Goal: Task Accomplishment & Management: Manage account settings

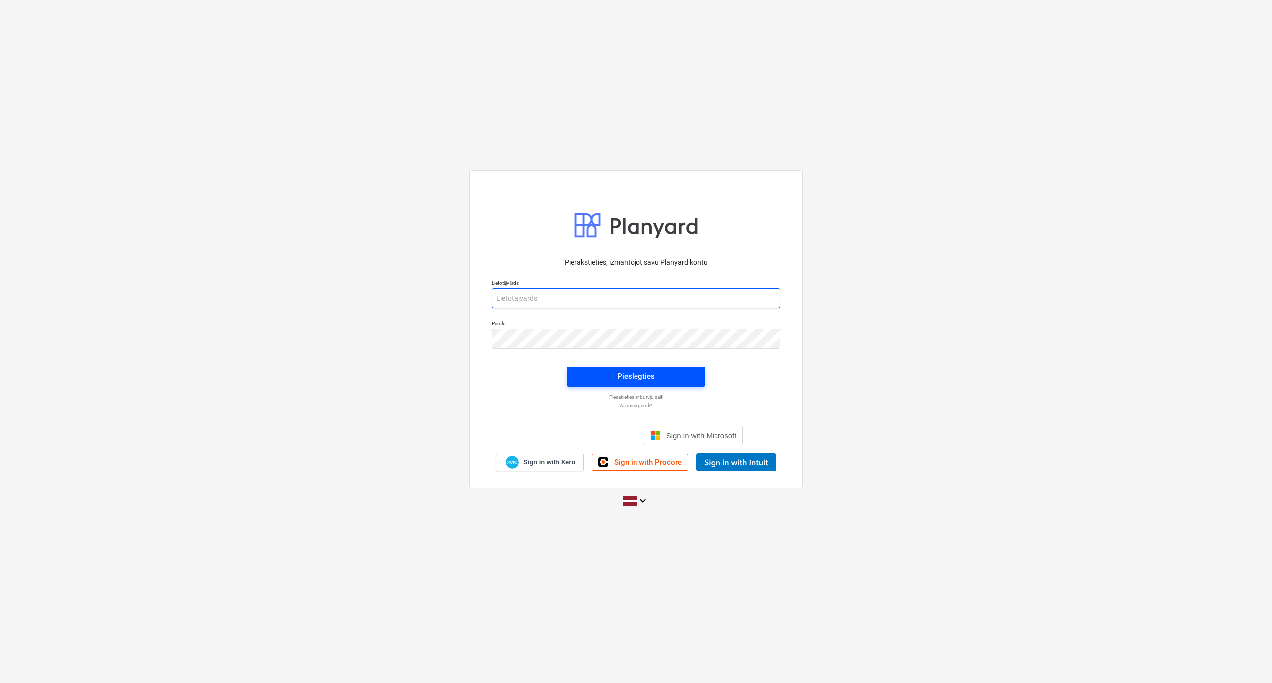
type input "[PERSON_NAME][EMAIL_ADDRESS][PERSON_NAME][DOMAIN_NAME]"
click at [638, 373] on div "Pieslēgties" at bounding box center [636, 376] width 38 height 13
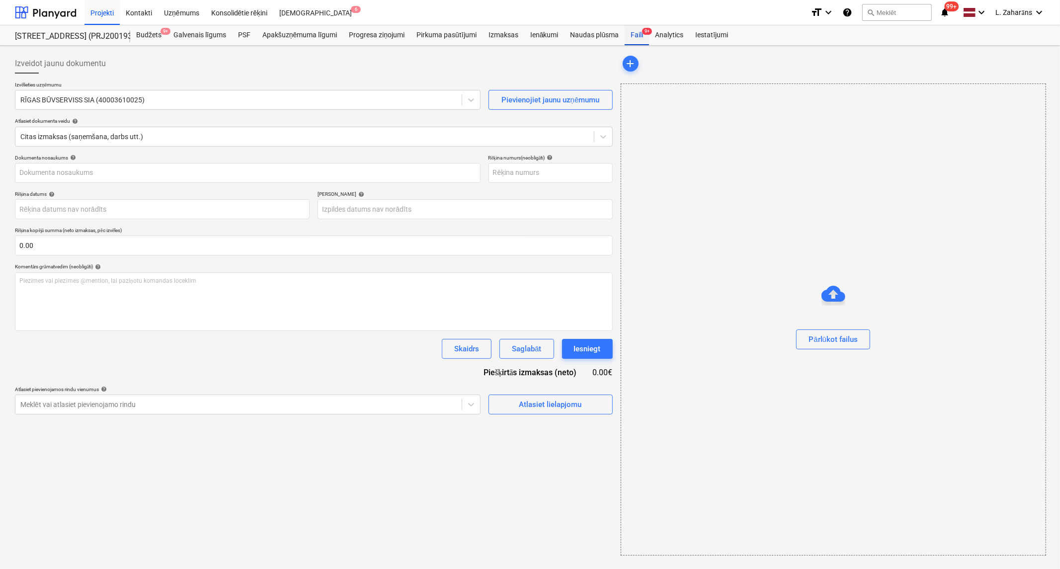
click at [636, 31] on div "Faili 9+" at bounding box center [637, 35] width 24 height 20
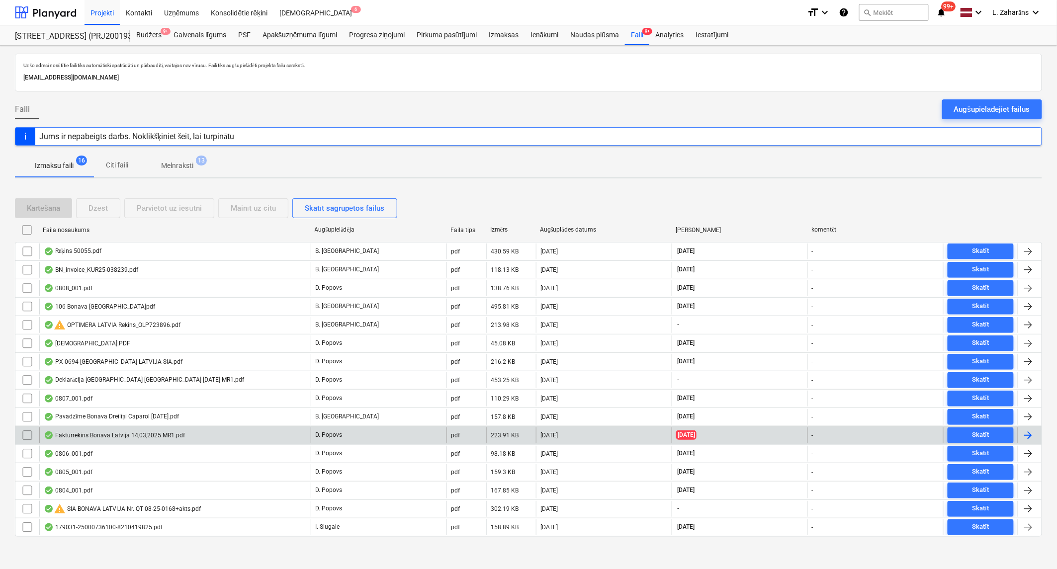
click at [87, 436] on div "Fakturrekins Bonava Latvija 14,03,2025 MR1.pdf" at bounding box center [114, 435] width 141 height 8
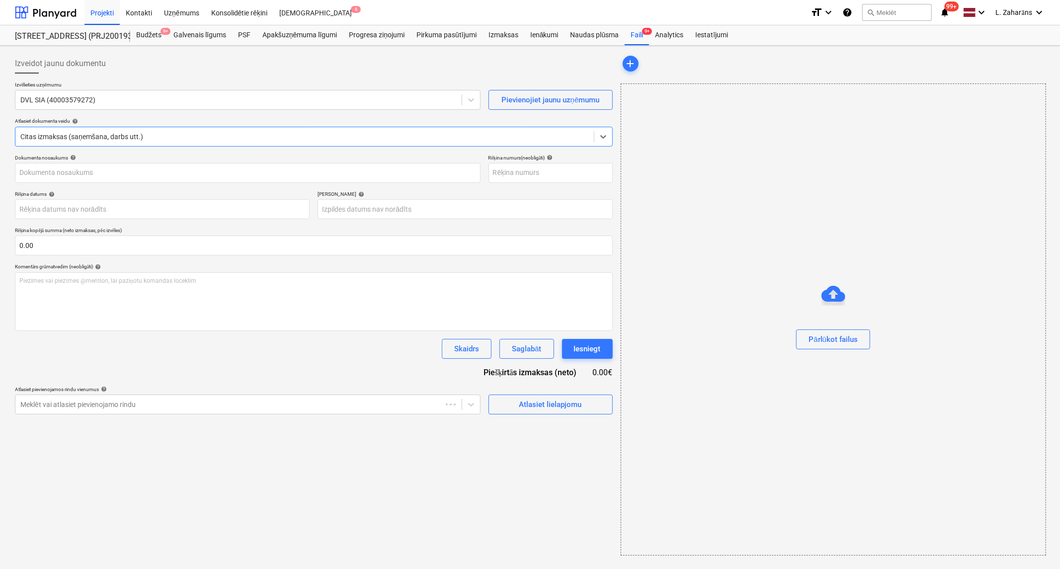
type input "DVL S 25/ 178"
type input "[DATE]"
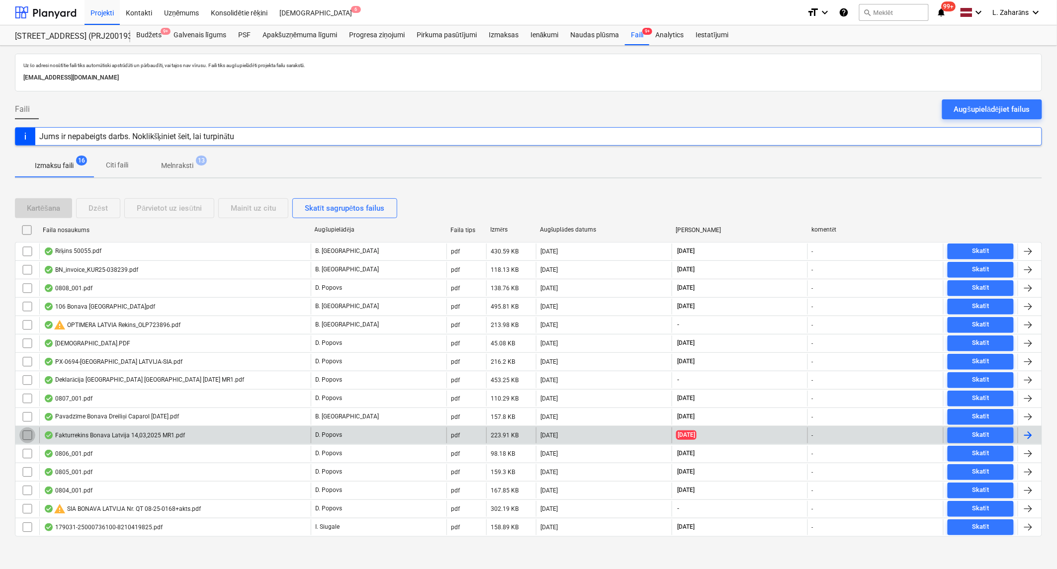
click at [27, 439] on input "checkbox" at bounding box center [27, 435] width 16 height 16
click at [98, 204] on div "Dzēst" at bounding box center [97, 208] width 19 height 13
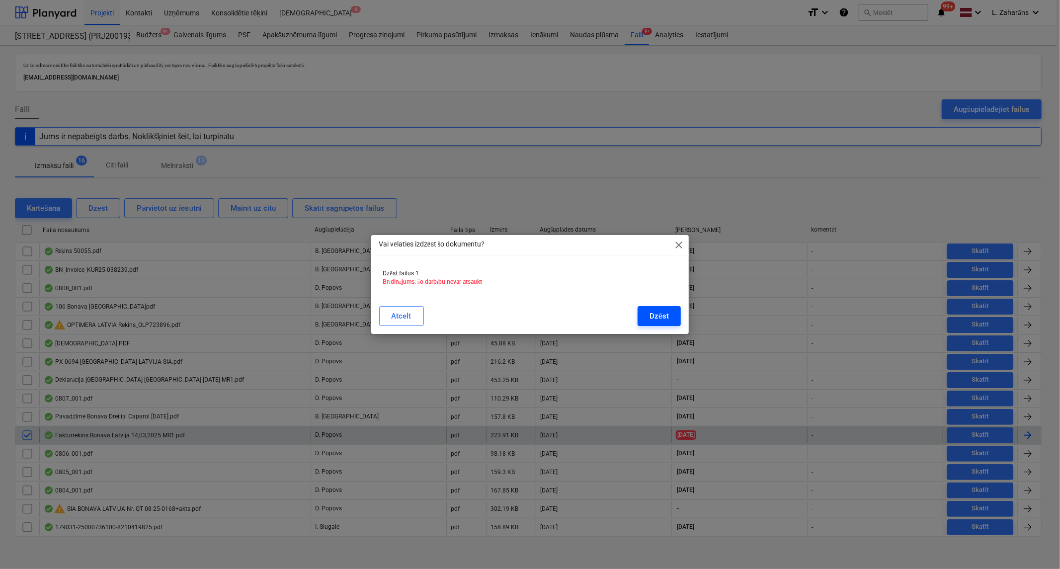
click at [661, 312] on div "Dzēst" at bounding box center [659, 316] width 19 height 13
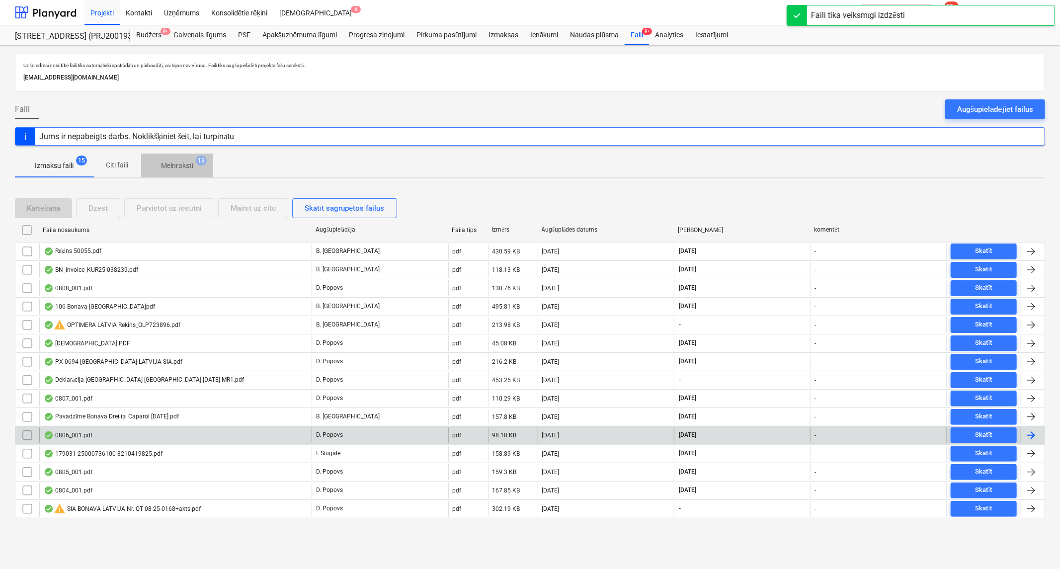
click at [174, 163] on p "Melnraksti" at bounding box center [177, 166] width 32 height 10
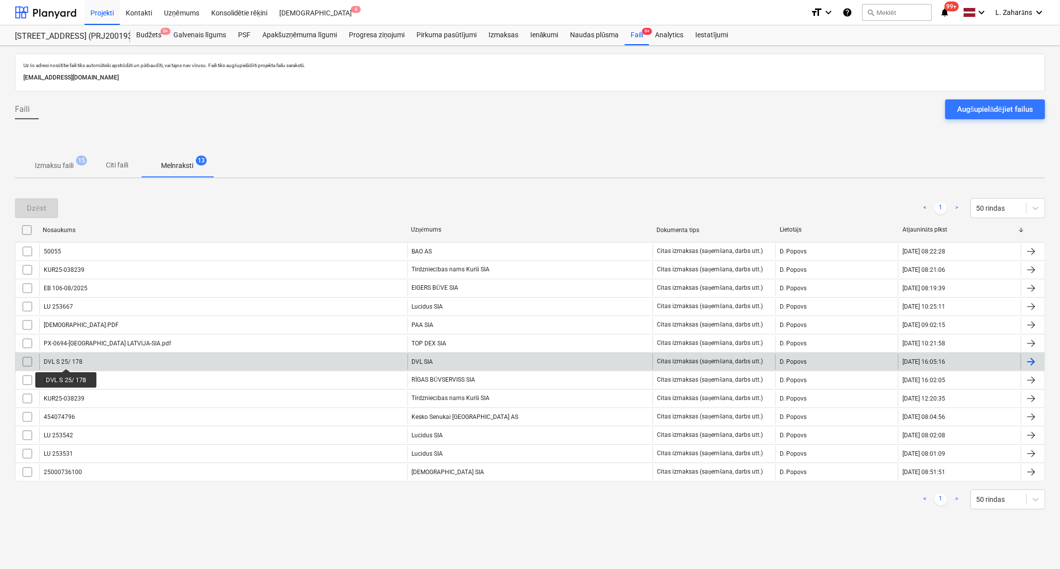
click at [66, 360] on div "DVL S 25/ 178" at bounding box center [63, 361] width 39 height 7
click at [24, 362] on input "checkbox" at bounding box center [27, 362] width 16 height 16
click at [40, 205] on div "Dzēst" at bounding box center [36, 208] width 19 height 13
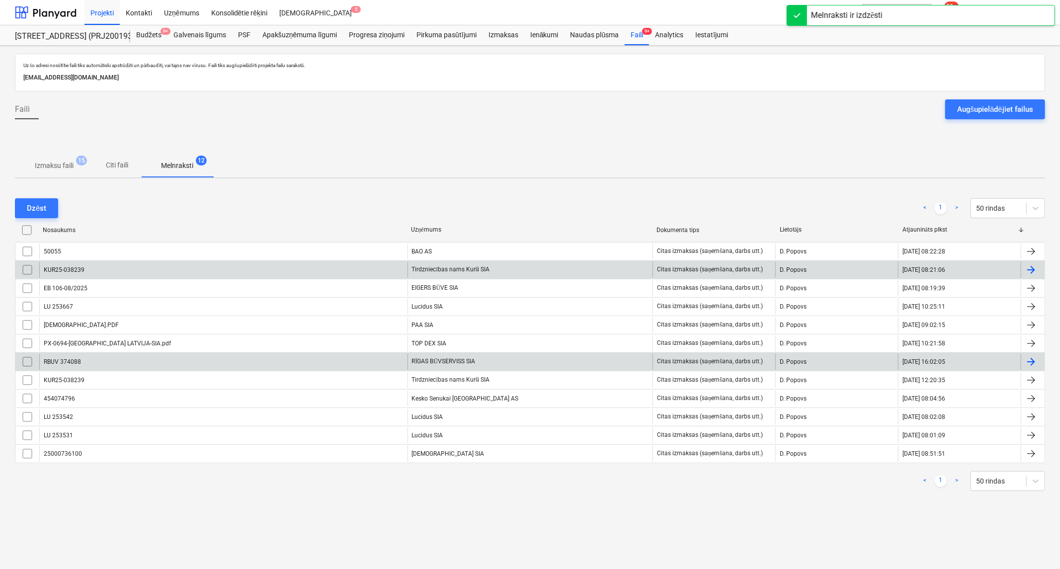
click at [185, 272] on div "KUR25-038239" at bounding box center [223, 270] width 368 height 16
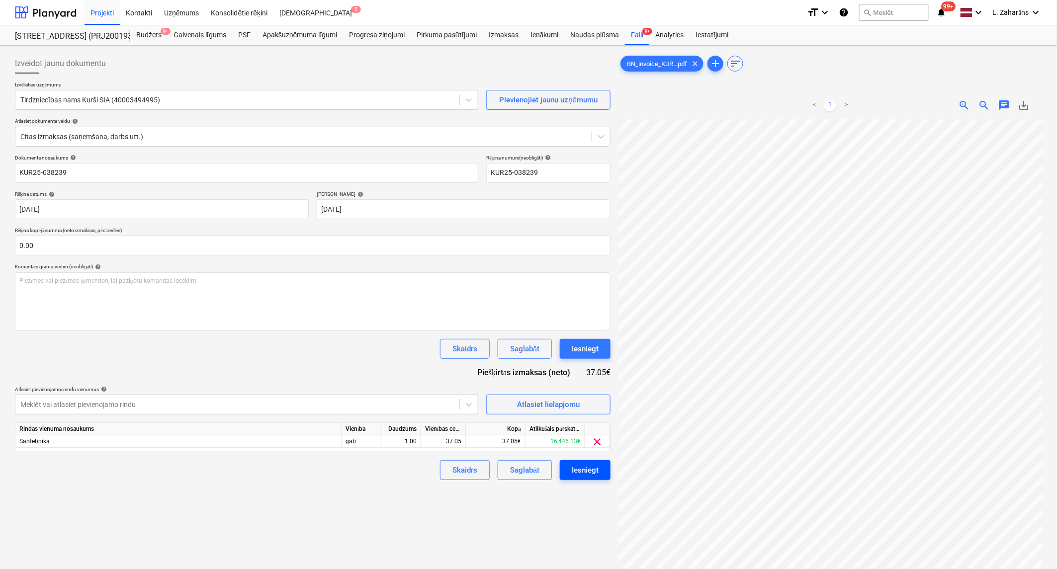
click at [599, 470] on button "Iesniegt" at bounding box center [585, 470] width 51 height 20
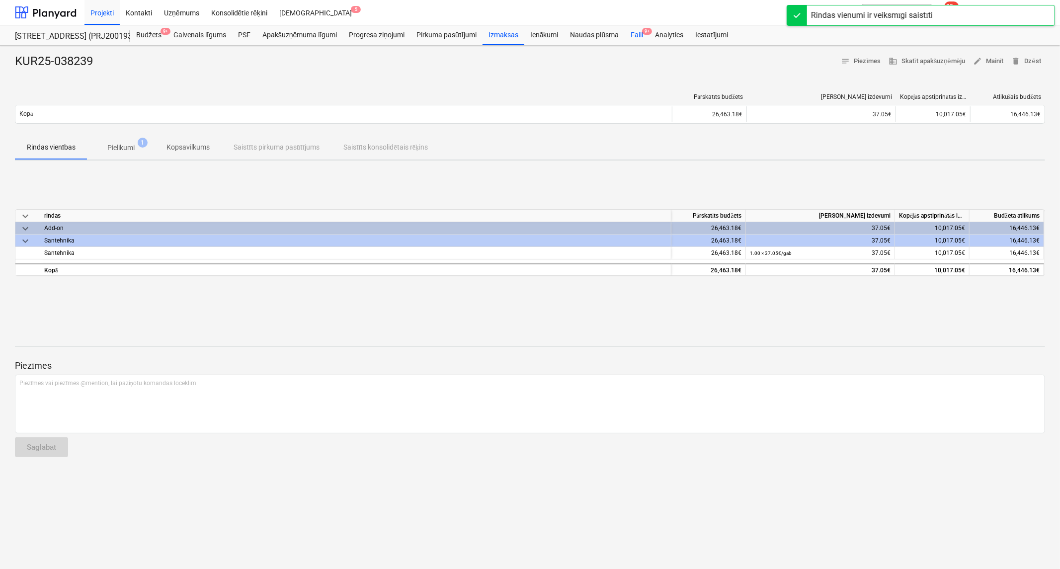
click at [639, 30] on div "Faili 9+" at bounding box center [637, 35] width 24 height 20
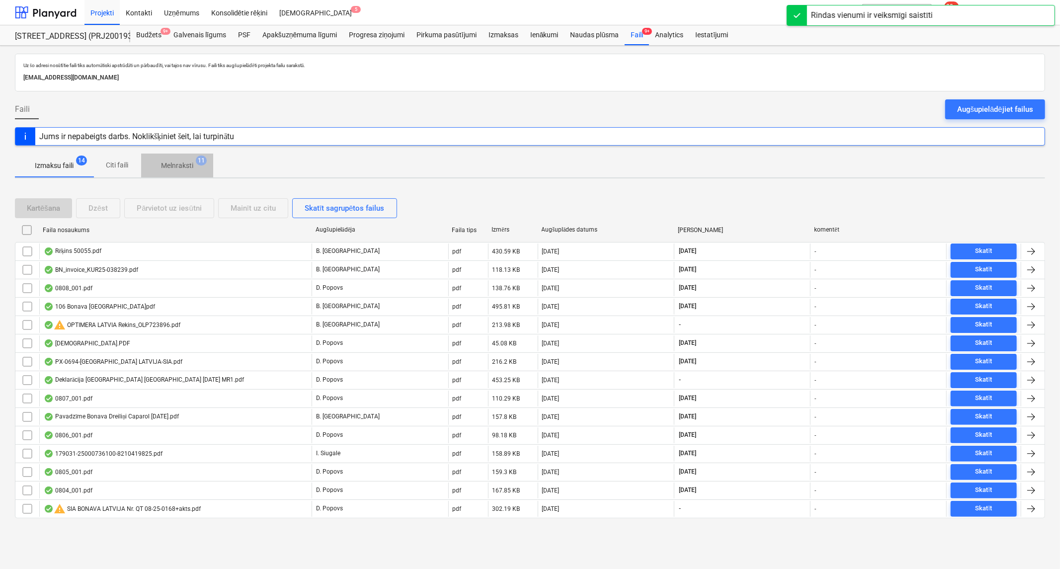
click at [174, 160] on span "Melnraksti 11" at bounding box center [177, 166] width 72 height 18
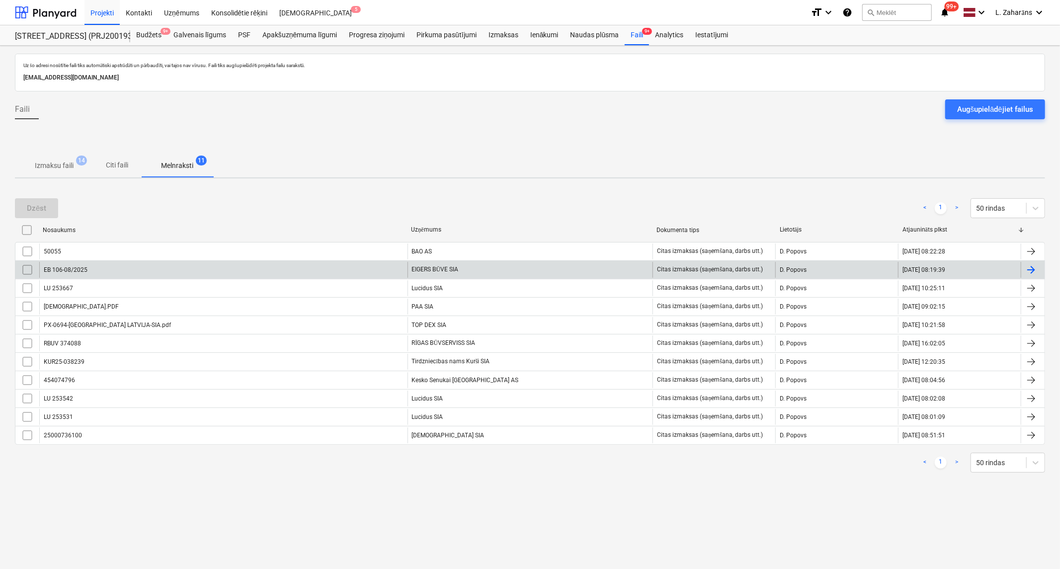
click at [172, 270] on div "EB 106-08/2025" at bounding box center [223, 270] width 368 height 16
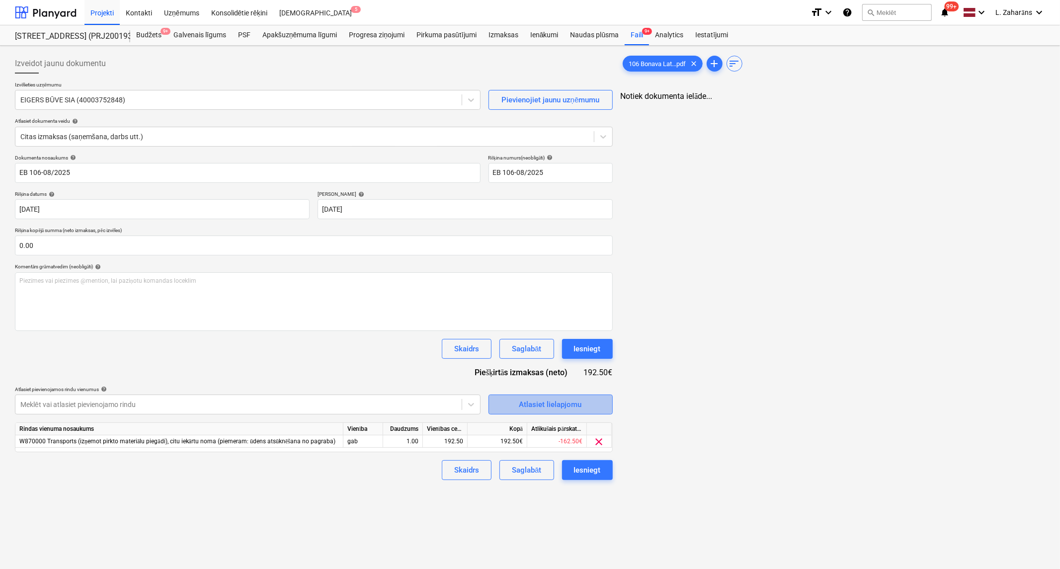
click at [524, 400] on div "Atlasiet lielapjomu" at bounding box center [550, 404] width 63 height 13
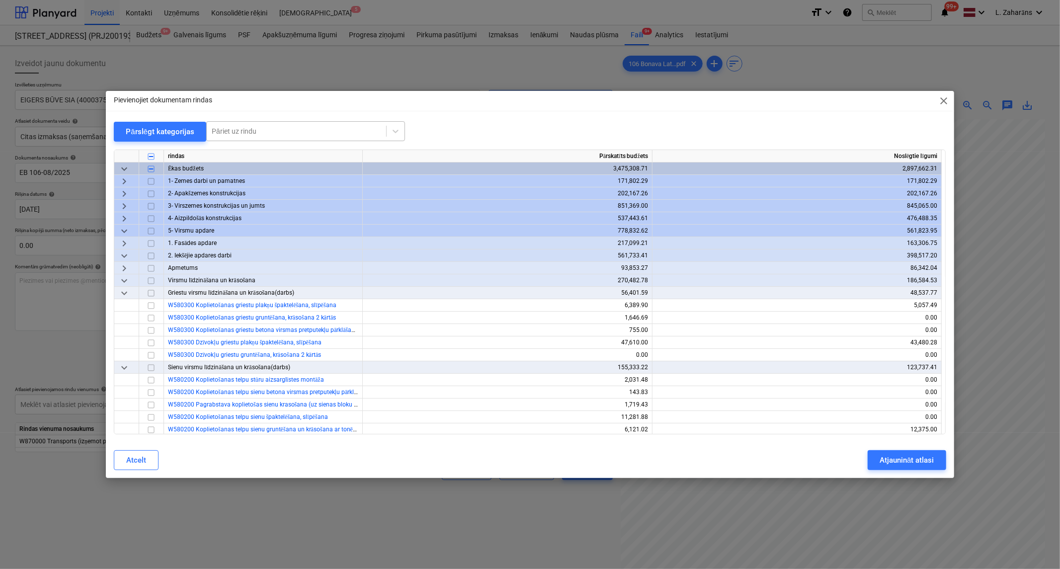
click at [273, 131] on div at bounding box center [296, 131] width 169 height 10
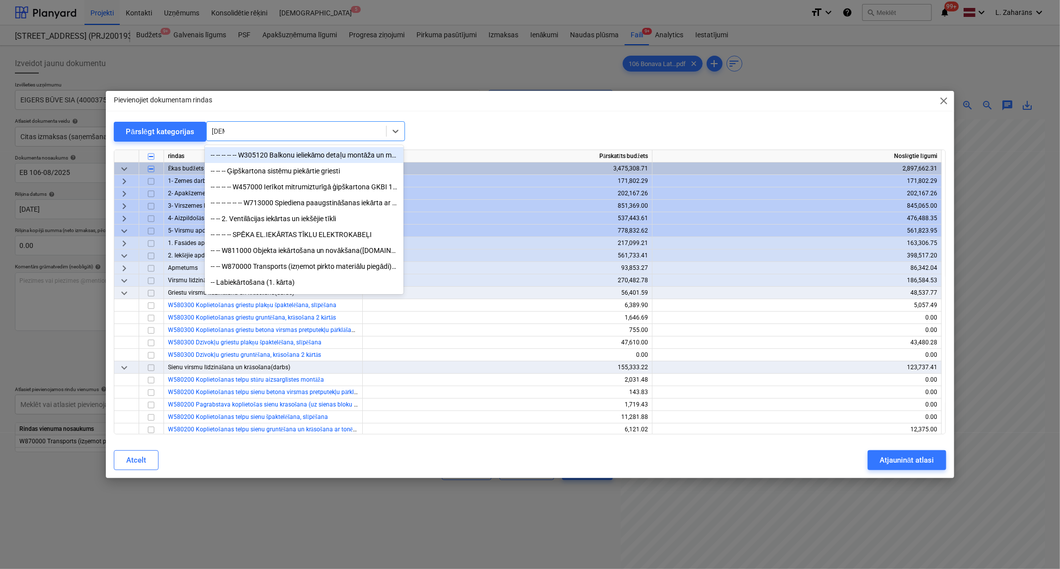
type input "iekārt"
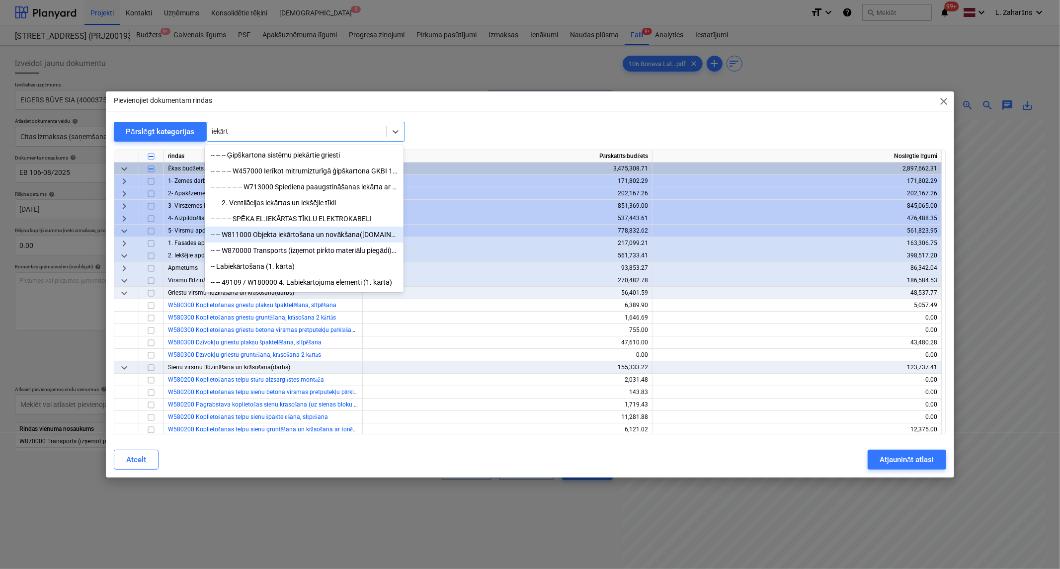
click at [299, 235] on div "-- -- W811000 Objekta iekārtošana un novākšana([DOMAIN_NAME]. karogs, ugunsdzēs…" at bounding box center [304, 235] width 199 height 16
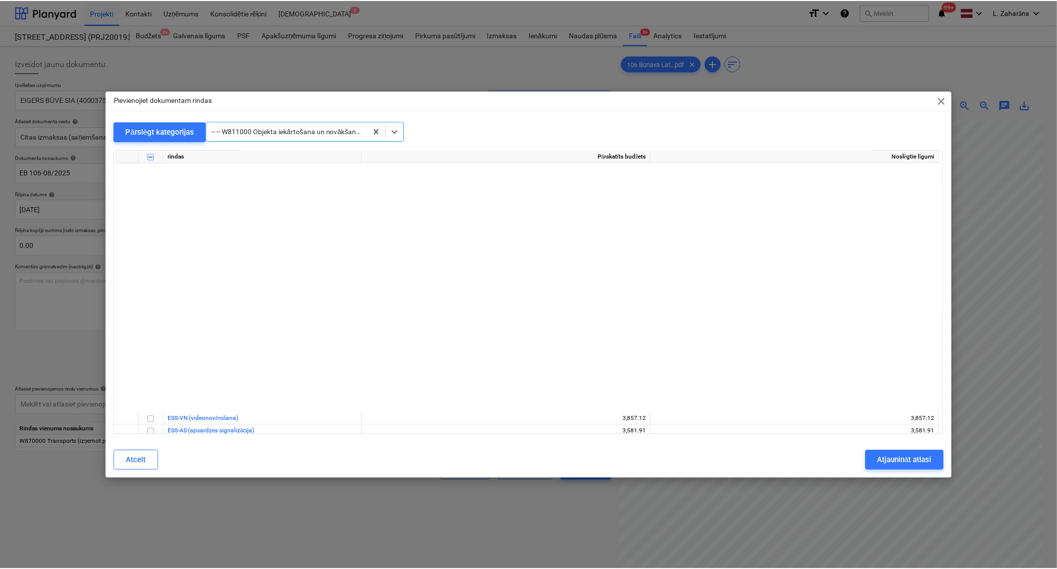
scroll to position [8535, 0]
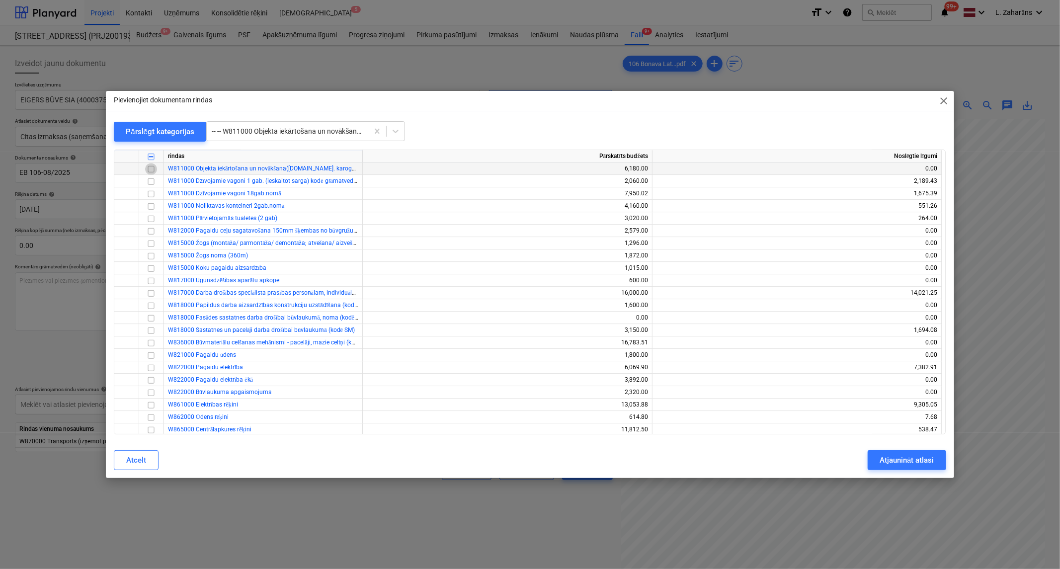
click at [152, 169] on input "checkbox" at bounding box center [151, 169] width 12 height 12
click at [908, 465] on div "Atjaunināt atlasi" at bounding box center [907, 460] width 54 height 13
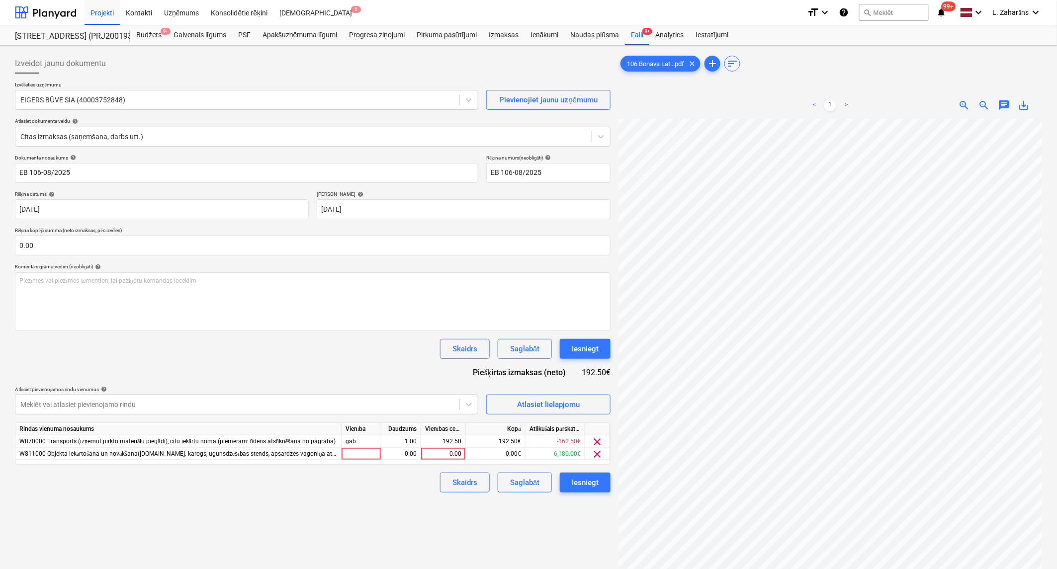
scroll to position [154, 58]
click at [444, 442] on div "192.50" at bounding box center [443, 441] width 36 height 12
click at [429, 450] on div "0.00" at bounding box center [443, 454] width 36 height 12
type input "412.5"
click at [334, 520] on div "Izveidot jaunu dokumentu Izvēlieties uzņēmumu EIGERS BŪVE SIA (40003752848) Pie…" at bounding box center [312, 357] width 603 height 615
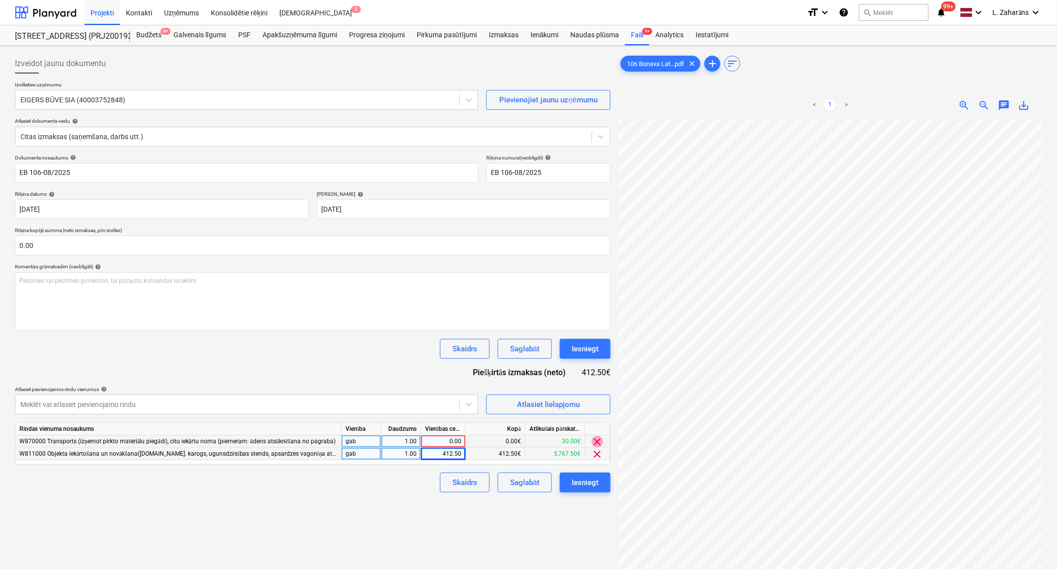
click at [600, 440] on span "clear" at bounding box center [597, 442] width 12 height 12
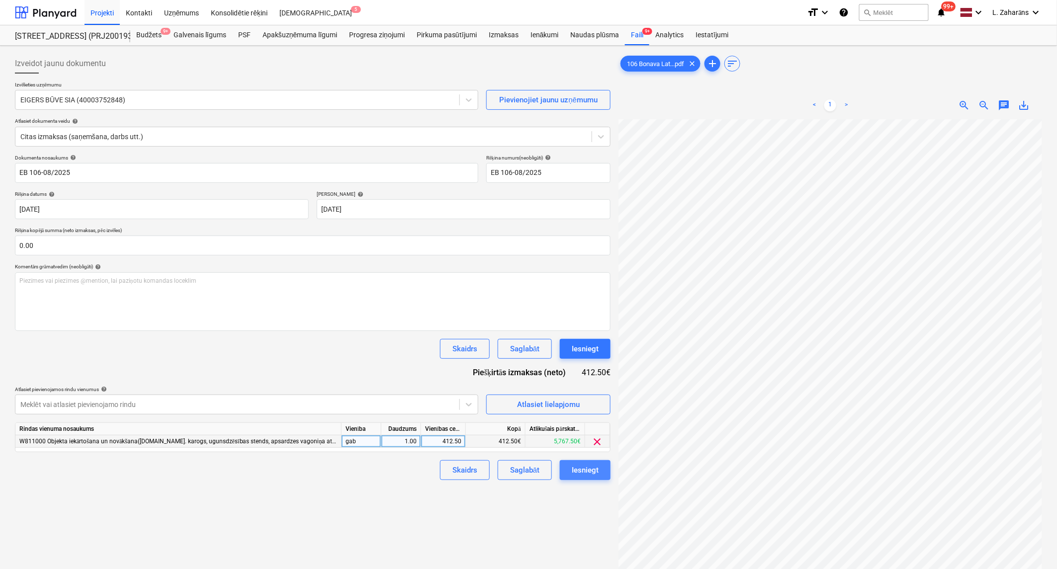
click at [588, 468] on div "Iesniegt" at bounding box center [584, 470] width 27 height 13
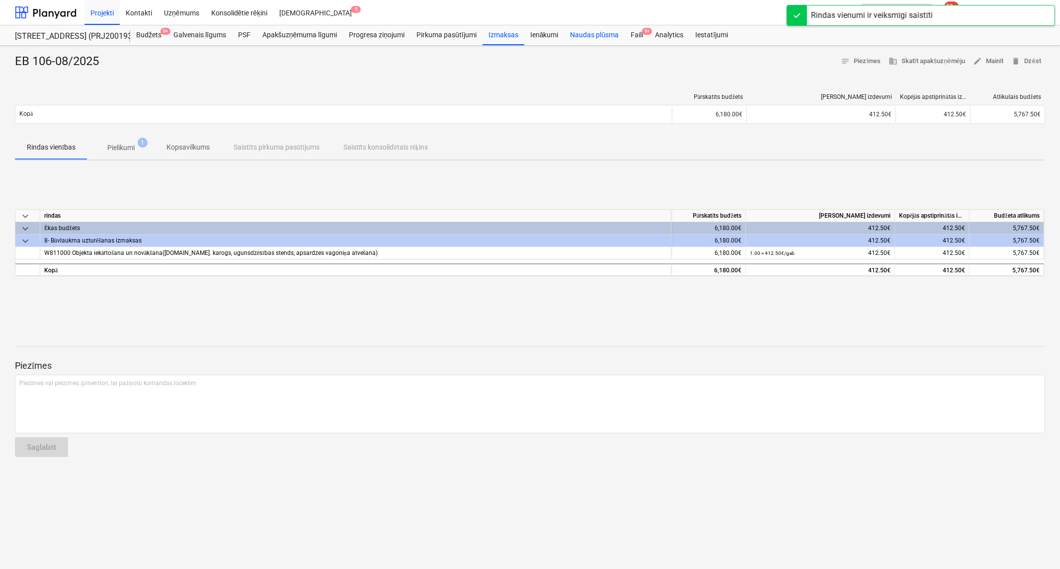
click at [622, 33] on div "Naudas plūsma" at bounding box center [595, 35] width 61 height 20
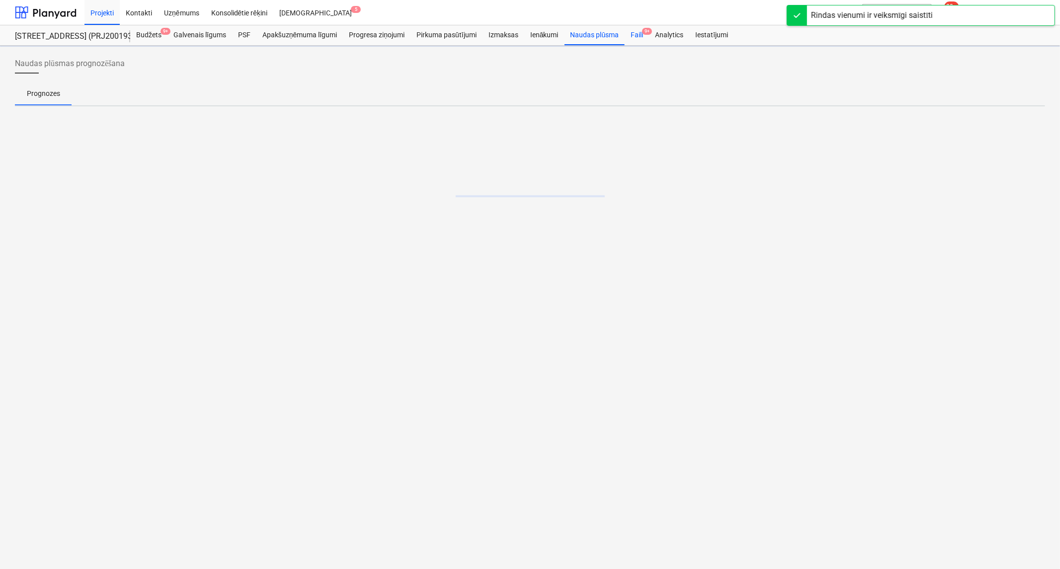
click at [638, 32] on div "Faili 9+" at bounding box center [637, 35] width 24 height 20
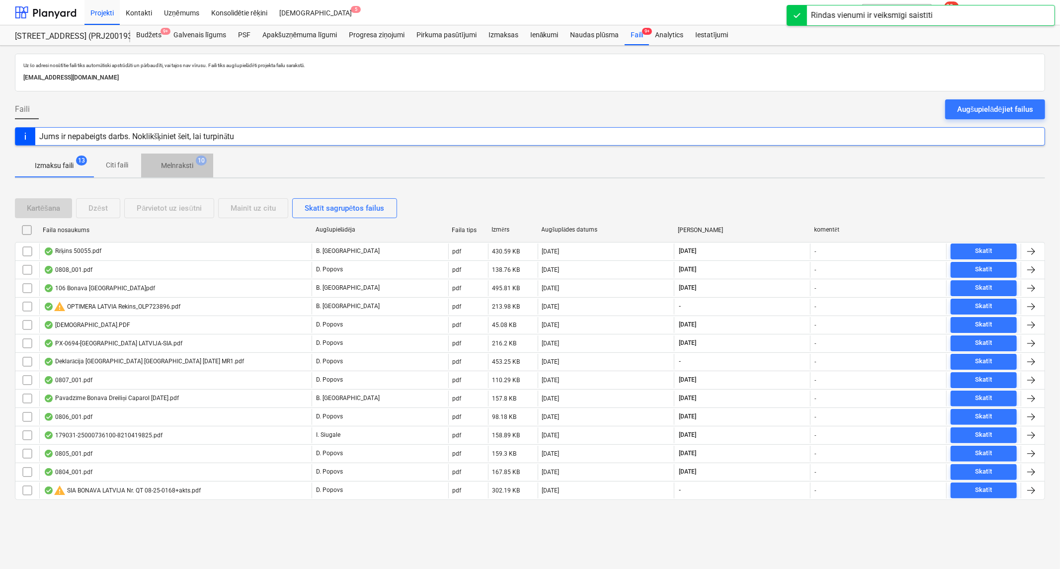
click at [173, 165] on p "Melnraksti" at bounding box center [177, 166] width 32 height 10
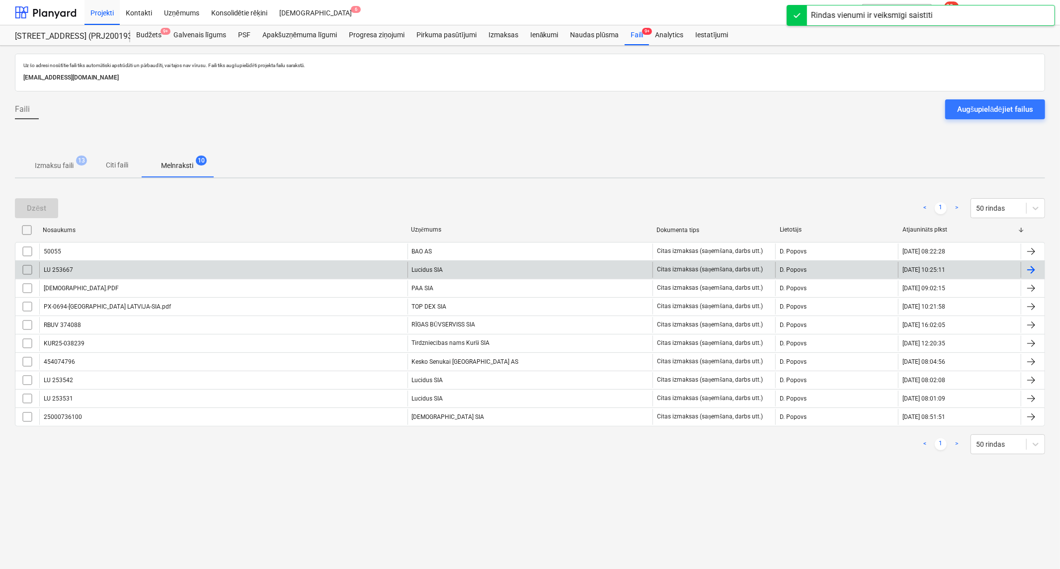
click at [164, 266] on div "LU 253667" at bounding box center [223, 270] width 368 height 16
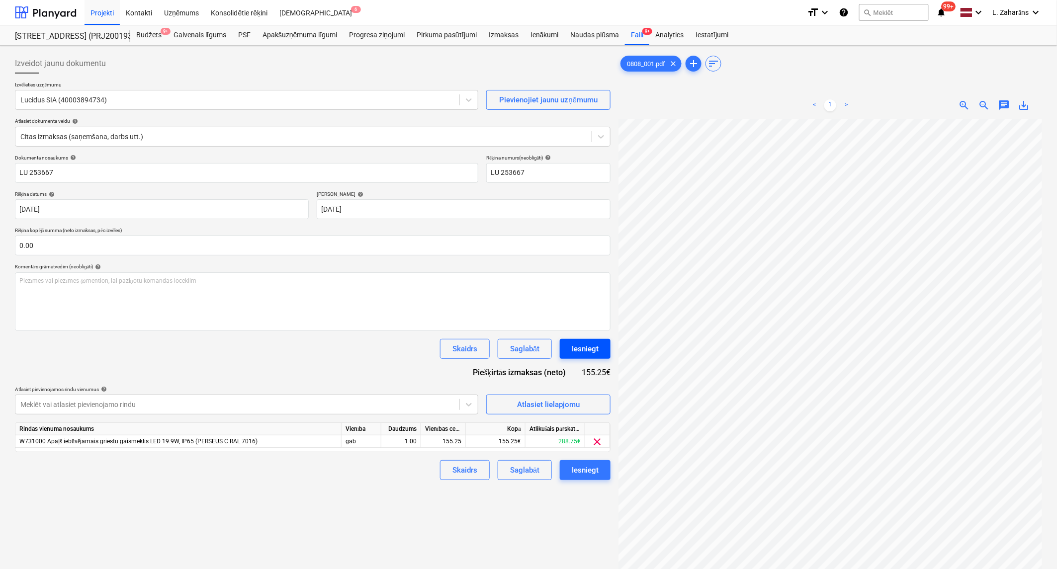
click at [579, 348] on div "Iesniegt" at bounding box center [584, 348] width 27 height 13
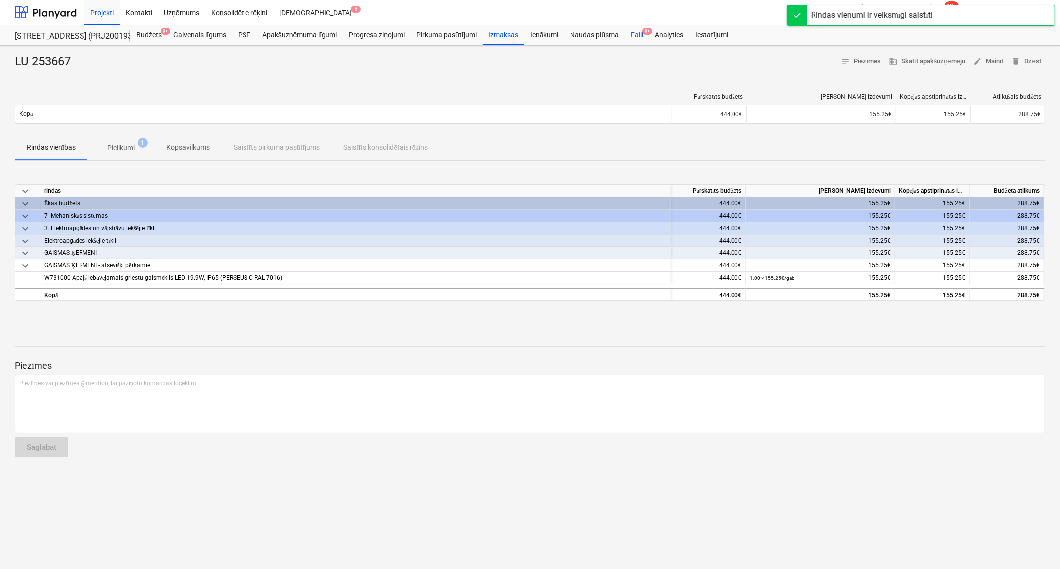
click at [640, 35] on div "Faili 9+" at bounding box center [637, 35] width 24 height 20
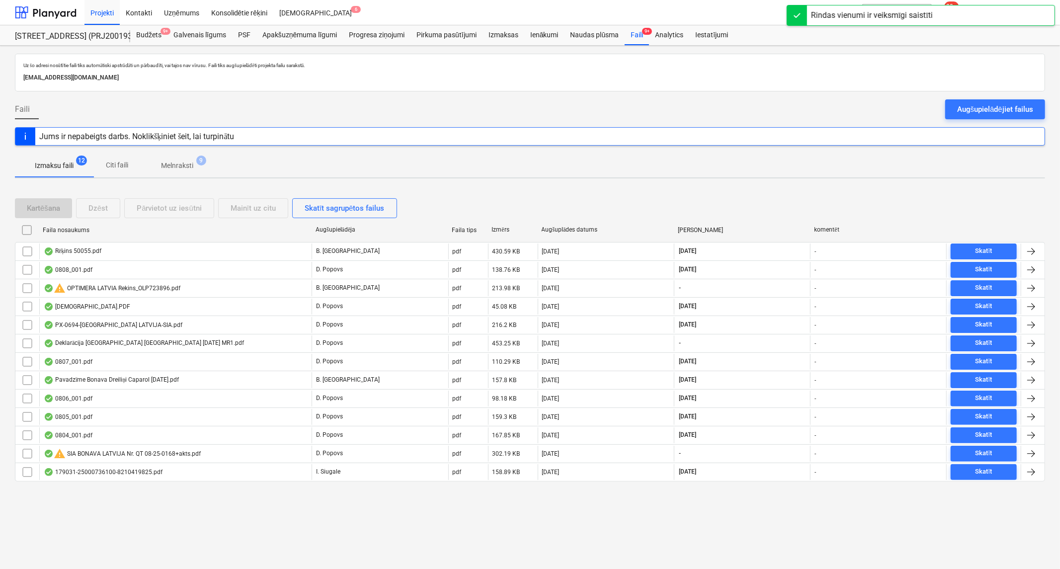
click at [187, 164] on p "Melnraksti" at bounding box center [177, 166] width 32 height 10
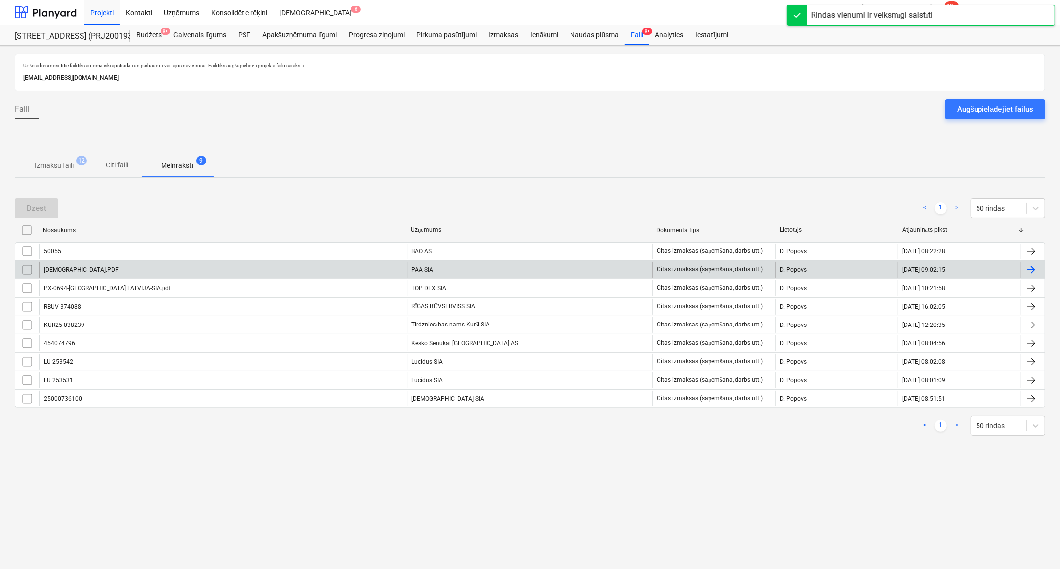
click at [165, 277] on div "[DEMOGRAPHIC_DATA].PDF" at bounding box center [223, 270] width 368 height 16
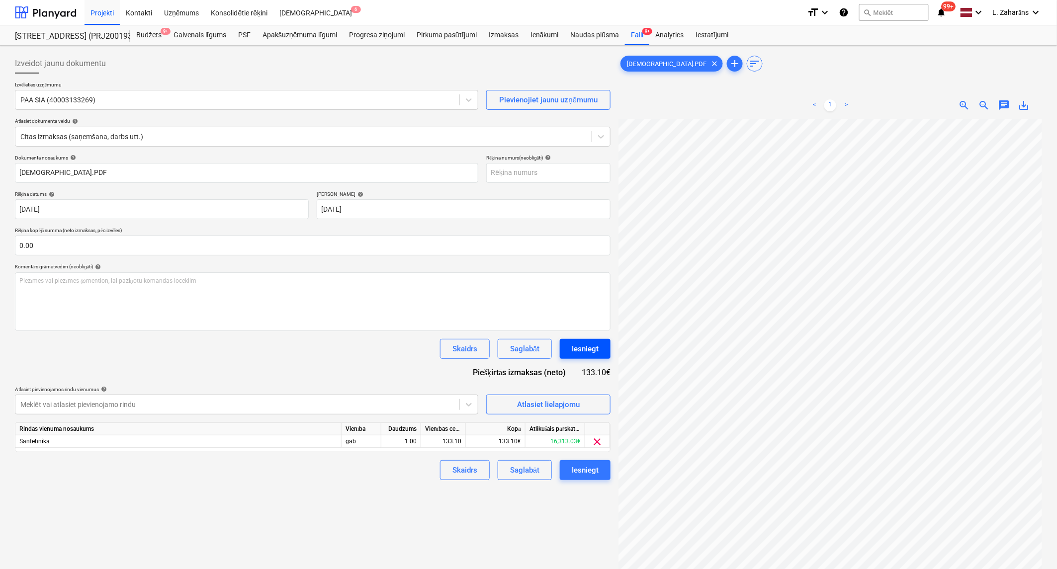
click at [597, 351] on div "Iesniegt" at bounding box center [584, 348] width 27 height 13
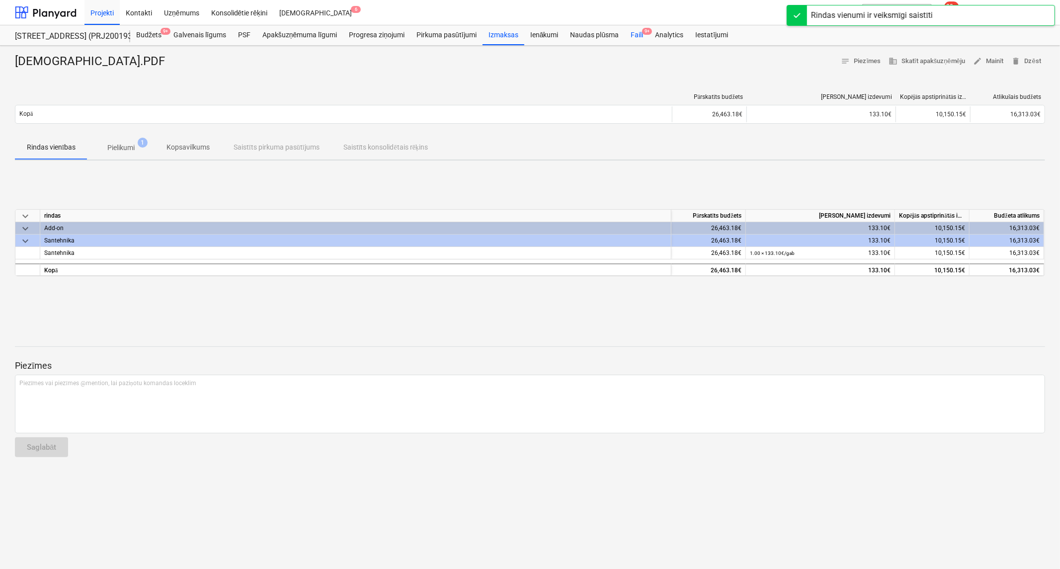
drag, startPoint x: 637, startPoint y: 30, endPoint x: 605, endPoint y: 38, distance: 32.3
click at [635, 30] on div "Faili 9+" at bounding box center [637, 35] width 24 height 20
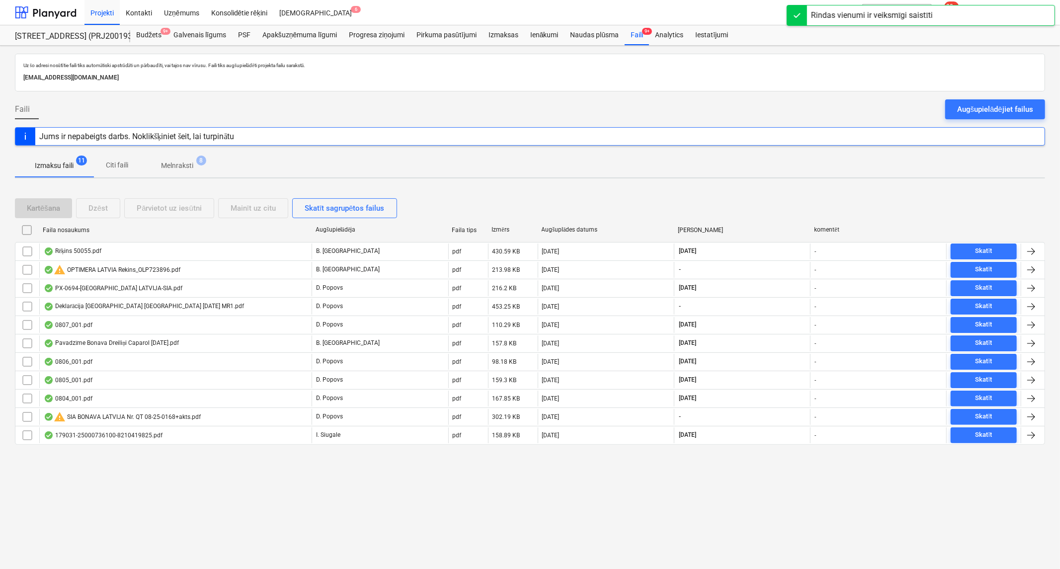
click at [170, 164] on p "Melnraksti" at bounding box center [177, 166] width 32 height 10
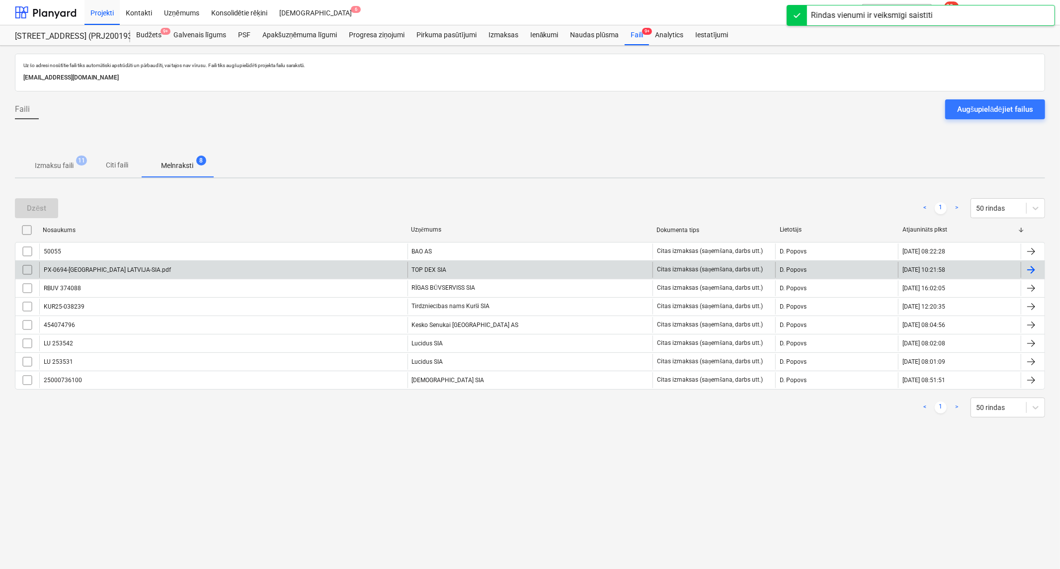
click at [157, 266] on div "PX-0694-[GEOGRAPHIC_DATA] LATVIJA-SIA.pdf" at bounding box center [223, 270] width 368 height 16
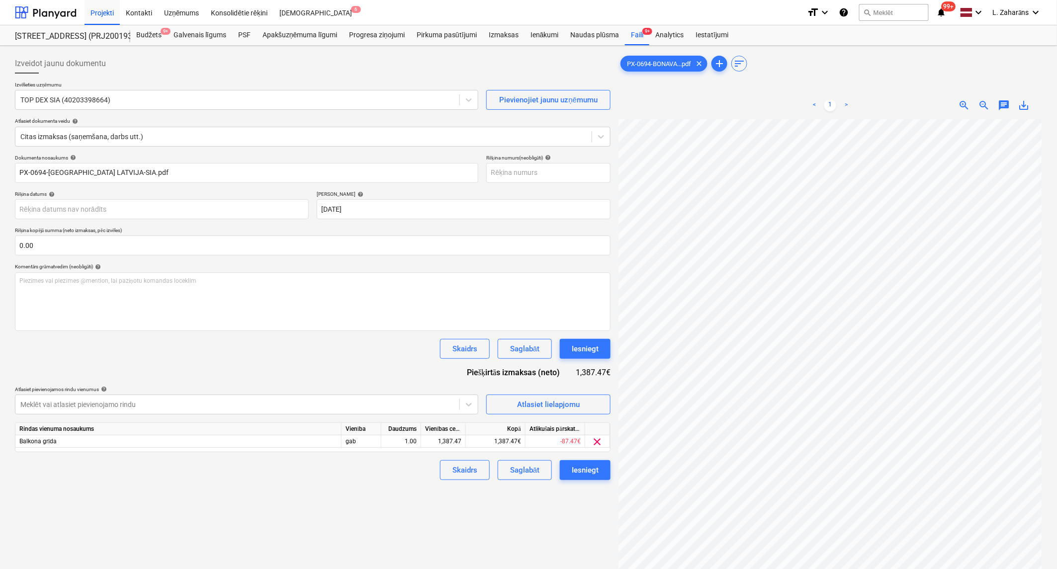
scroll to position [113, 99]
click at [583, 473] on div "Iesniegt" at bounding box center [584, 470] width 27 height 13
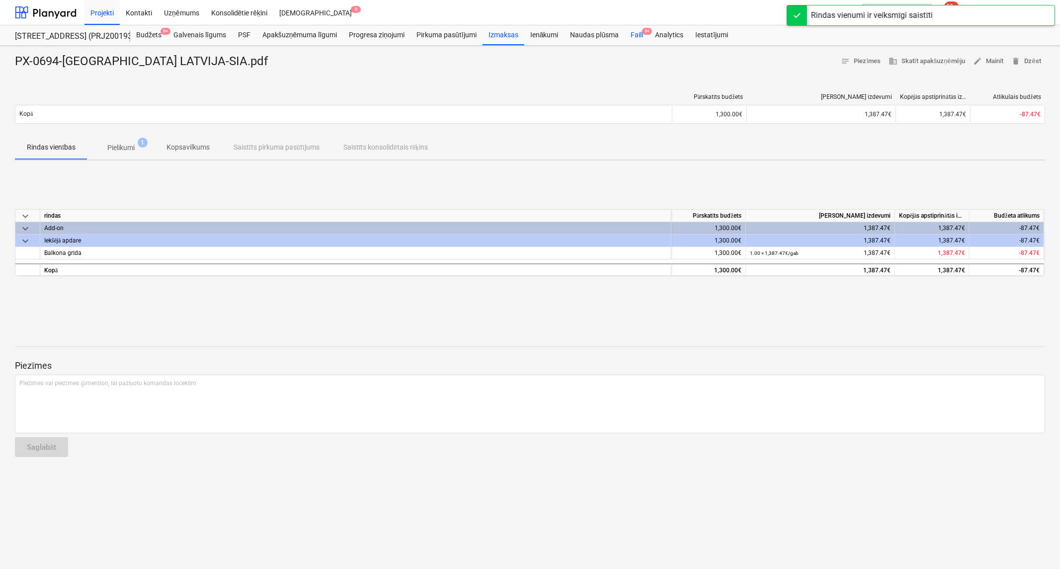
click at [637, 31] on div "Faili 9+" at bounding box center [637, 35] width 24 height 20
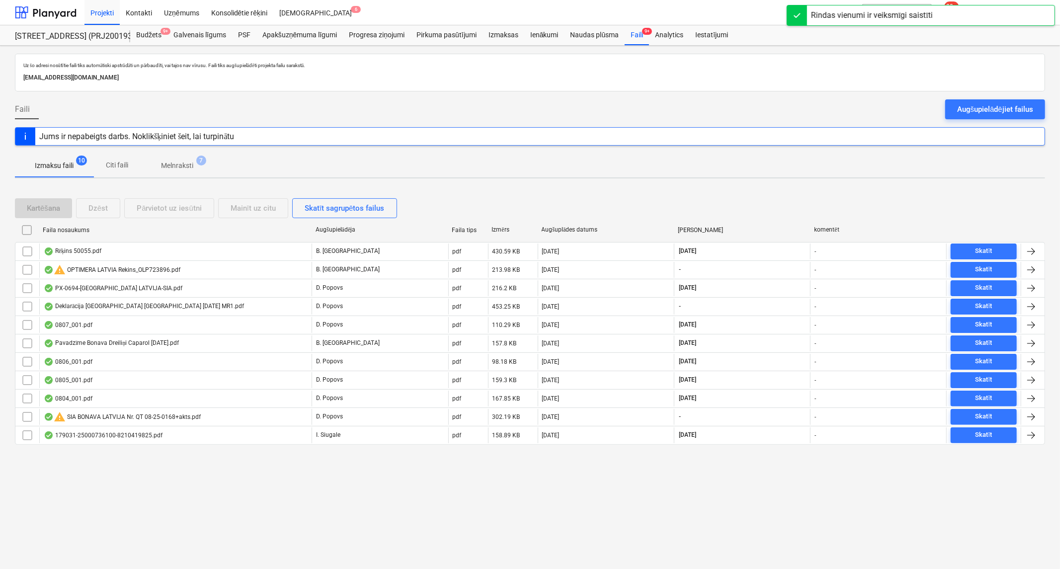
click at [169, 165] on p "Melnraksti" at bounding box center [177, 166] width 32 height 10
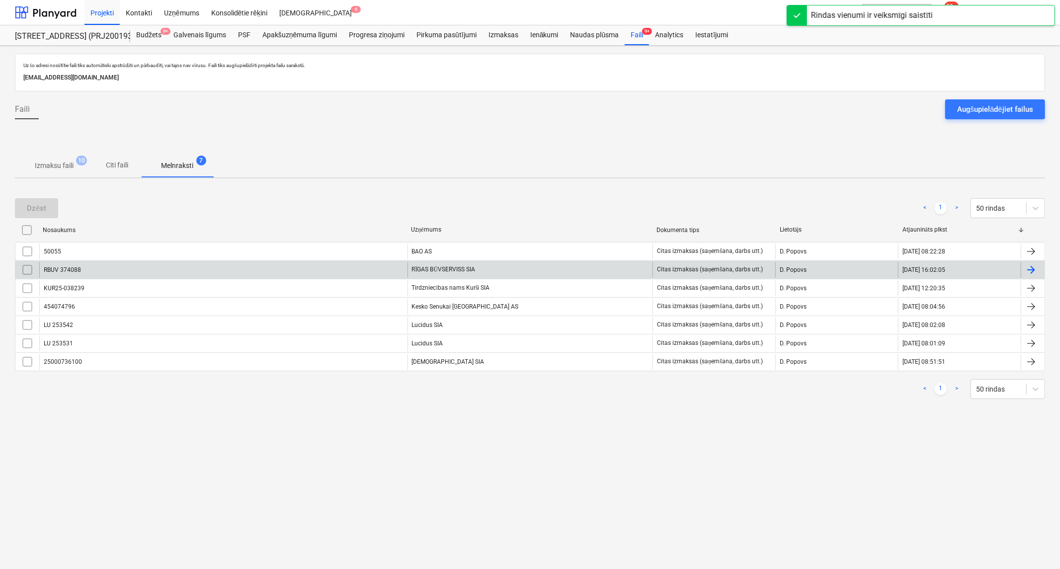
click at [194, 272] on div "RBUV 374088" at bounding box center [223, 270] width 368 height 16
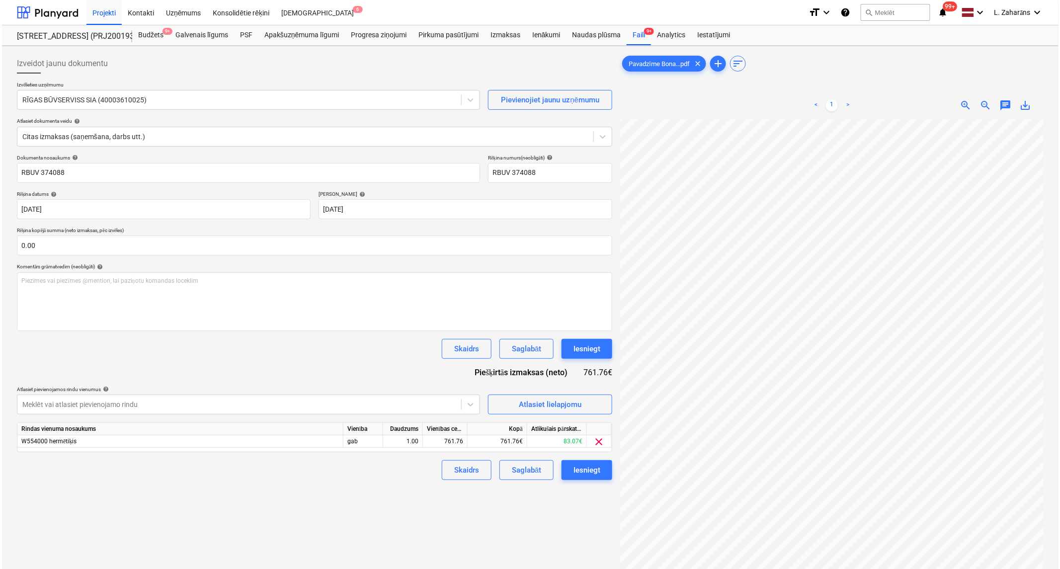
scroll to position [87, 98]
click at [530, 403] on div "Atlasiet lielapjomu" at bounding box center [548, 404] width 63 height 13
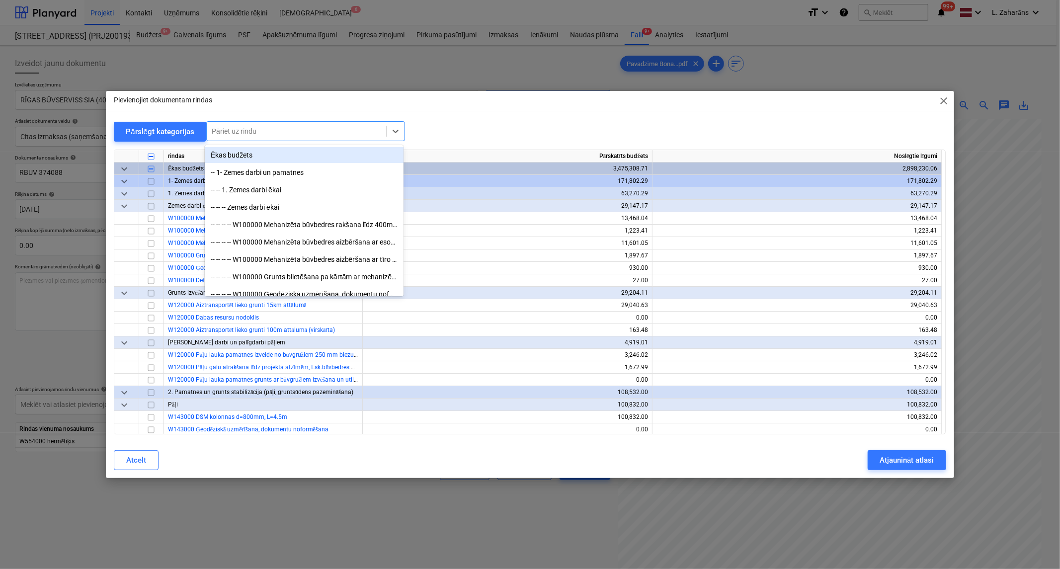
click at [274, 127] on div at bounding box center [296, 131] width 169 height 10
type input "kopli"
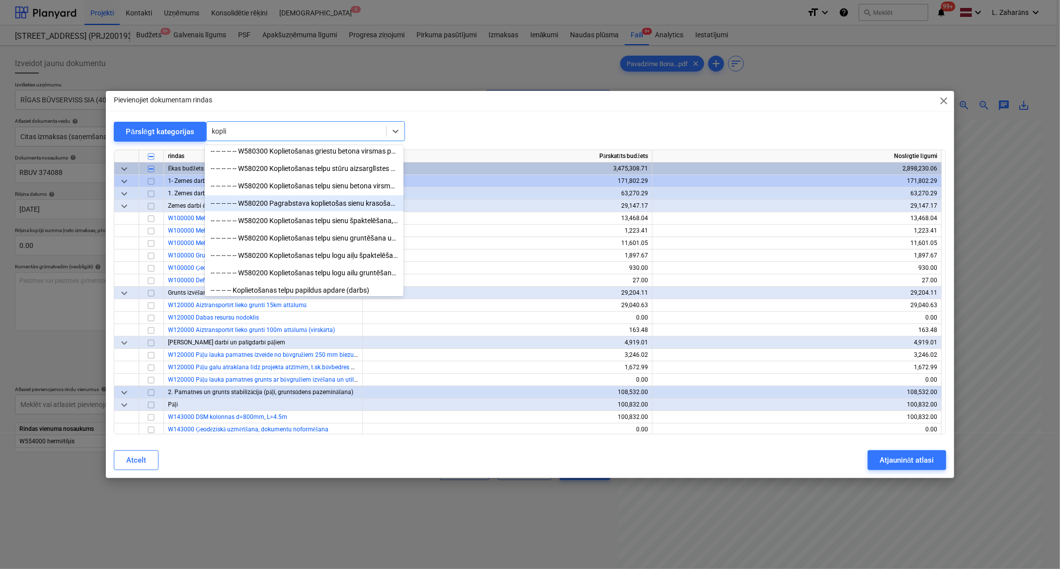
scroll to position [110, 0]
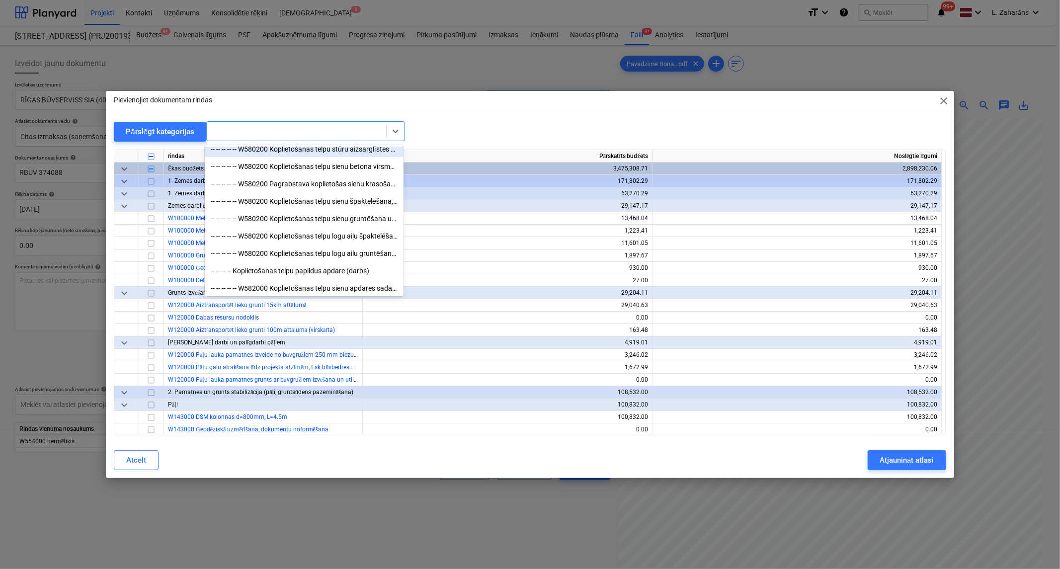
click at [247, 130] on div at bounding box center [296, 131] width 169 height 10
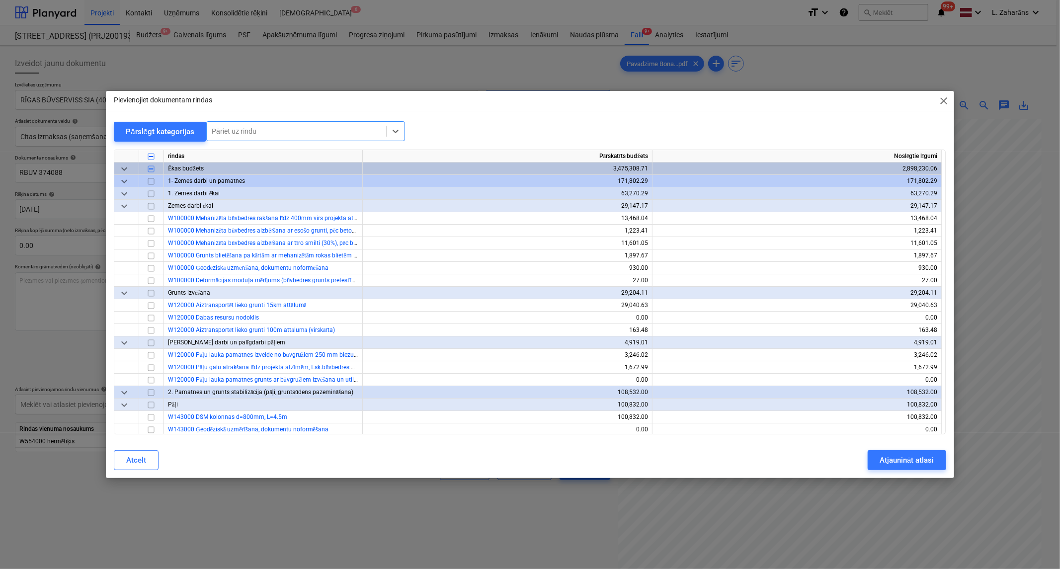
click at [247, 130] on div at bounding box center [296, 131] width 169 height 10
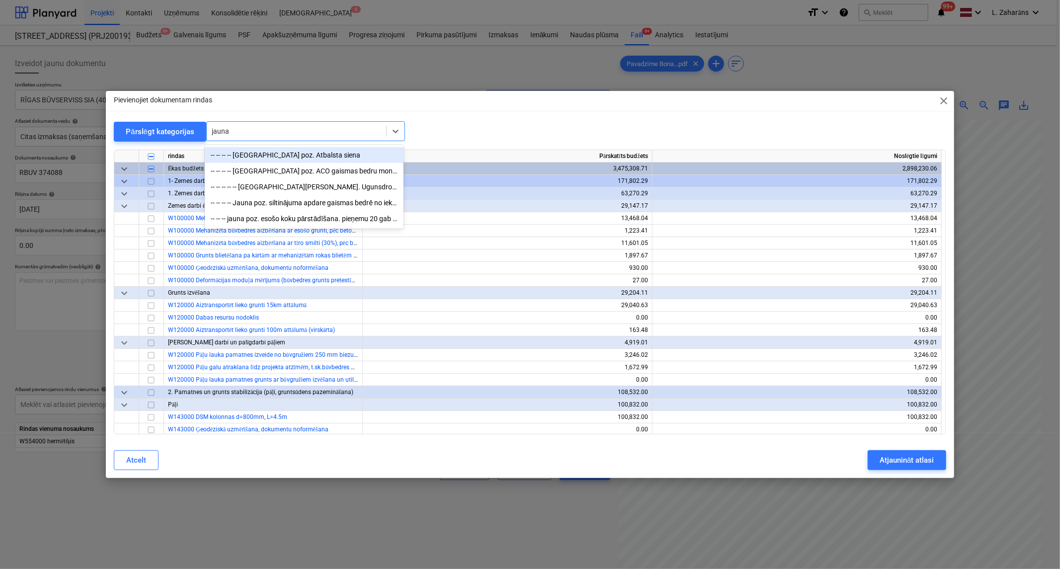
type input "jauna"
click at [256, 126] on div at bounding box center [296, 131] width 169 height 10
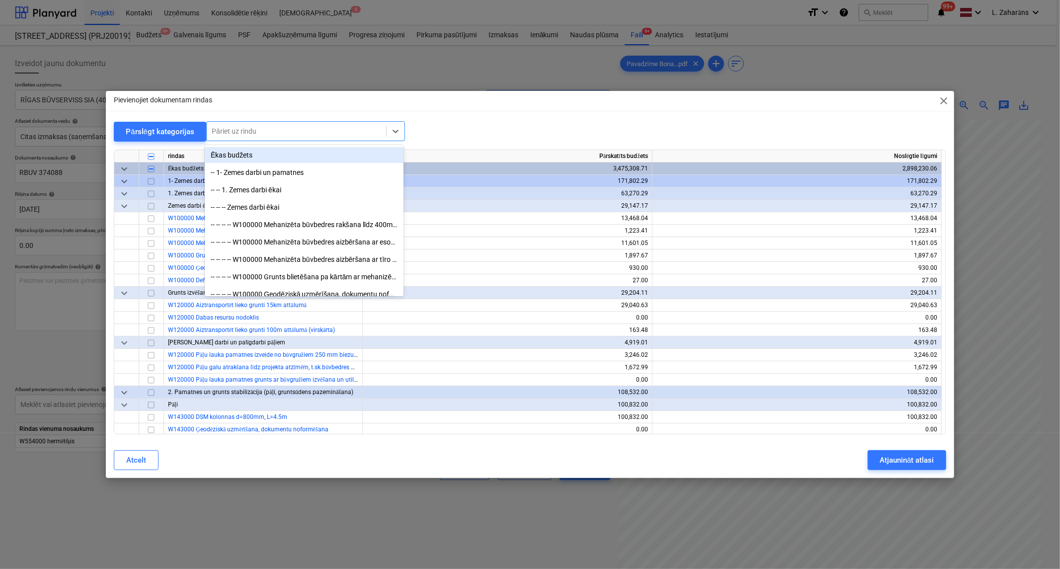
click at [256, 126] on div at bounding box center [296, 131] width 169 height 10
type input "[DEMOGRAPHIC_DATA]"
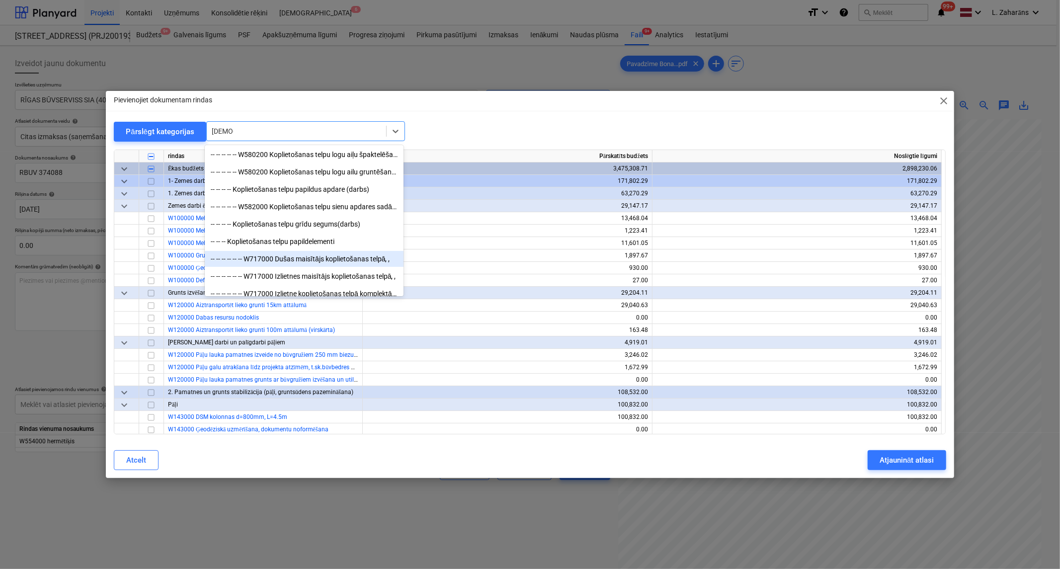
scroll to position [165, 0]
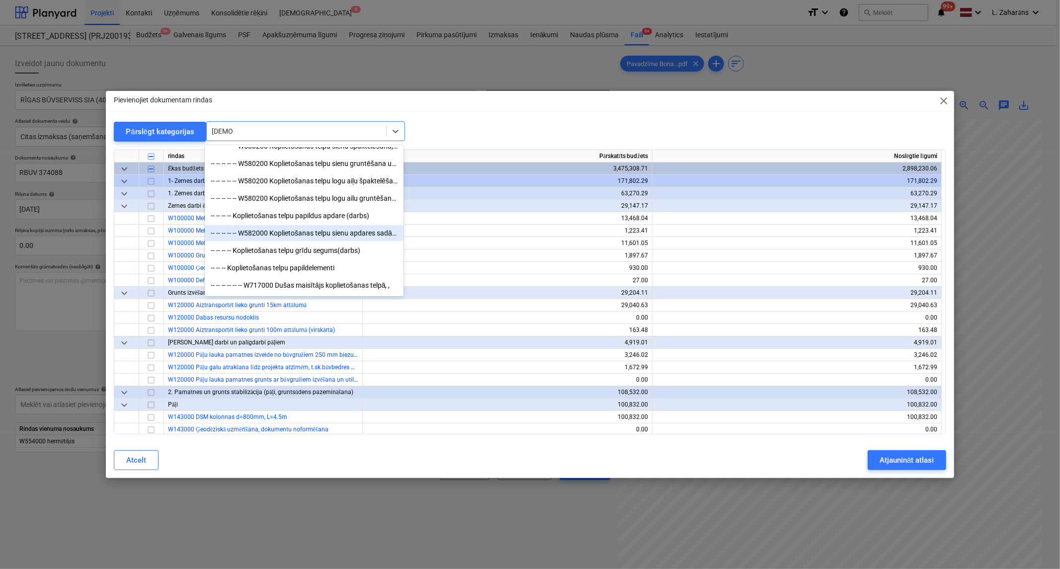
click at [325, 233] on div "-- -- -- -- -- W582000 Koplietošanas telpu sienu apdares sadārdzinājums" at bounding box center [304, 233] width 199 height 16
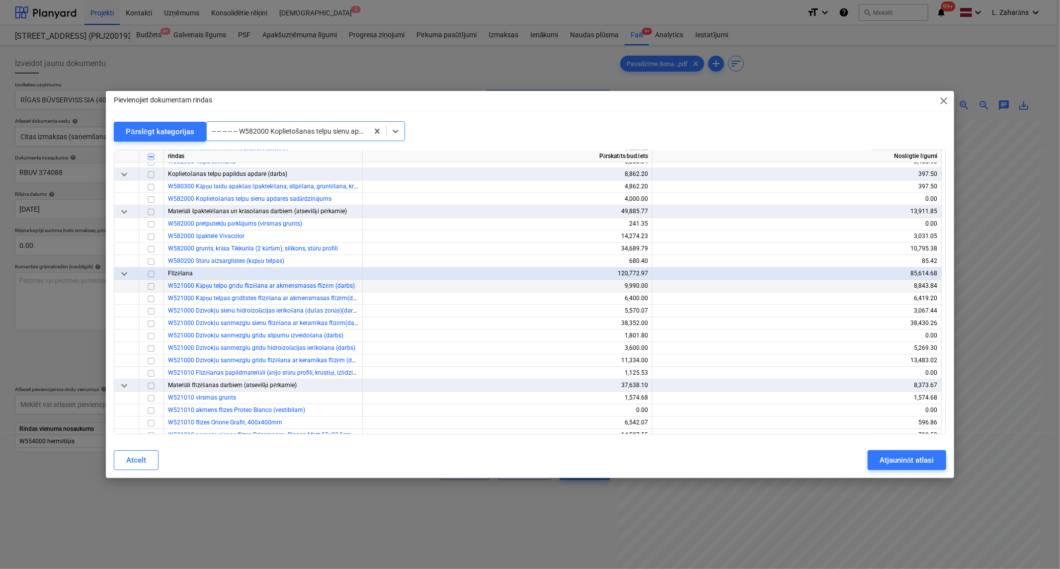
scroll to position [4902, 0]
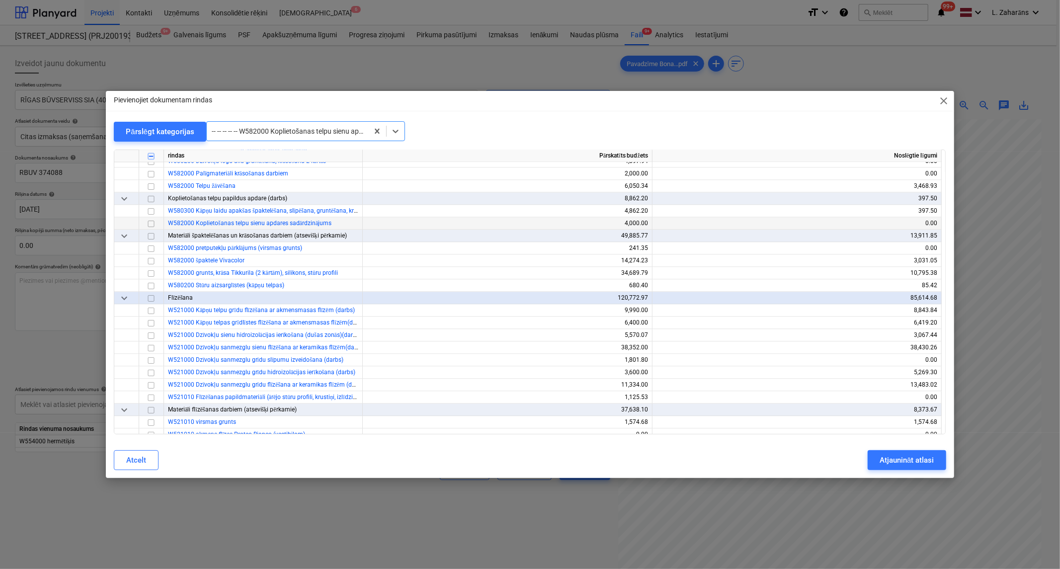
click at [155, 227] on input "checkbox" at bounding box center [151, 224] width 12 height 12
click at [150, 220] on input "checkbox" at bounding box center [151, 224] width 12 height 12
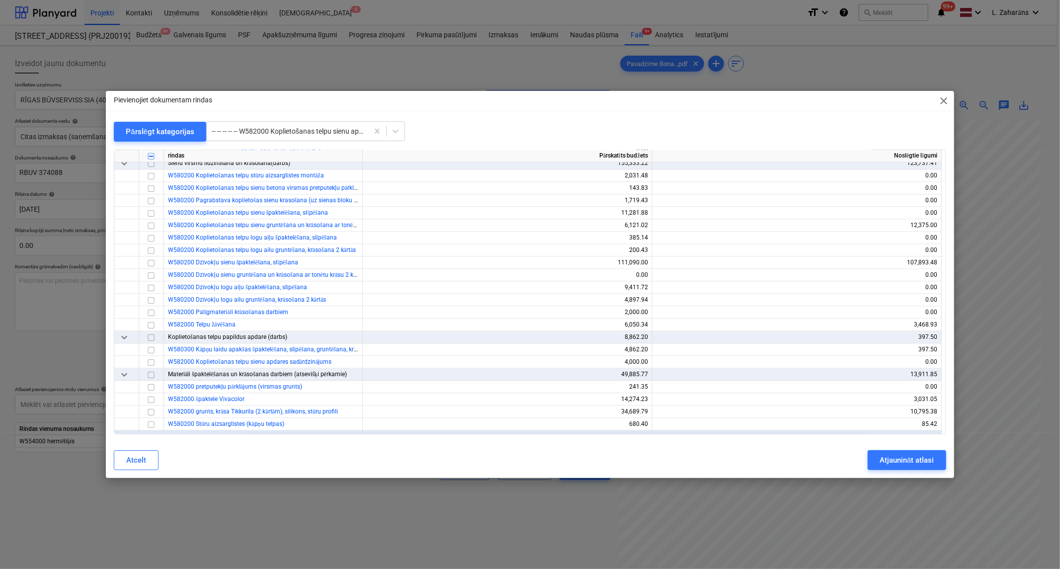
scroll to position [4736, 0]
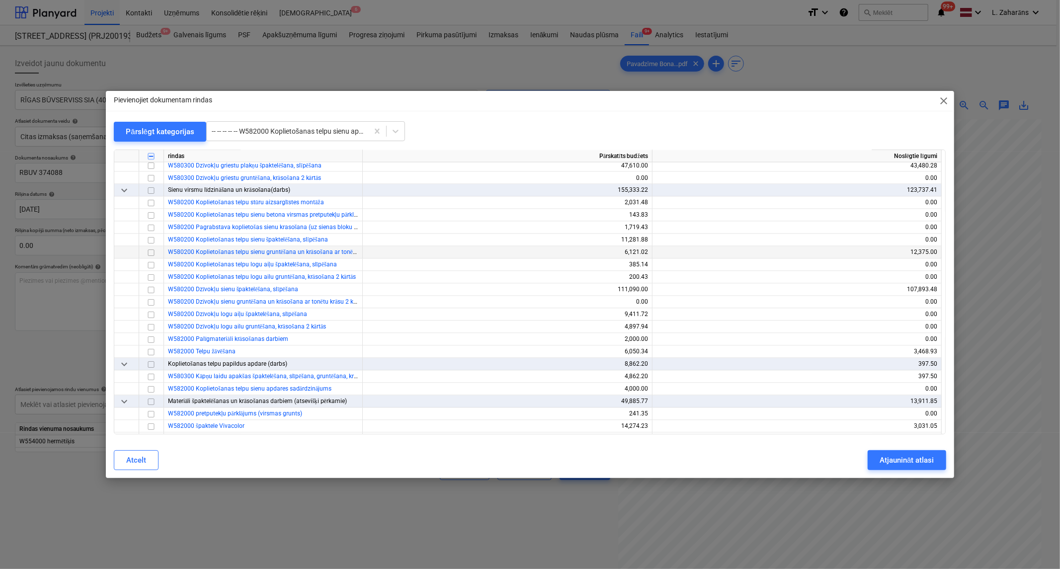
click at [149, 254] on input "checkbox" at bounding box center [151, 253] width 12 height 12
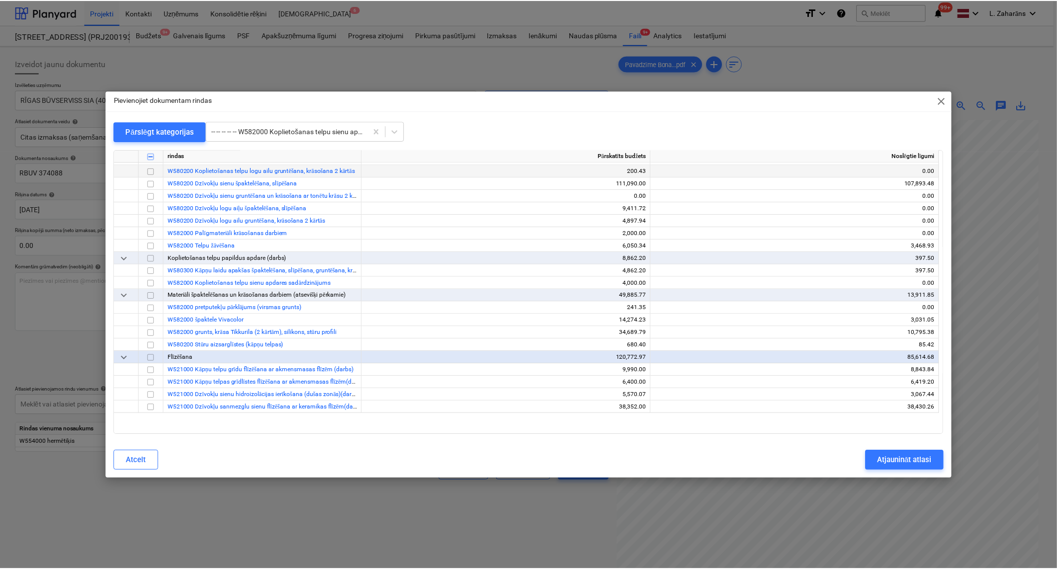
scroll to position [4847, 0]
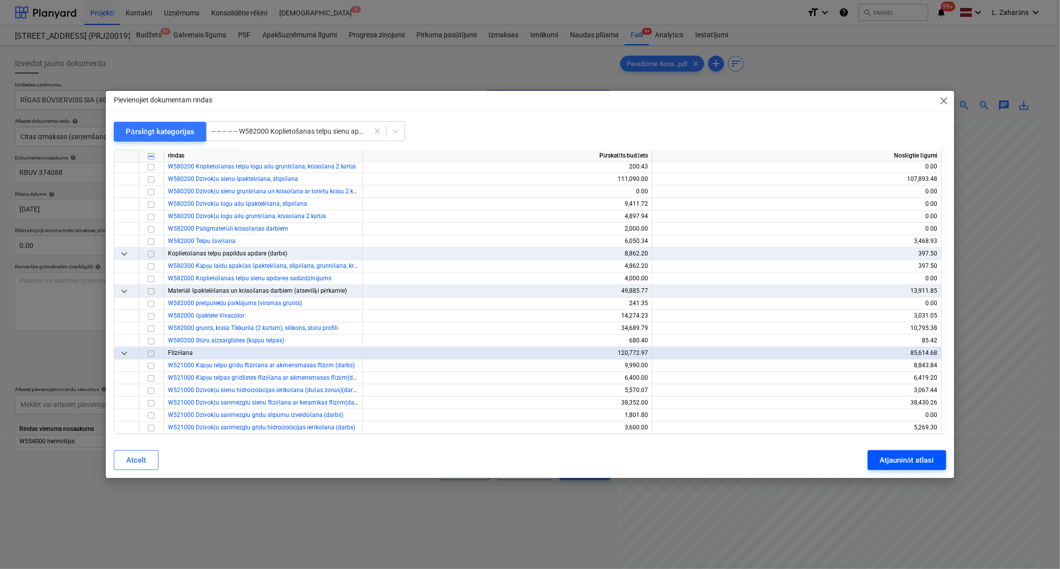
click at [892, 464] on div "Atjaunināt atlasi" at bounding box center [907, 460] width 54 height 13
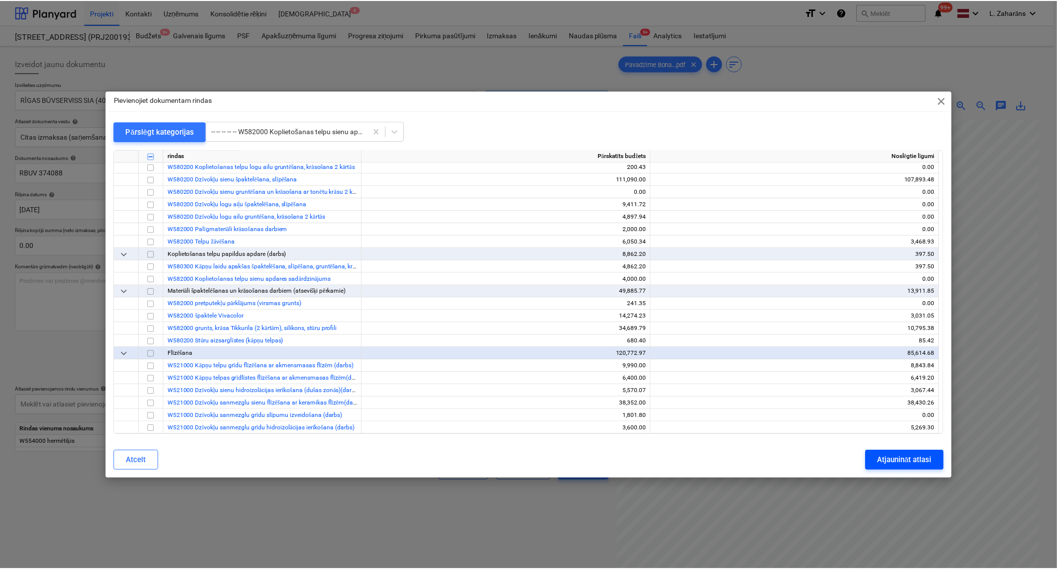
scroll to position [87, 97]
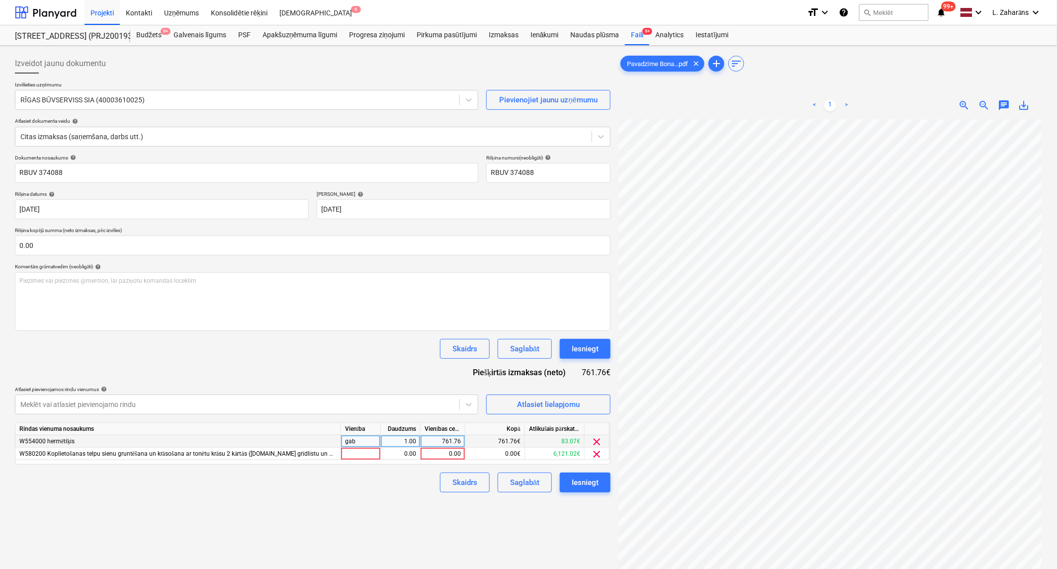
click at [445, 442] on div "761.76" at bounding box center [442, 441] width 36 height 12
click at [445, 442] on input "761.76" at bounding box center [442, 441] width 44 height 12
click at [440, 459] on div "0.00" at bounding box center [442, 454] width 36 height 12
type input "761.76"
click at [394, 480] on div "Skaidrs Saglabāt Iesniegt" at bounding box center [312, 483] width 595 height 20
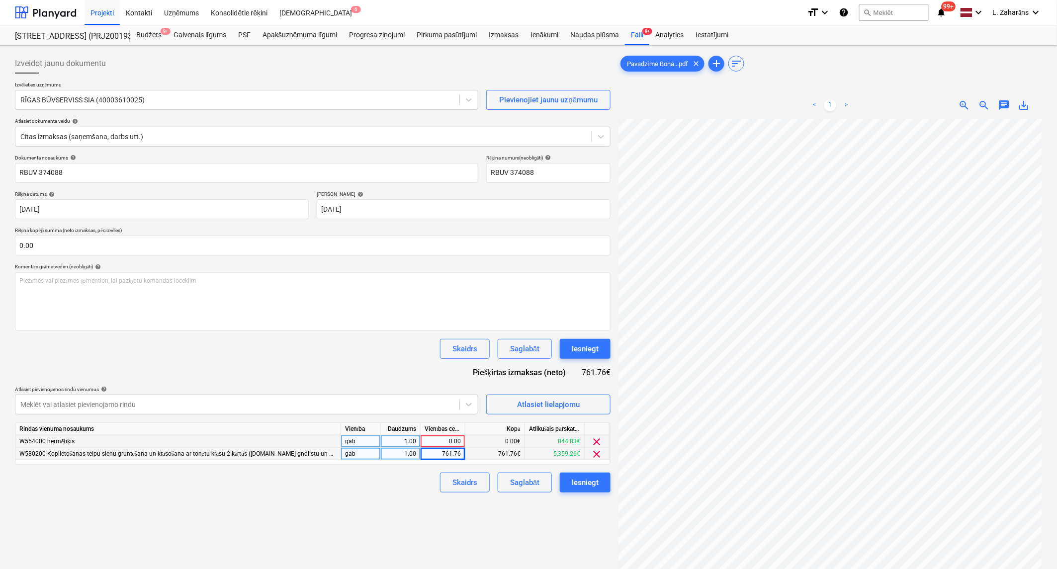
click at [595, 442] on span "clear" at bounding box center [597, 442] width 12 height 12
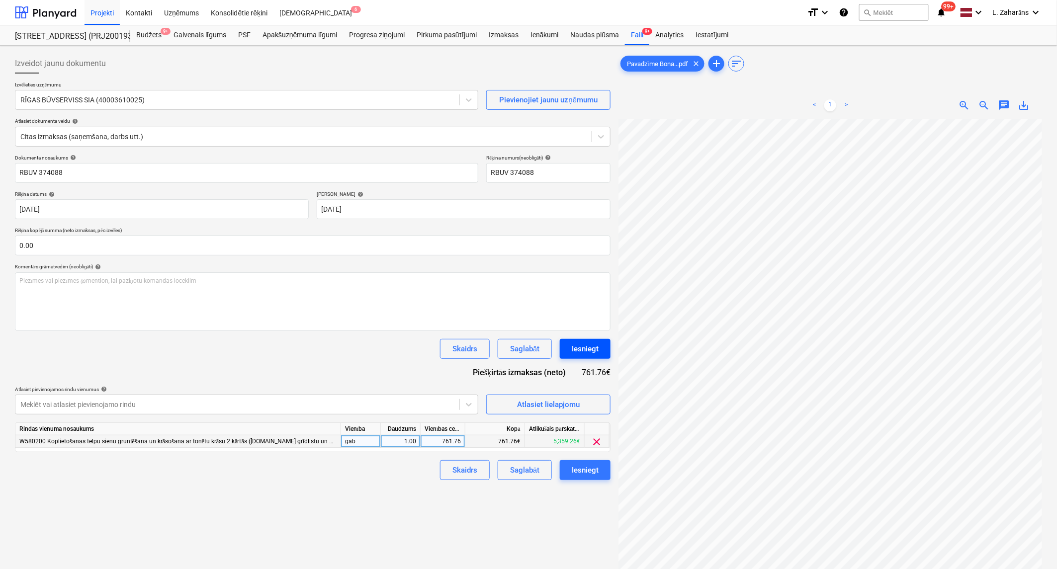
click at [600, 346] on button "Iesniegt" at bounding box center [585, 349] width 51 height 20
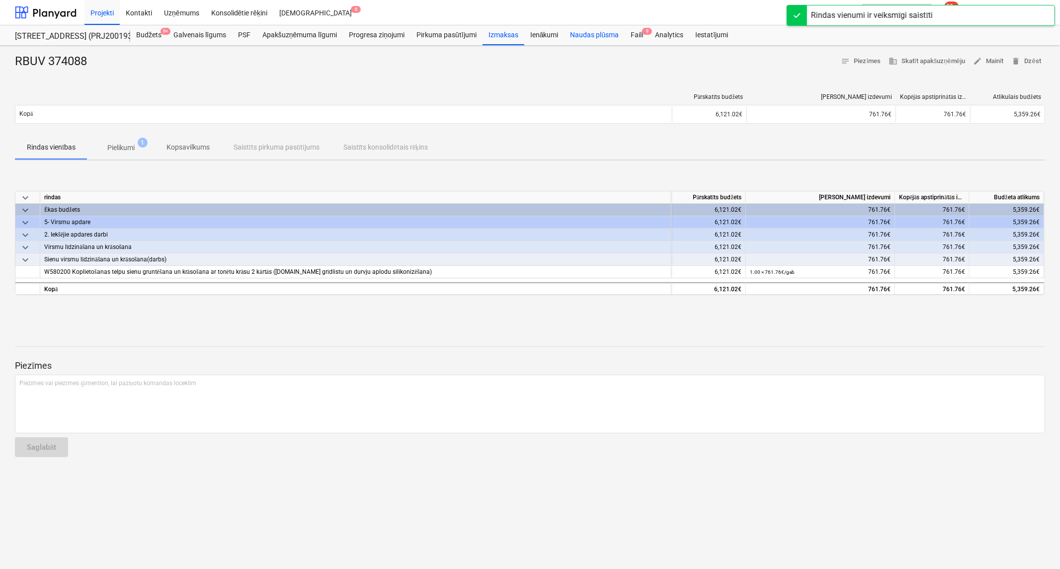
drag, startPoint x: 631, startPoint y: 38, endPoint x: 622, endPoint y: 40, distance: 9.6
click at [631, 38] on div "Faili 9" at bounding box center [637, 35] width 24 height 20
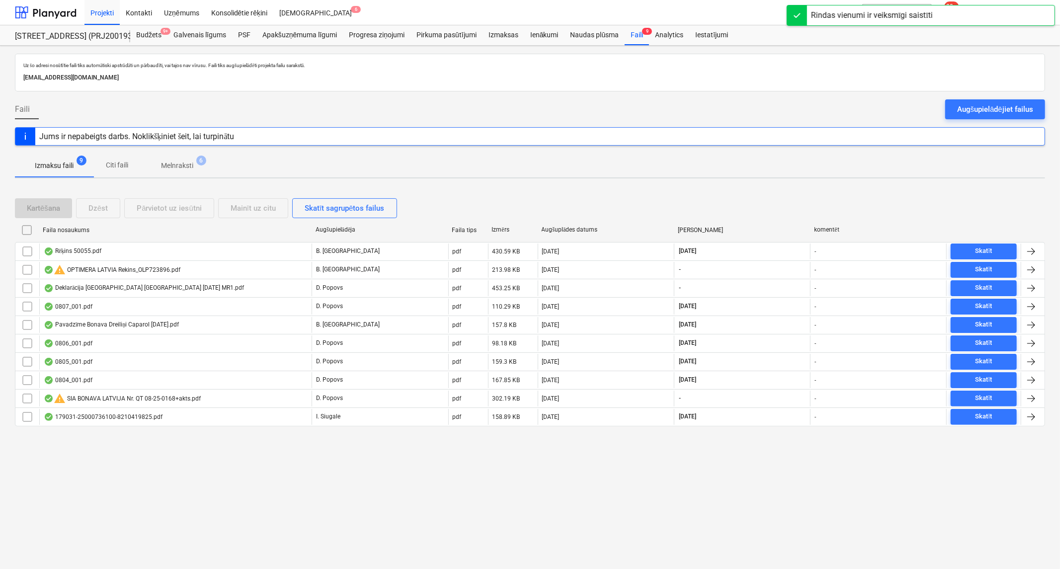
drag, startPoint x: 189, startPoint y: 167, endPoint x: 169, endPoint y: 180, distance: 23.7
click at [189, 167] on p "Melnraksti" at bounding box center [177, 166] width 32 height 10
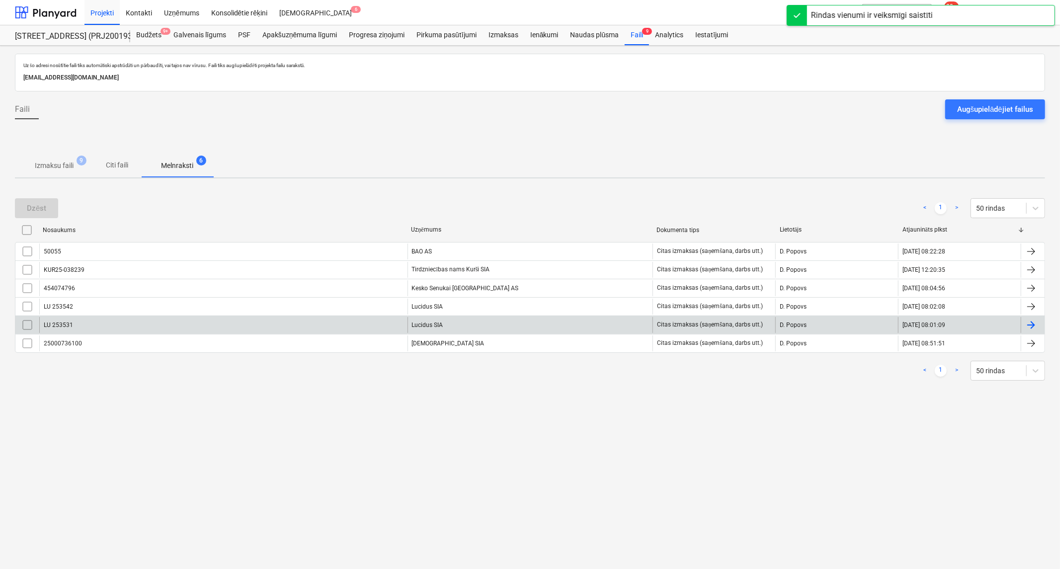
click at [88, 316] on div "LU 253531 Lucidus SIA Citas izmaksas (saņemšana, darbs utt.) [PERSON_NAME] [DAT…" at bounding box center [530, 325] width 1030 height 18
click at [100, 326] on div "LU 253531" at bounding box center [223, 325] width 368 height 16
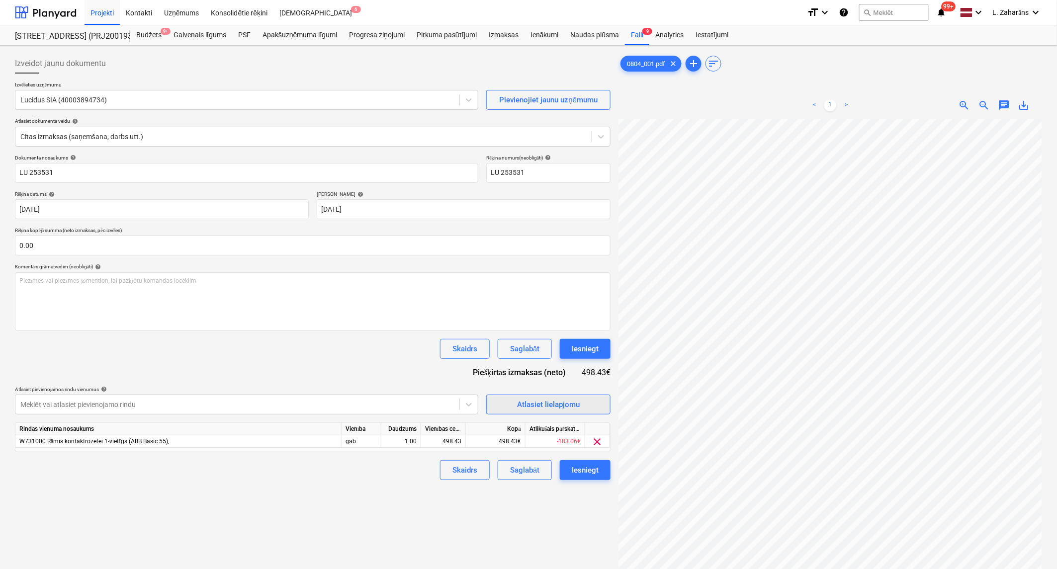
scroll to position [197, 12]
click at [567, 347] on button "Iesniegt" at bounding box center [585, 349] width 51 height 20
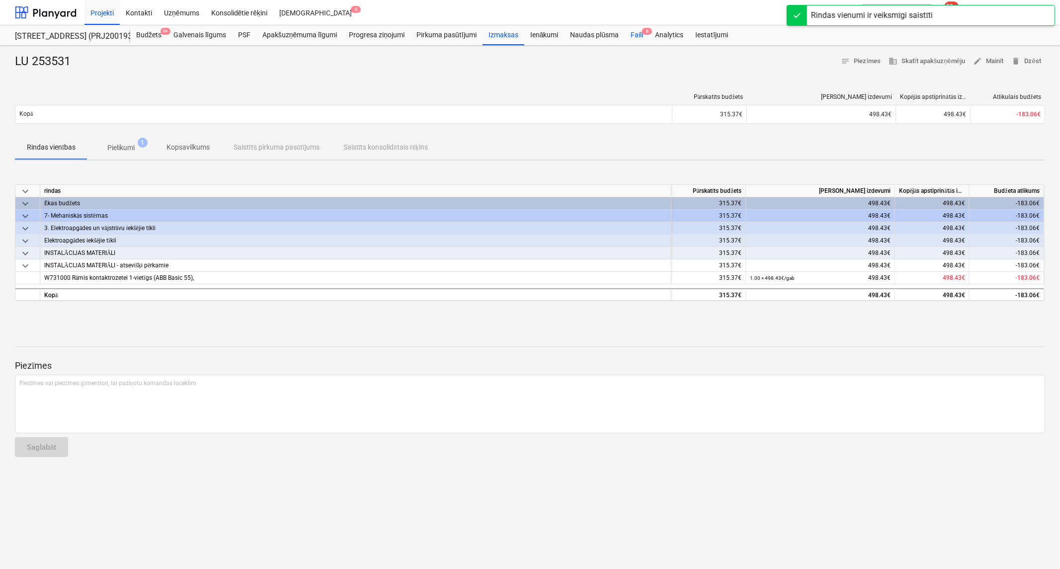
click at [629, 35] on div "Faili 8" at bounding box center [637, 35] width 24 height 20
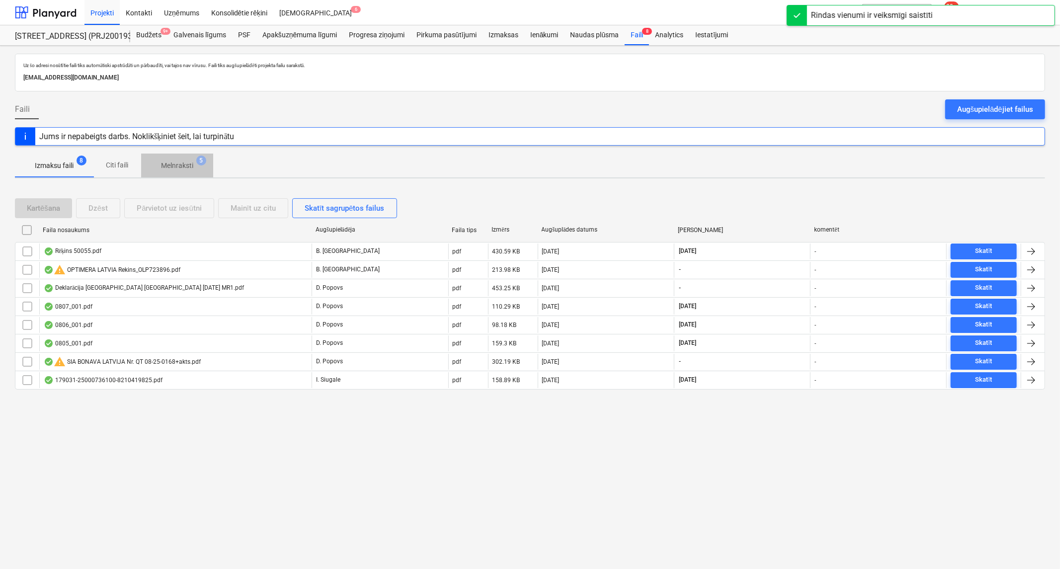
click at [170, 165] on p "Melnraksti" at bounding box center [177, 166] width 32 height 10
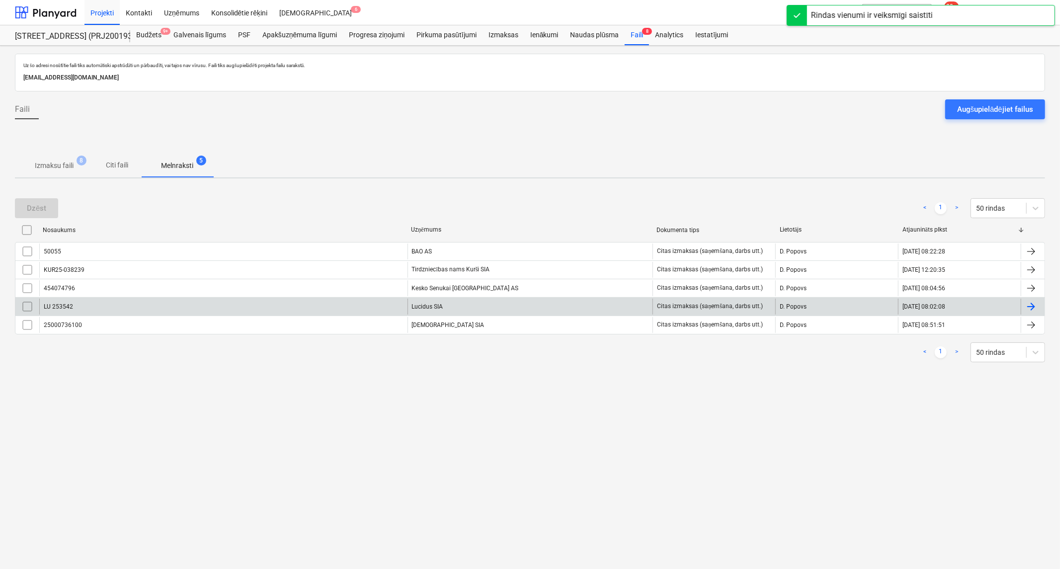
click at [160, 310] on div "LU 253542" at bounding box center [223, 307] width 368 height 16
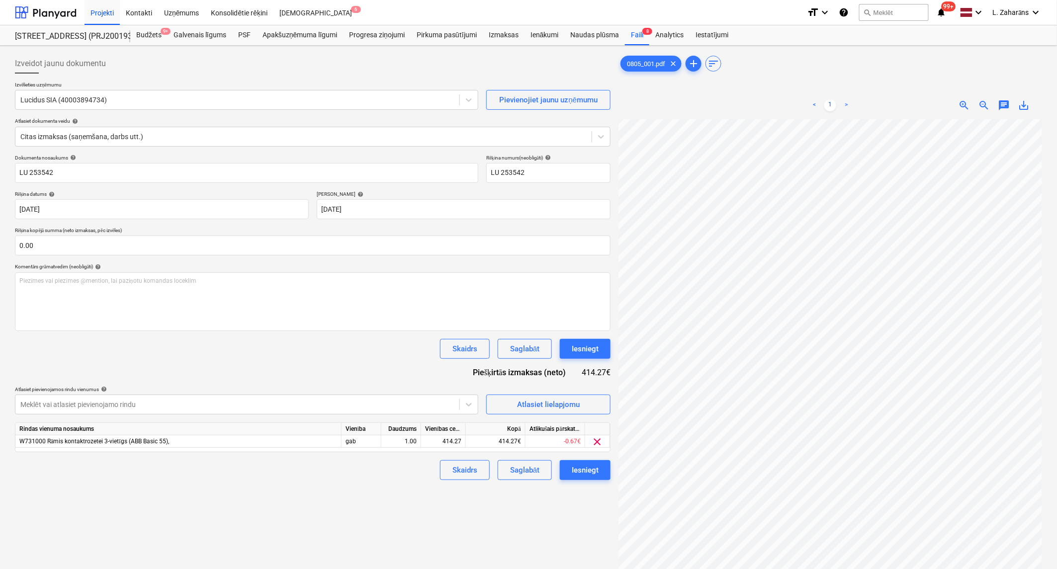
scroll to position [197, 0]
click at [582, 467] on div "Iesniegt" at bounding box center [584, 470] width 27 height 13
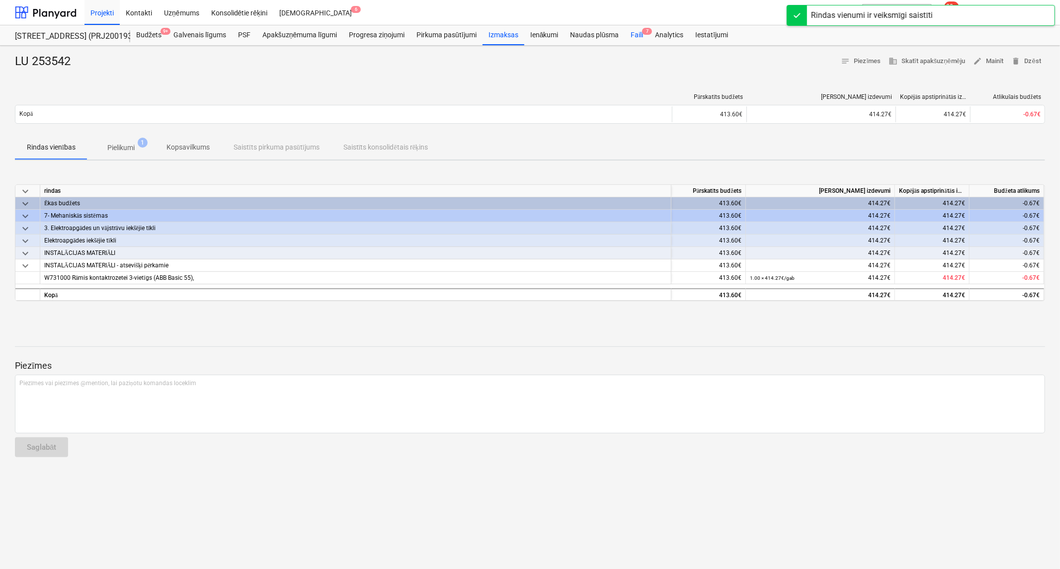
click at [632, 31] on div "Faili 7" at bounding box center [637, 35] width 24 height 20
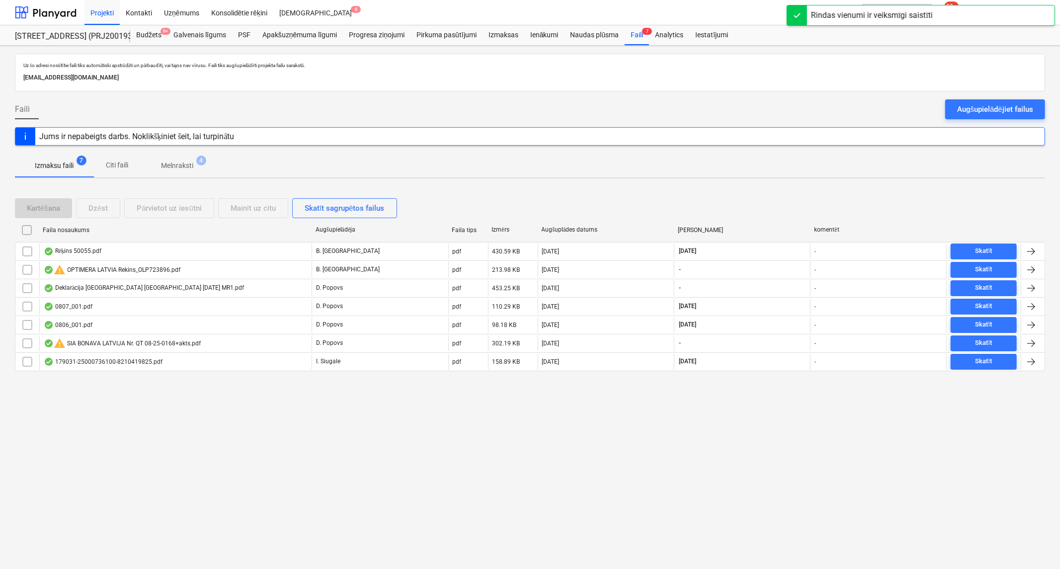
click at [174, 157] on span "Melnraksti 4" at bounding box center [177, 166] width 72 height 18
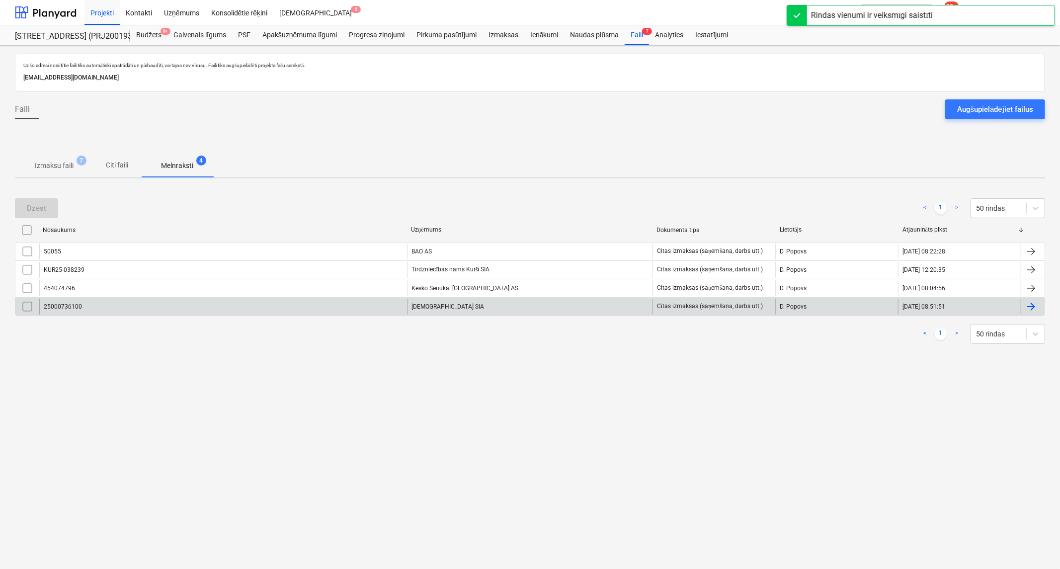
click at [206, 307] on div "25000736100" at bounding box center [223, 307] width 368 height 16
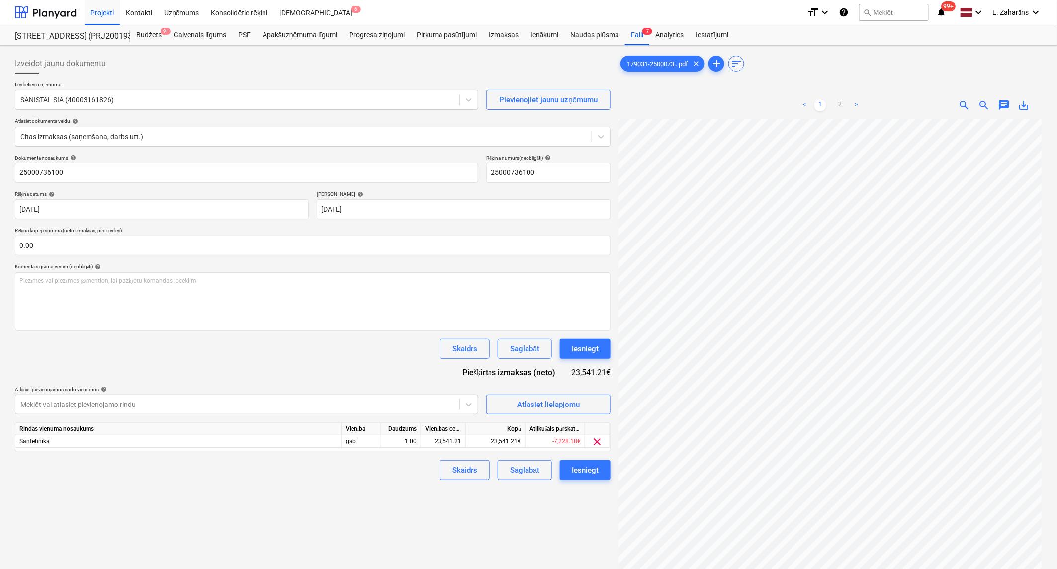
scroll to position [8, 21]
click at [1023, 100] on span "save_alt" at bounding box center [1024, 105] width 12 height 12
click at [640, 36] on div "Faili 7" at bounding box center [637, 35] width 24 height 20
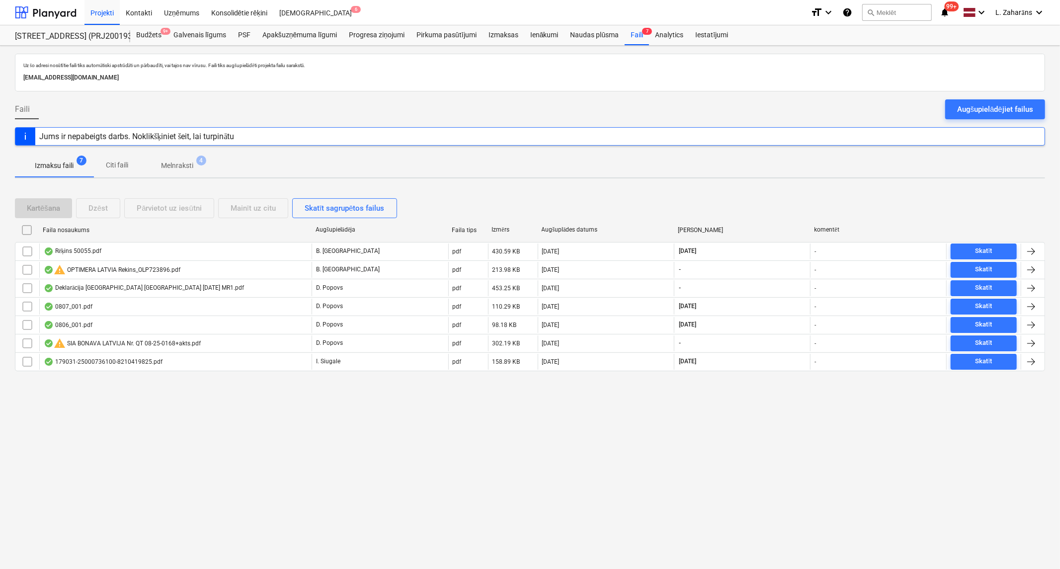
click at [182, 161] on p "Melnraksti" at bounding box center [177, 166] width 32 height 10
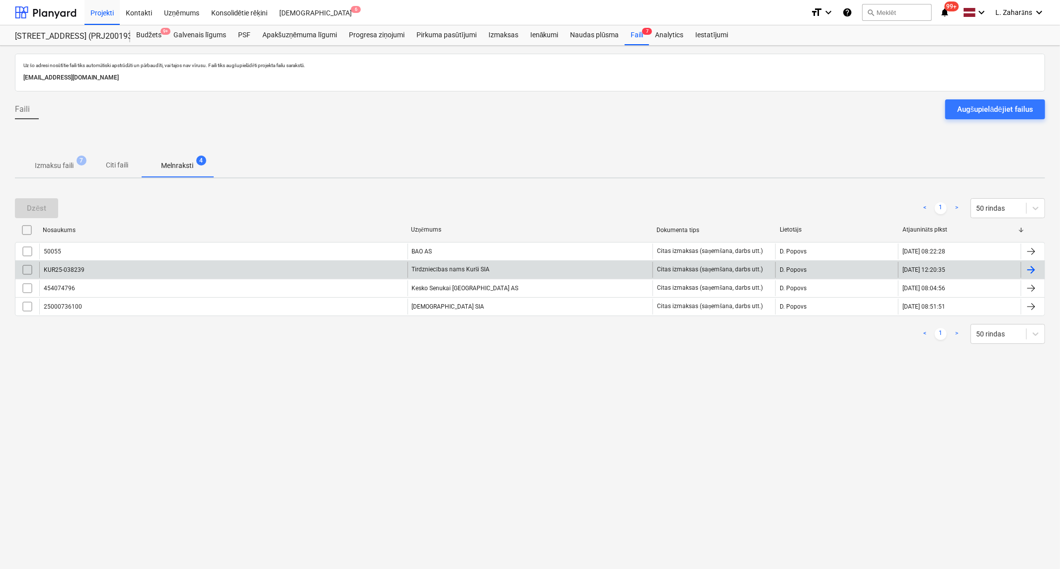
click at [141, 277] on div "KUR25-038239" at bounding box center [223, 270] width 368 height 16
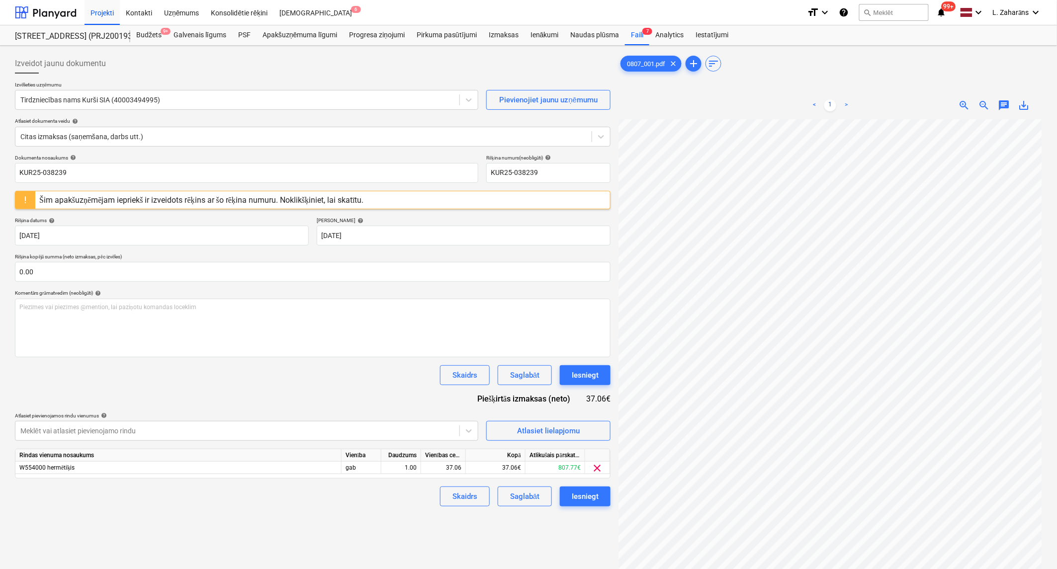
scroll to position [122, 98]
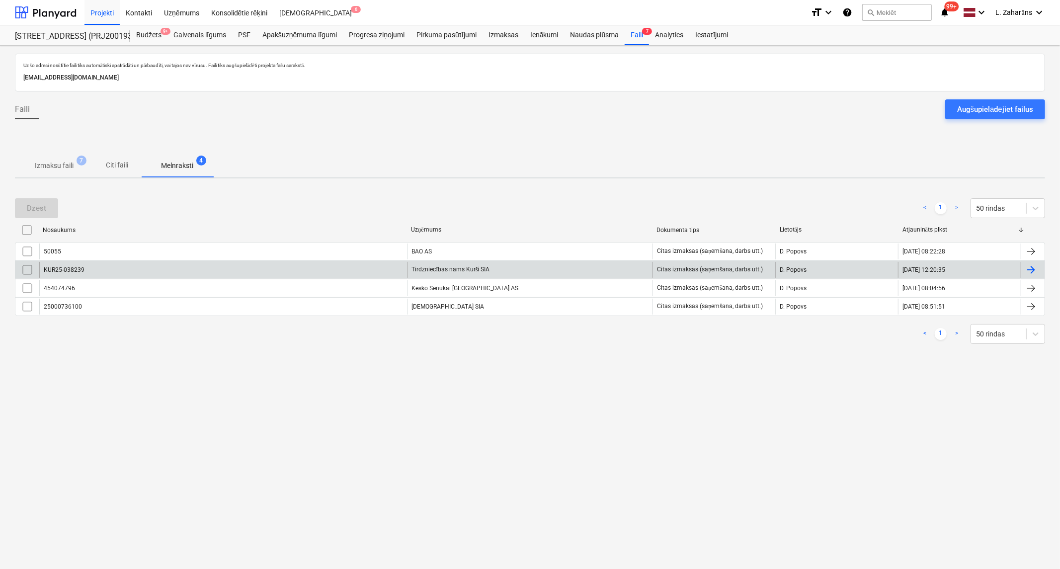
click at [25, 269] on input "checkbox" at bounding box center [27, 270] width 16 height 16
click at [36, 209] on div "Dzēst" at bounding box center [36, 208] width 19 height 13
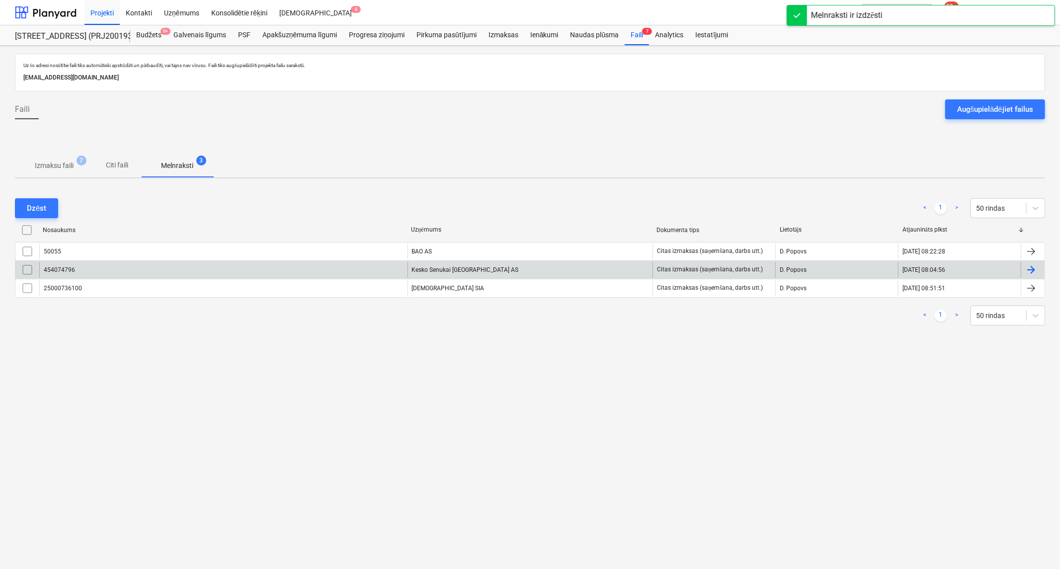
click at [83, 267] on div "454074796" at bounding box center [223, 270] width 368 height 16
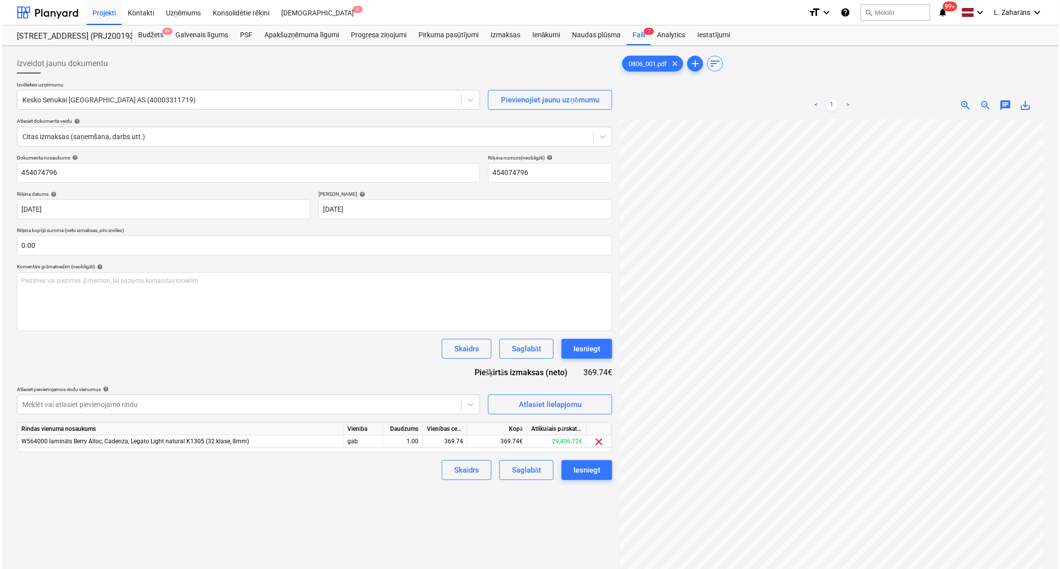
scroll to position [197, 0]
click at [528, 404] on div "Atlasiet lielapjomu" at bounding box center [548, 404] width 63 height 13
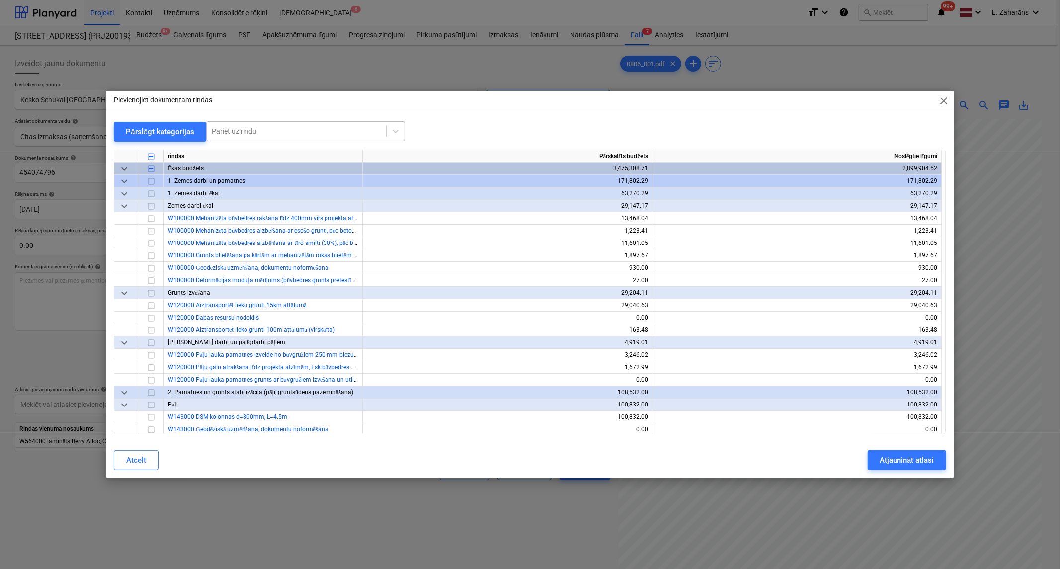
click at [272, 135] on div at bounding box center [296, 131] width 169 height 10
type input "parket"
click at [289, 155] on div "-- -- Parkets" at bounding box center [304, 155] width 199 height 16
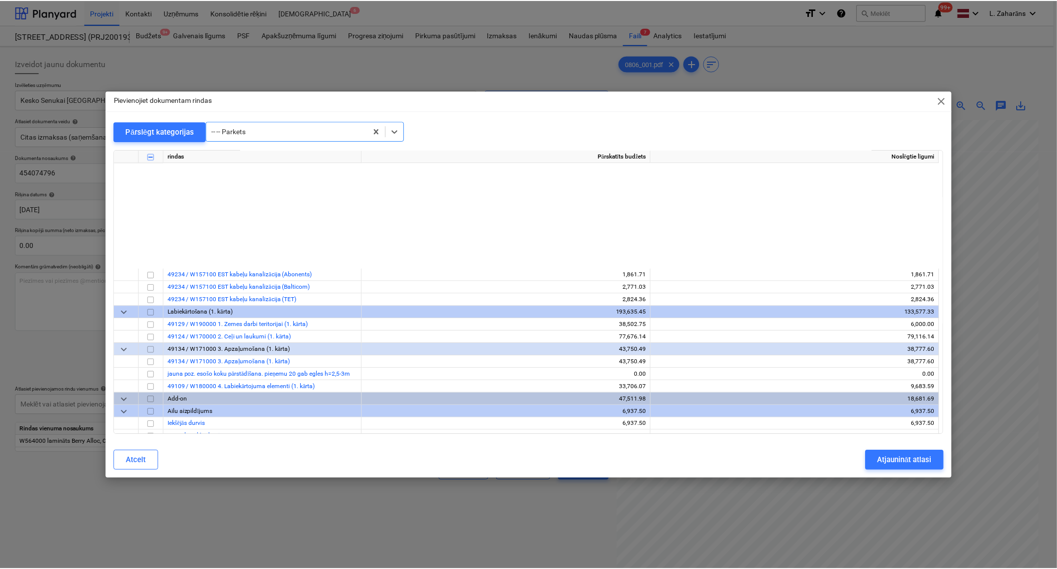
scroll to position [9357, 0]
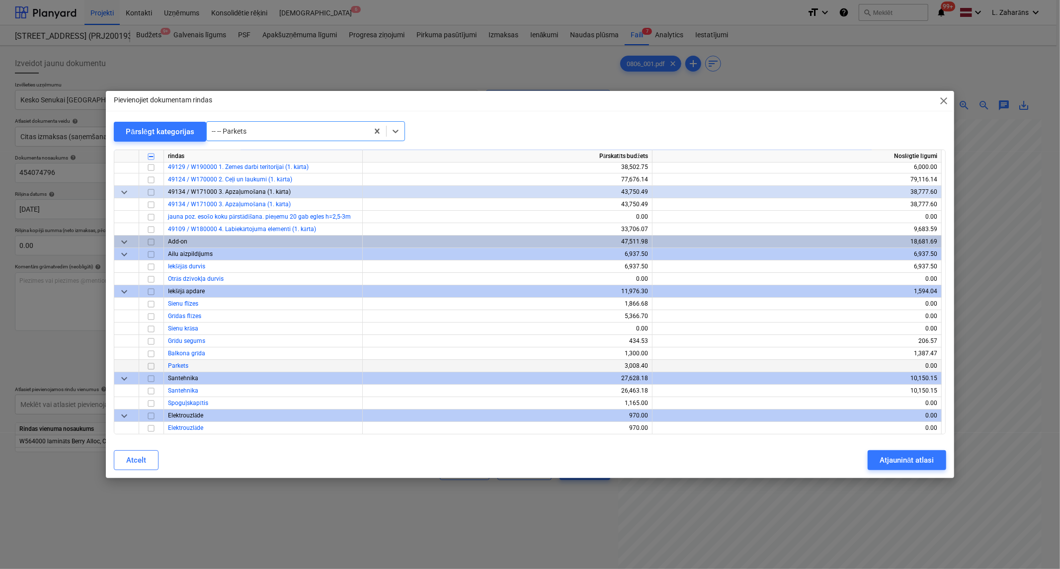
click at [153, 364] on input "checkbox" at bounding box center [151, 366] width 12 height 12
click at [152, 339] on input "checkbox" at bounding box center [151, 341] width 12 height 12
click at [926, 340] on div "206.57" at bounding box center [796, 341] width 281 height 12
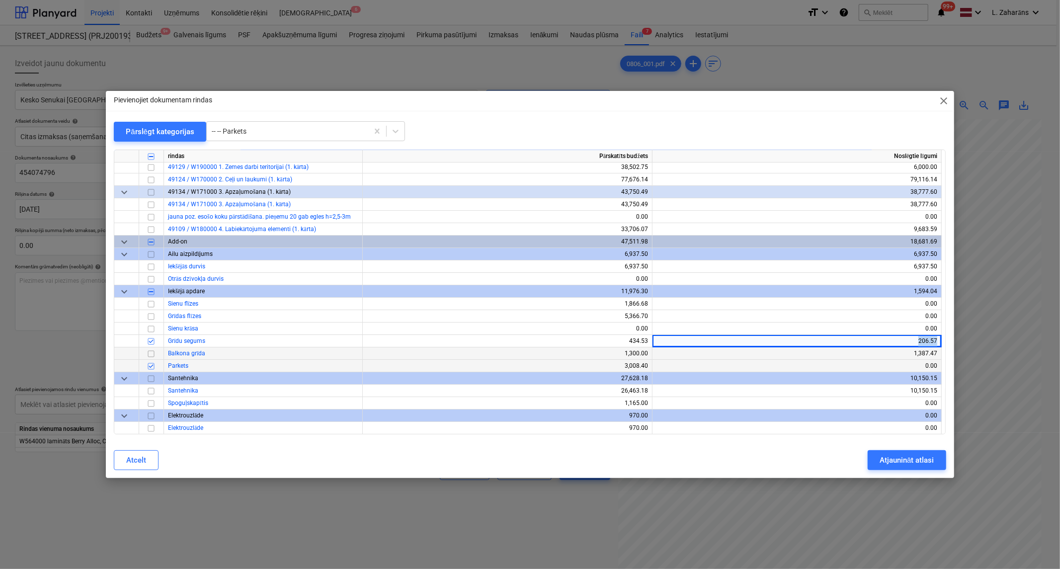
copy div "206.57"
click at [916, 460] on div "Atjaunināt atlasi" at bounding box center [907, 460] width 54 height 13
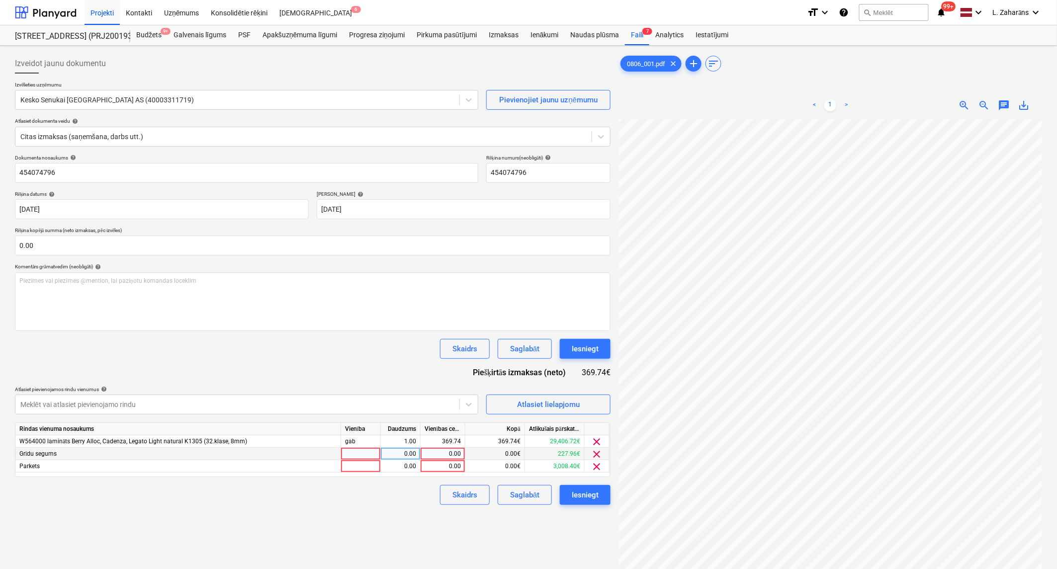
click at [443, 451] on div "0.00" at bounding box center [442, 454] width 36 height 12
type input "227.96"
click at [441, 443] on div "369.74" at bounding box center [442, 441] width 36 height 12
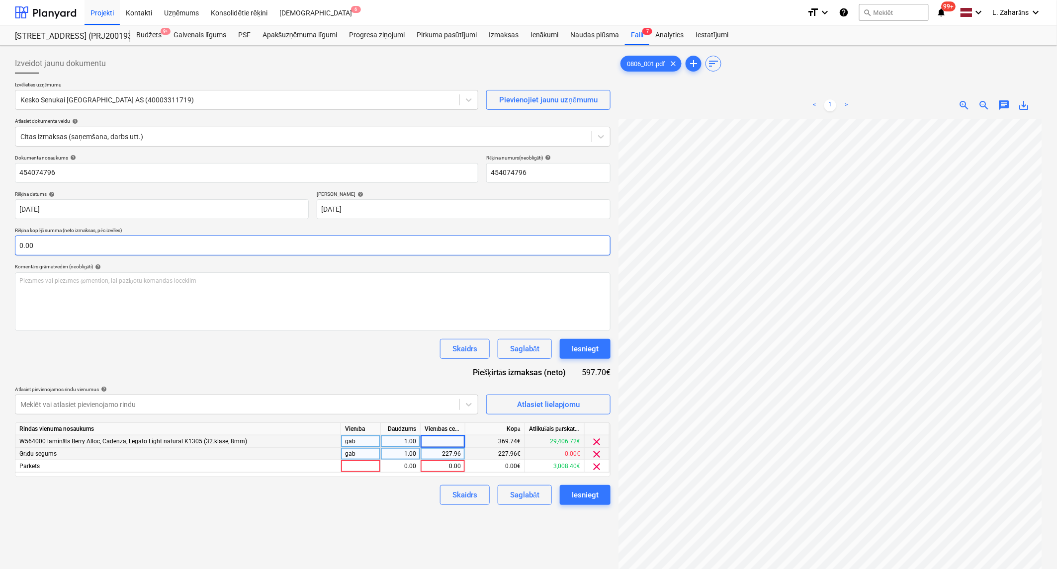
click at [61, 239] on input "0.00" at bounding box center [312, 246] width 595 height 20
drag, startPoint x: 61, startPoint y: 239, endPoint x: 58, endPoint y: 246, distance: 7.8
click at [60, 240] on input "text" at bounding box center [312, 246] width 595 height 20
paste input "369.74"
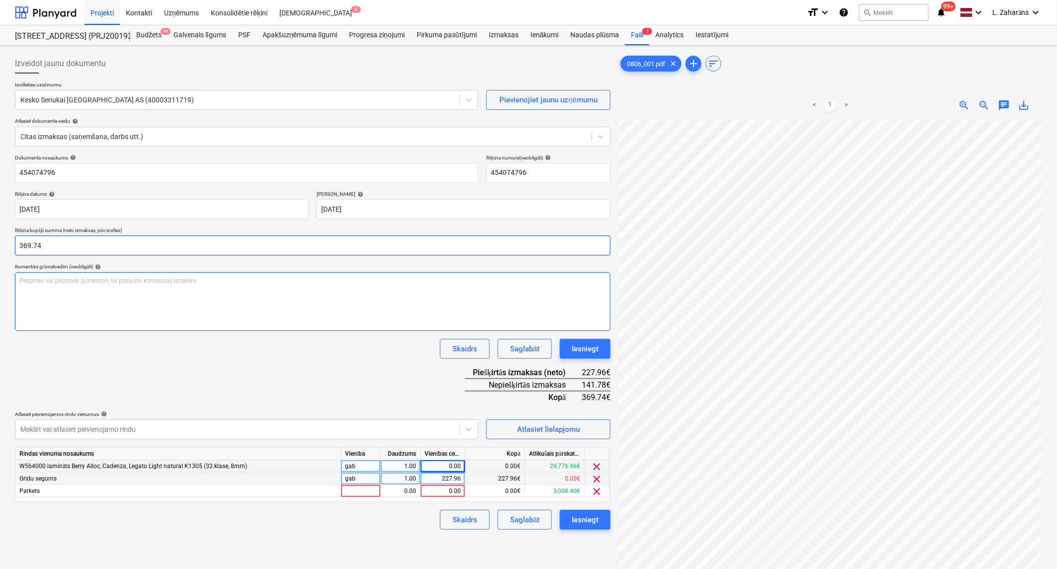
type input "369.74"
click at [122, 309] on div "Piezīmes vai piezīmes @mention, lai paziņotu komandas loceklim ﻿" at bounding box center [312, 301] width 595 height 59
click at [587, 384] on div "141.78€" at bounding box center [595, 385] width 29 height 12
click at [431, 488] on div "0.00" at bounding box center [442, 491] width 36 height 12
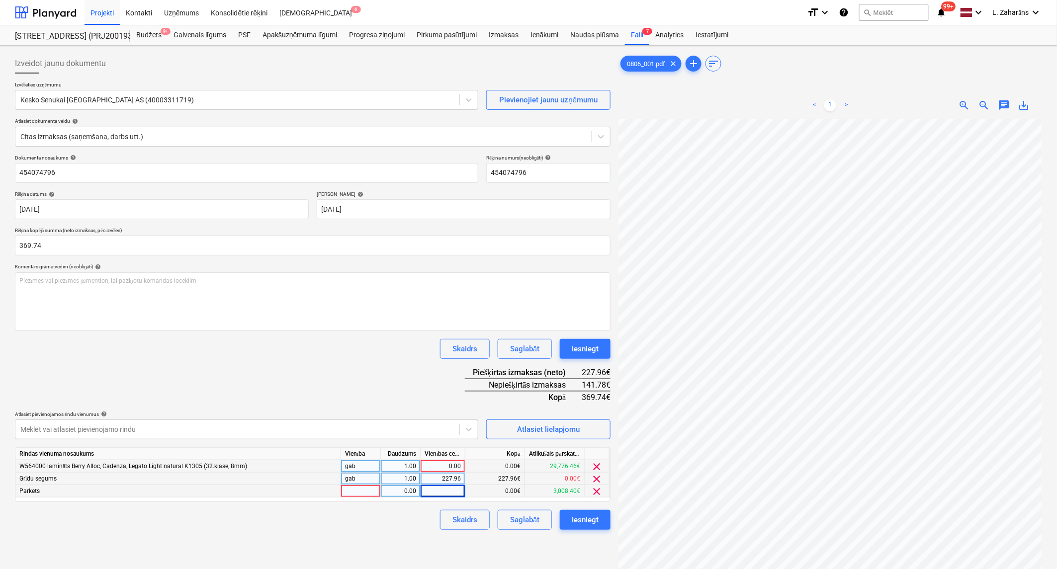
paste input "369.74"
type input "369.74"
click at [415, 401] on div "Dokumenta nosaukums help 454074796 Rēķina numurs (neobligāti) help 454074796 Rē…" at bounding box center [312, 342] width 595 height 375
click at [596, 464] on span "clear" at bounding box center [597, 467] width 12 height 12
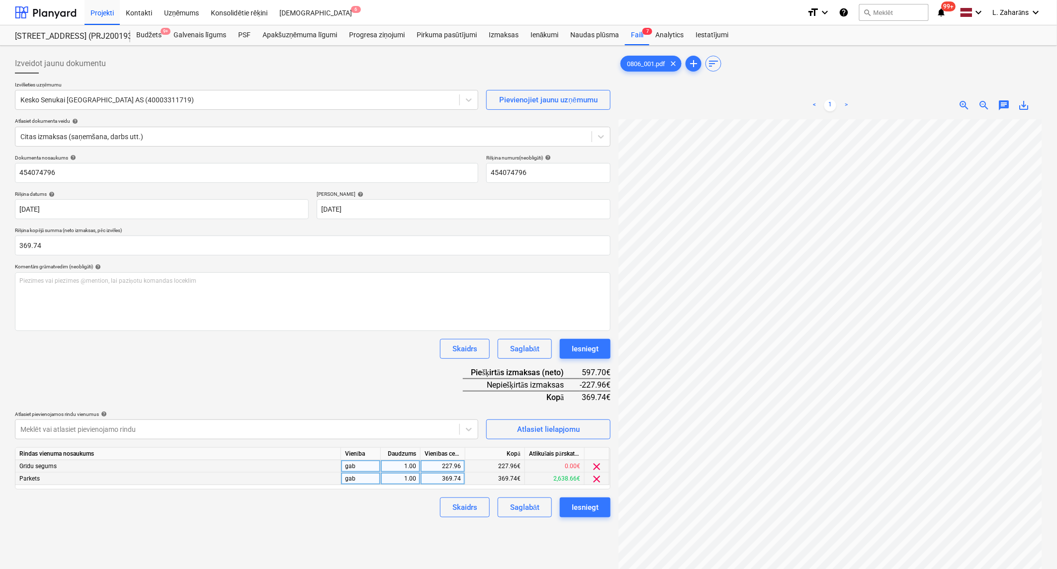
click at [364, 357] on div "Skaidrs Saglabāt Iesniegt" at bounding box center [312, 349] width 595 height 20
click at [445, 480] on div "369.74" at bounding box center [442, 479] width 36 height 12
click at [445, 480] on input "369.74" at bounding box center [442, 479] width 44 height 12
type input "0"
click at [367, 393] on div "Dokumenta nosaukums help 454074796 Rēķina numurs (neobligāti) help 454074796 Rē…" at bounding box center [312, 336] width 595 height 363
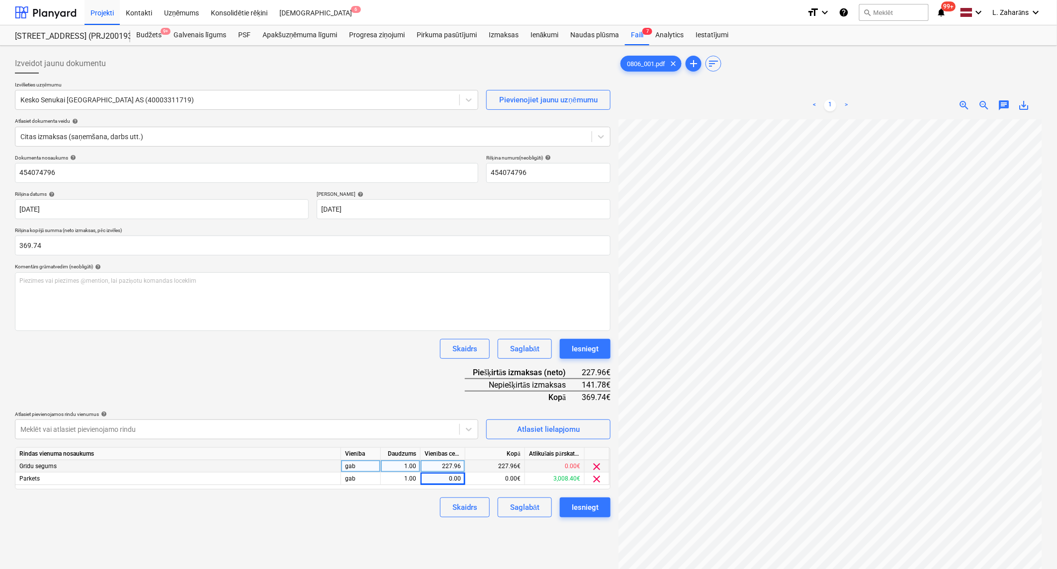
click at [587, 383] on div "141.78€" at bounding box center [595, 385] width 29 height 12
copy div "141.78"
click at [455, 478] on div "0.00" at bounding box center [442, 479] width 36 height 12
type input "141.78"
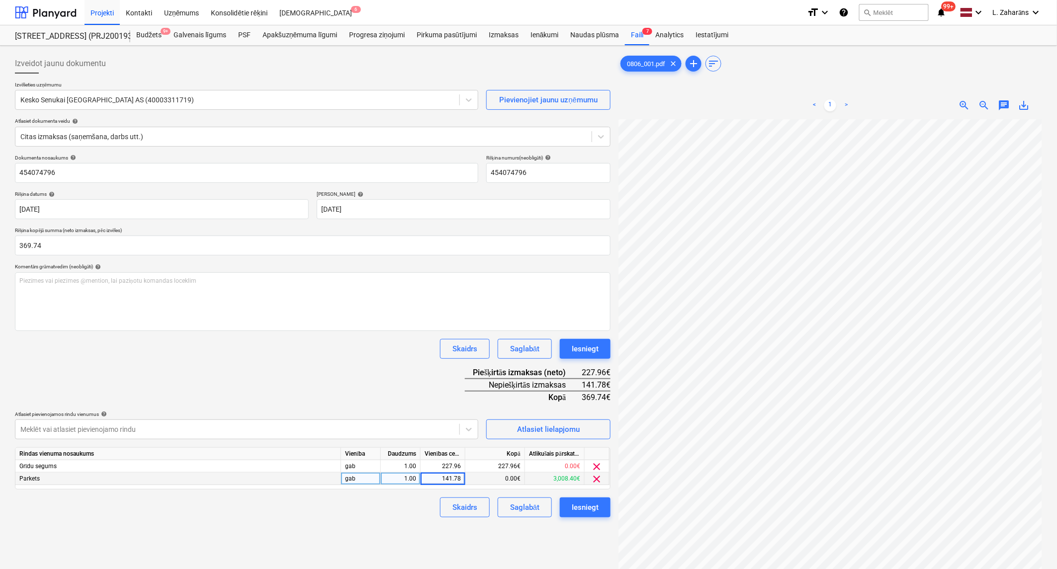
click at [373, 371] on div "Dokumenta nosaukums help 454074796 Rēķina numurs (neobligāti) help 454074796 Rē…" at bounding box center [312, 336] width 595 height 363
click at [583, 502] on div "Iesniegt" at bounding box center [584, 507] width 27 height 13
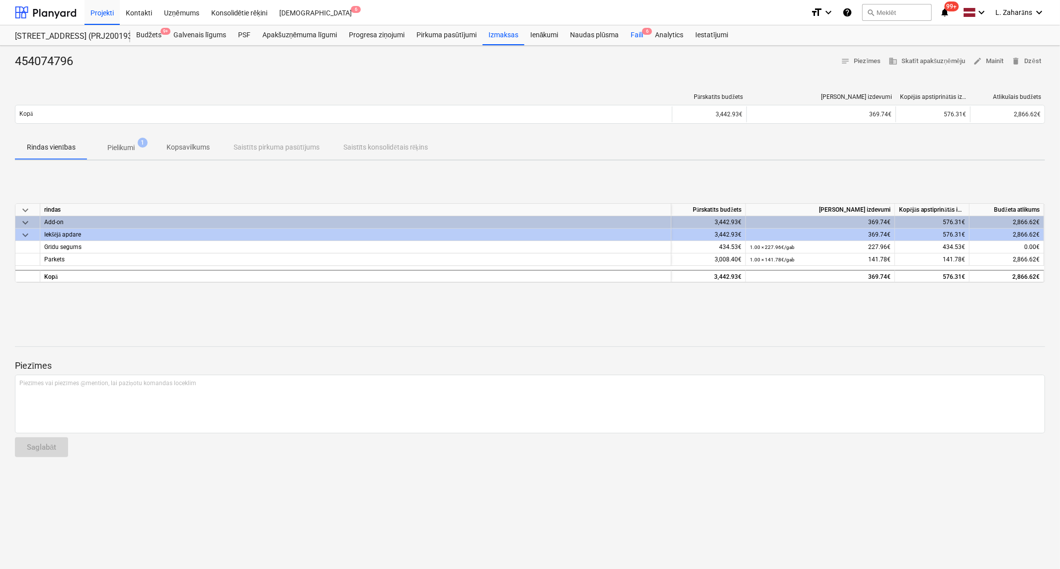
click at [641, 33] on div "Faili 6" at bounding box center [637, 35] width 24 height 20
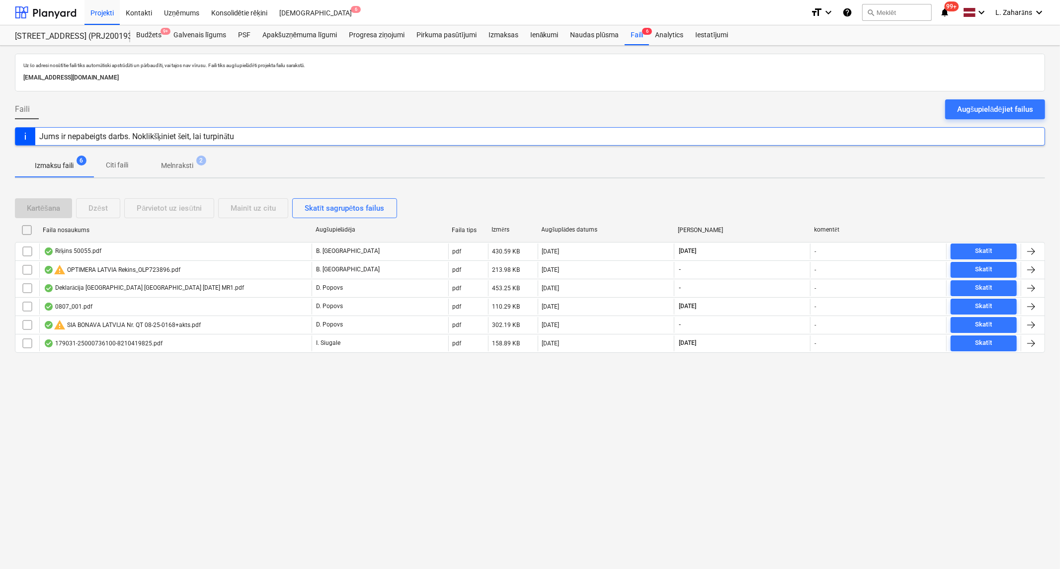
click at [171, 166] on p "Melnraksti" at bounding box center [177, 166] width 32 height 10
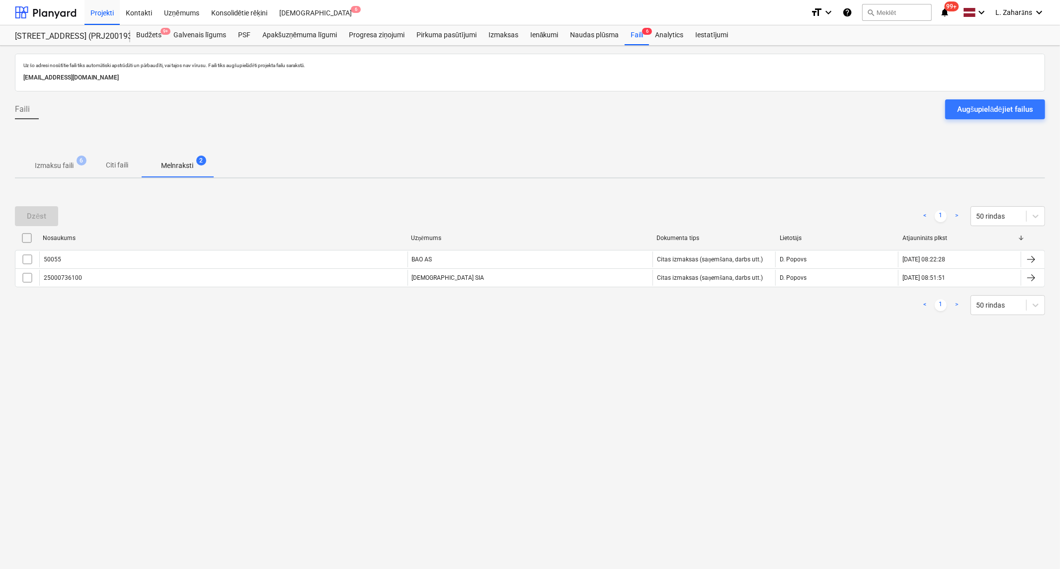
click at [55, 165] on p "Izmaksu faili" at bounding box center [54, 166] width 39 height 10
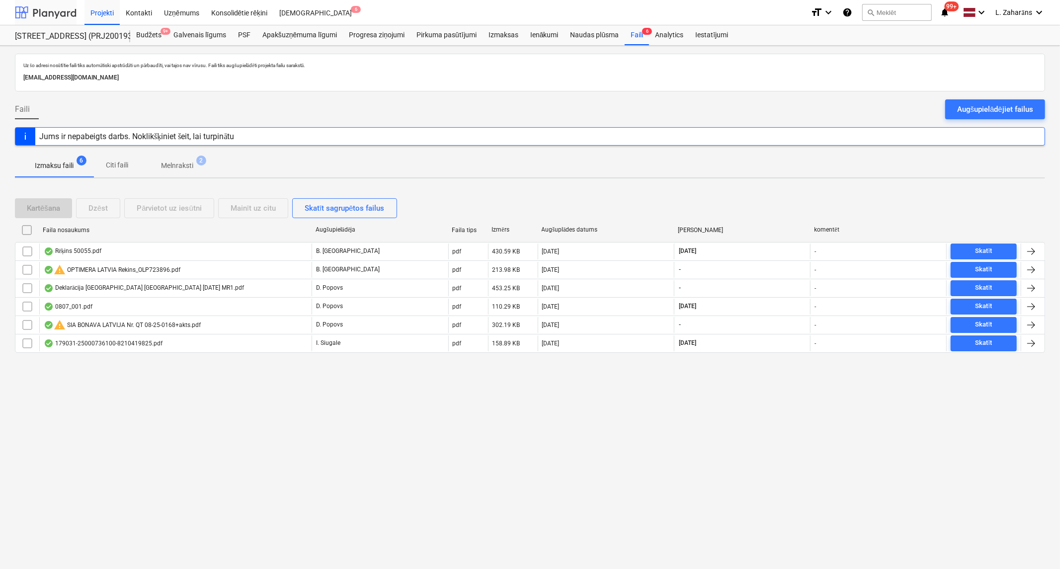
click at [52, 13] on div at bounding box center [46, 12] width 62 height 25
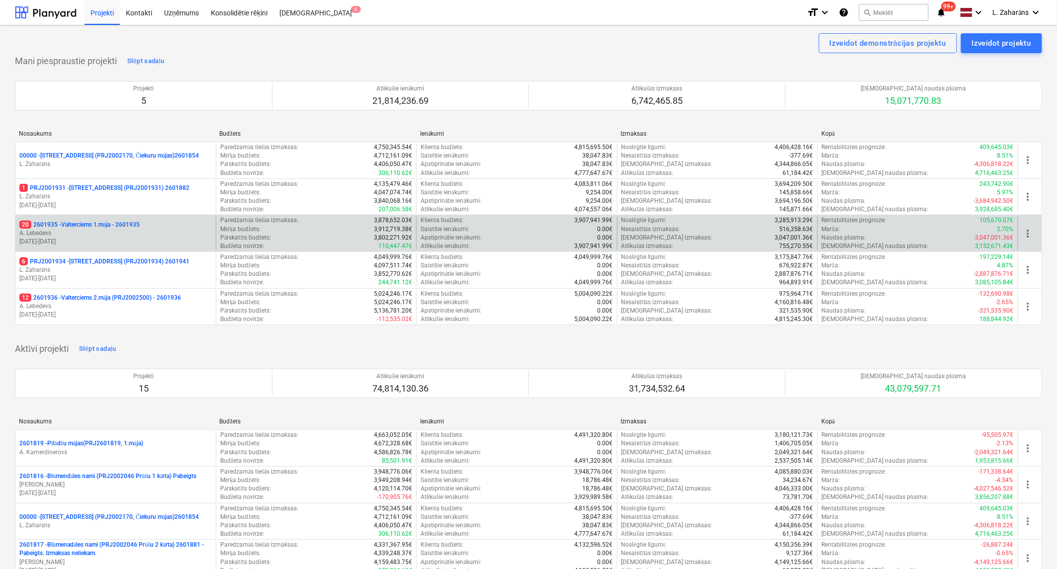
click at [87, 225] on p "20 2601935 - Valterciems 1.māja - 2601935" at bounding box center [79, 225] width 120 height 8
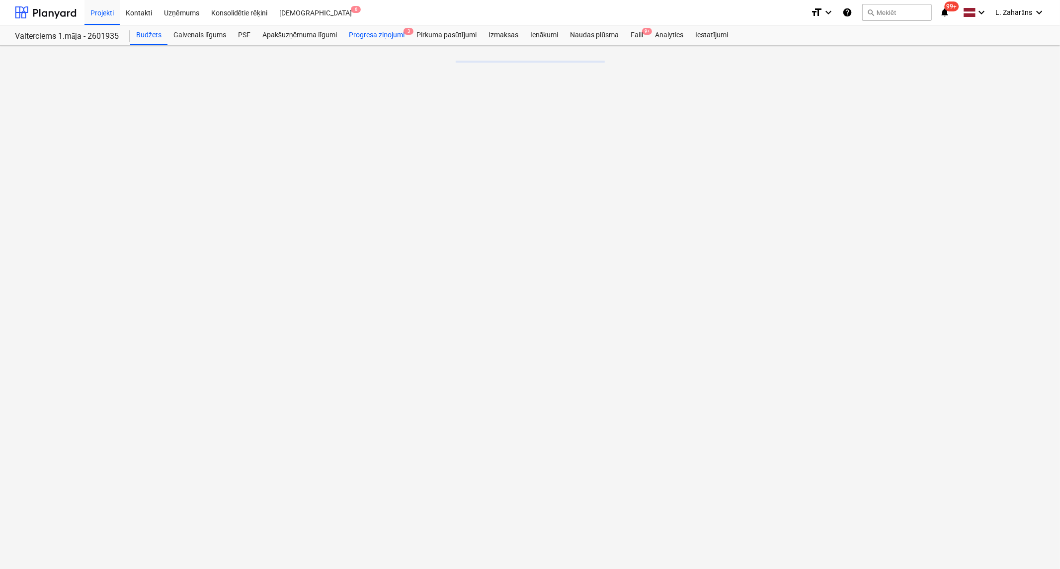
click at [355, 34] on div "Progresa ziņojumi 3" at bounding box center [377, 35] width 68 height 20
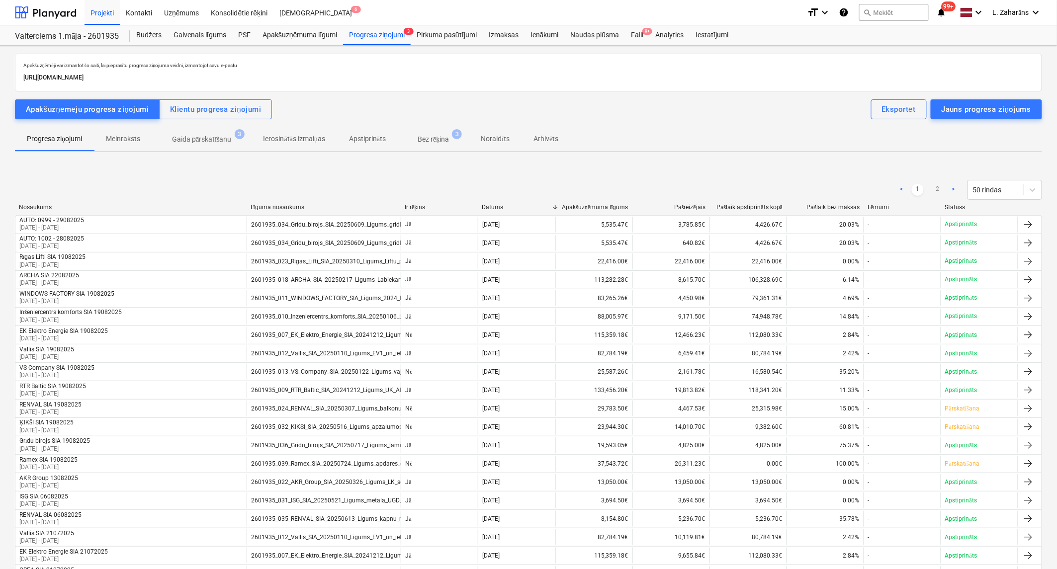
click at [192, 137] on p "Gaida pārskatīšanu" at bounding box center [202, 139] width 60 height 10
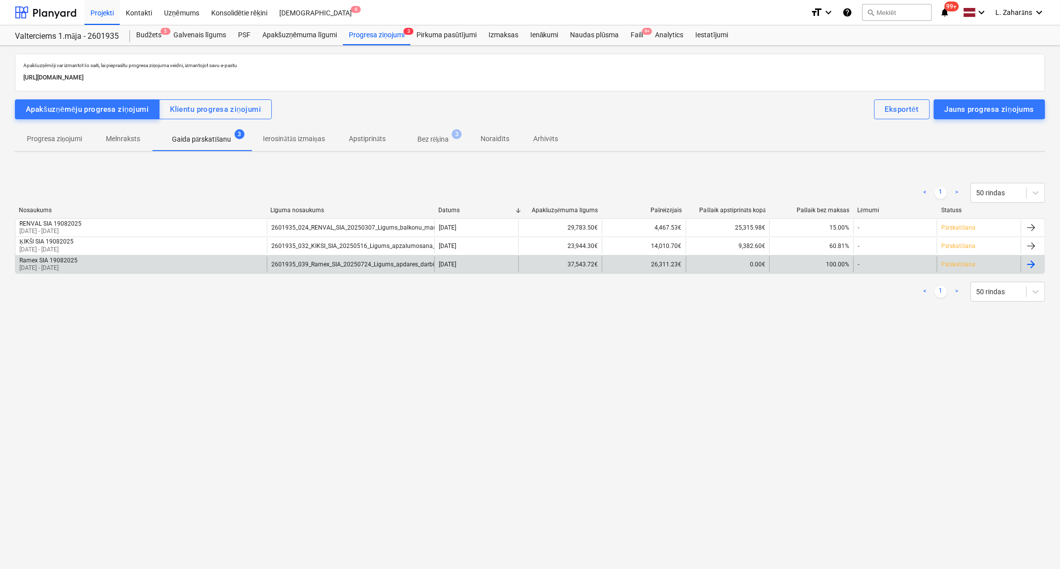
click at [164, 264] on div "Ramex SIA 19082025 [DATE] - [DATE]" at bounding box center [140, 264] width 251 height 16
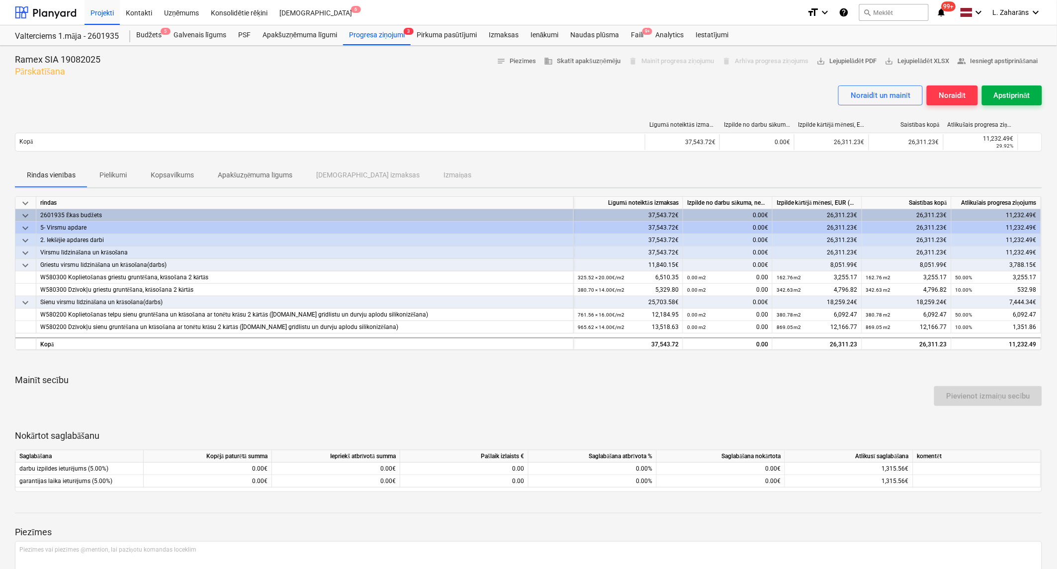
click at [1005, 94] on div "Apstiprināt" at bounding box center [1011, 95] width 36 height 13
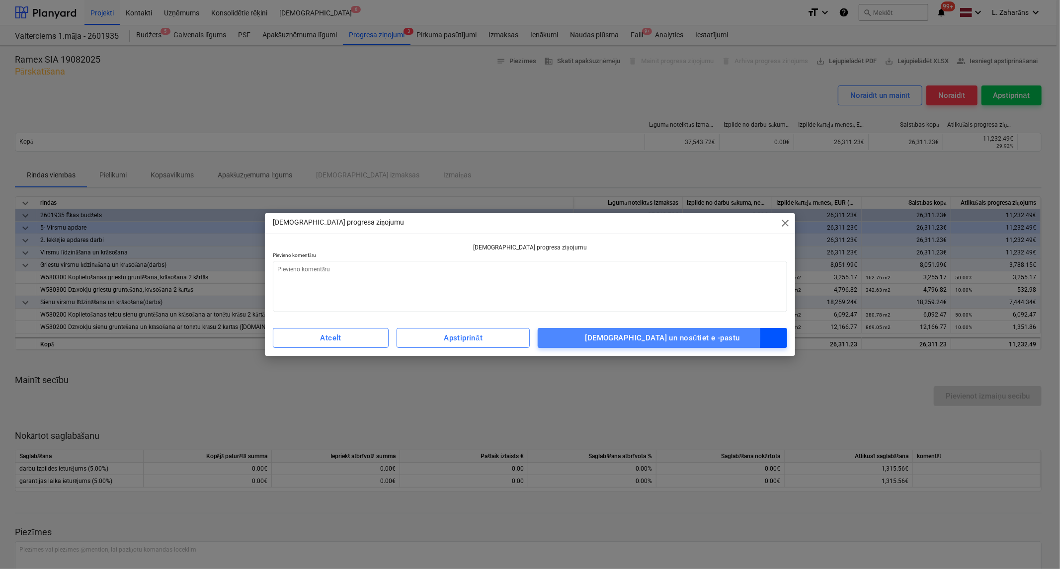
drag, startPoint x: 619, startPoint y: 336, endPoint x: 623, endPoint y: 331, distance: 6.0
click at [619, 333] on div "[DEMOGRAPHIC_DATA] un nosūtiet e -pastu" at bounding box center [662, 337] width 155 height 13
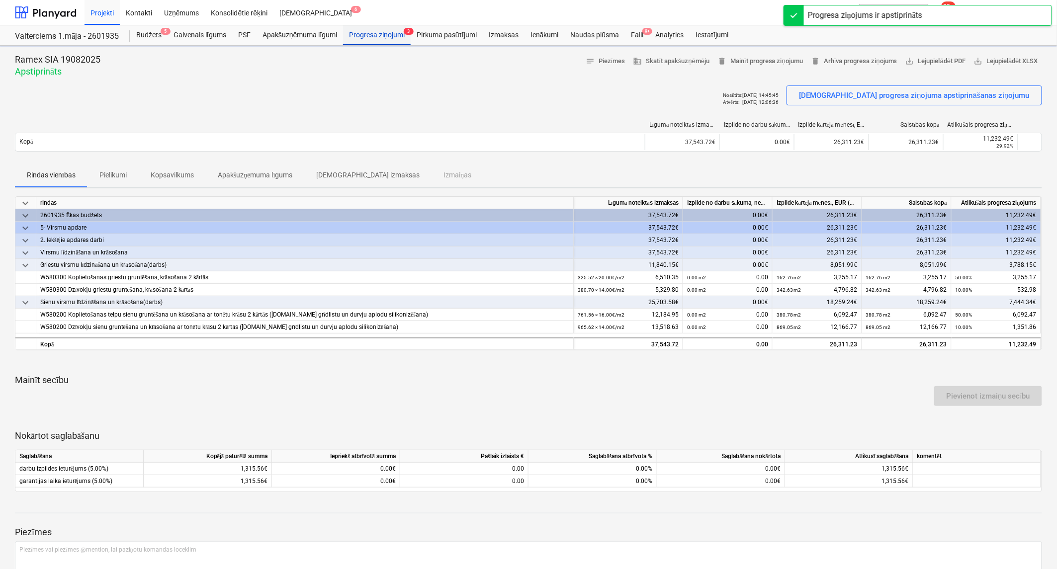
click at [359, 34] on div "Progresa ziņojumi 3" at bounding box center [377, 35] width 68 height 20
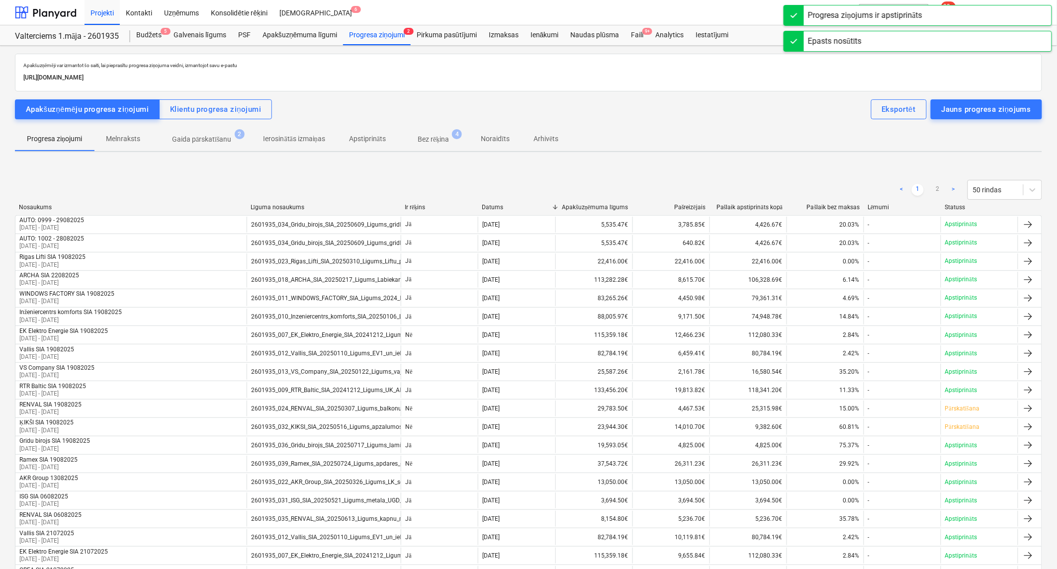
click at [207, 135] on p "Gaida pārskatīšanu" at bounding box center [202, 139] width 60 height 10
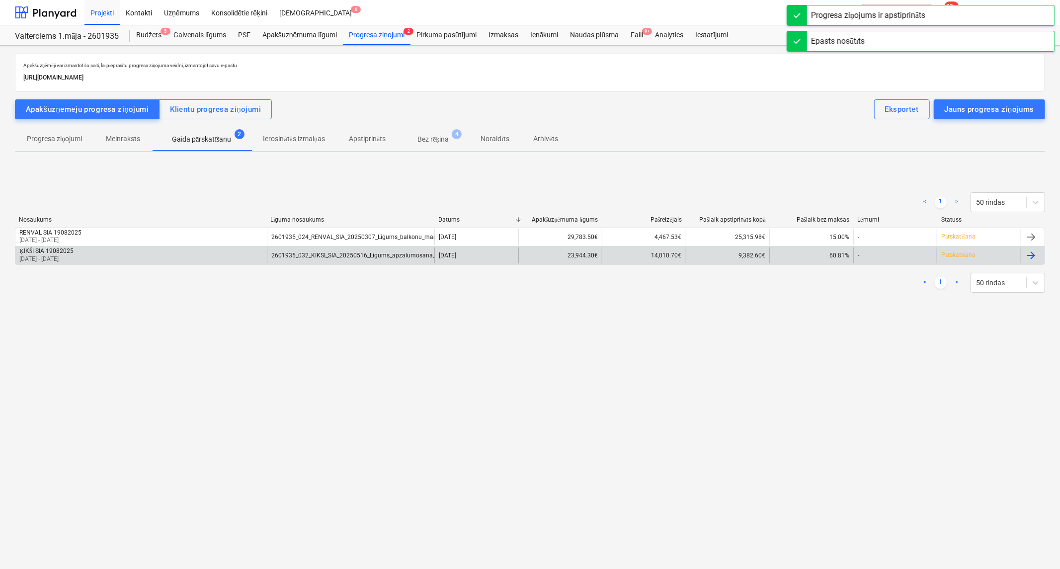
click at [130, 256] on div "ĶIKŠI SIA 19082025 [DATE] - [DATE]" at bounding box center [140, 255] width 251 height 16
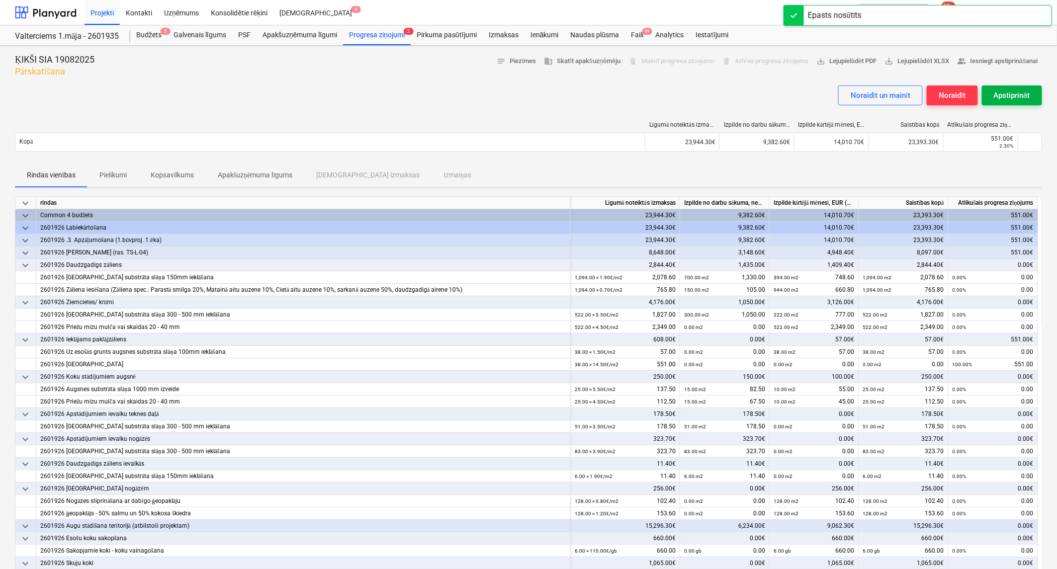
click at [1005, 95] on div "Apstiprināt" at bounding box center [1011, 95] width 36 height 13
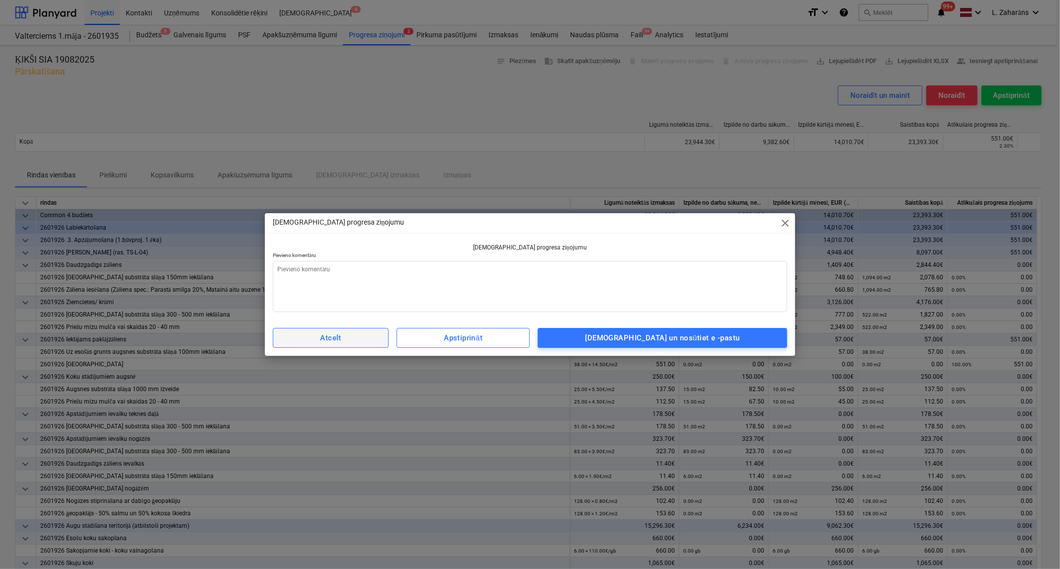
click at [357, 345] on button "Atcelt" at bounding box center [331, 338] width 116 height 20
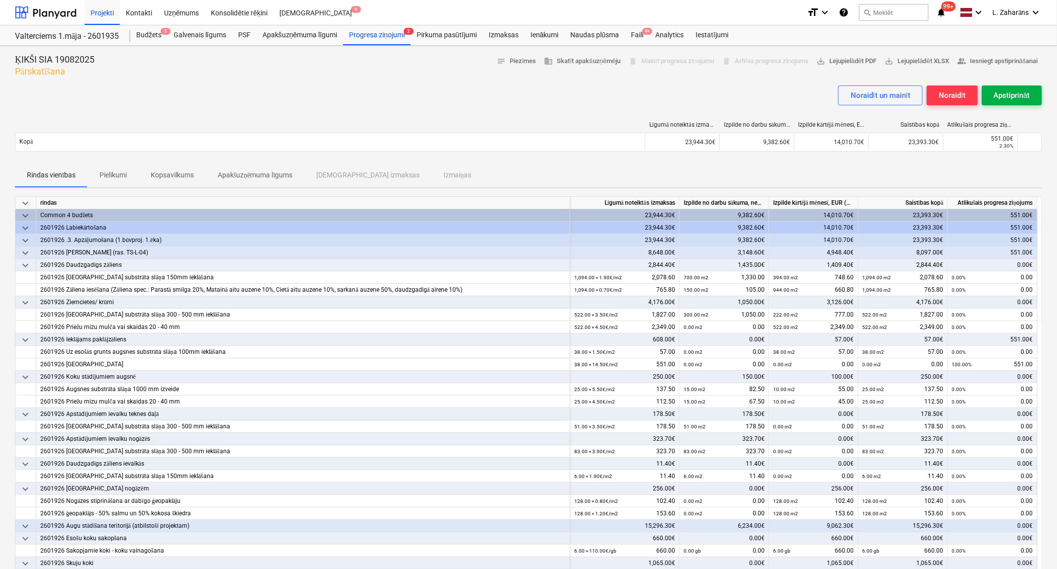
click at [1001, 91] on div "Apstiprināt" at bounding box center [1011, 95] width 36 height 13
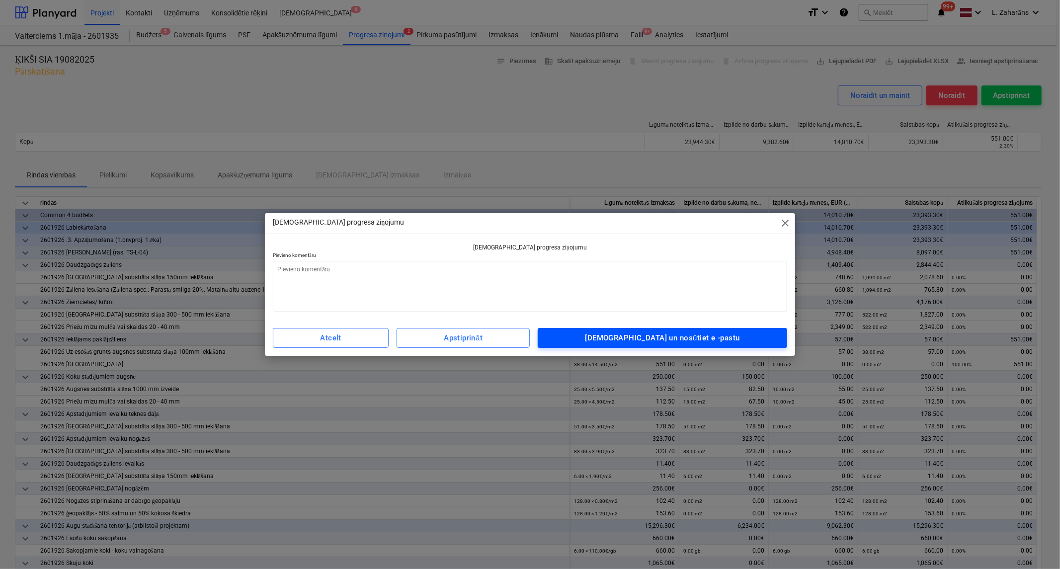
click at [671, 331] on div "[DEMOGRAPHIC_DATA] un nosūtiet e -pastu" at bounding box center [662, 337] width 155 height 13
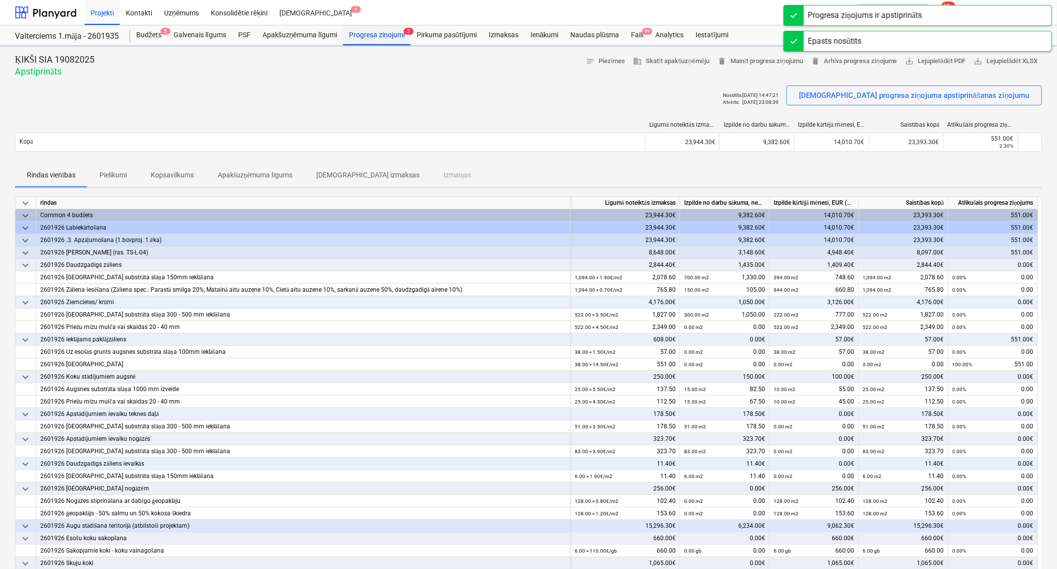
click at [380, 32] on div "Progresa ziņojumi 2" at bounding box center [377, 35] width 68 height 20
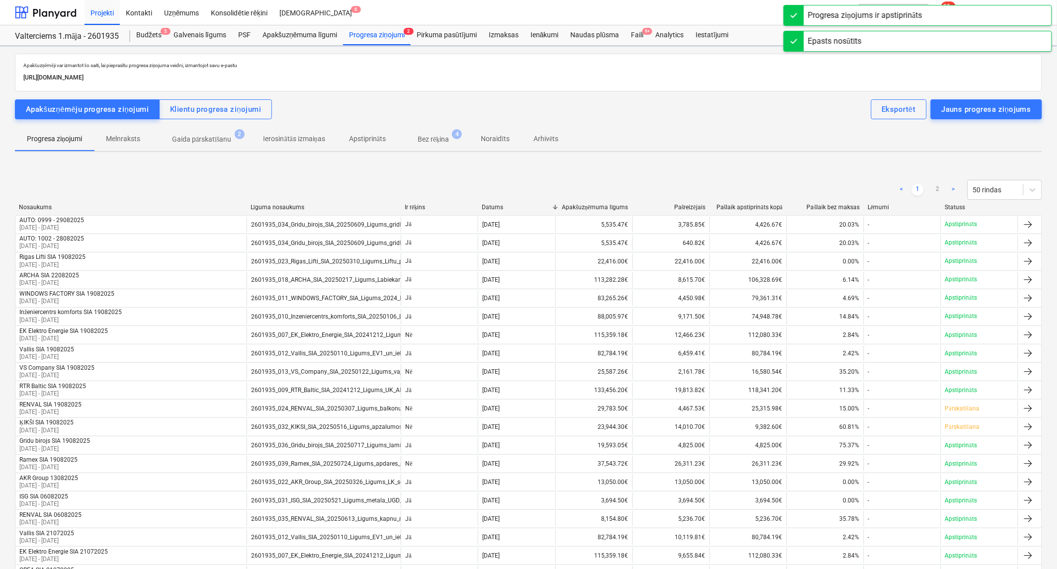
click at [198, 140] on p "Gaida pārskatīšanu" at bounding box center [202, 139] width 60 height 10
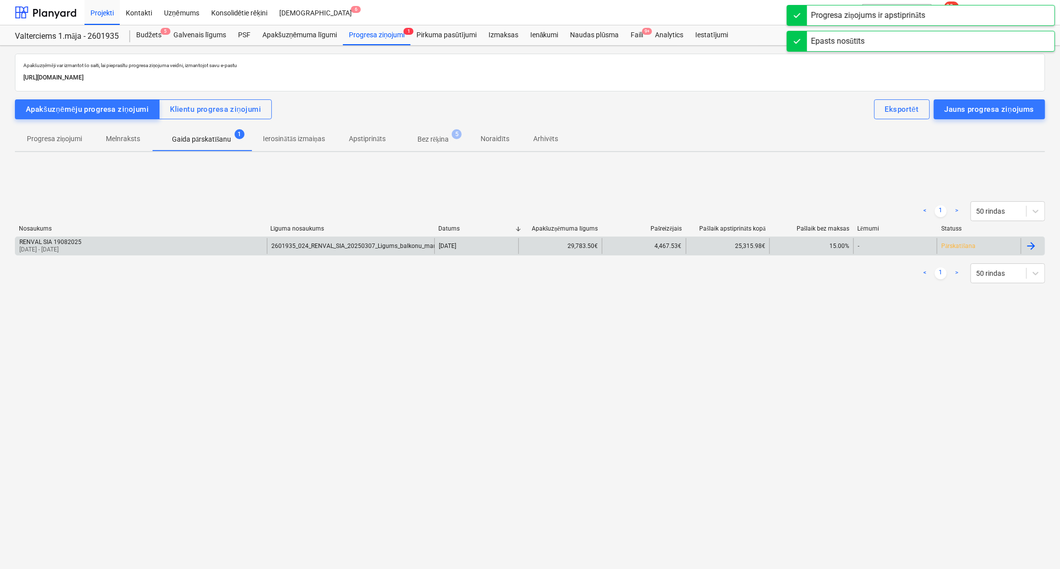
click at [116, 251] on div "RENVAL SIA 19082025 [DATE] - [DATE]" at bounding box center [140, 246] width 251 height 16
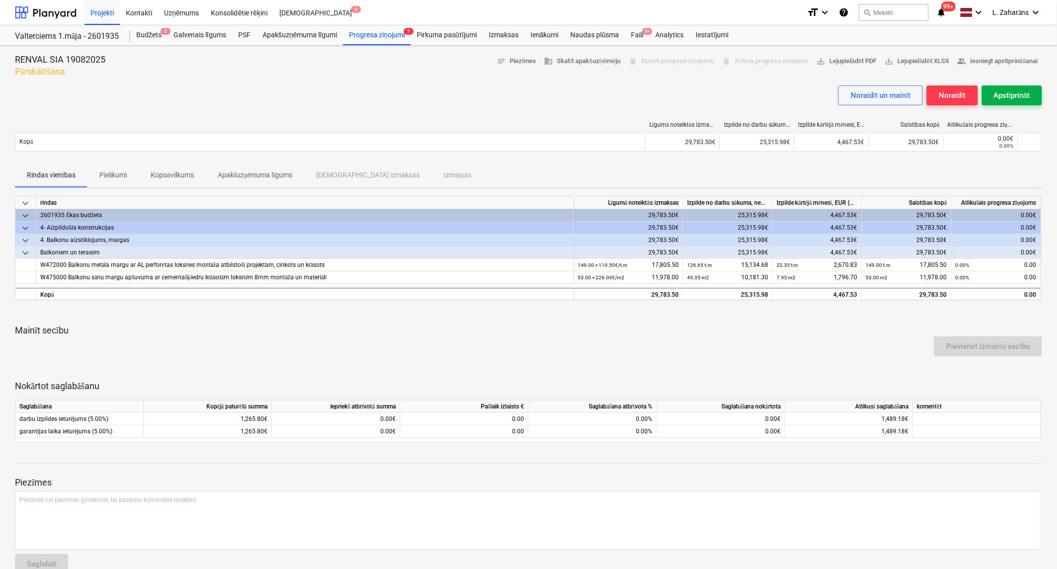
click at [1012, 96] on div "Apstiprināt" at bounding box center [1011, 95] width 36 height 13
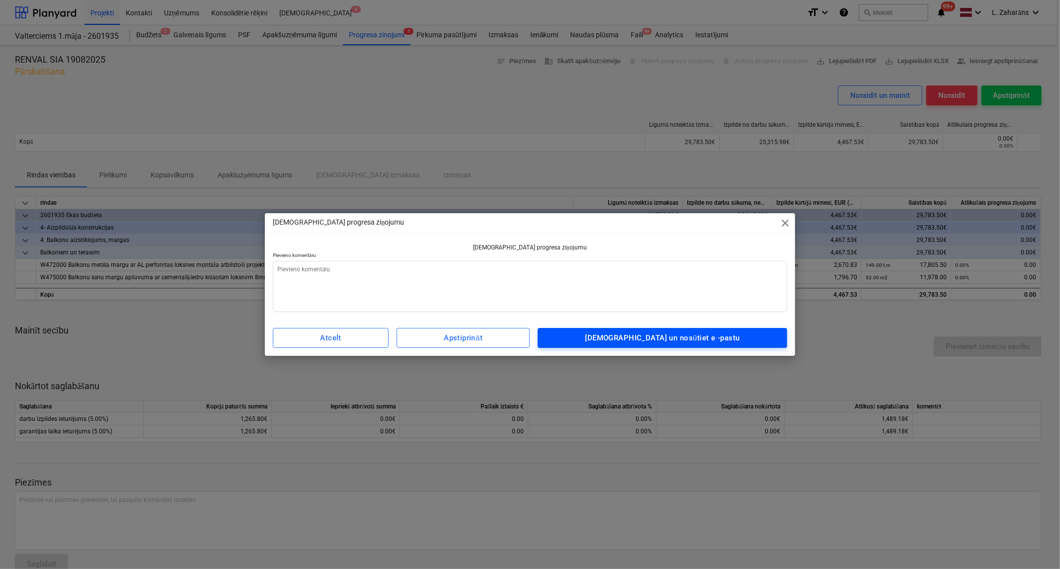
click at [768, 339] on span "[DEMOGRAPHIC_DATA] un nosūtiet e -pastu" at bounding box center [662, 337] width 227 height 13
type textarea "x"
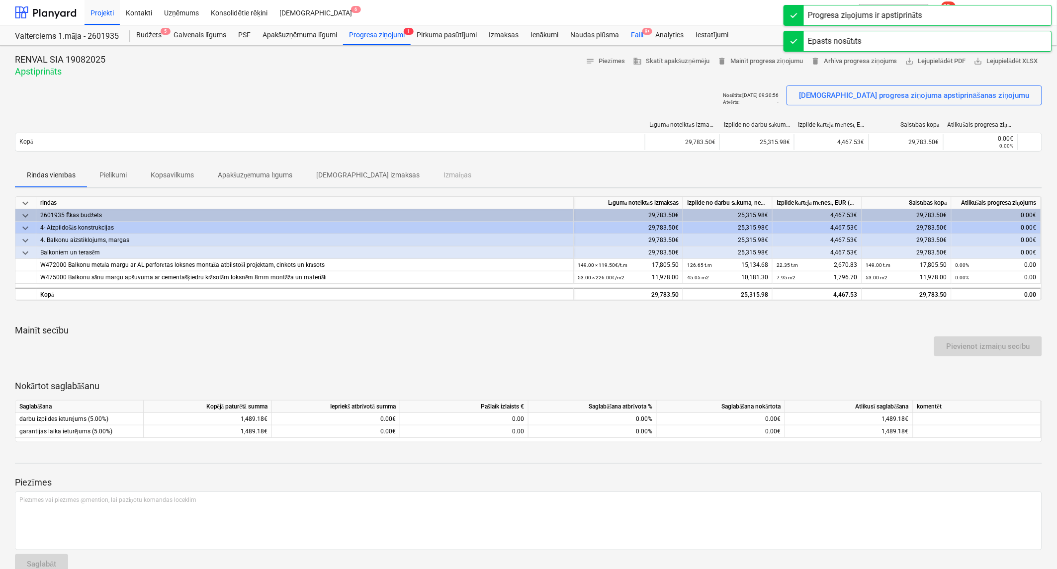
click at [640, 33] on div "Faili 9+" at bounding box center [637, 35] width 24 height 20
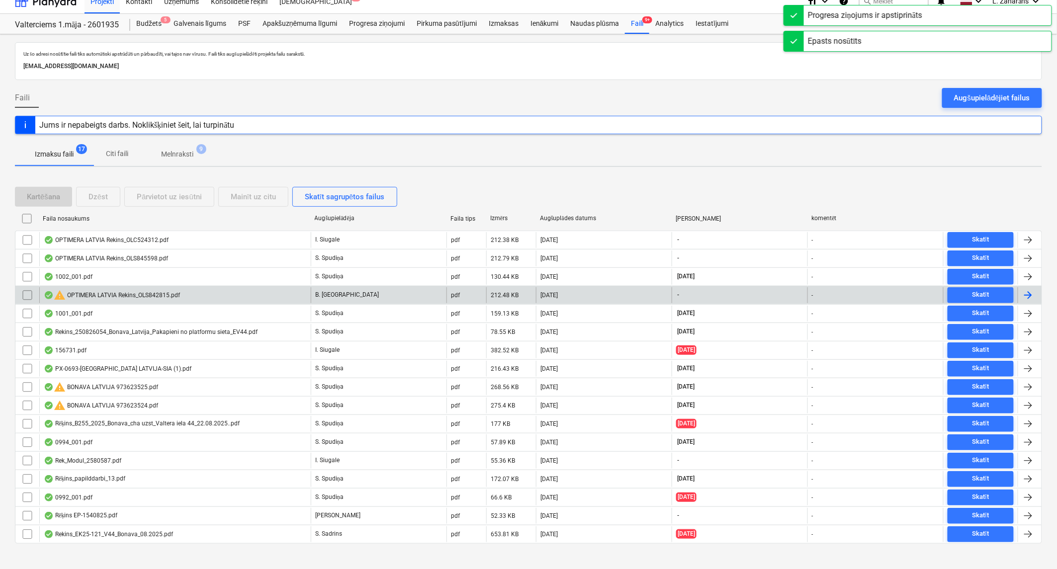
scroll to position [22, 0]
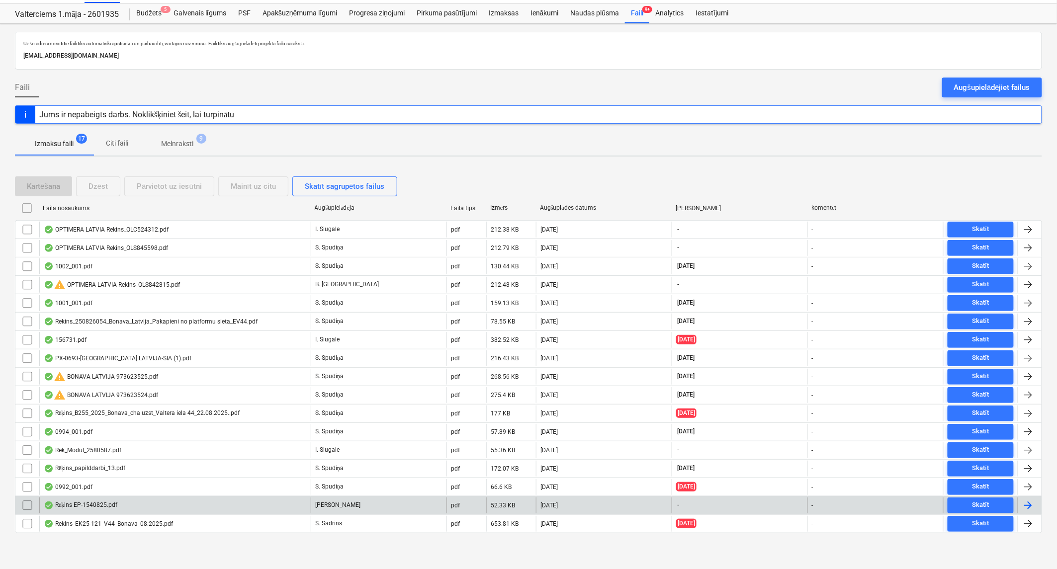
click at [208, 509] on div "Rēķins EP-1540825.pdf" at bounding box center [174, 505] width 271 height 16
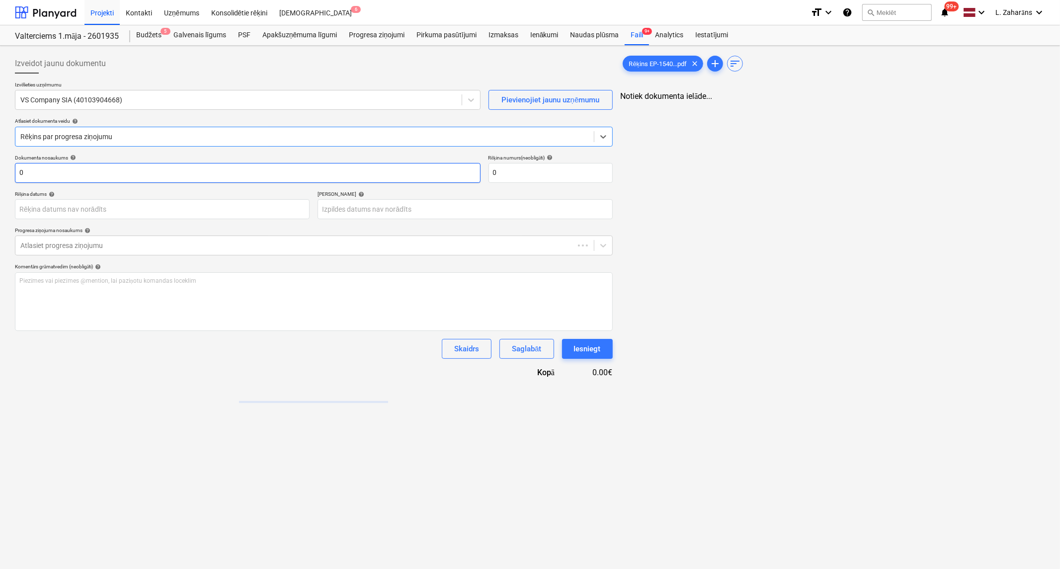
type input "0"
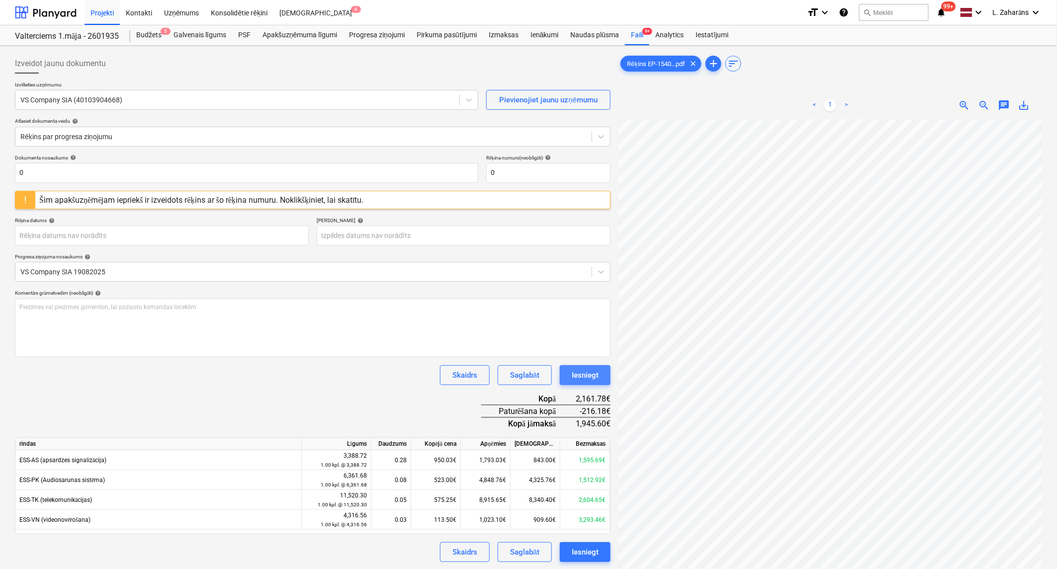
click at [574, 379] on div "Iesniegt" at bounding box center [584, 375] width 27 height 13
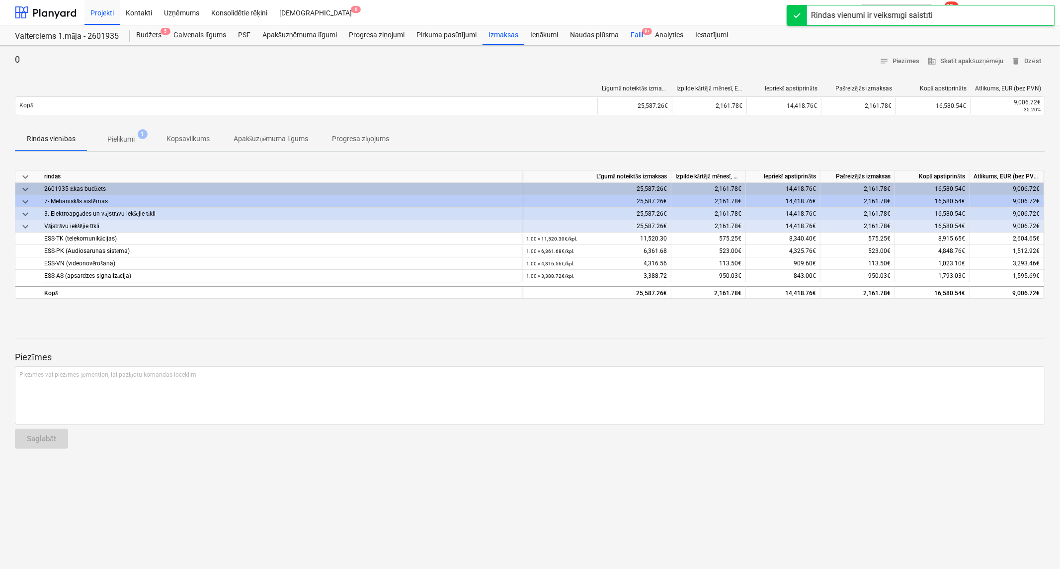
click at [633, 34] on div "Faili 9+" at bounding box center [637, 35] width 24 height 20
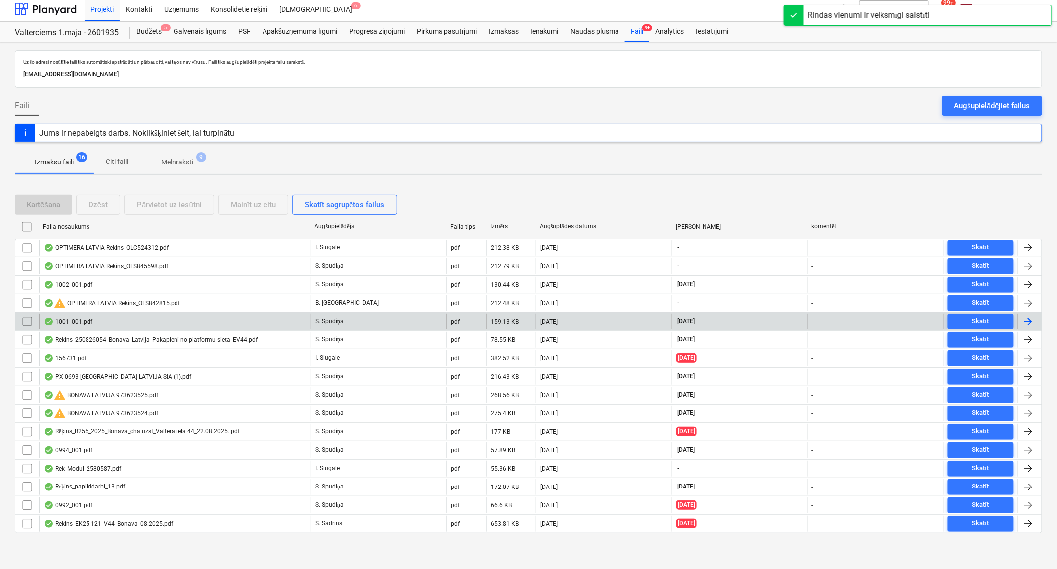
scroll to position [4, 0]
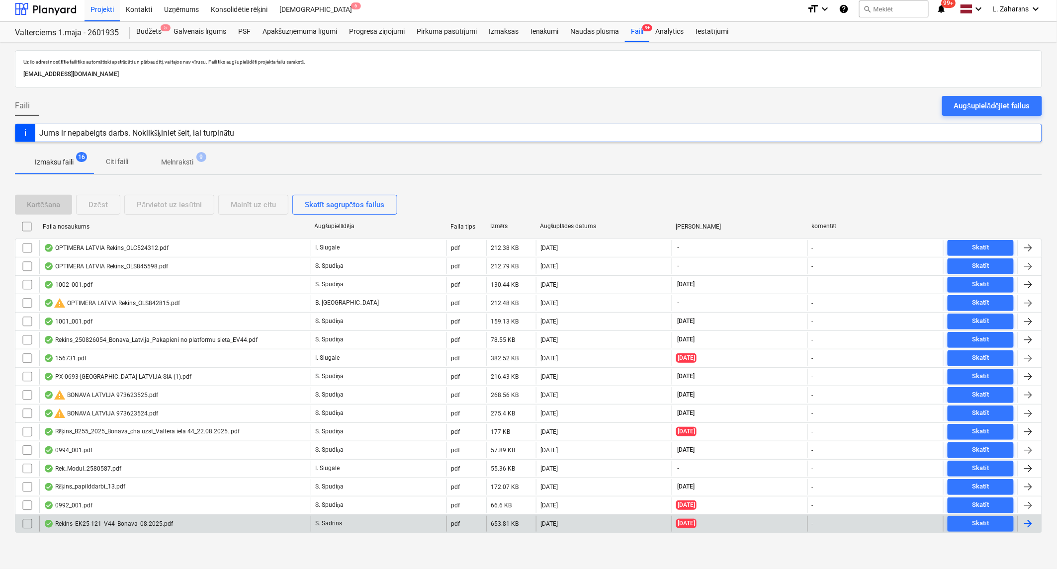
click at [292, 523] on div "Rekins_EK25-121_V44_Bonava_08.2025.pdf" at bounding box center [174, 524] width 271 height 16
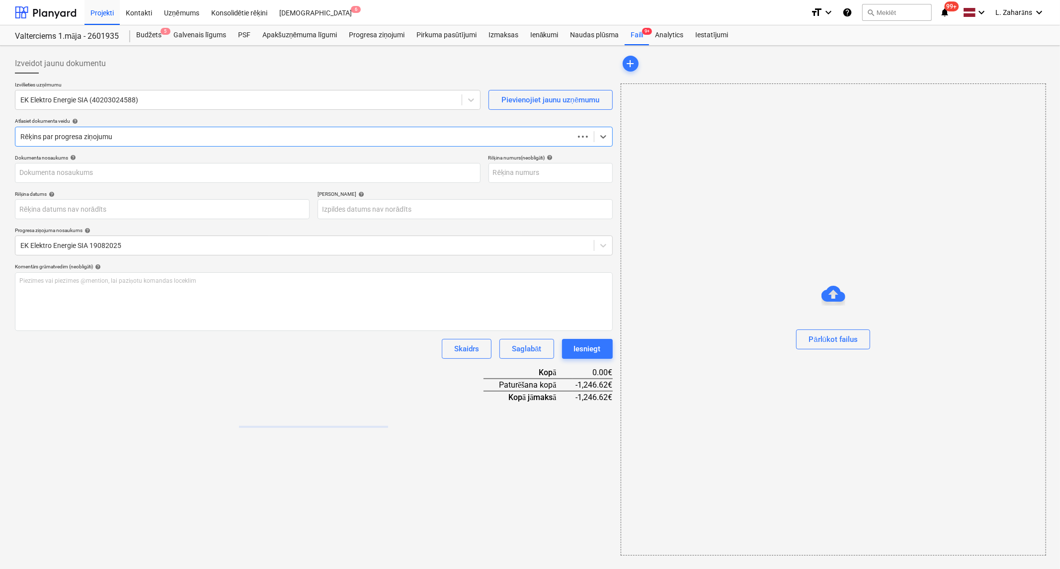
type input "EK25-121"
type input "[DATE]"
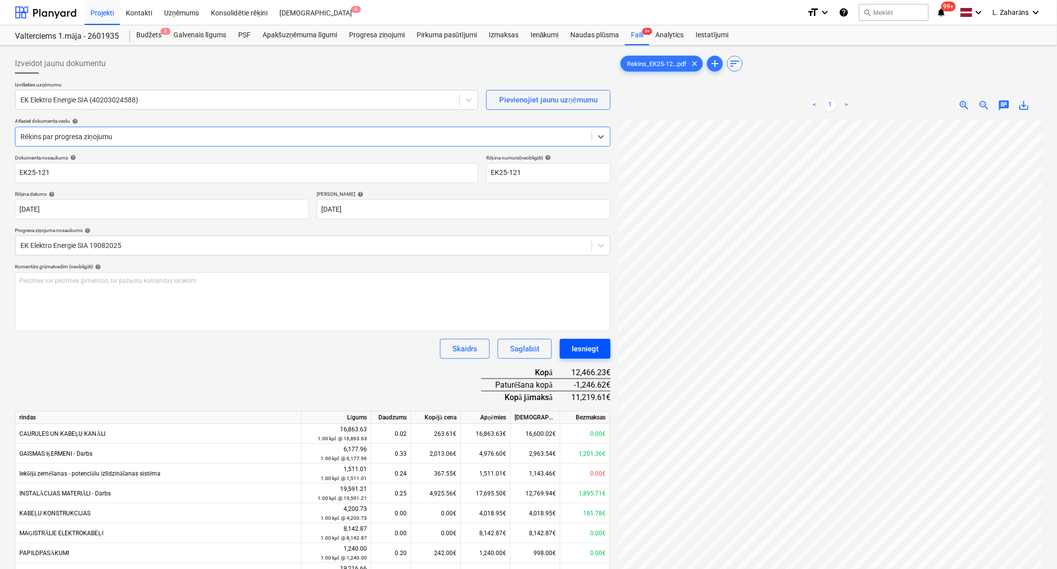
click at [583, 350] on div "Iesniegt" at bounding box center [584, 348] width 27 height 13
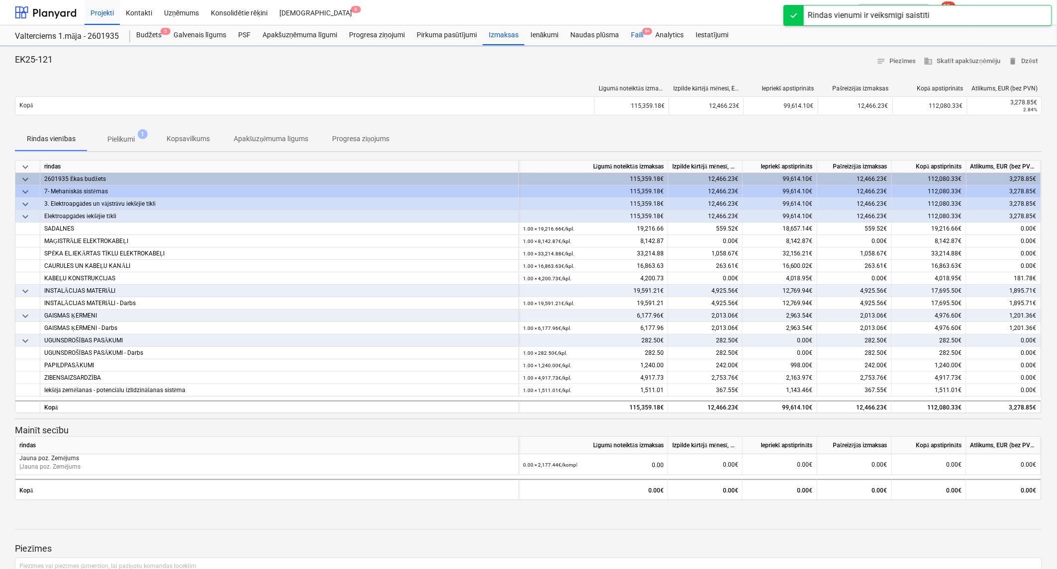
click at [636, 38] on div "Faili 9+" at bounding box center [637, 35] width 24 height 20
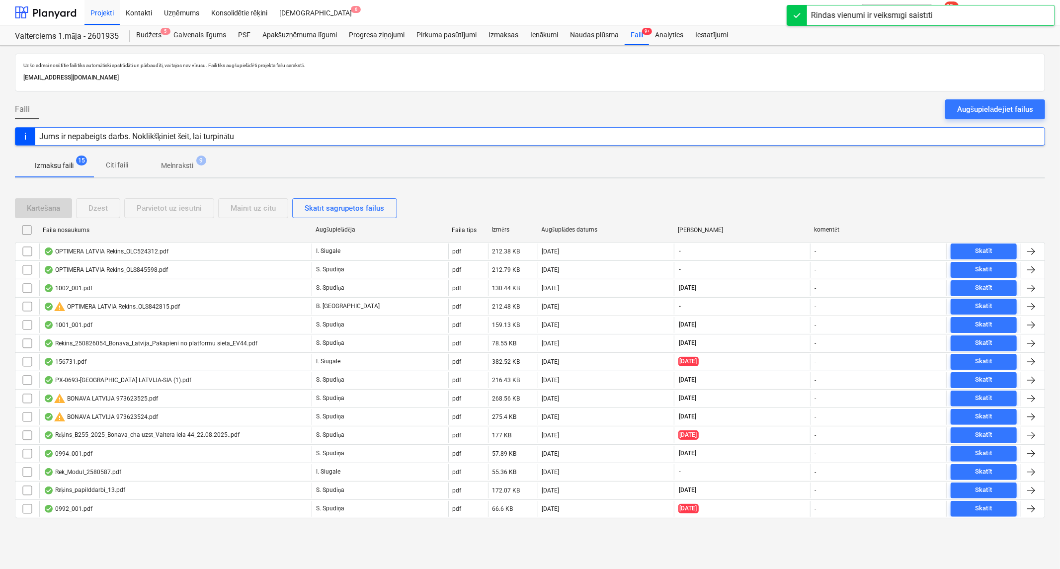
click at [180, 162] on p "Melnraksti" at bounding box center [177, 166] width 32 height 10
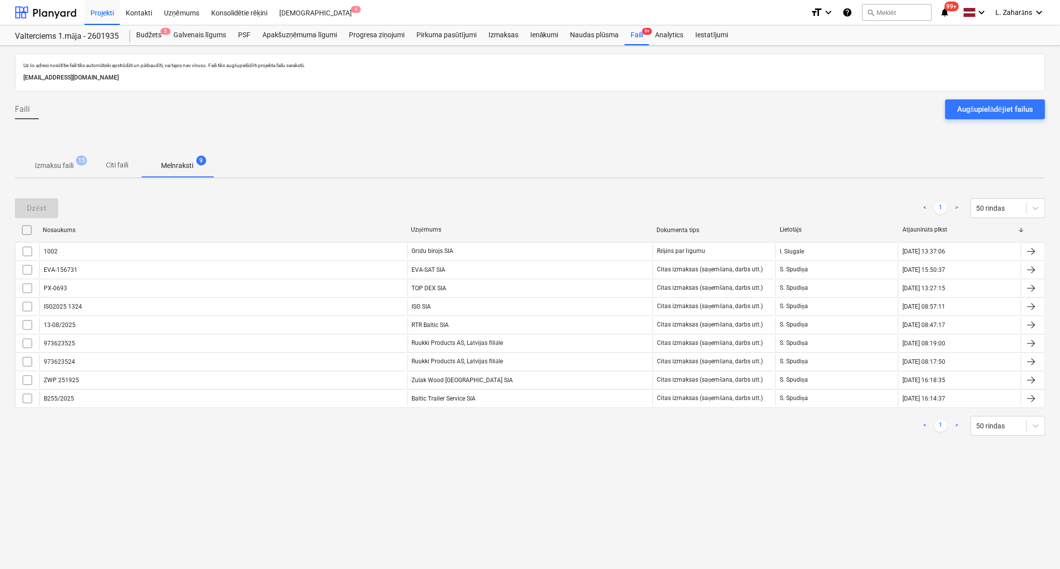
click at [44, 162] on p "Izmaksu faili" at bounding box center [54, 166] width 39 height 10
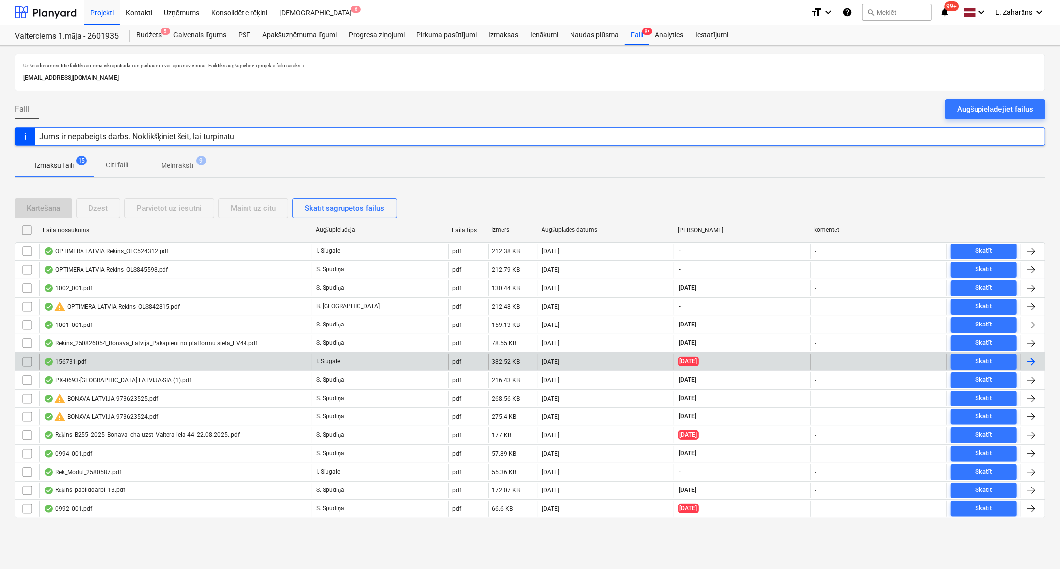
click at [154, 368] on div "156731.pdf" at bounding box center [175, 362] width 272 height 16
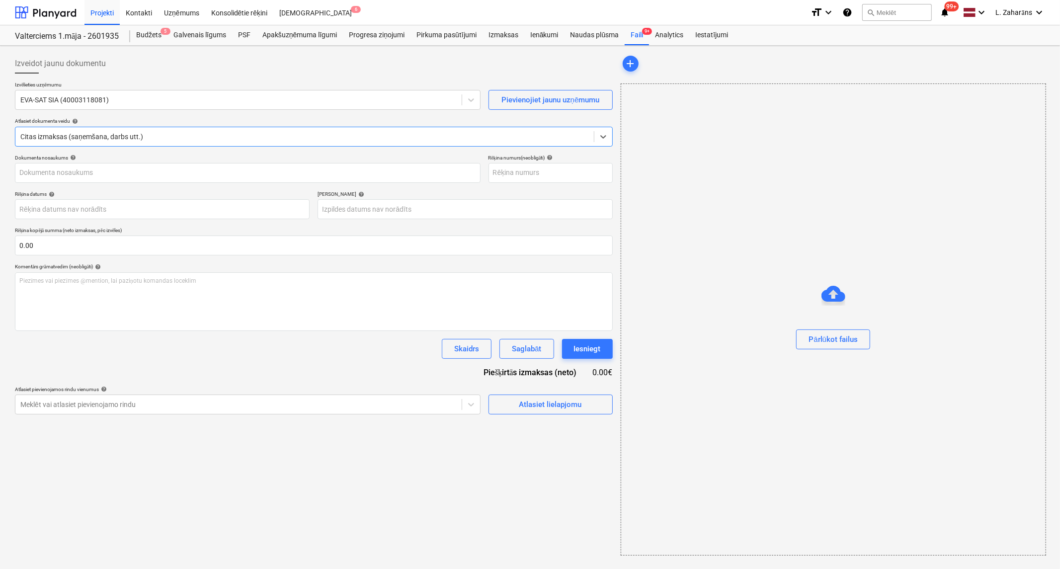
type input "EVA-156731"
type input "[DATE]"
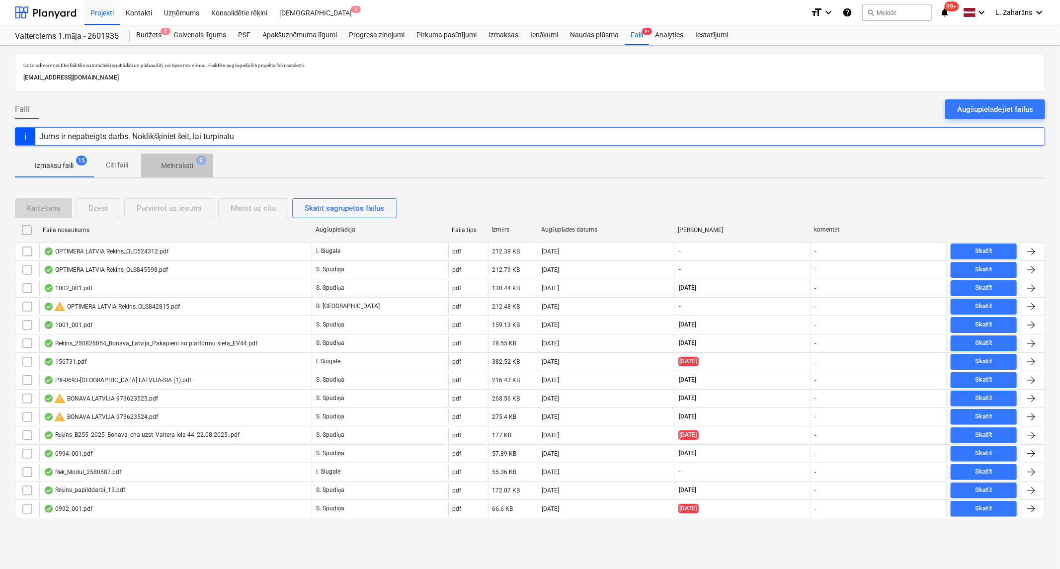
click at [172, 167] on p "Melnraksti" at bounding box center [177, 166] width 32 height 10
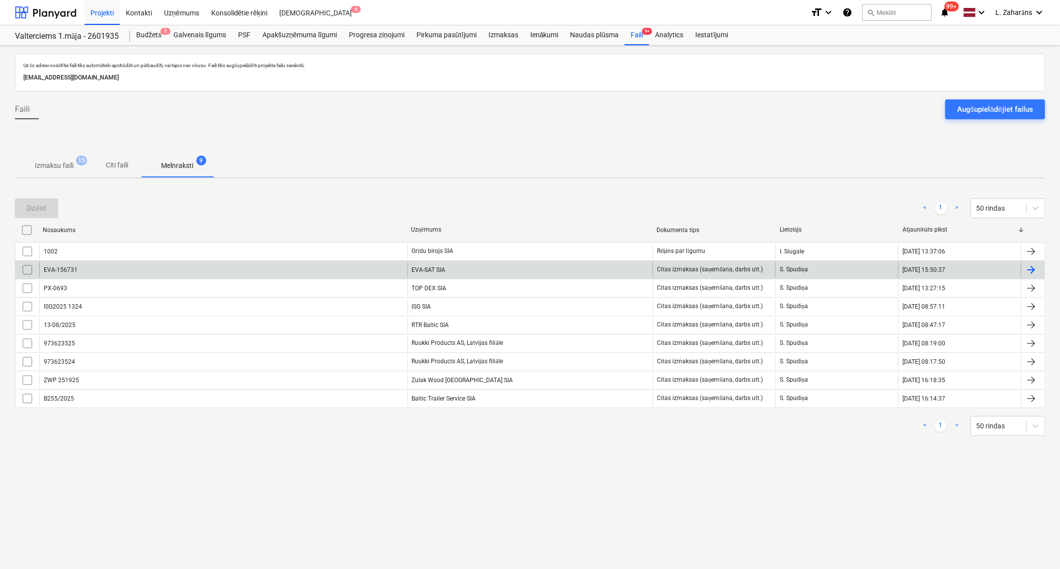
click at [157, 276] on div "EVA-156731" at bounding box center [223, 270] width 368 height 16
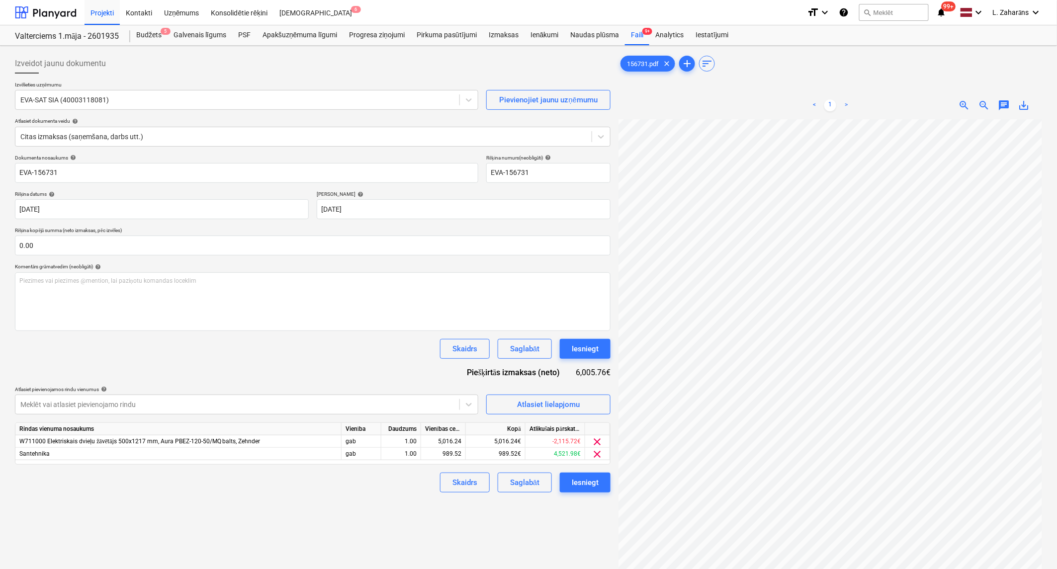
scroll to position [25, 56]
click at [588, 351] on div "Iesniegt" at bounding box center [584, 348] width 27 height 13
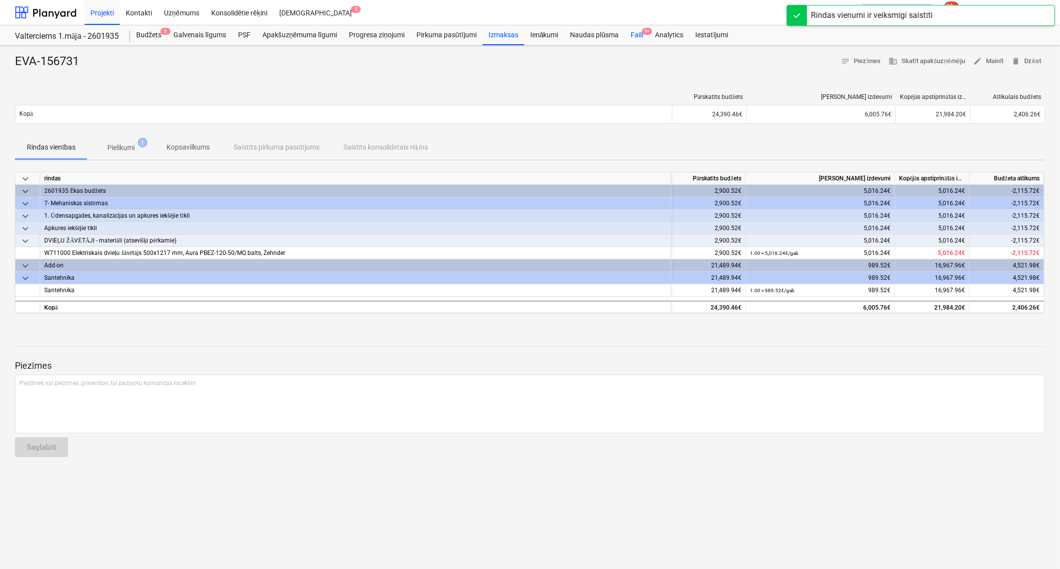
click at [634, 34] on div "Faili 9+" at bounding box center [637, 35] width 24 height 20
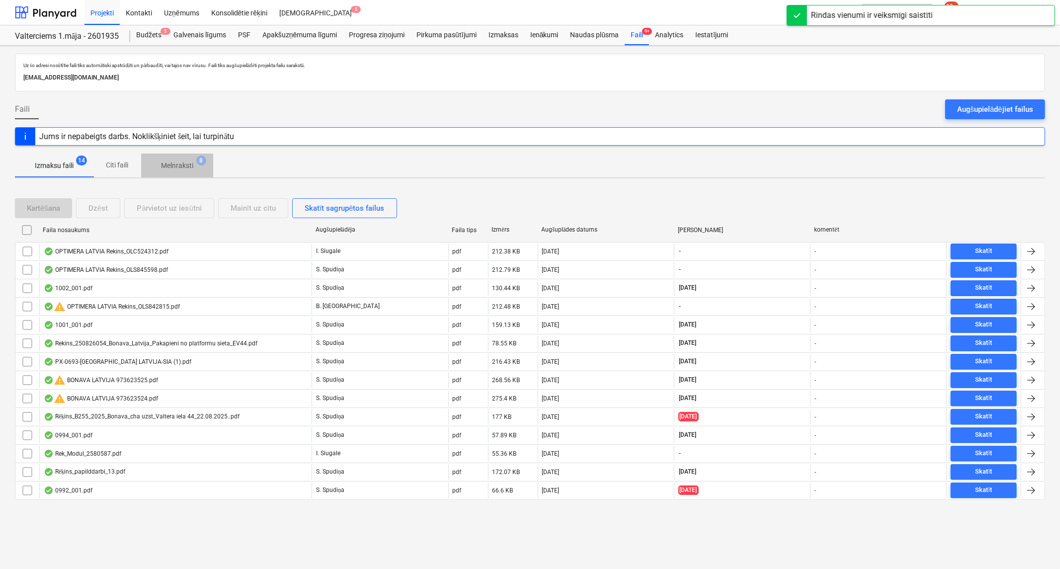
click at [179, 164] on p "Melnraksti" at bounding box center [177, 166] width 32 height 10
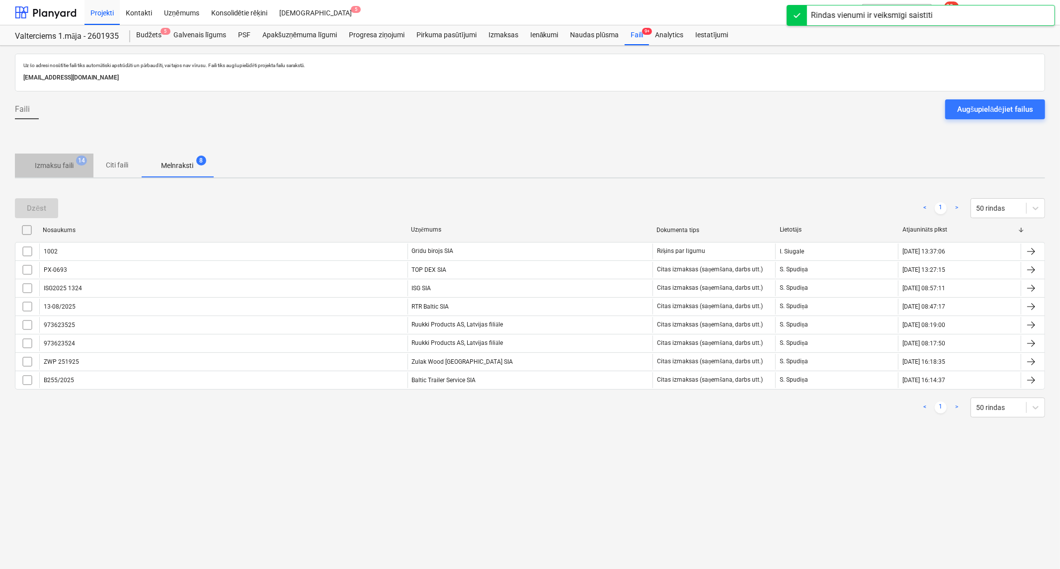
click at [54, 161] on p "Izmaksu faili" at bounding box center [54, 166] width 39 height 10
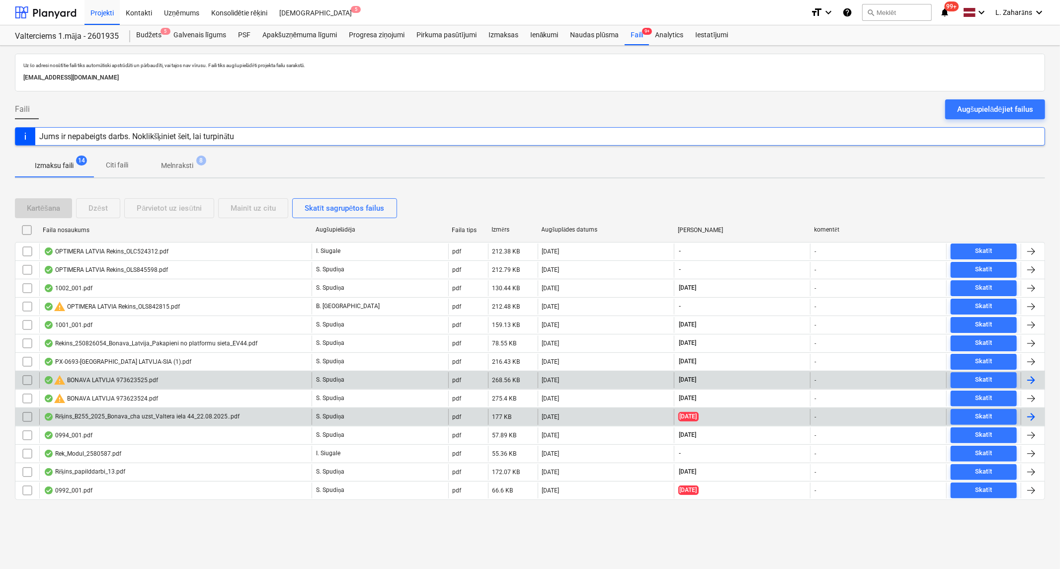
click at [88, 420] on div "Rēķins_B255_2025_Bonava_cha uzst_Valtera iela 44_22.08.2025..pdf" at bounding box center [142, 417] width 196 height 8
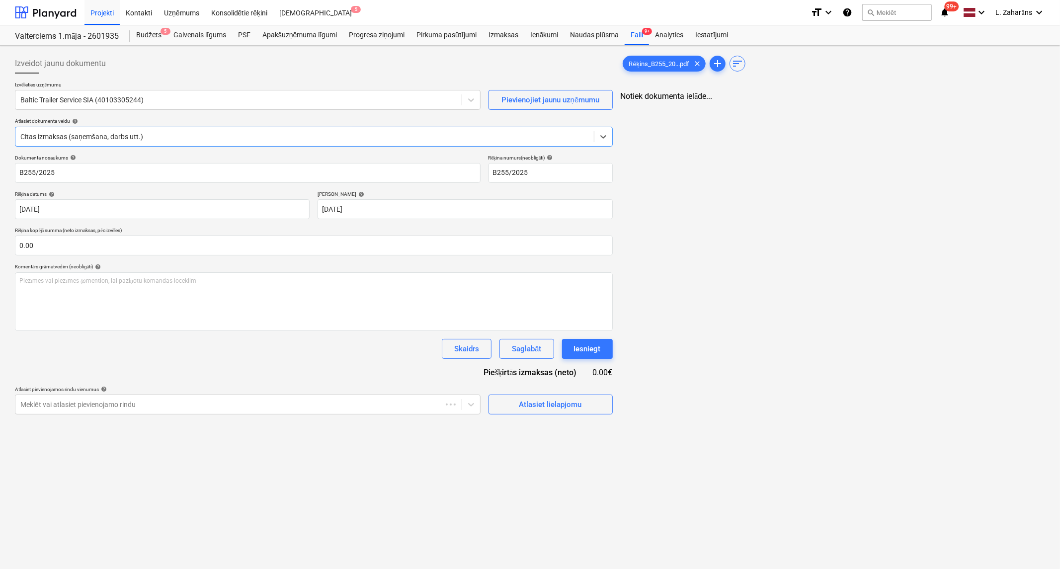
type input "B255/2025"
type input "[DATE]"
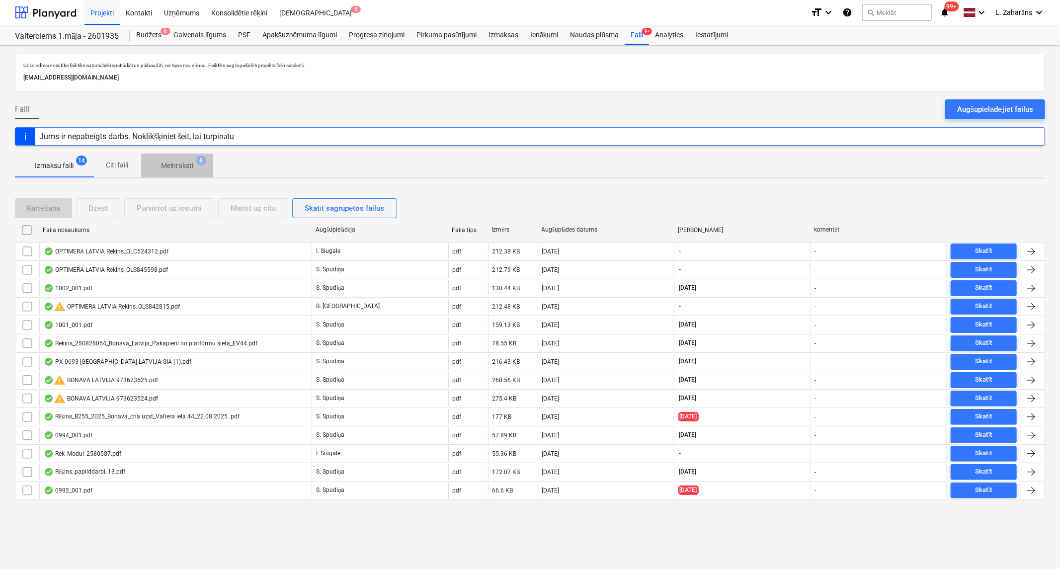
click at [172, 167] on p "Melnraksti" at bounding box center [177, 166] width 32 height 10
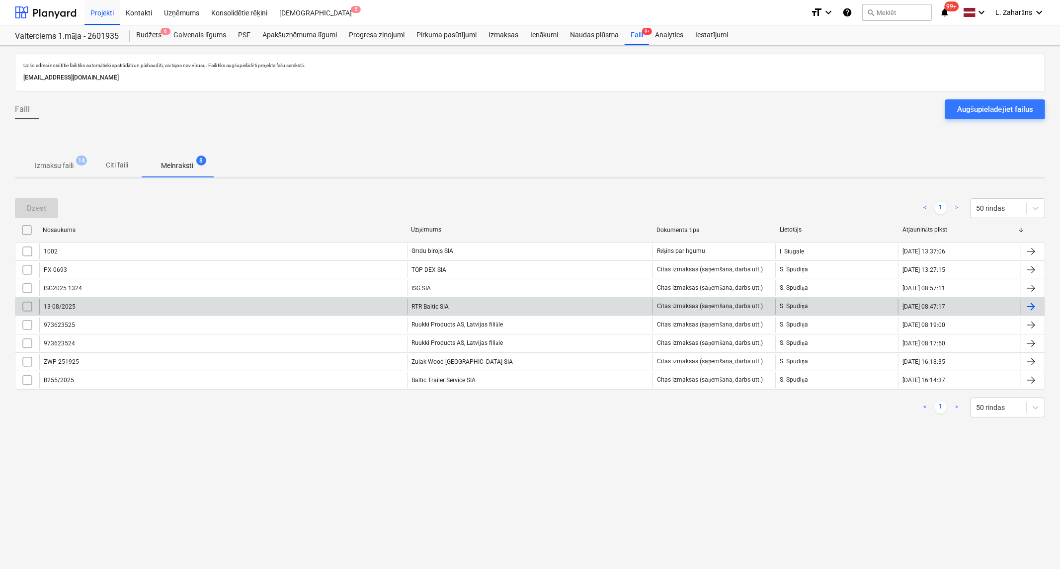
click at [156, 305] on div "13-08/2025" at bounding box center [223, 307] width 368 height 16
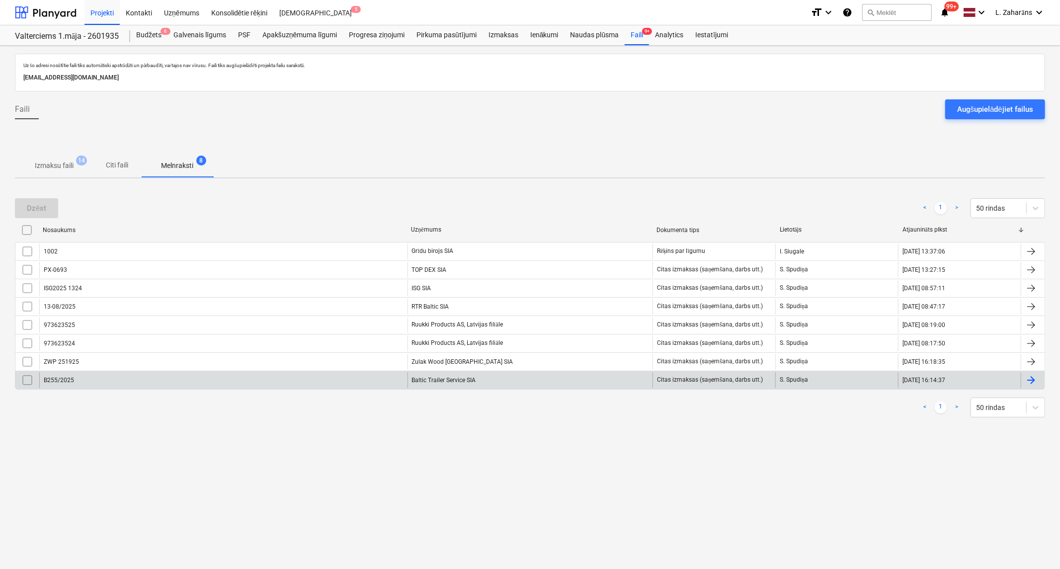
click at [165, 381] on div "B255/2025" at bounding box center [223, 380] width 368 height 16
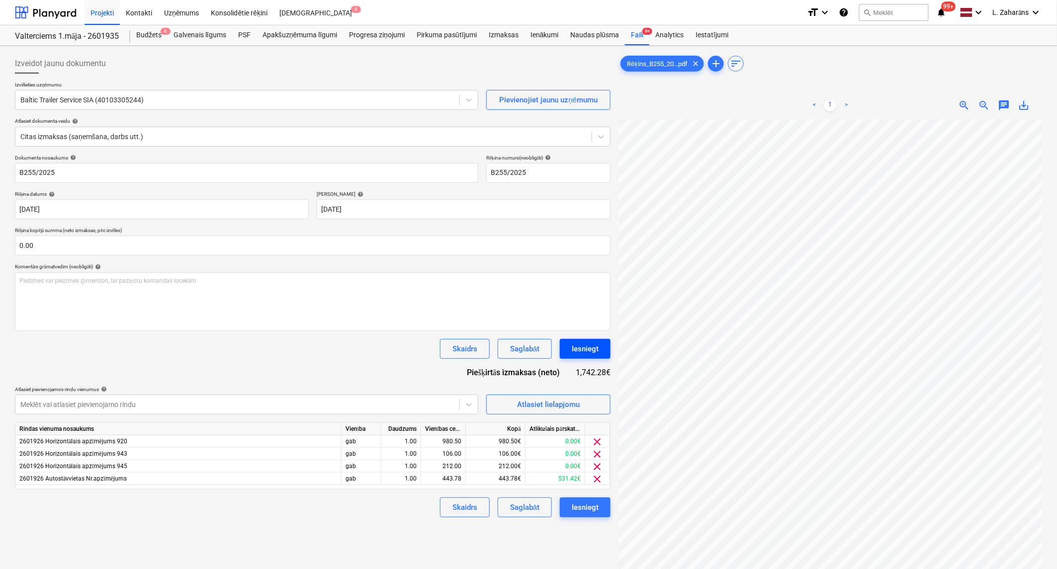
click at [567, 343] on button "Iesniegt" at bounding box center [585, 349] width 51 height 20
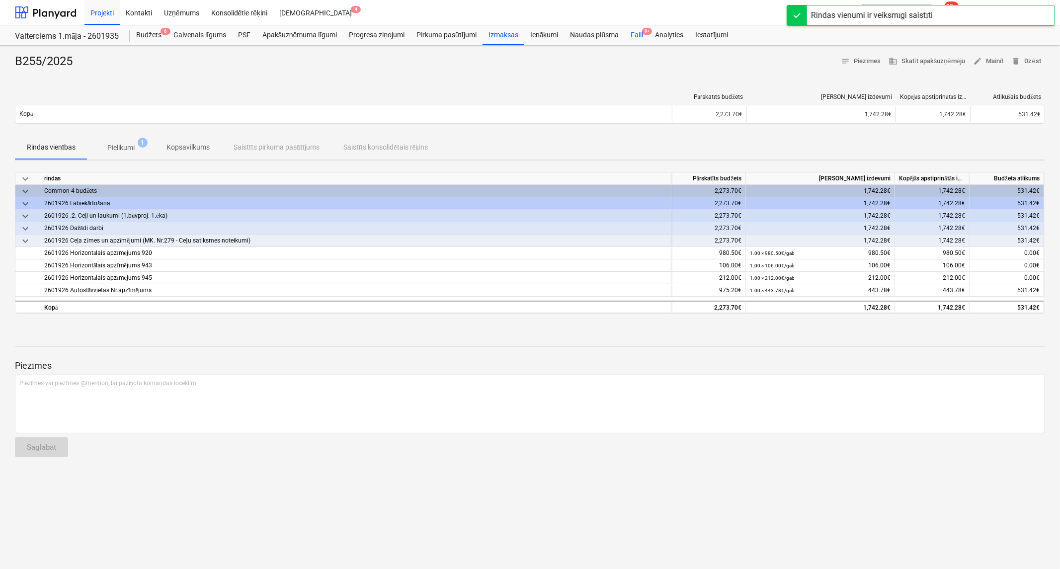
click at [633, 38] on div "Faili 9+" at bounding box center [637, 35] width 24 height 20
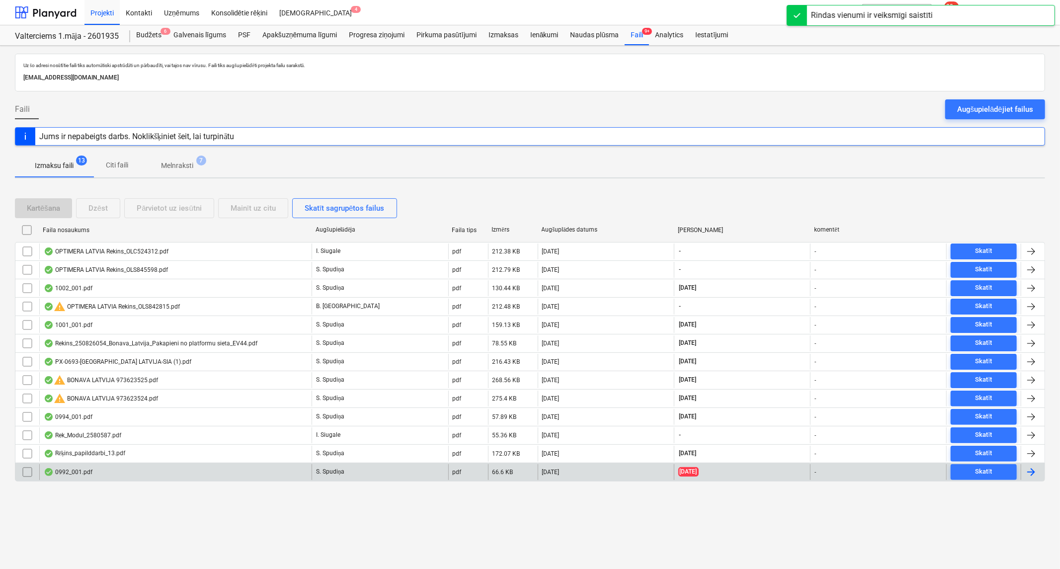
click at [121, 476] on div "0992_001.pdf" at bounding box center [175, 472] width 272 height 16
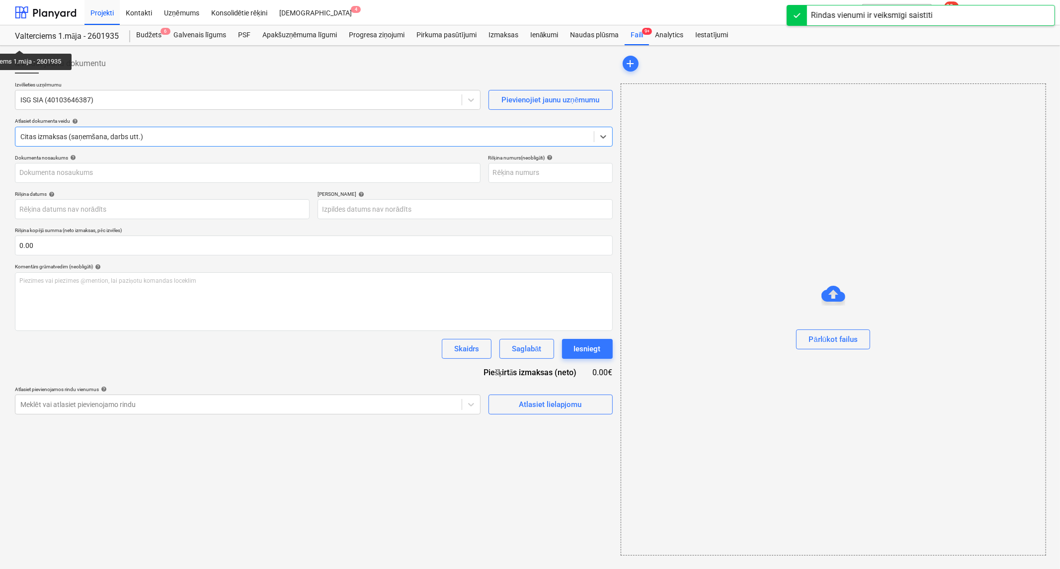
type input "ISG2025 1324"
type input "[DATE]"
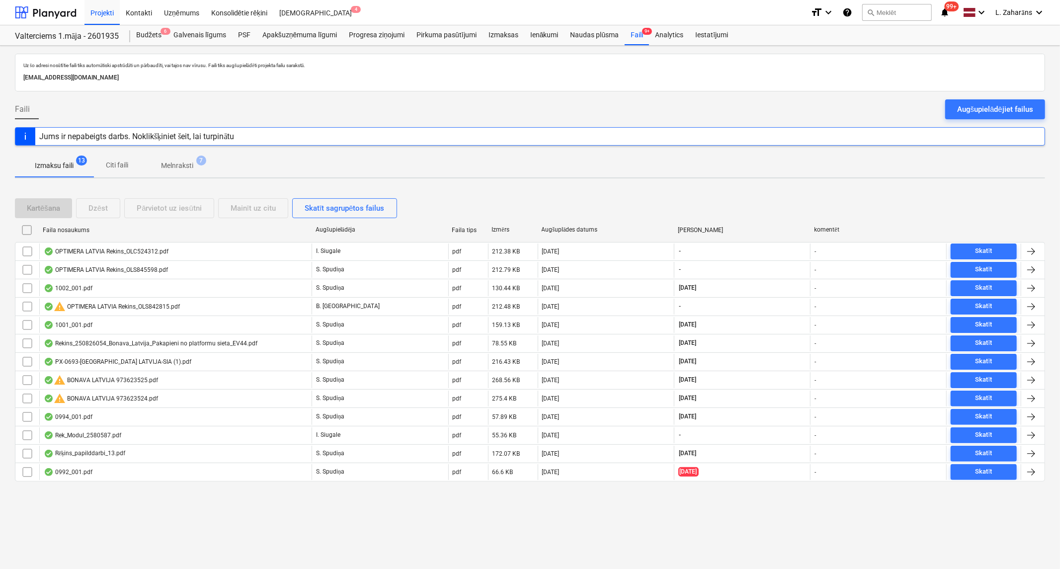
click at [176, 161] on p "Melnraksti" at bounding box center [177, 166] width 32 height 10
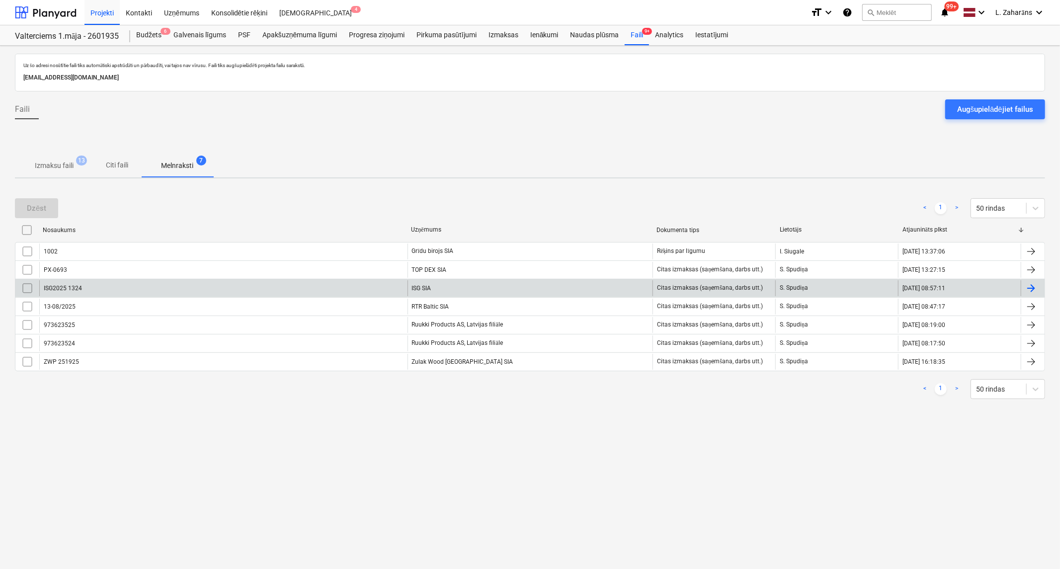
click at [134, 286] on div "ISG2025 1324" at bounding box center [223, 288] width 368 height 16
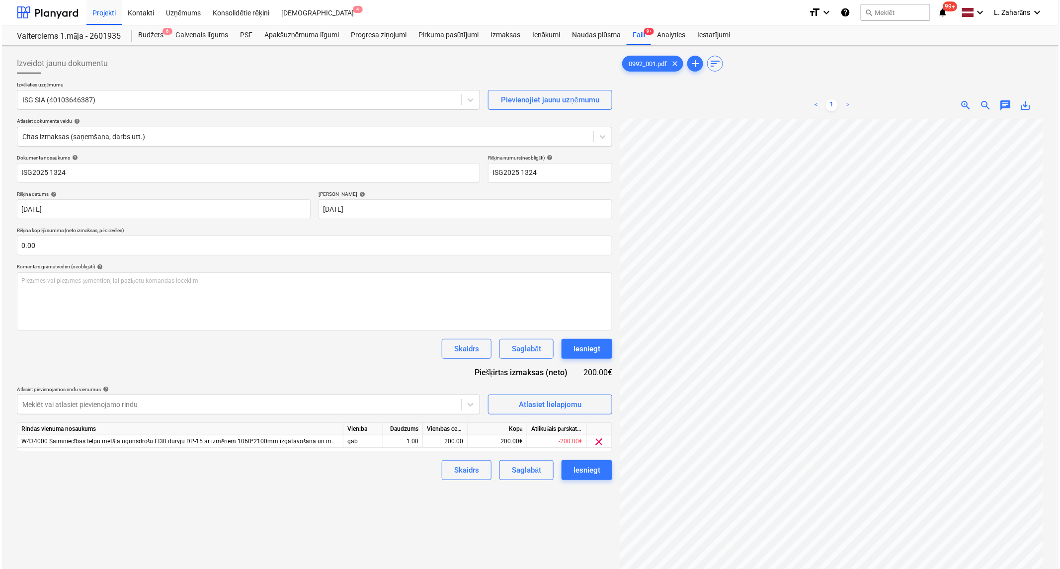
scroll to position [57, 98]
click at [581, 465] on div "Iesniegt" at bounding box center [584, 470] width 27 height 13
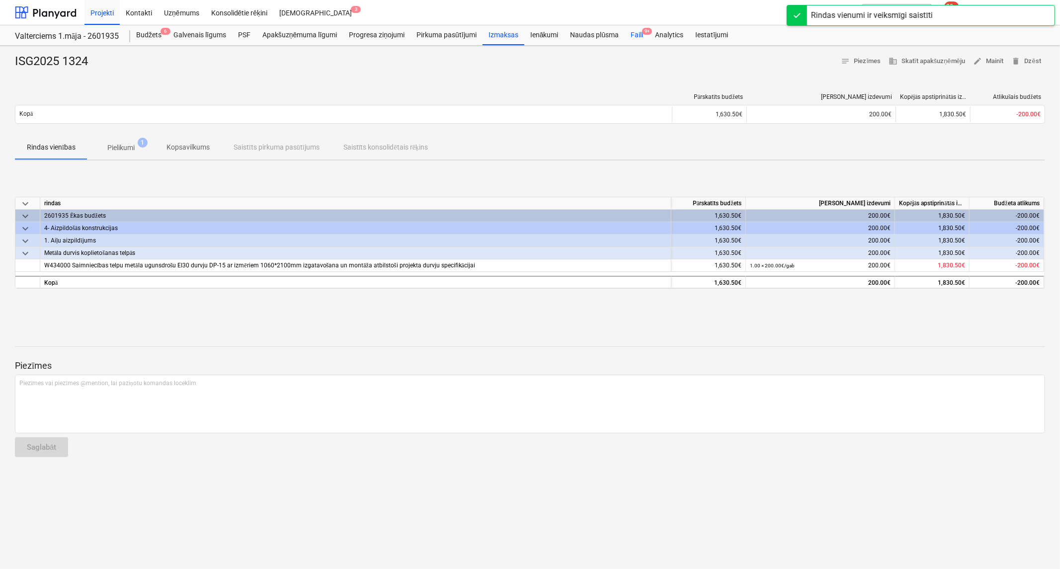
click at [640, 33] on div "Faili 9+" at bounding box center [637, 35] width 24 height 20
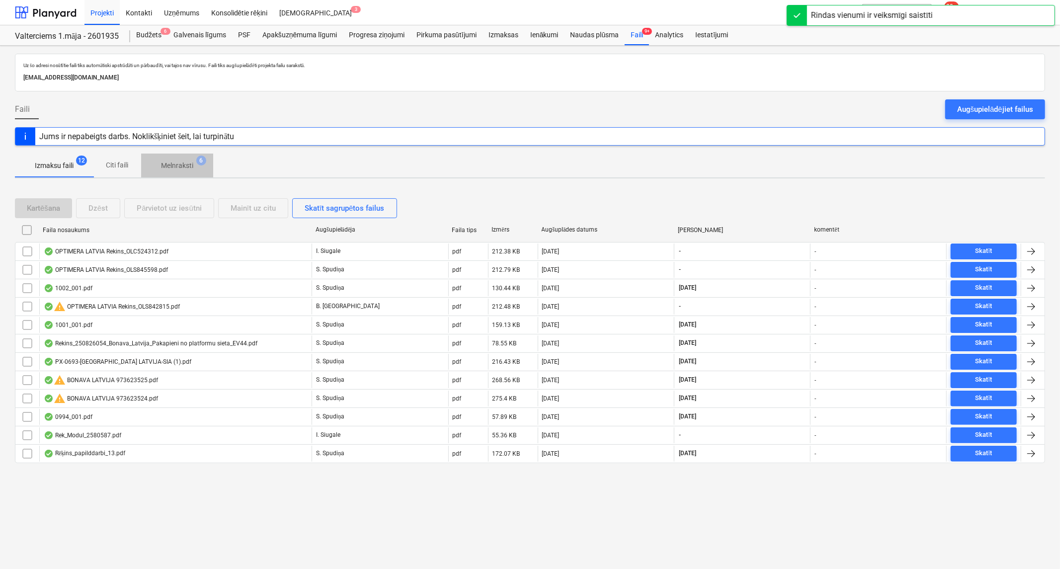
click at [179, 172] on span "Melnraksti 6" at bounding box center [177, 166] width 72 height 18
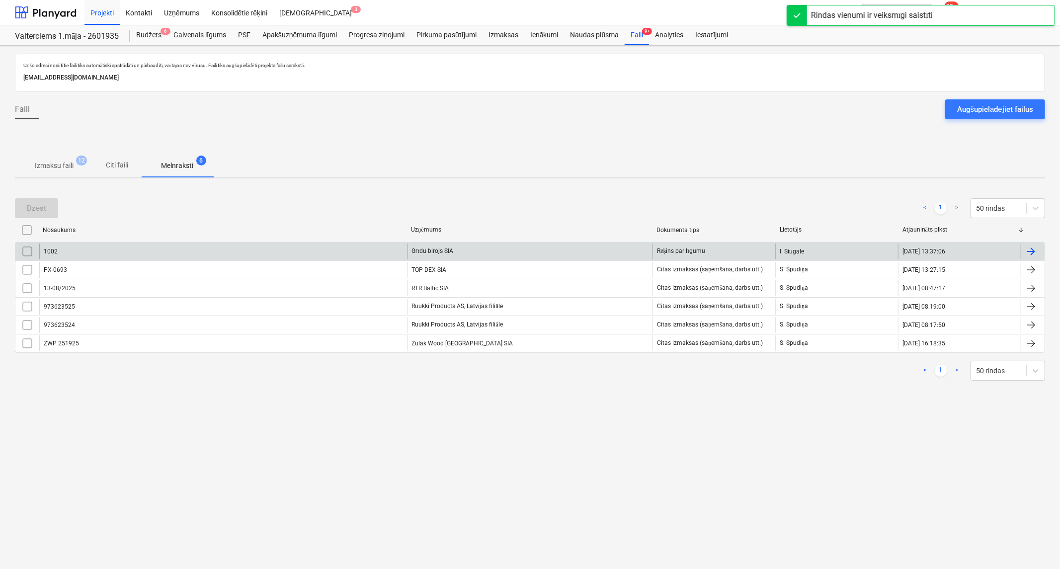
click at [162, 254] on div "1002" at bounding box center [223, 252] width 368 height 16
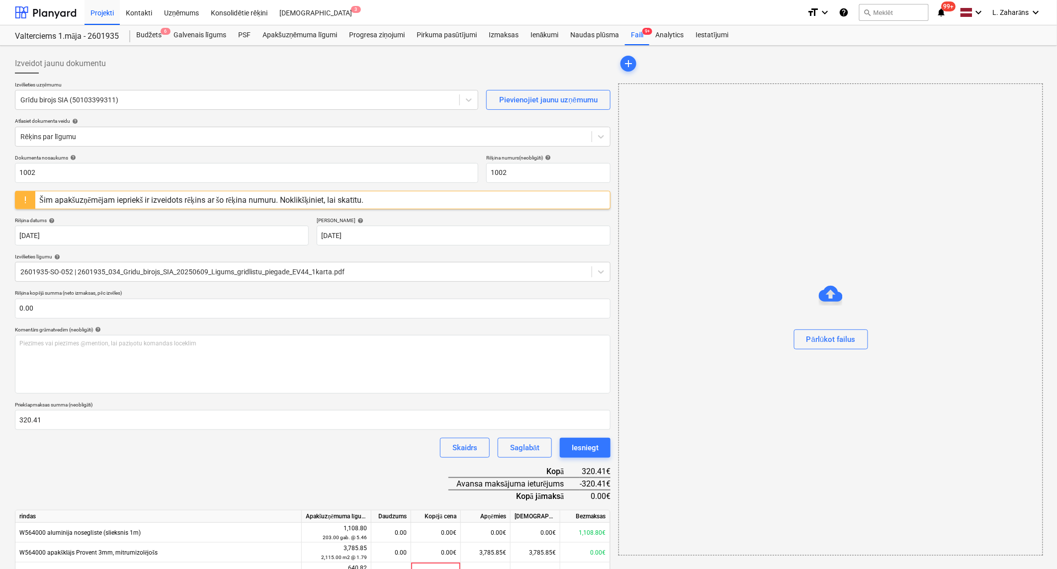
click at [320, 199] on div "Šim apakšuzņēmējam iepriekš ir izveidots rēķins ar šo rēķina numuru. Noklikšķin…" at bounding box center [201, 199] width 325 height 9
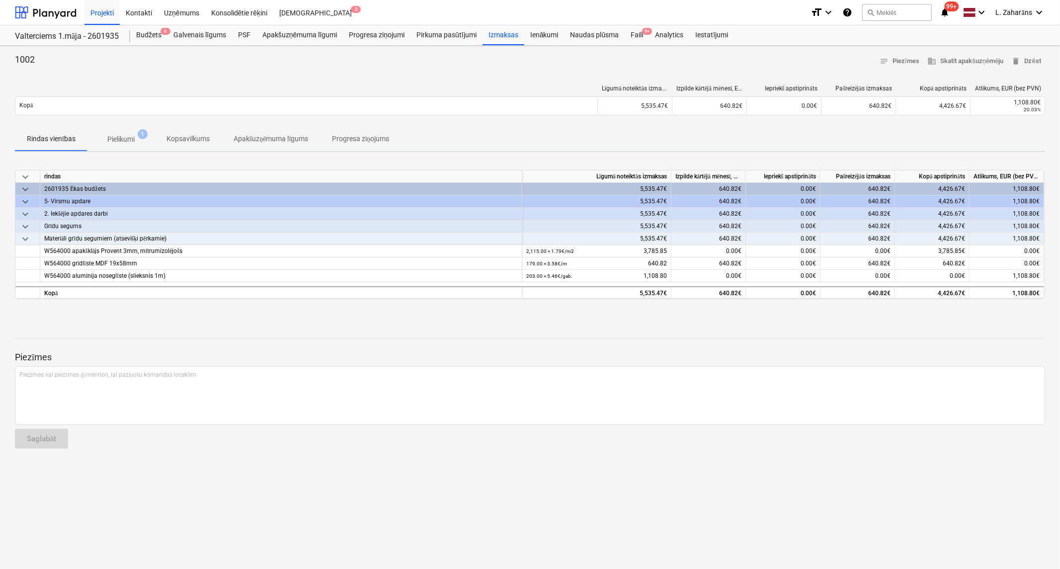
click at [110, 140] on p "Pielikumi" at bounding box center [120, 139] width 27 height 10
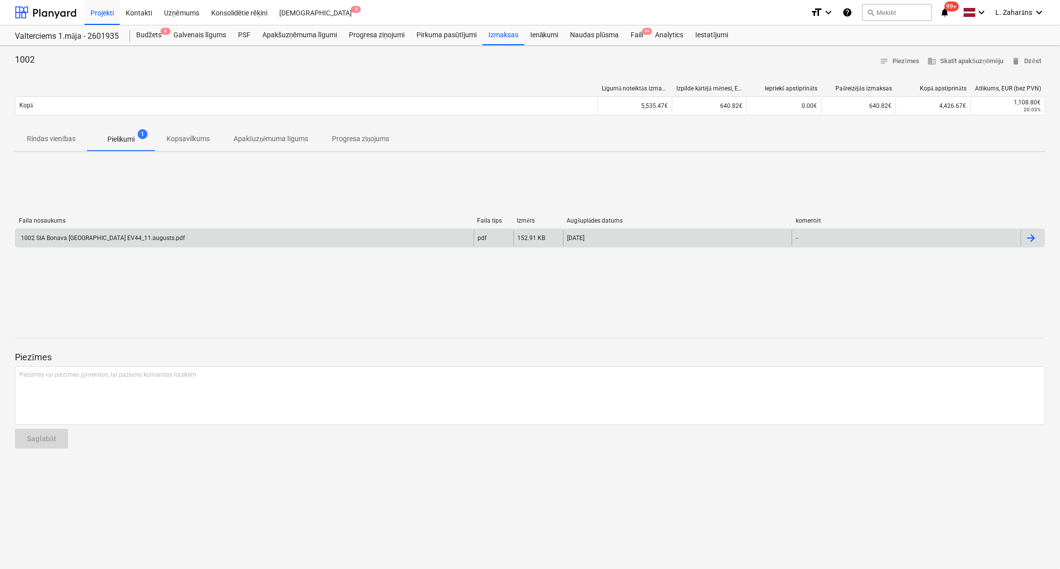
click at [97, 239] on div "1002 SIA Bonava [GEOGRAPHIC_DATA] EV44_11.augusts.pdf" at bounding box center [101, 238] width 165 height 7
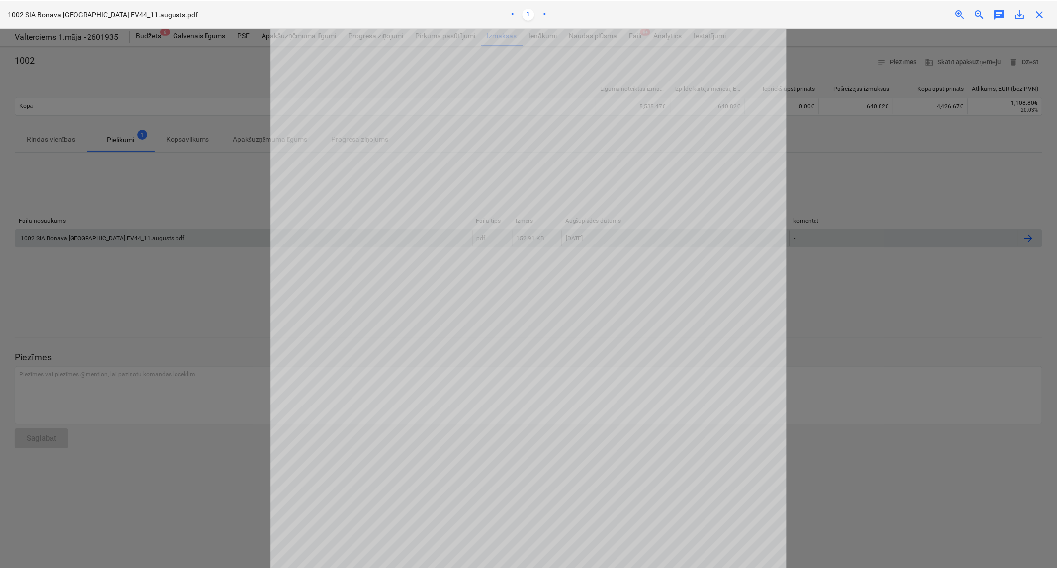
scroll to position [55, 0]
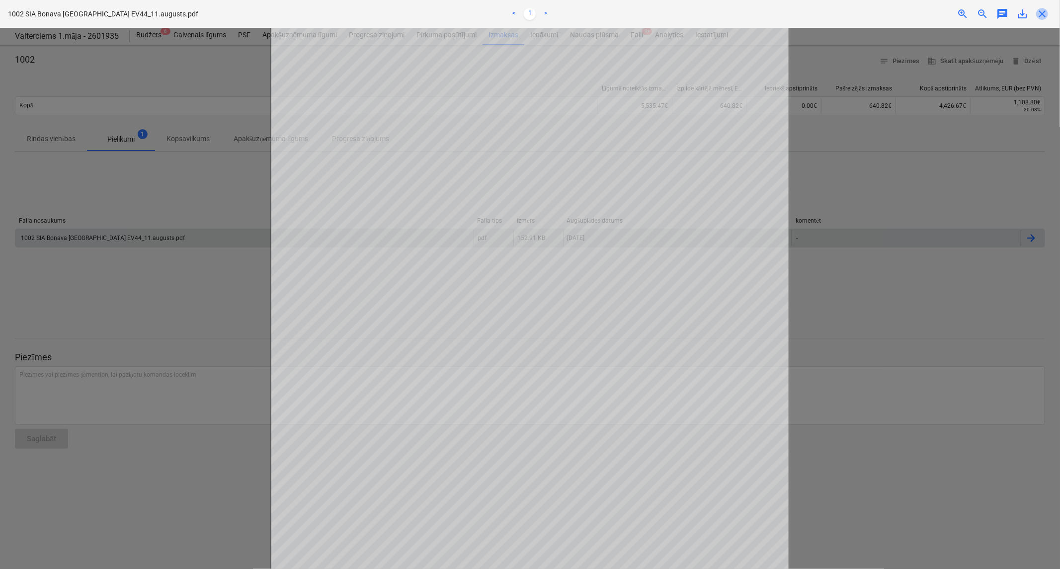
click at [1042, 14] on span "close" at bounding box center [1042, 14] width 12 height 12
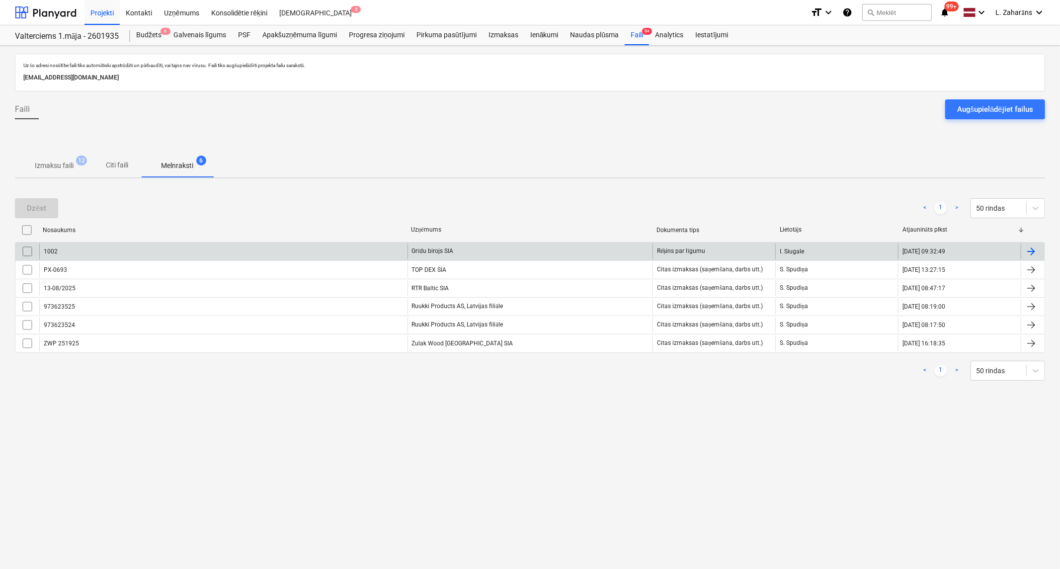
click at [26, 248] on input "checkbox" at bounding box center [27, 252] width 16 height 16
click at [38, 209] on div "Dzēst" at bounding box center [36, 208] width 19 height 13
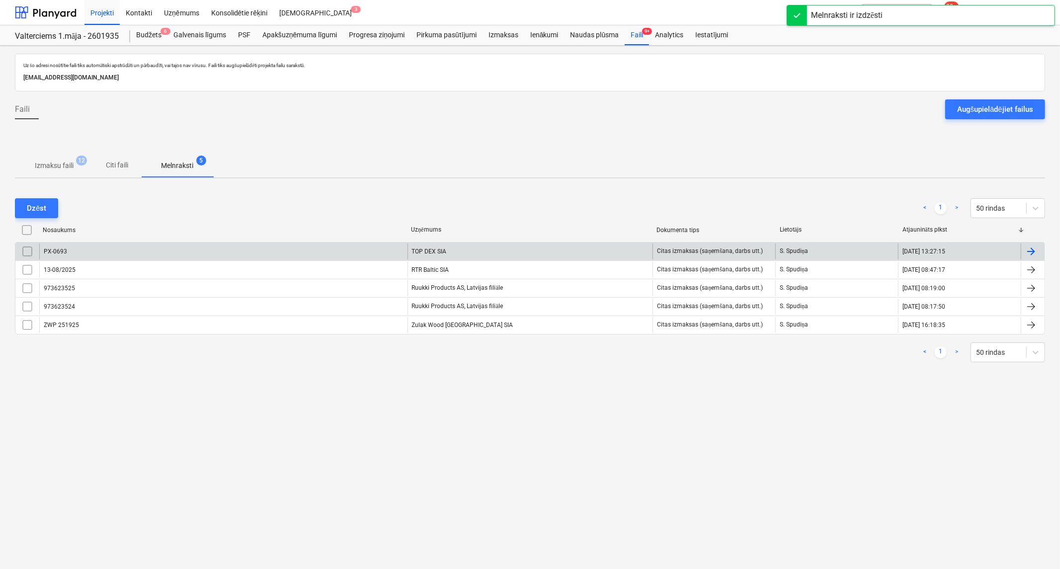
click at [162, 255] on div "PX-0693" at bounding box center [223, 252] width 368 height 16
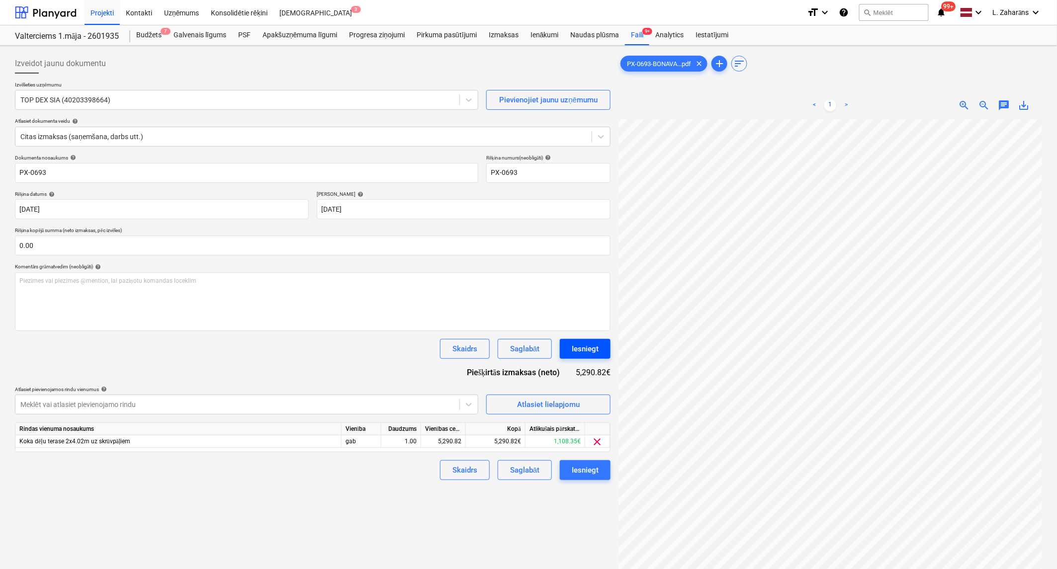
scroll to position [192, 88]
click at [588, 470] on div "Iesniegt" at bounding box center [584, 470] width 27 height 13
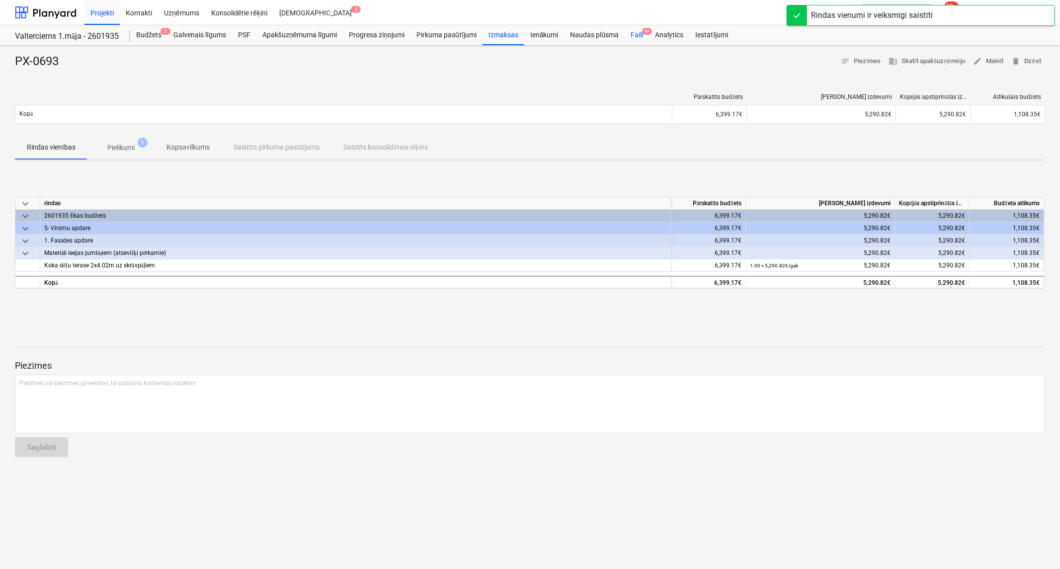
click at [635, 36] on div "Faili 9+" at bounding box center [637, 35] width 24 height 20
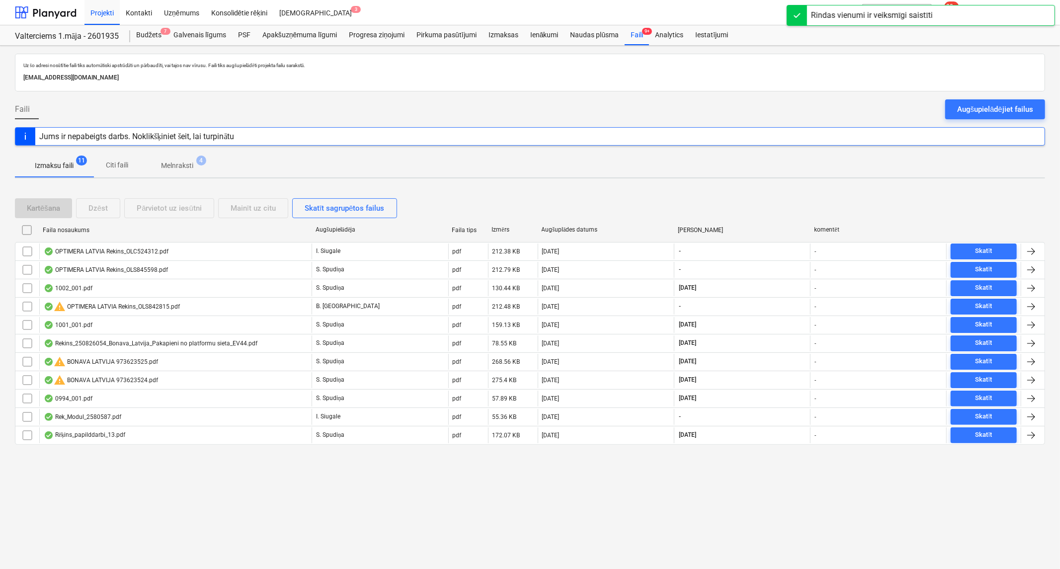
click at [174, 165] on p "Melnraksti" at bounding box center [177, 166] width 32 height 10
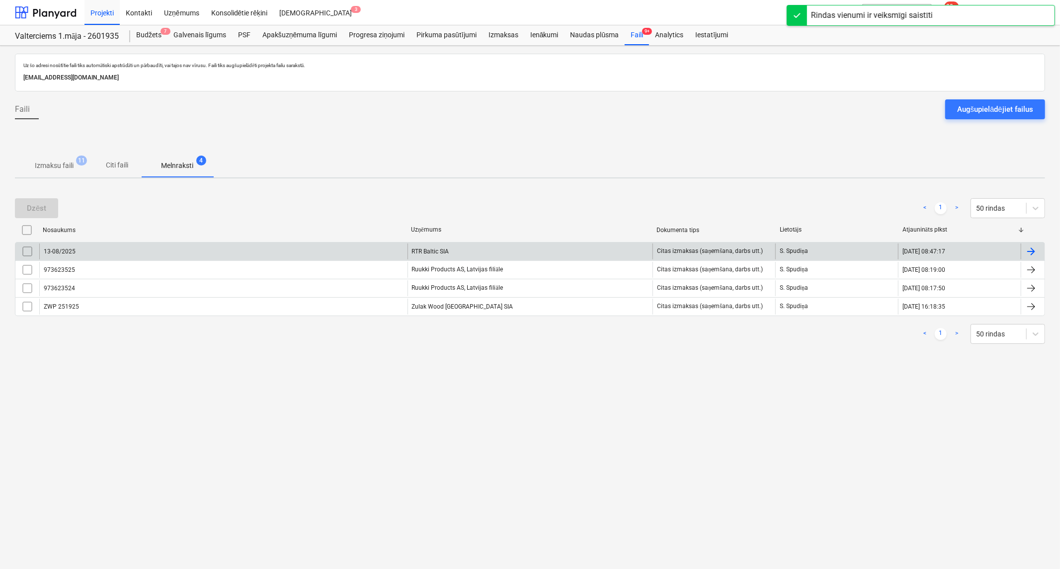
click at [202, 244] on div "13-08/2025" at bounding box center [223, 252] width 368 height 16
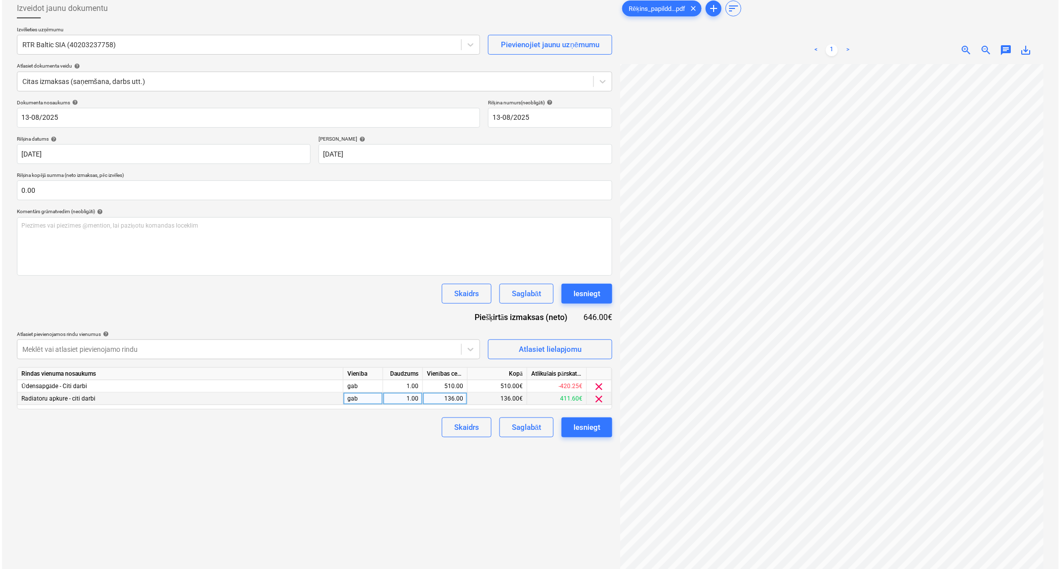
scroll to position [197, 53]
click at [441, 397] on div "136.00" at bounding box center [443, 399] width 36 height 12
click at [452, 399] on input "136" at bounding box center [443, 399] width 44 height 12
type input "336"
click at [76, 183] on input "0.00" at bounding box center [312, 190] width 595 height 20
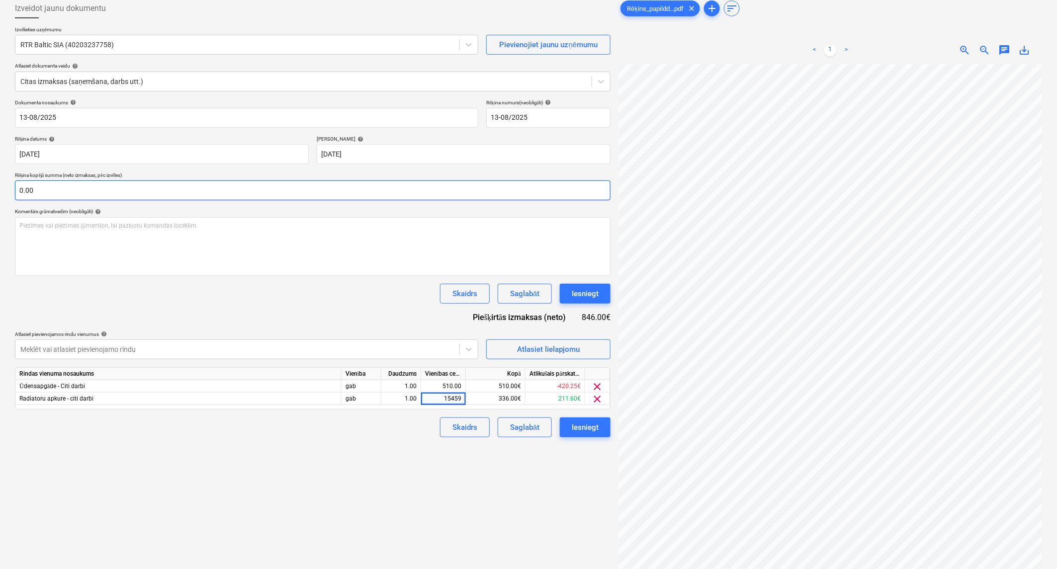
type input "15459."
type input "3+6"
click at [64, 185] on input "0.00" at bounding box center [312, 190] width 595 height 20
click at [64, 185] on input "text" at bounding box center [312, 190] width 595 height 20
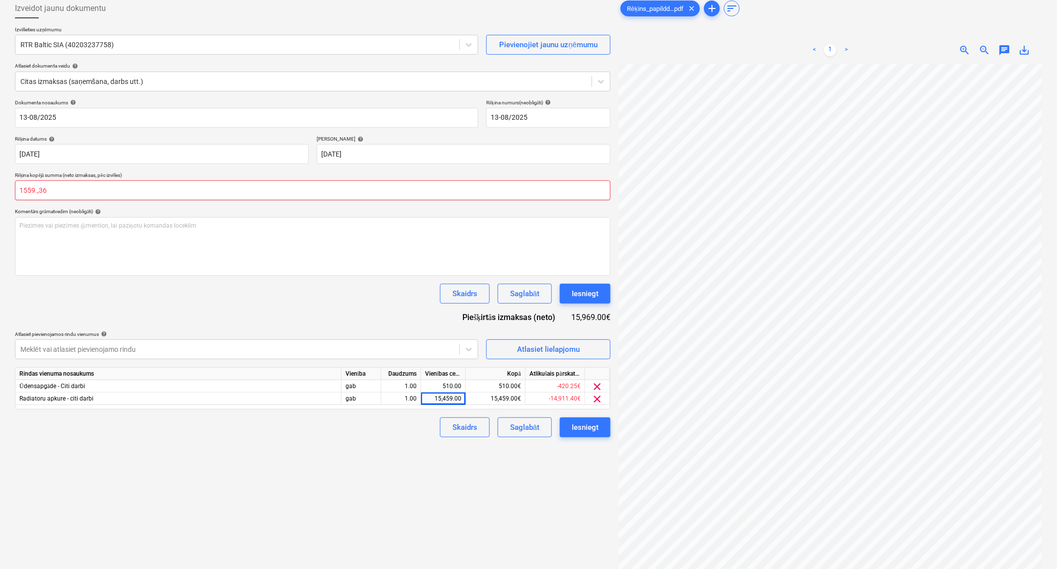
click at [40, 191] on input "1559.,36" at bounding box center [312, 190] width 595 height 20
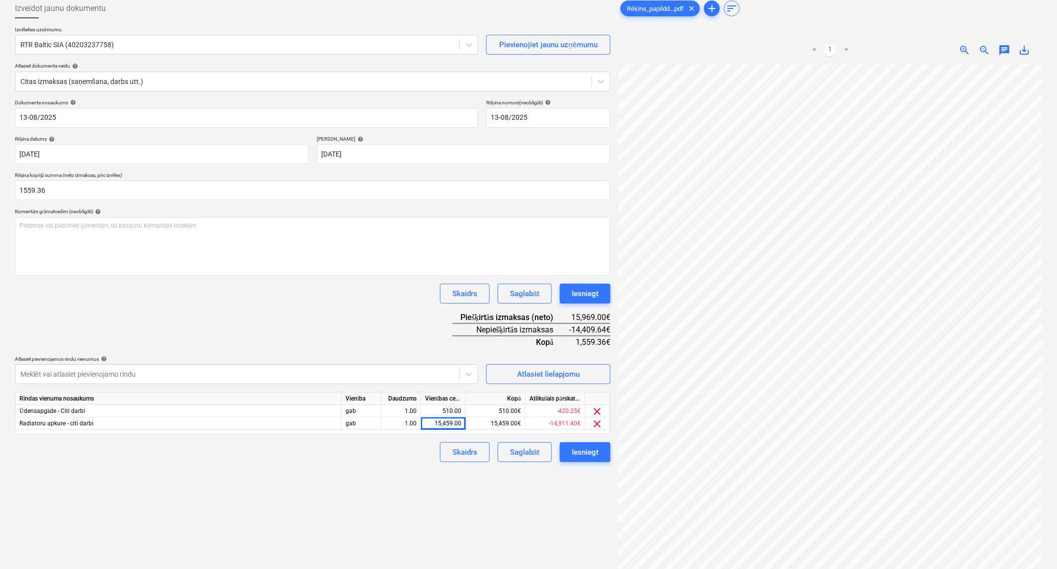
type input "1,559.36"
click at [215, 287] on div "Skaidrs Saglabāt Iesniegt" at bounding box center [312, 294] width 595 height 20
click at [350, 332] on div "Dokumenta nosaukums help 13-08/2025 Rēķina numurs (neobligāti) help 13-08/2025 …" at bounding box center [312, 280] width 595 height 363
click at [431, 423] on div "15,459.00" at bounding box center [443, 423] width 36 height 12
type input "0"
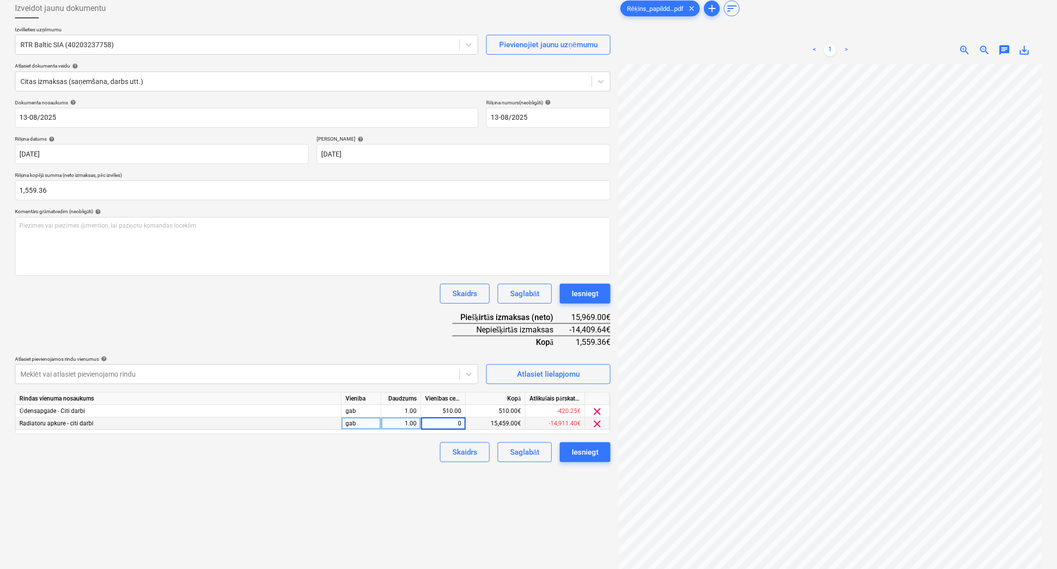
click at [394, 301] on div "Skaidrs Saglabāt Iesniegt" at bounding box center [312, 294] width 595 height 20
click at [431, 419] on div "0.00" at bounding box center [443, 423] width 36 height 12
type input "336"
click at [403, 335] on div "Dokumenta nosaukums help 13-08/2025 Rēķina numurs (neobligāti) help 13-08/2025 …" at bounding box center [312, 280] width 595 height 363
click at [449, 410] on div "510.00" at bounding box center [443, 411] width 36 height 12
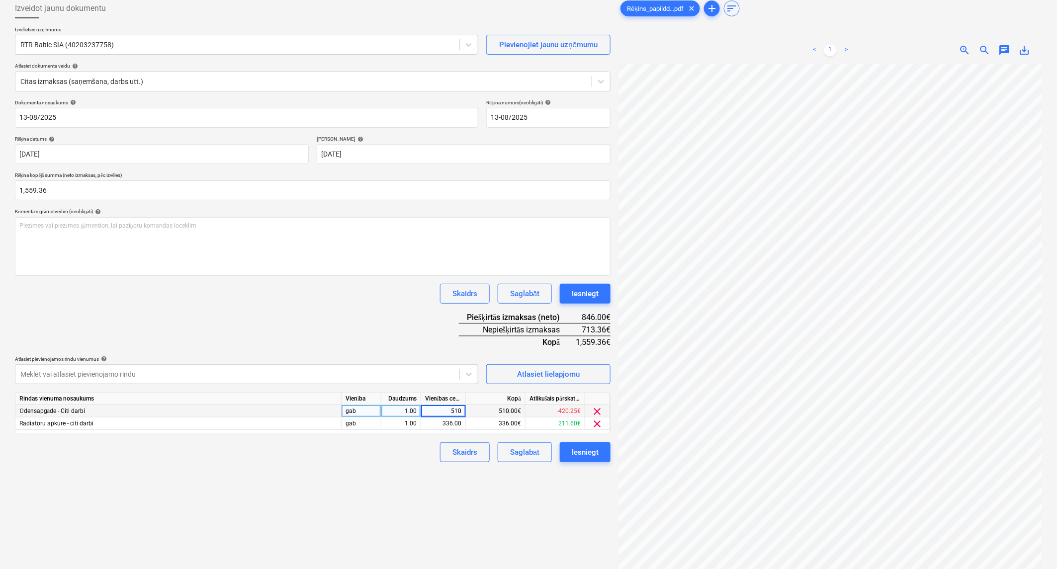
type input "0"
click at [592, 330] on div "1,223.36€" at bounding box center [592, 330] width 35 height 12
copy div "1,223.36"
click at [449, 411] on div "0.00" at bounding box center [443, 411] width 36 height 12
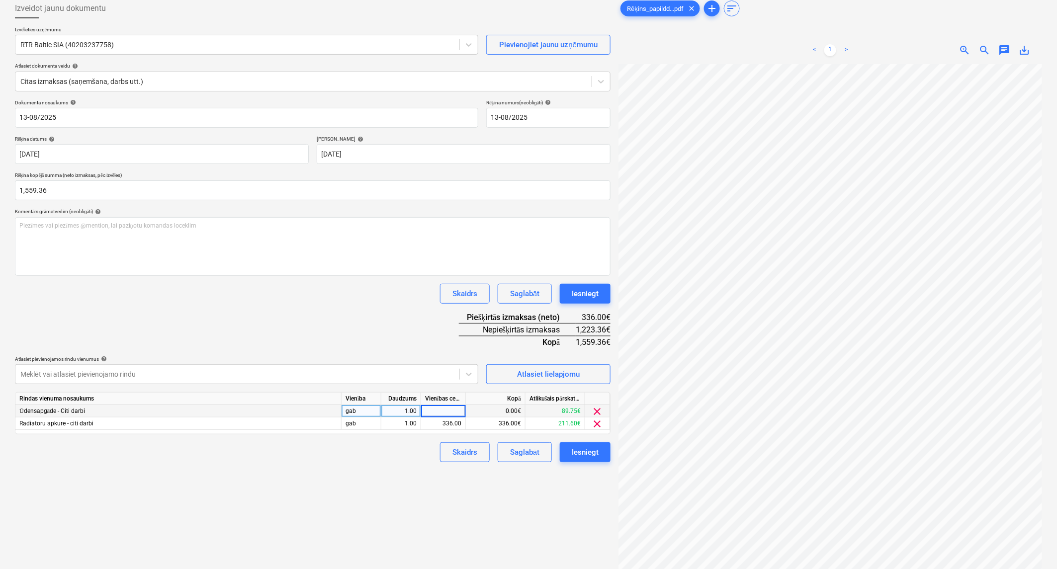
type input "1,223.36"
click at [398, 329] on div "Dokumenta nosaukums help 13-08/2025 Rēķina numurs (neobligāti) help 13-08/2025 …" at bounding box center [312, 280] width 595 height 363
click at [575, 296] on div "Iesniegt" at bounding box center [584, 293] width 27 height 13
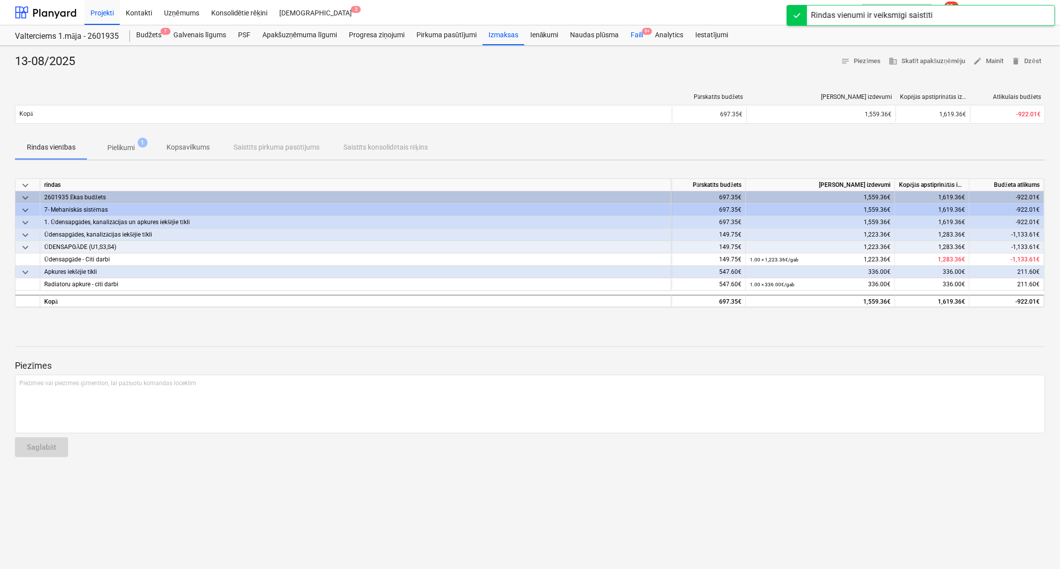
click at [642, 32] on div "Faili 9+" at bounding box center [637, 35] width 24 height 20
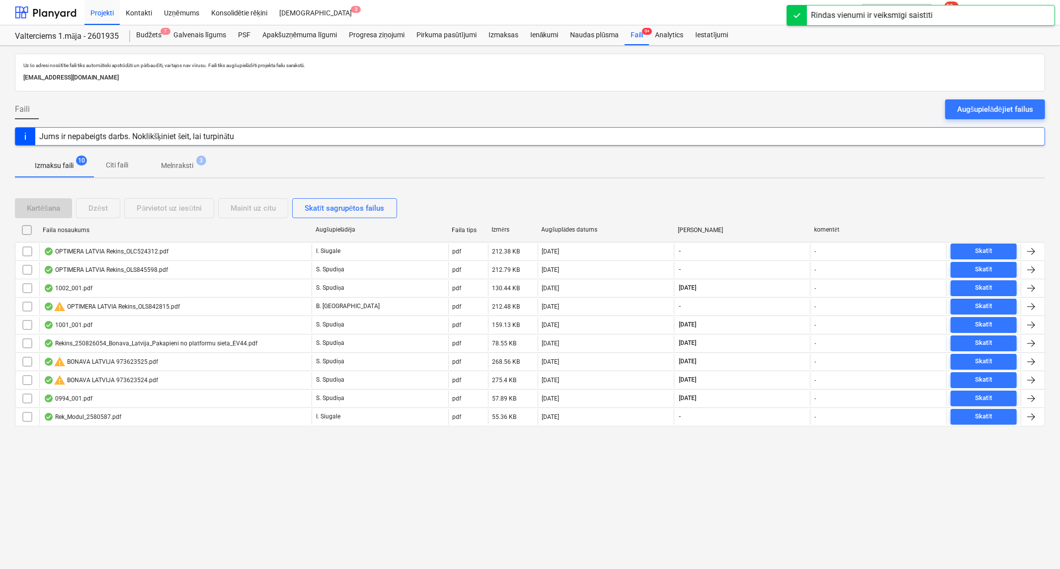
click at [171, 160] on span "Melnraksti 3" at bounding box center [177, 166] width 72 height 18
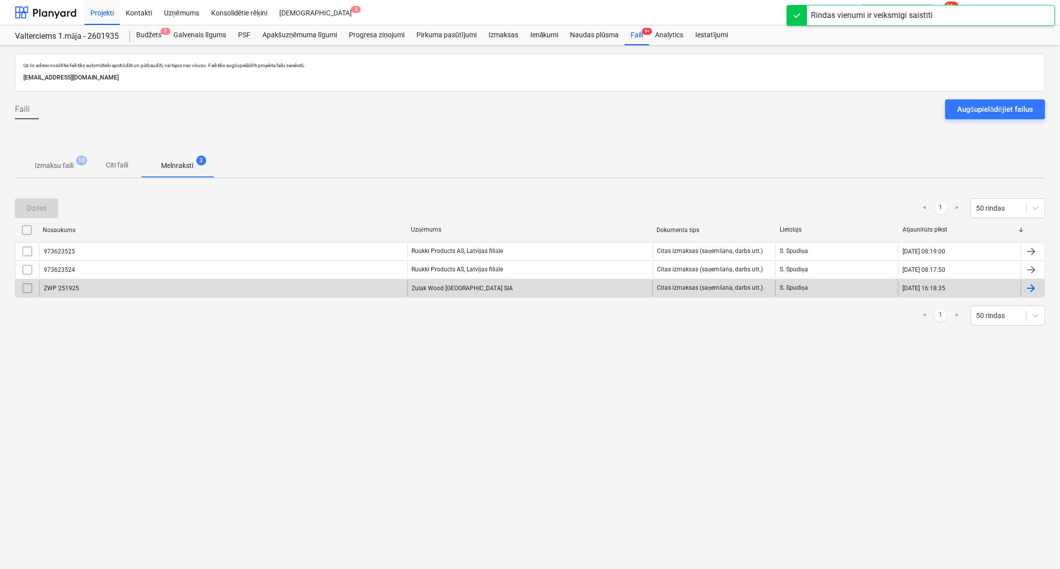
click at [147, 294] on div "ZWP 251925" at bounding box center [223, 288] width 368 height 16
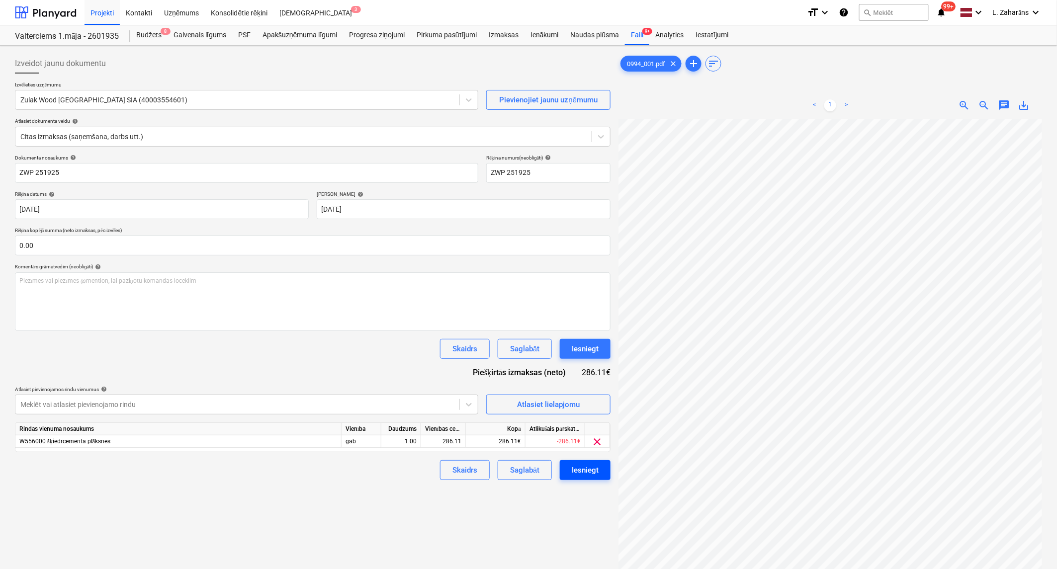
click at [572, 471] on div "Iesniegt" at bounding box center [584, 470] width 27 height 13
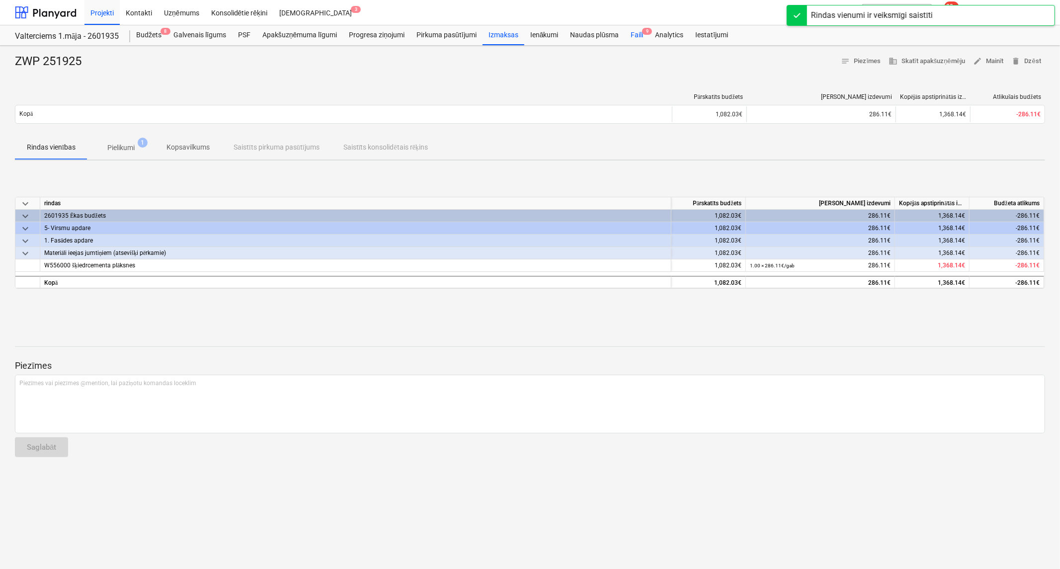
click at [634, 32] on div "Faili 9" at bounding box center [637, 35] width 24 height 20
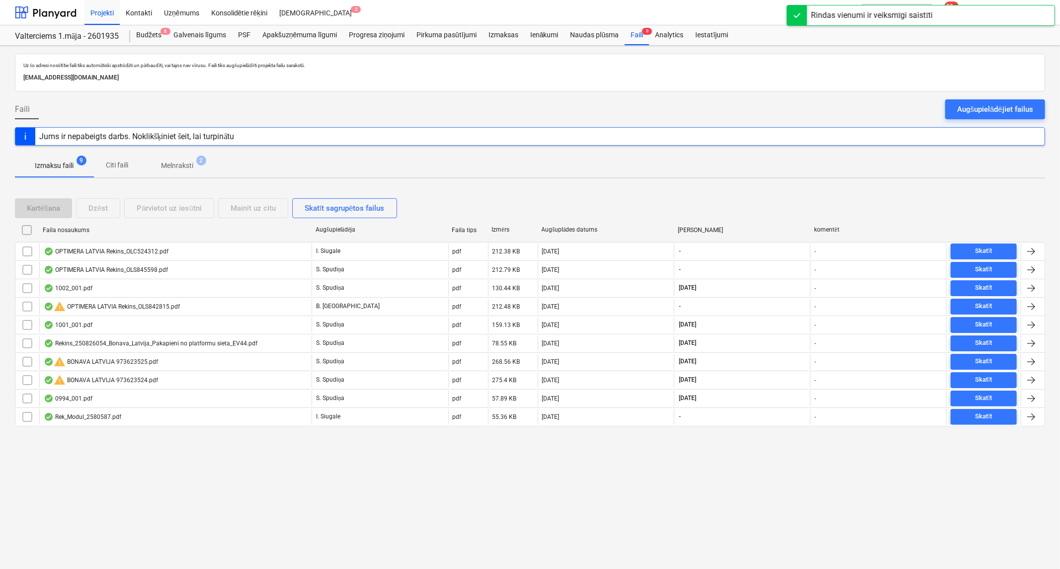
drag, startPoint x: 192, startPoint y: 160, endPoint x: 155, endPoint y: 180, distance: 41.8
click at [191, 160] on span "Melnraksti 2" at bounding box center [177, 166] width 72 height 18
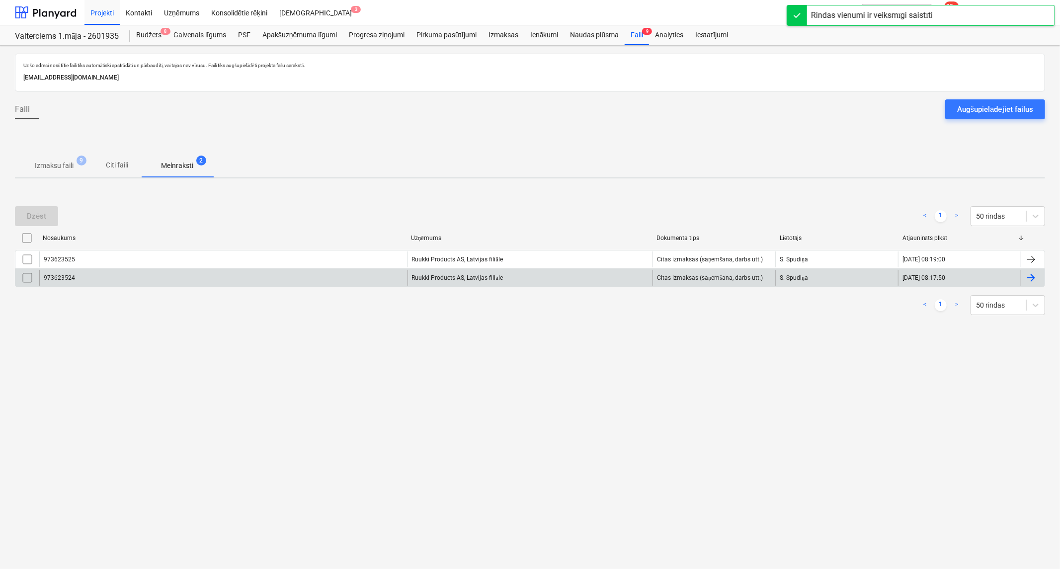
click at [82, 274] on div "973623524" at bounding box center [223, 278] width 368 height 16
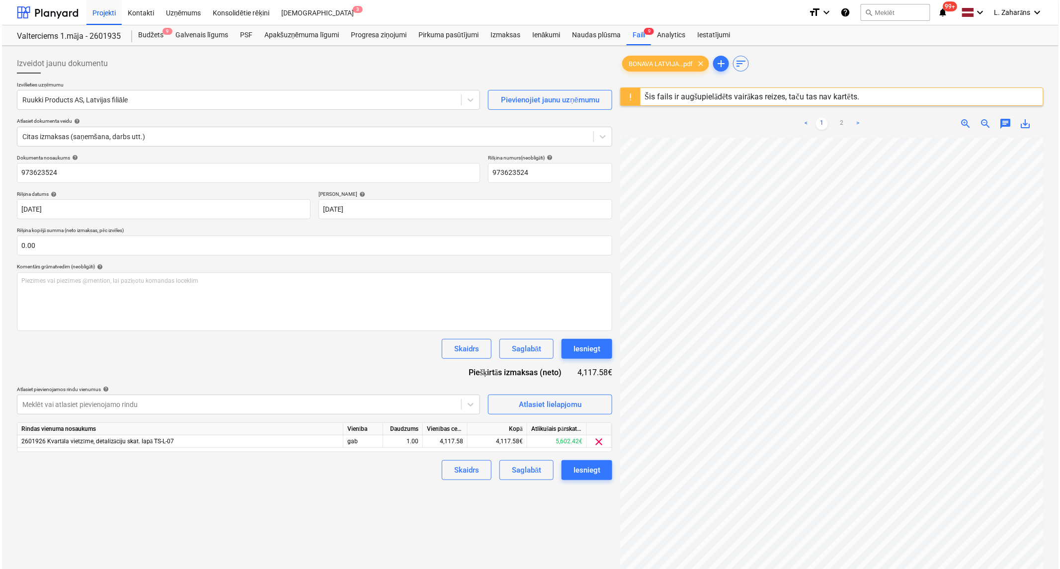
scroll to position [145, 66]
click at [589, 470] on div "Iesniegt" at bounding box center [584, 470] width 27 height 13
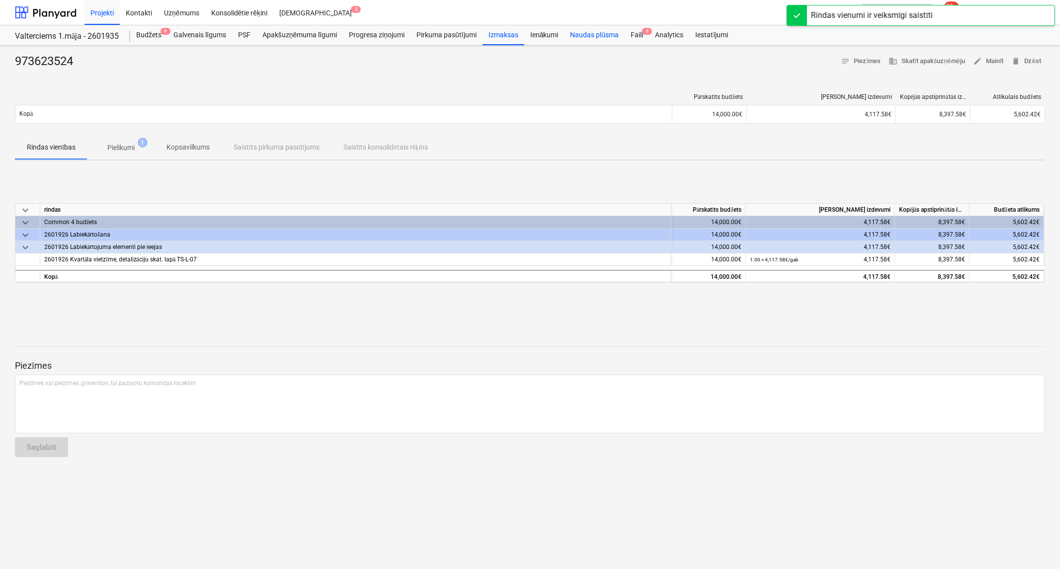
drag, startPoint x: 634, startPoint y: 32, endPoint x: 610, endPoint y: 43, distance: 26.2
click at [634, 32] on div "Faili 8" at bounding box center [637, 35] width 24 height 20
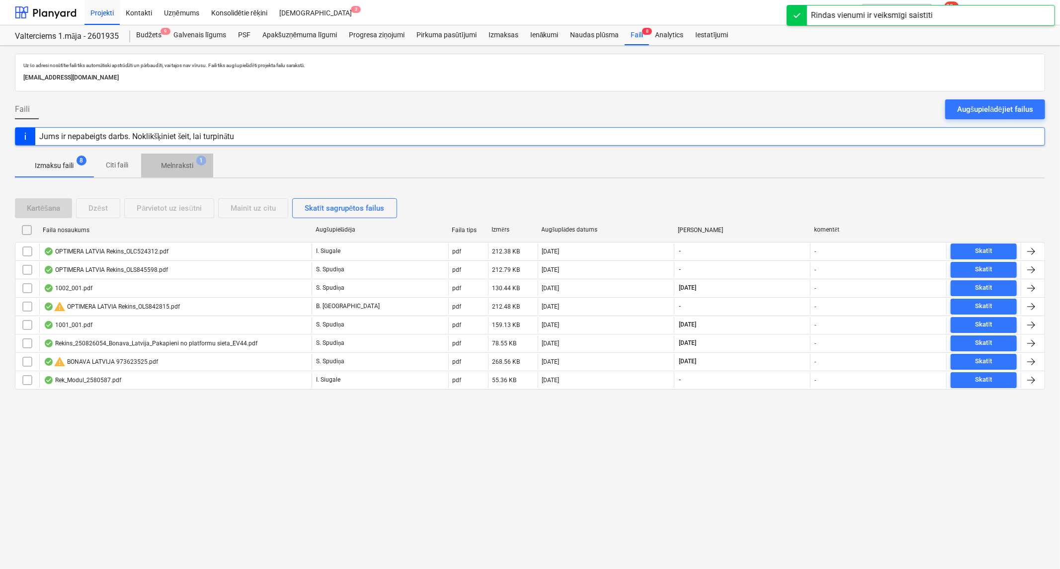
click at [170, 166] on p "Melnraksti" at bounding box center [177, 166] width 32 height 10
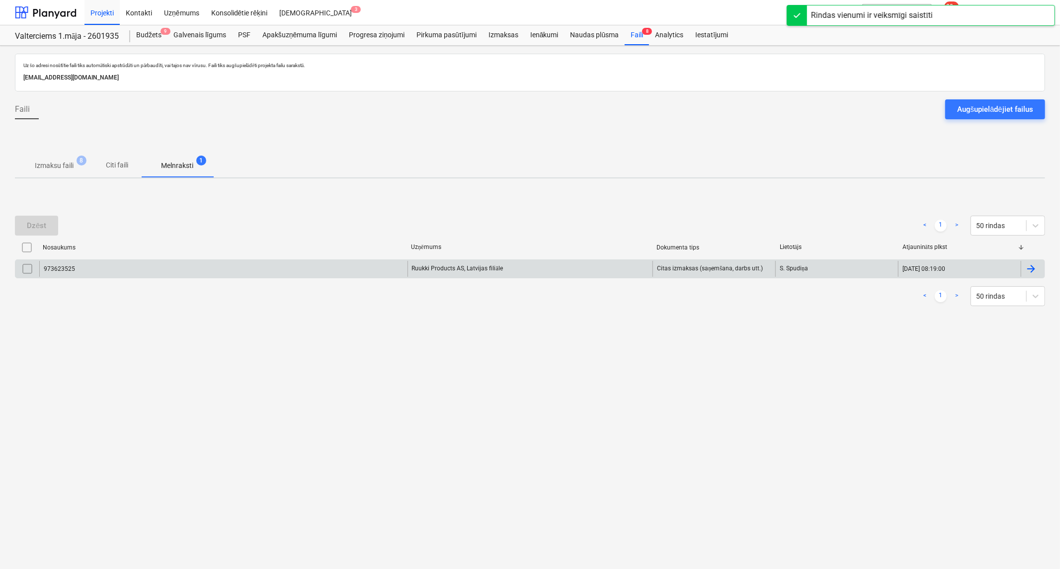
click at [147, 271] on div "973623525" at bounding box center [223, 269] width 368 height 16
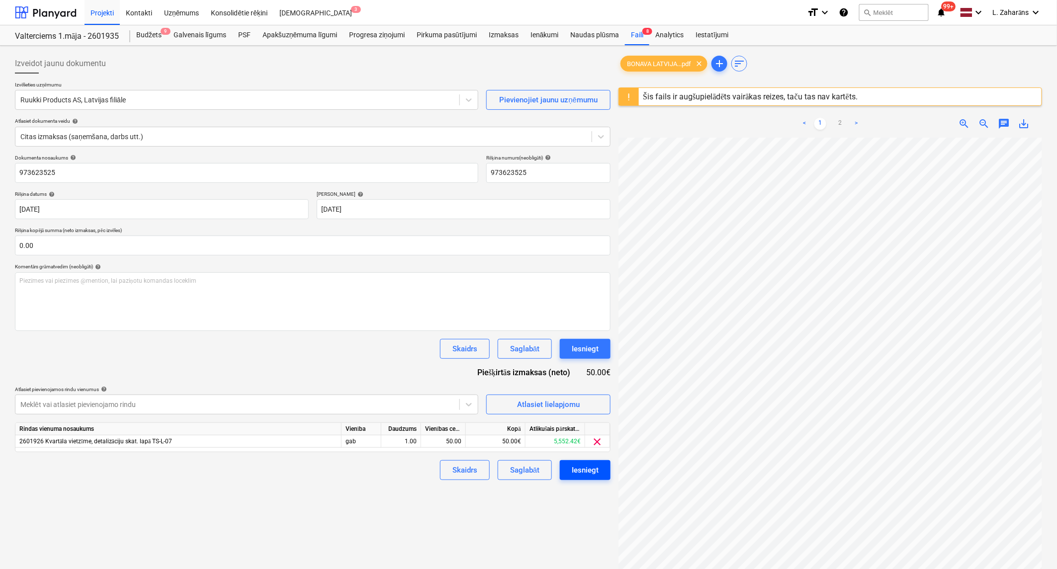
click at [583, 471] on div "Iesniegt" at bounding box center [584, 470] width 27 height 13
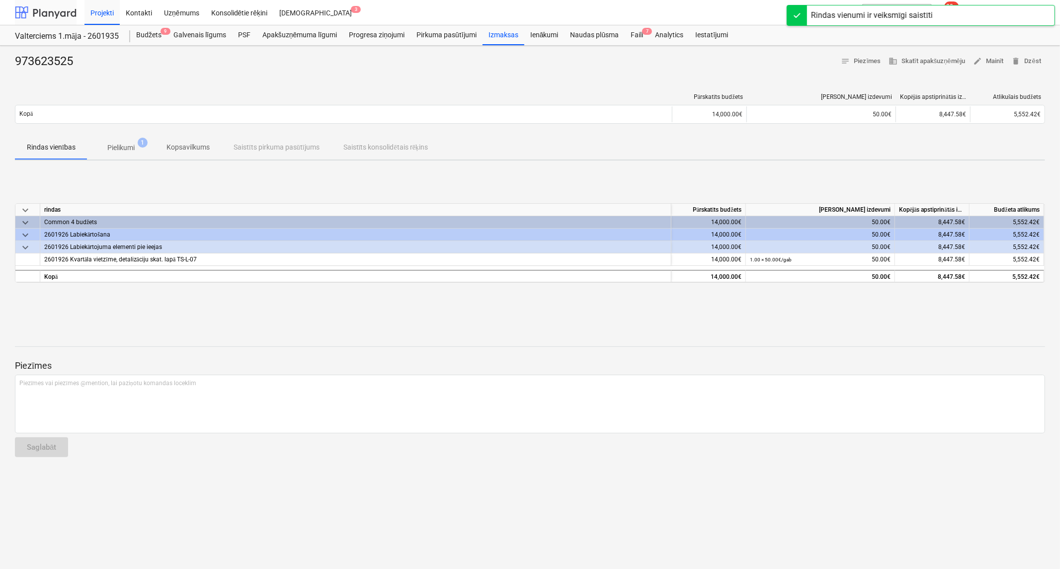
click at [38, 11] on div at bounding box center [46, 12] width 62 height 25
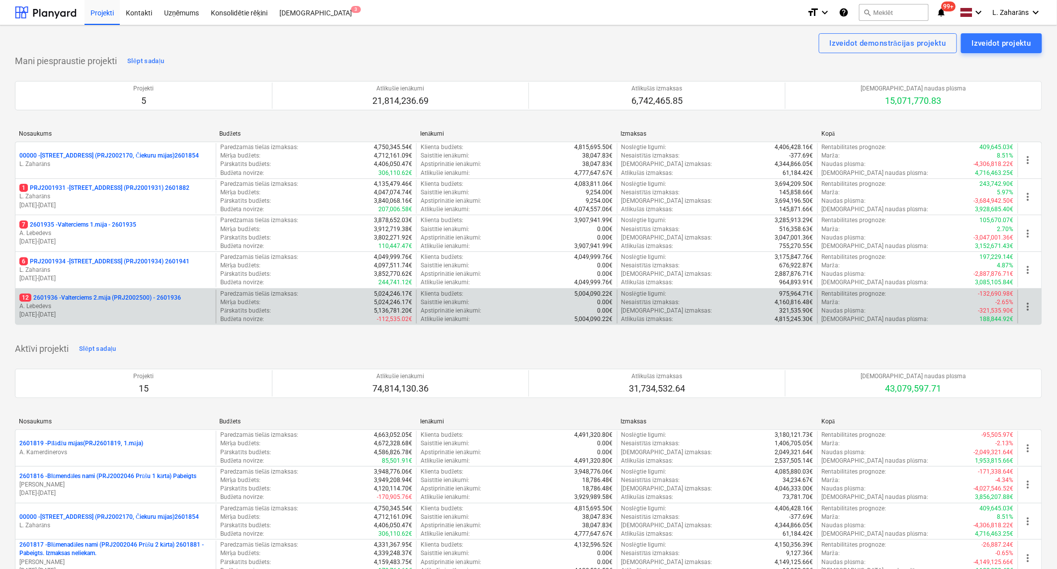
click at [98, 296] on p "12 2601936 - Valterciems 2.māja (PRJ2002500) - 2601936" at bounding box center [100, 298] width 162 height 8
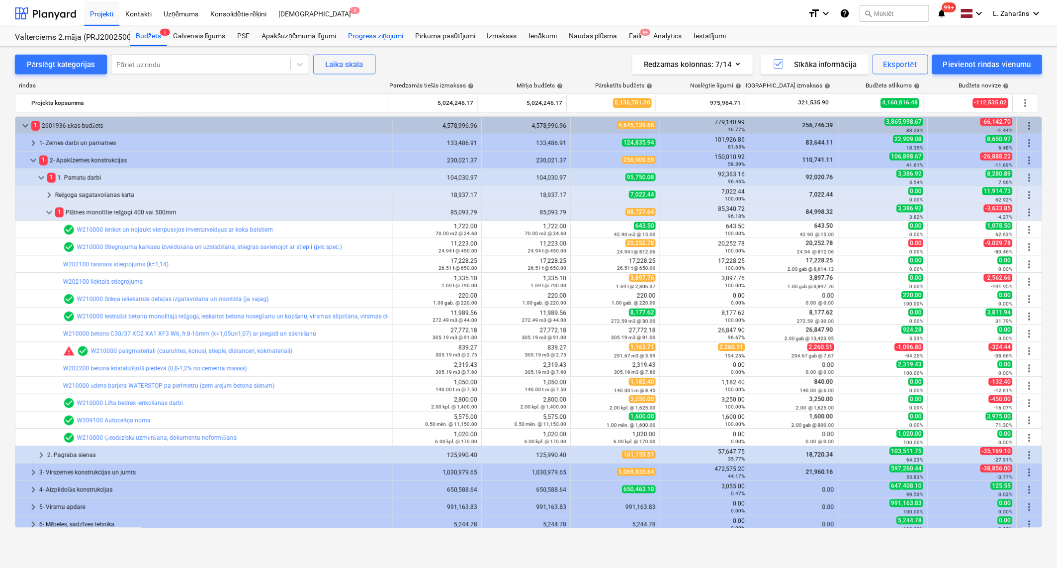
scroll to position [162, 0]
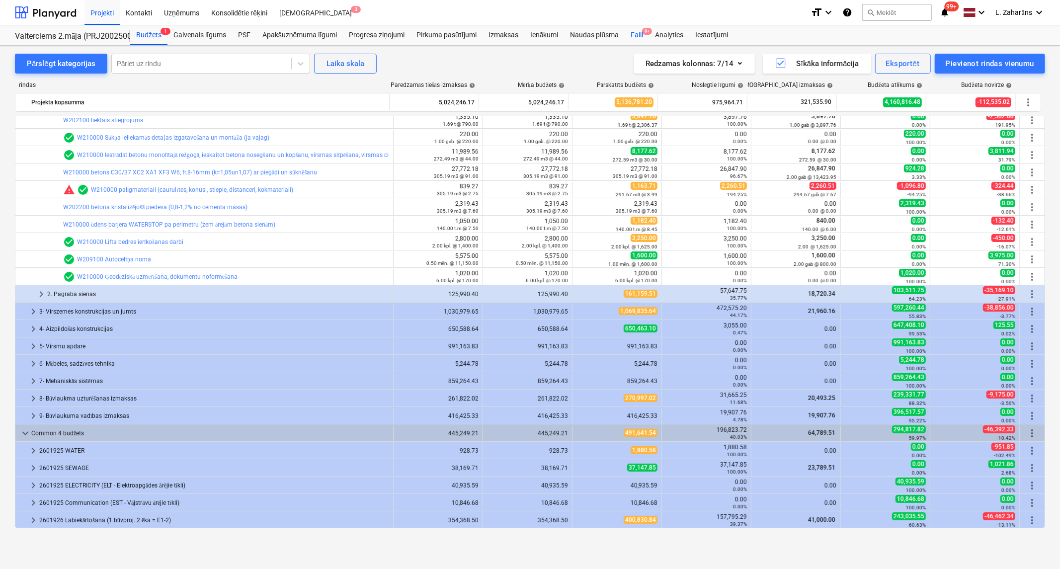
click at [637, 31] on div "Faili 9+" at bounding box center [637, 35] width 24 height 20
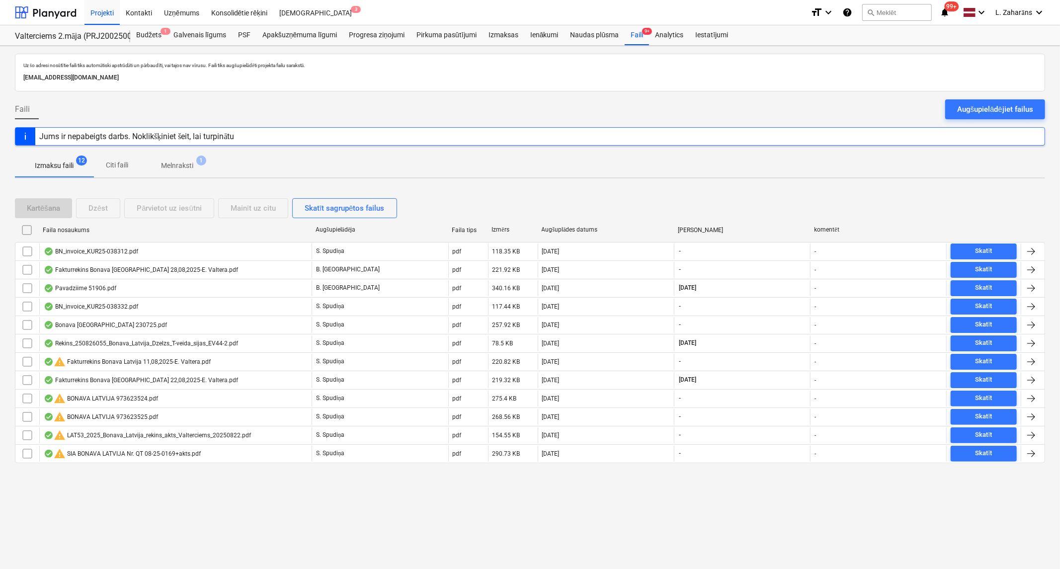
click at [175, 162] on p "Melnraksti" at bounding box center [177, 166] width 32 height 10
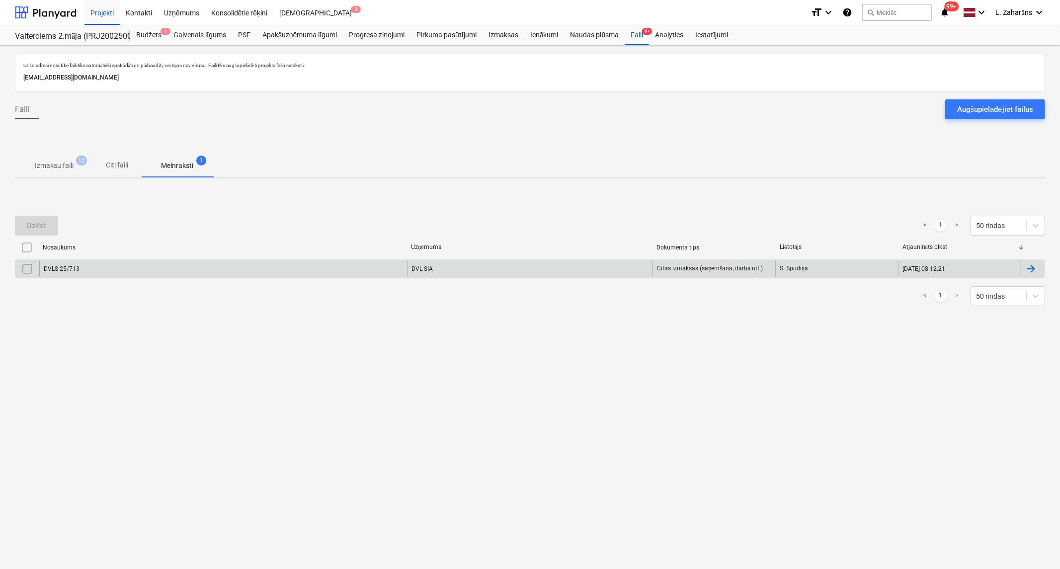
click at [164, 269] on div "DVLS 25/713" at bounding box center [223, 269] width 368 height 16
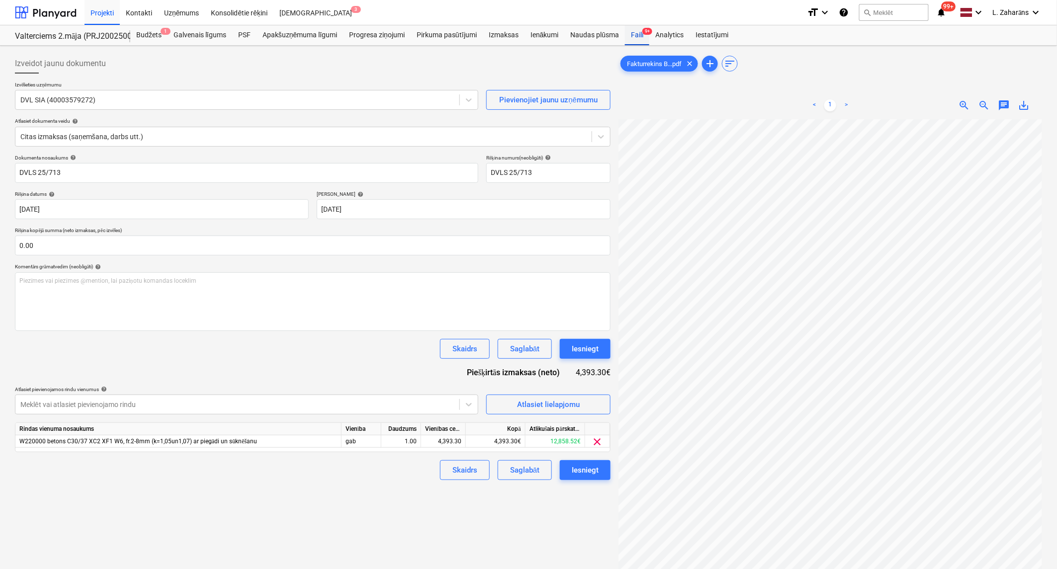
click at [639, 33] on div "Faili 9+" at bounding box center [637, 35] width 24 height 20
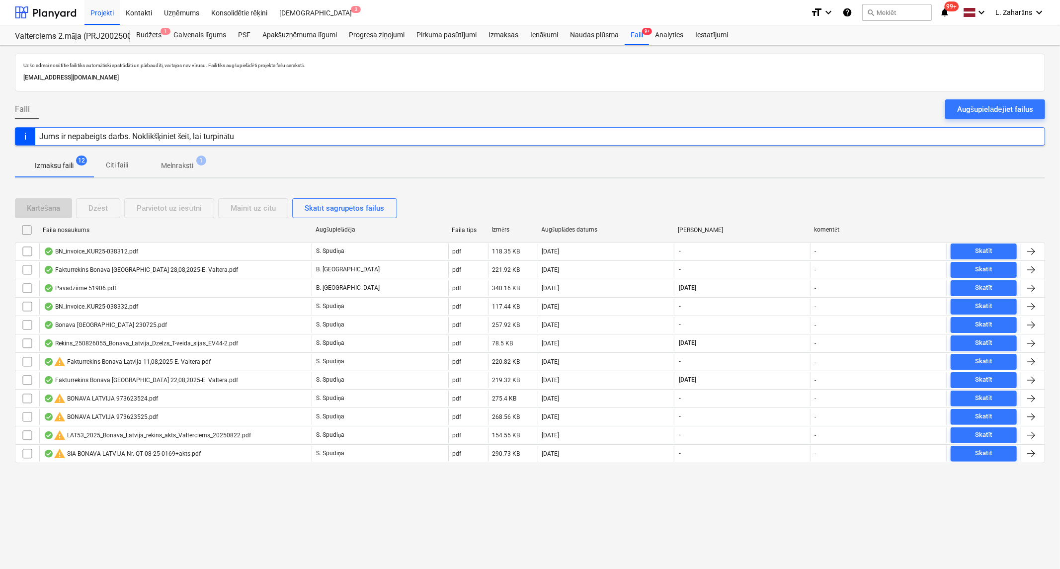
click at [179, 160] on span "Melnraksti 1" at bounding box center [177, 166] width 72 height 18
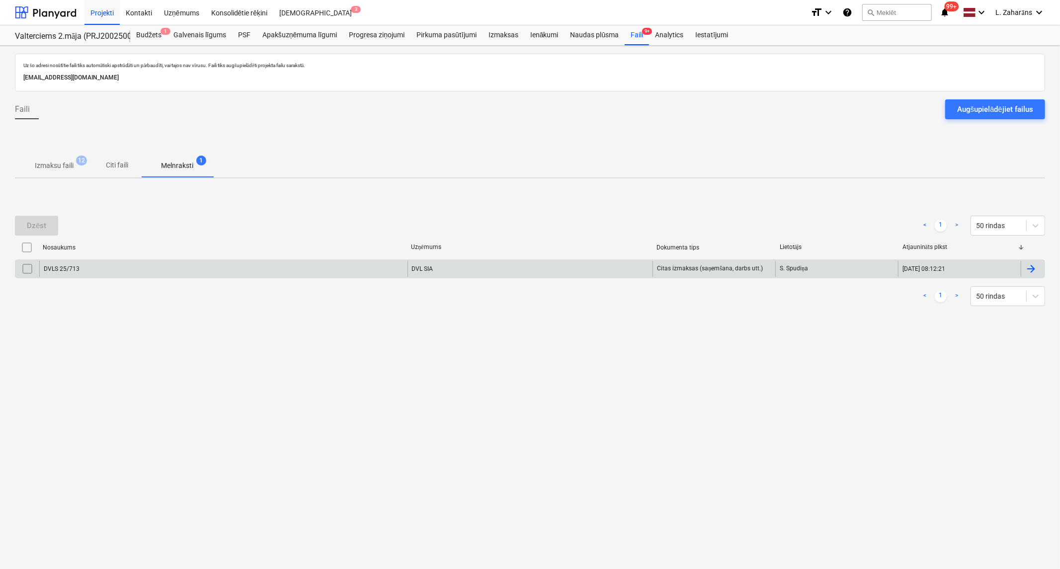
click at [160, 271] on div "DVLS 25/713" at bounding box center [223, 269] width 368 height 16
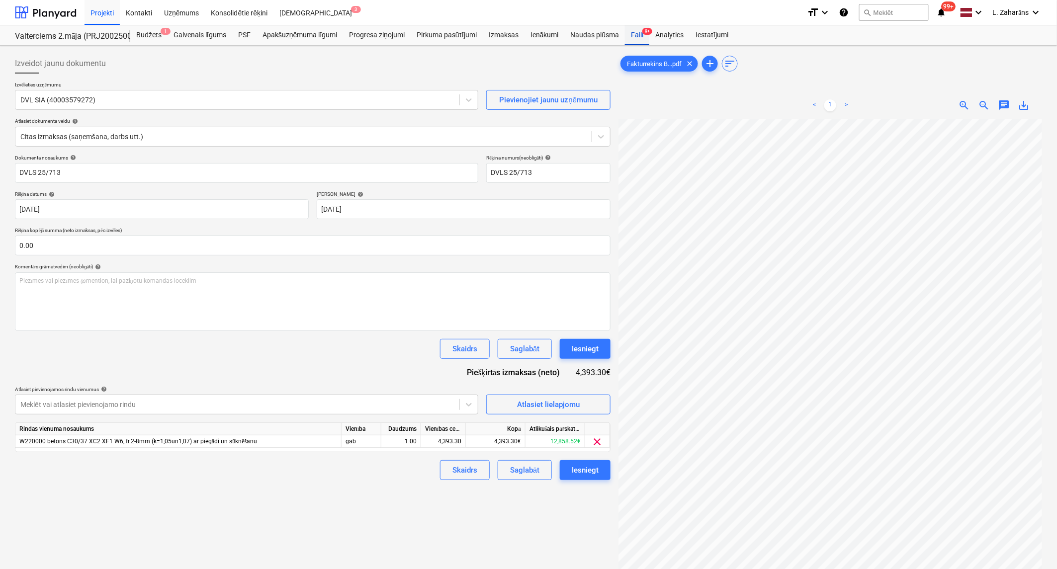
click at [638, 36] on div "Faili 9+" at bounding box center [637, 35] width 24 height 20
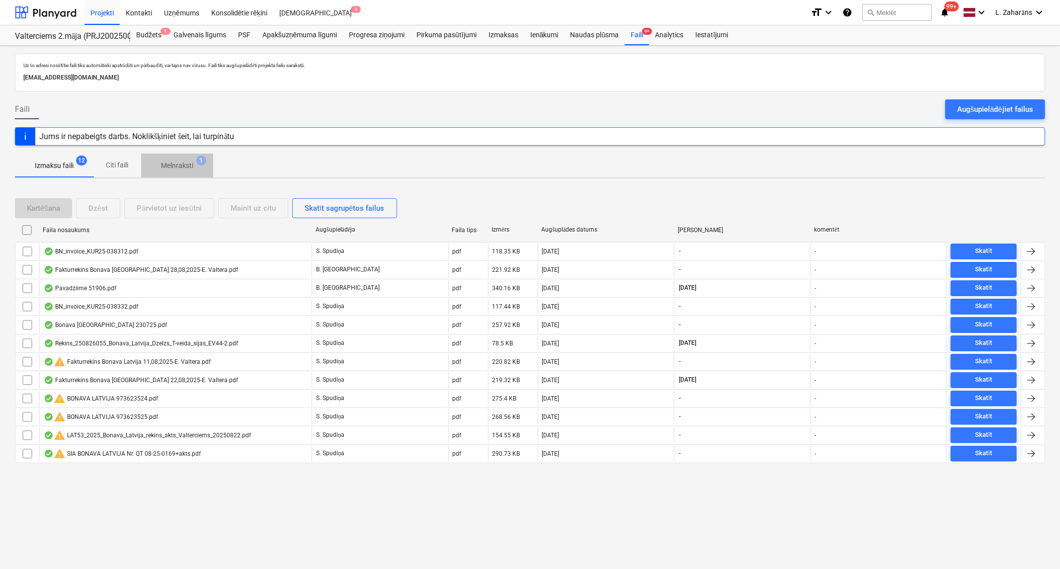
click at [179, 163] on p "Melnraksti" at bounding box center [177, 166] width 32 height 10
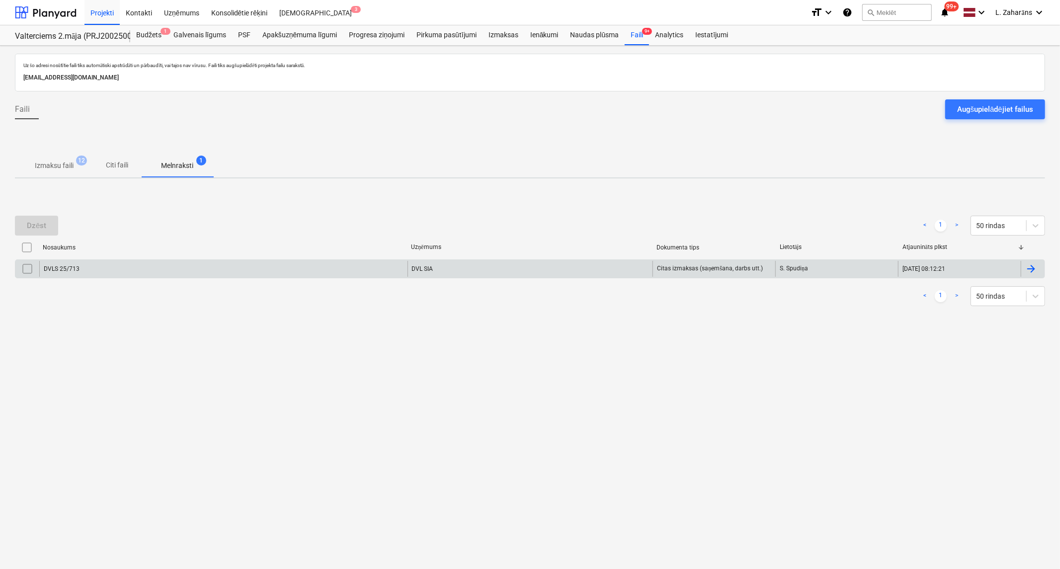
click at [161, 275] on div "DVLS 25/713" at bounding box center [223, 269] width 368 height 16
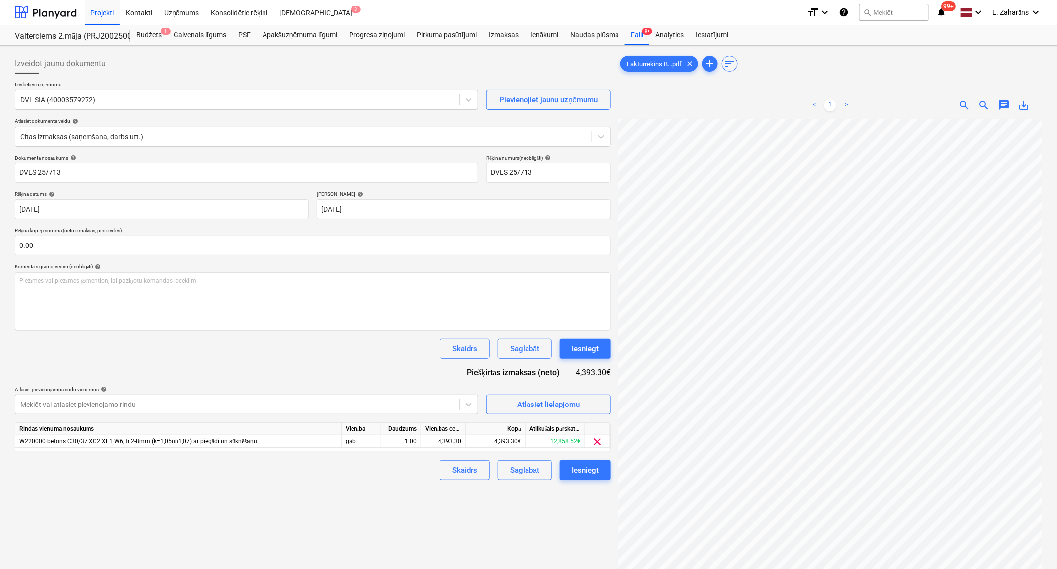
scroll to position [138, 94]
click at [581, 346] on div "Iesniegt" at bounding box center [584, 348] width 27 height 13
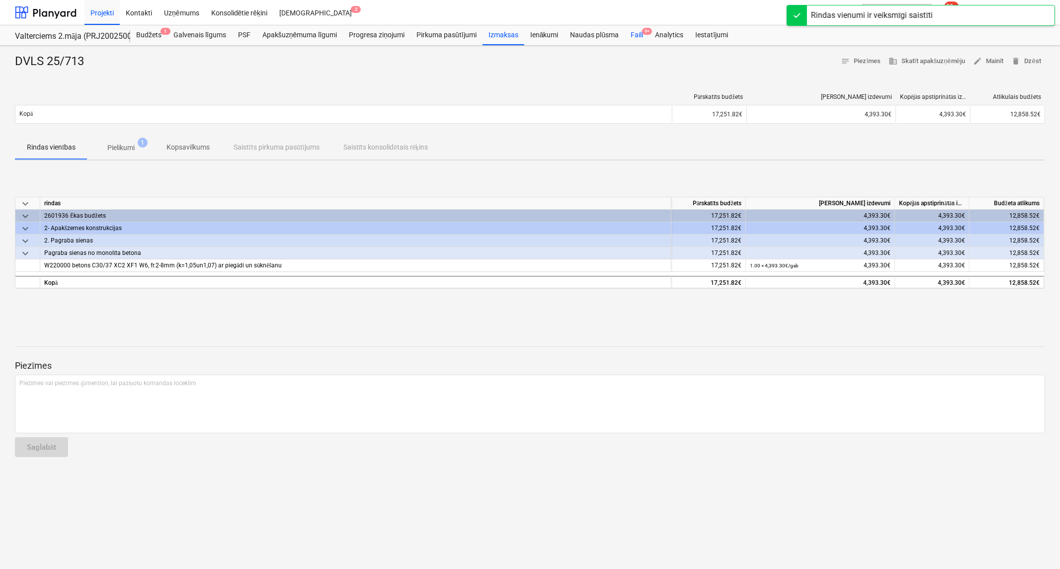
drag, startPoint x: 637, startPoint y: 32, endPoint x: 637, endPoint y: 40, distance: 8.4
click at [637, 32] on div "Faili 9+" at bounding box center [637, 35] width 24 height 20
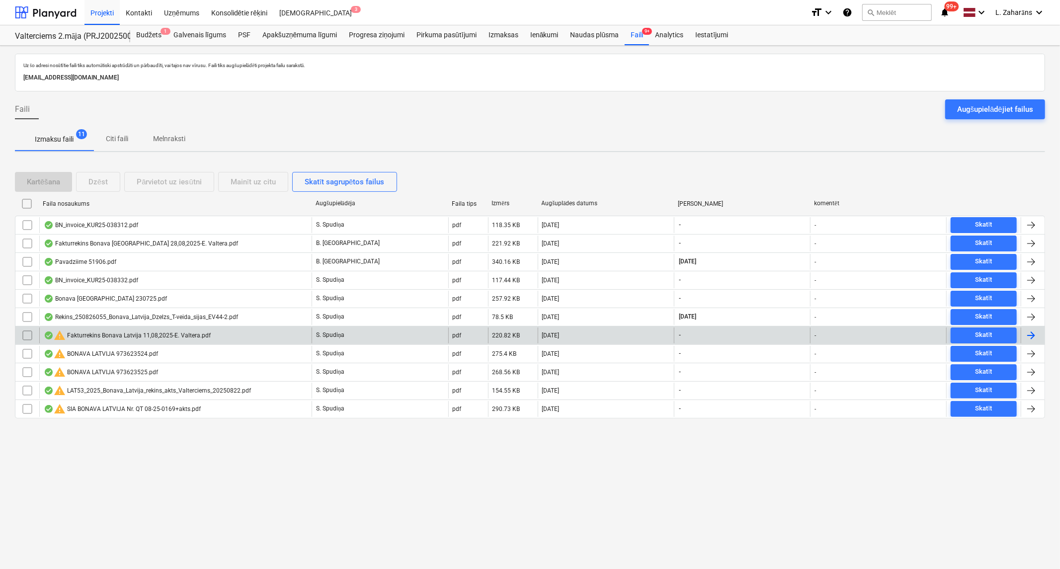
click at [165, 329] on div "warning Fakturrekins Bonava [GEOGRAPHIC_DATA] 11,08,2025-E. Valtera.pdf" at bounding box center [127, 335] width 167 height 12
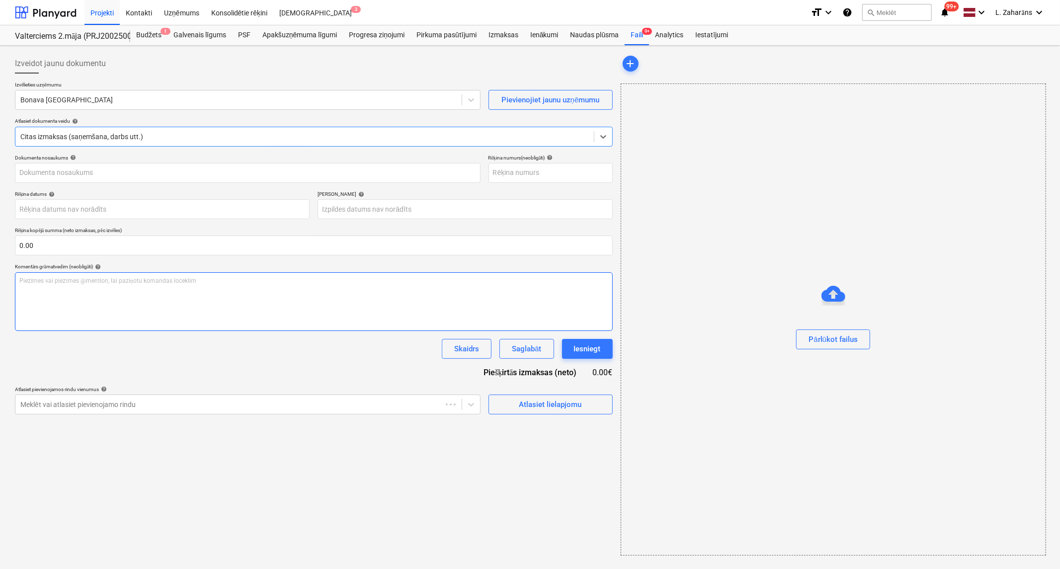
type input "Fakturrekins Bonava Latvija 11,08,2025-E. Valtera.pdf"
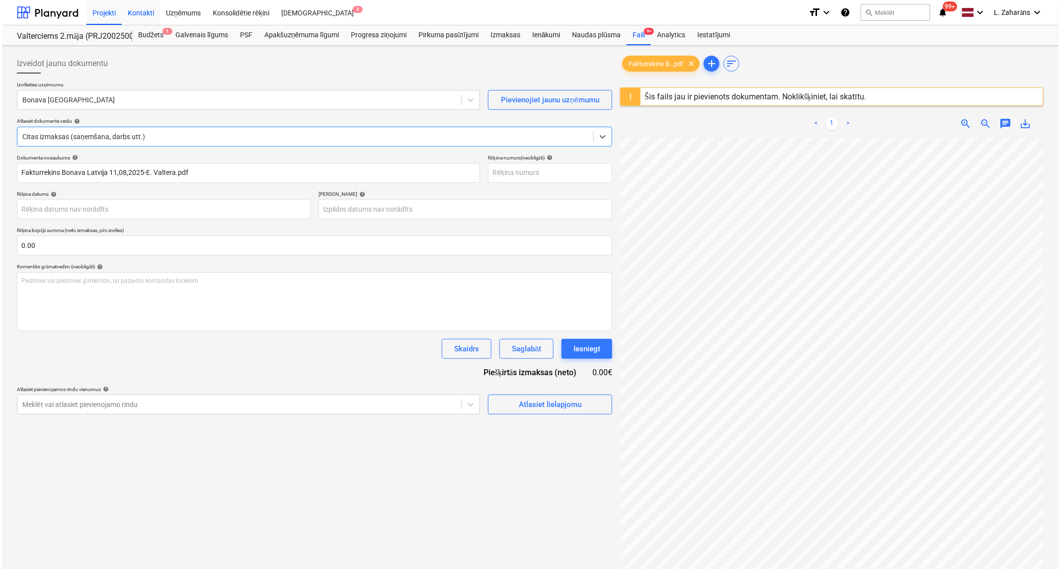
scroll to position [55, 0]
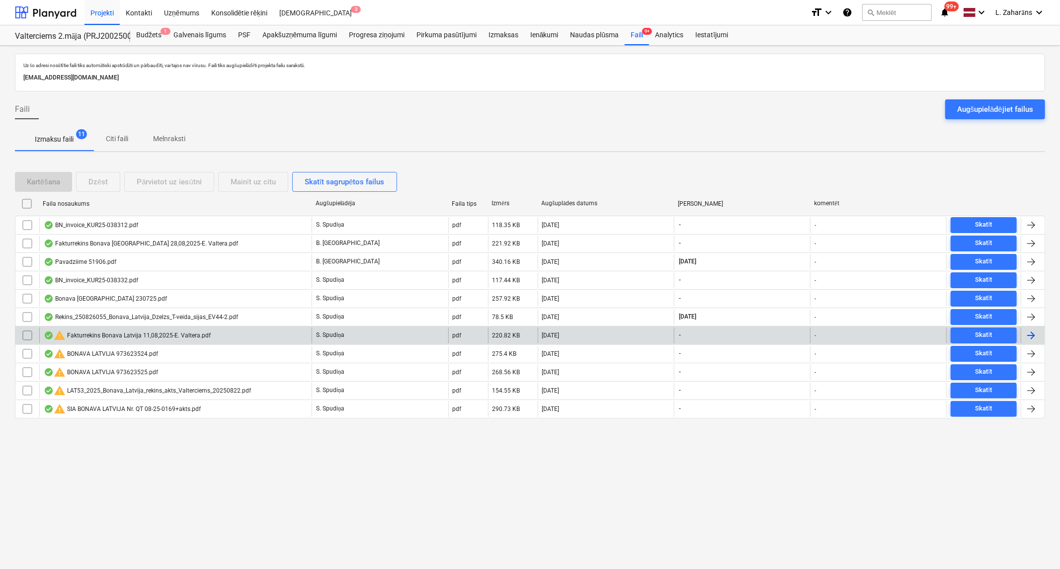
click at [27, 335] on input "checkbox" at bounding box center [27, 335] width 16 height 16
click at [97, 182] on div "Dzēst" at bounding box center [97, 181] width 19 height 13
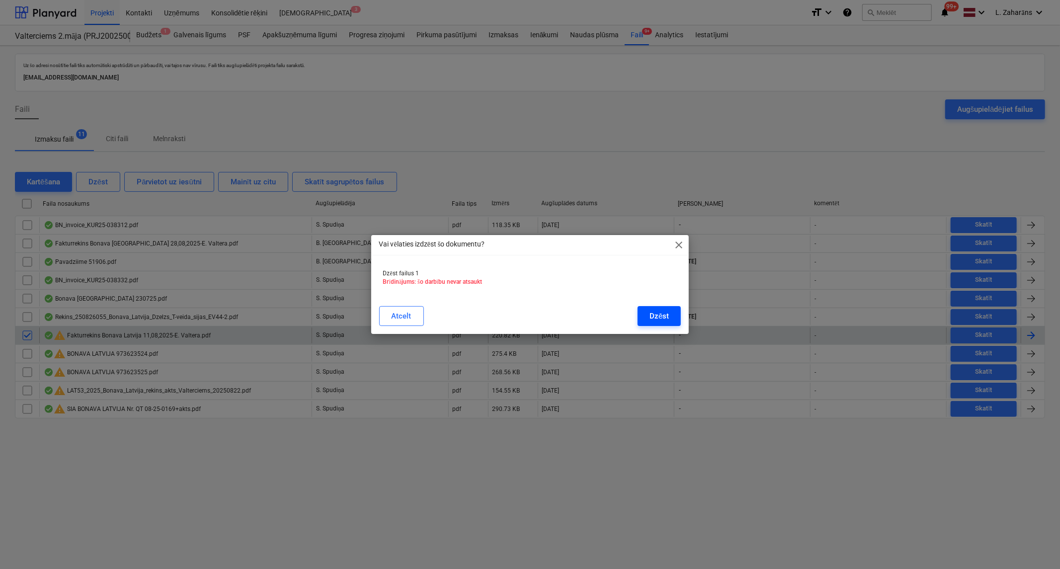
click at [661, 319] on div "Dzēst" at bounding box center [659, 316] width 19 height 13
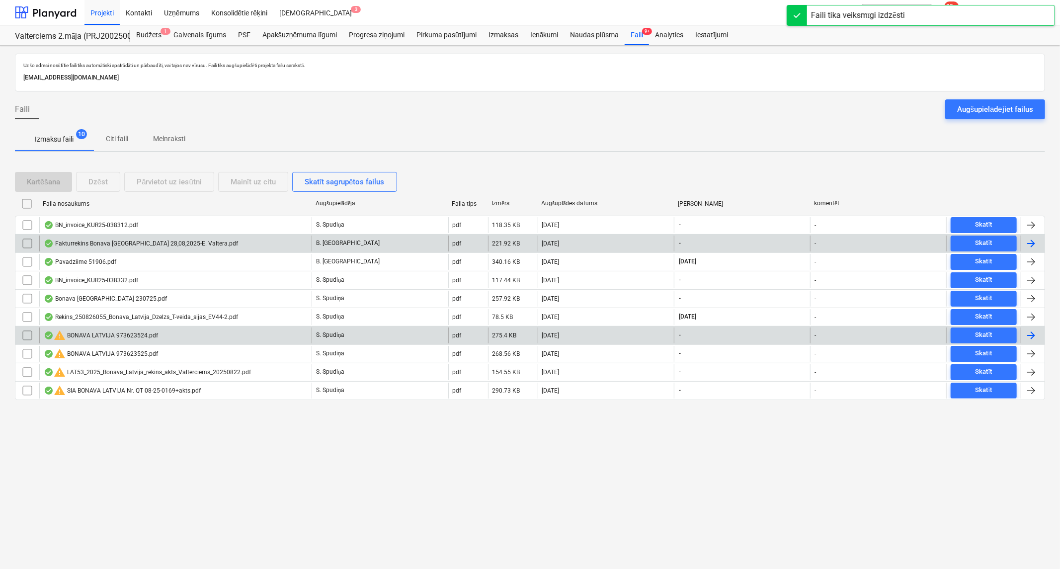
click at [196, 240] on div "Fakturrekins Bonava [GEOGRAPHIC_DATA] 28,08,2025-E. Valtera.pdf" at bounding box center [175, 244] width 272 height 16
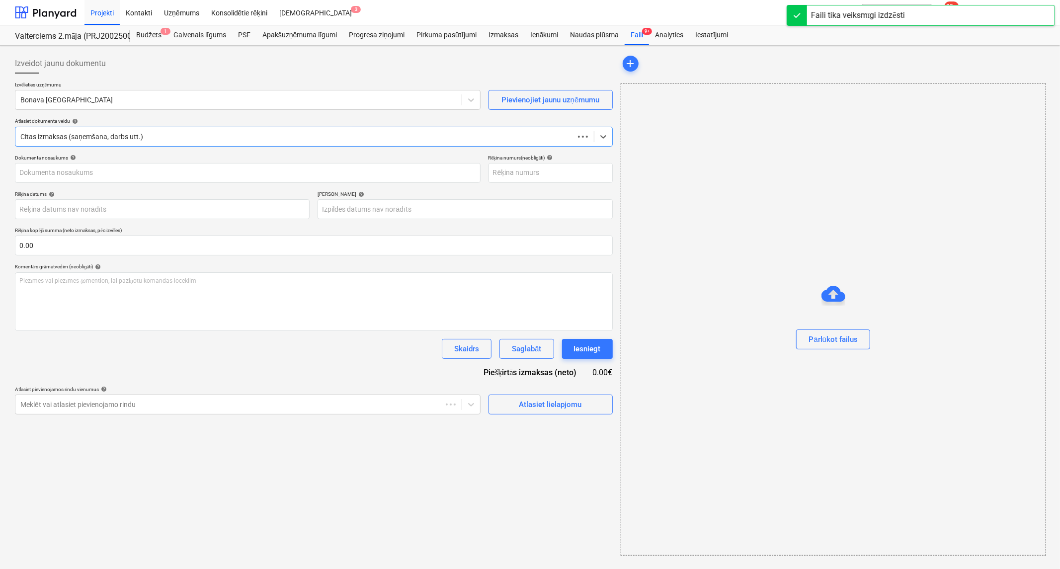
type input "Fakturrekins Bonava [GEOGRAPHIC_DATA] 28,08,2025-E. Valtera.pdf"
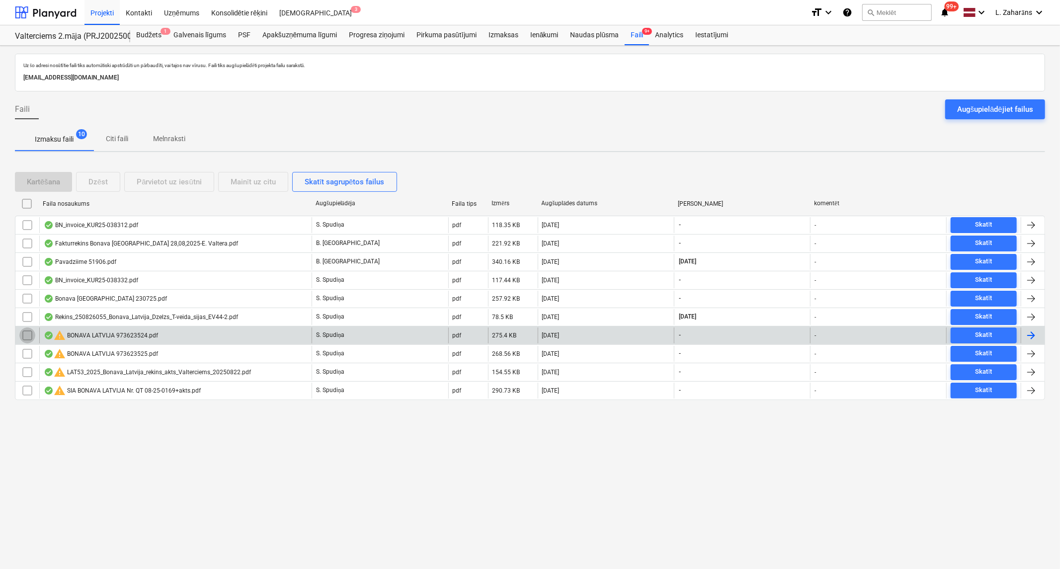
click at [23, 340] on input "checkbox" at bounding box center [27, 335] width 16 height 16
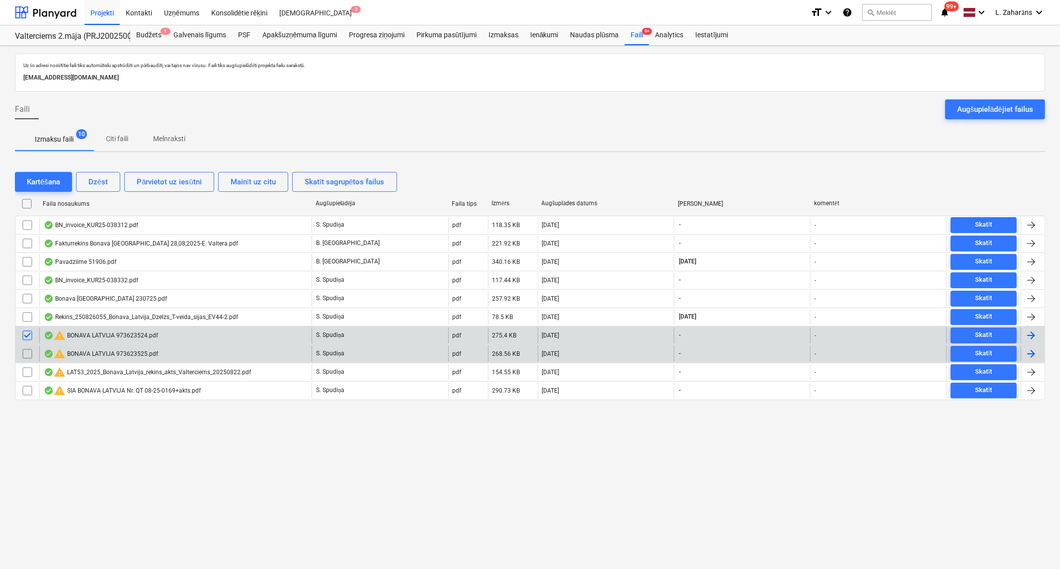
click at [26, 356] on input "checkbox" at bounding box center [27, 354] width 16 height 16
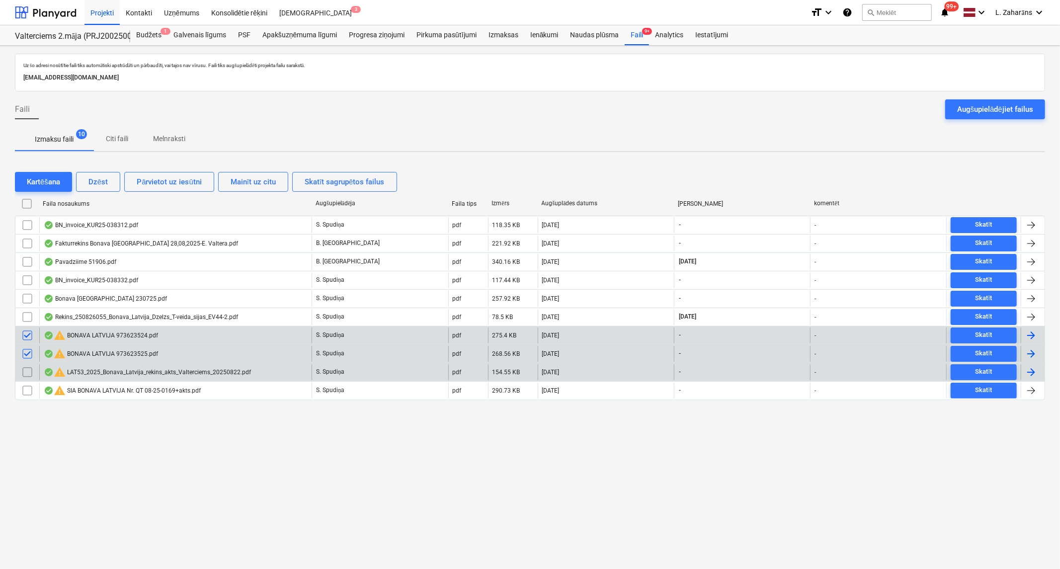
drag, startPoint x: 29, startPoint y: 374, endPoint x: 30, endPoint y: 379, distance: 5.1
click at [30, 379] on input "checkbox" at bounding box center [27, 372] width 16 height 16
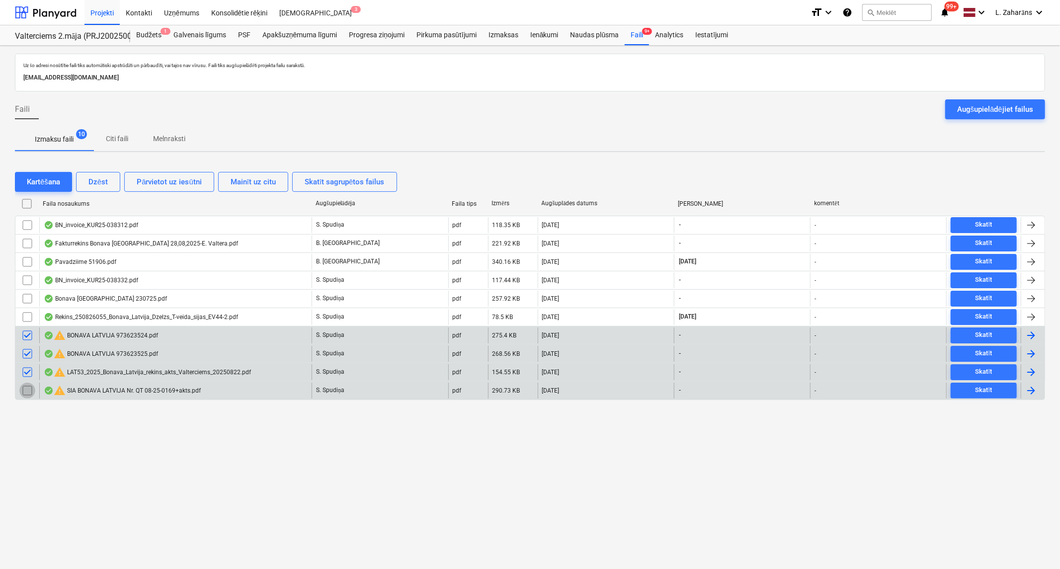
click at [28, 393] on input "checkbox" at bounding box center [27, 391] width 16 height 16
click at [91, 179] on div "Dzēst" at bounding box center [97, 181] width 19 height 13
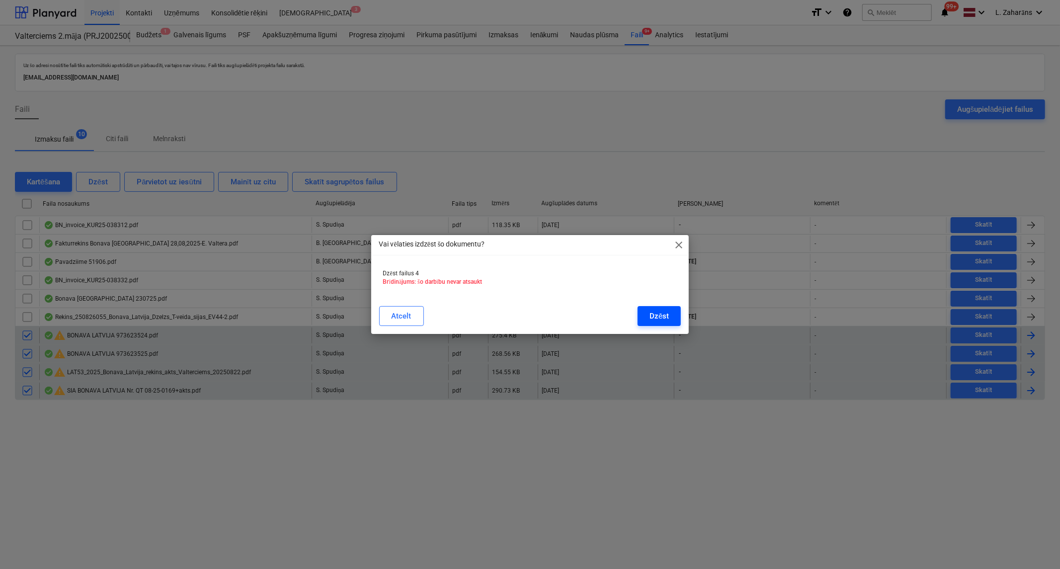
click at [672, 307] on button "Dzēst" at bounding box center [659, 316] width 43 height 20
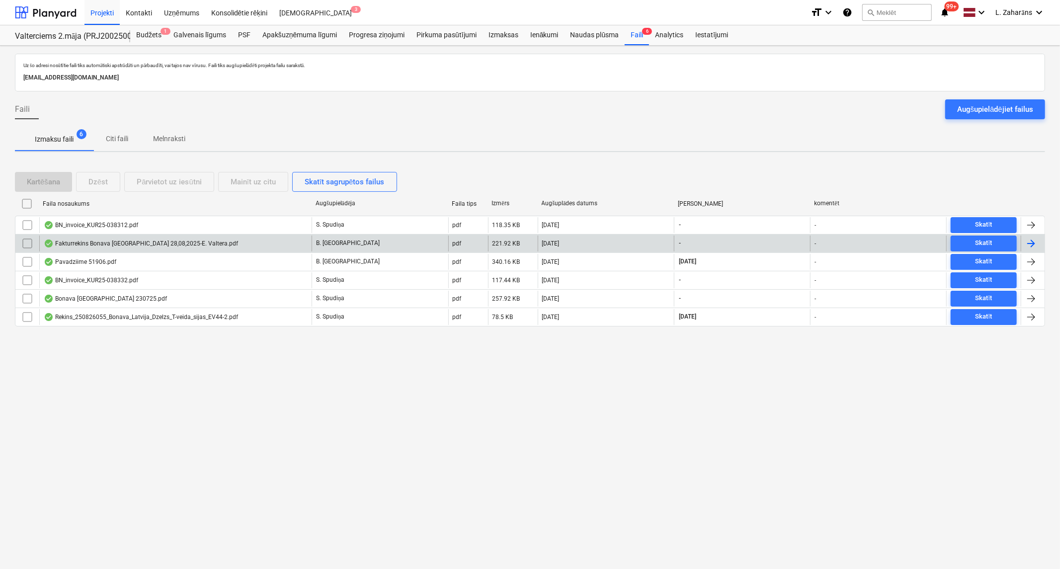
click at [222, 238] on div "Fakturrekins Bonava [GEOGRAPHIC_DATA] 28,08,2025-E. Valtera.pdf" at bounding box center [175, 244] width 272 height 16
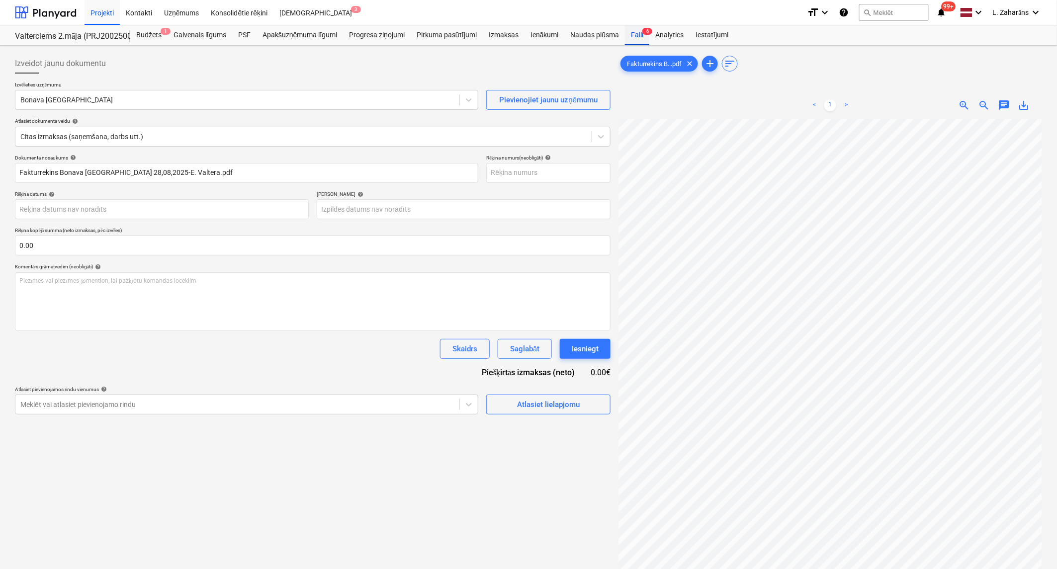
click at [640, 30] on div "Faili 6" at bounding box center [637, 35] width 24 height 20
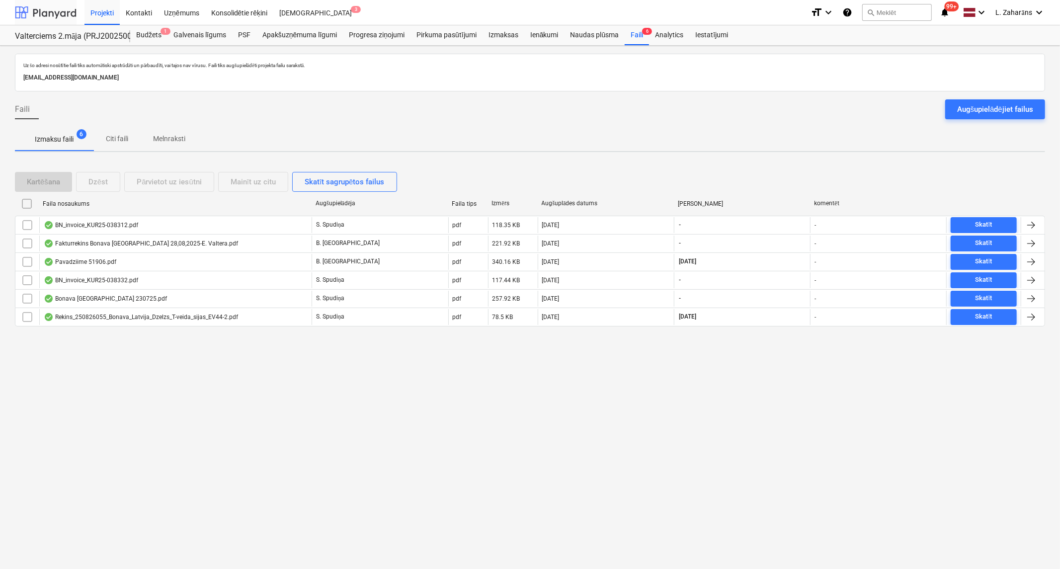
click at [51, 6] on div at bounding box center [46, 12] width 62 height 25
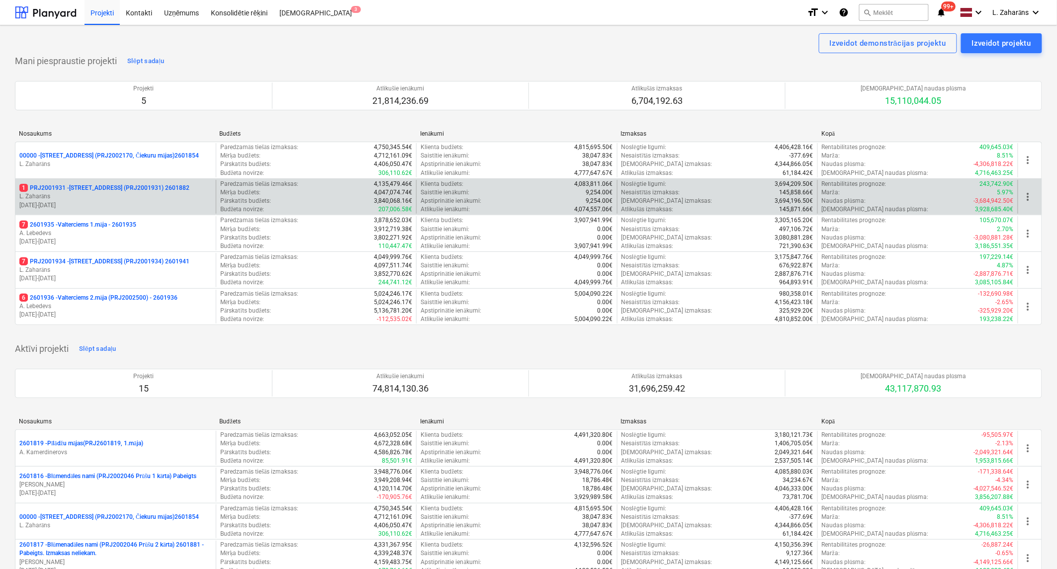
click at [108, 182] on div "1 PRJ2001931 - [STREET_ADDRESS] (PRJ2001931) 2601882 [PERSON_NAME] [DATE] - [DA…" at bounding box center [115, 197] width 200 height 34
click at [116, 180] on div "1 PRJ2001931 - [STREET_ADDRESS] (PRJ2001931) 2601882 [PERSON_NAME] [DATE] - [DA…" at bounding box center [115, 197] width 200 height 34
click at [111, 189] on p "1 PRJ2001931 - [STREET_ADDRESS] (PRJ2001931) 2601882" at bounding box center [104, 188] width 170 height 8
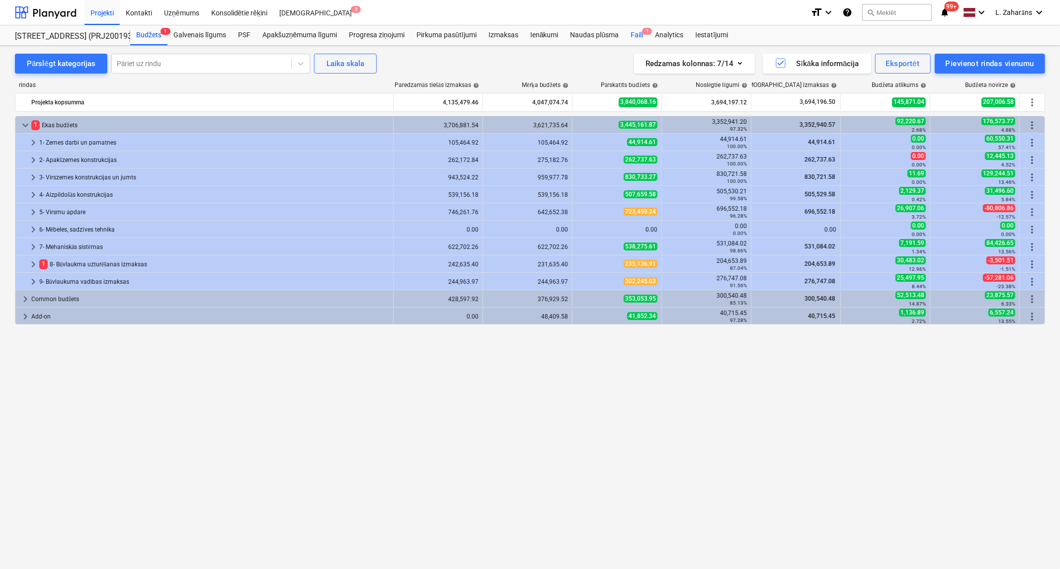
click at [634, 36] on div "Faili 1" at bounding box center [637, 35] width 24 height 20
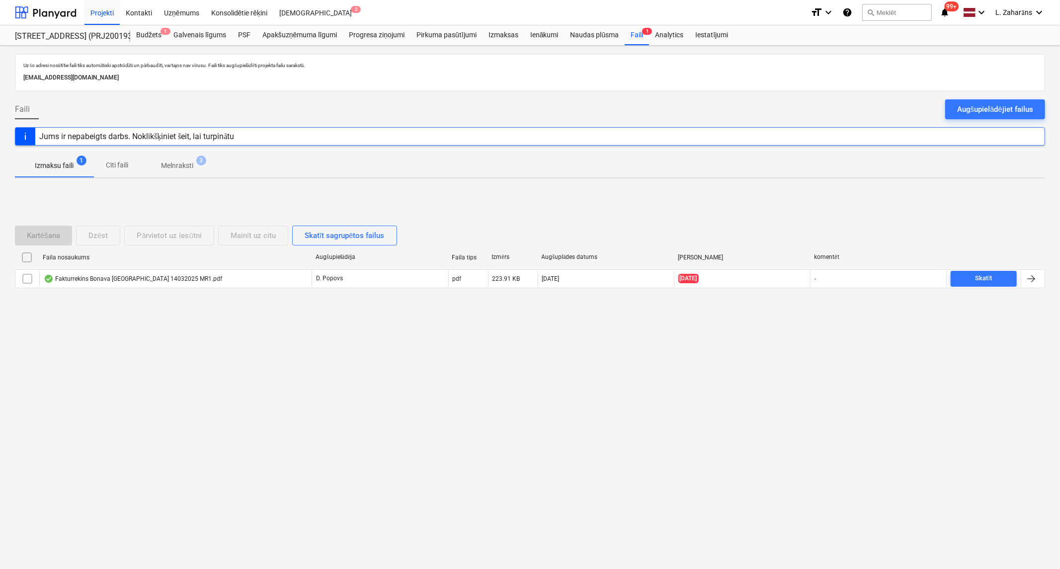
click at [168, 162] on p "Melnraksti" at bounding box center [177, 166] width 32 height 10
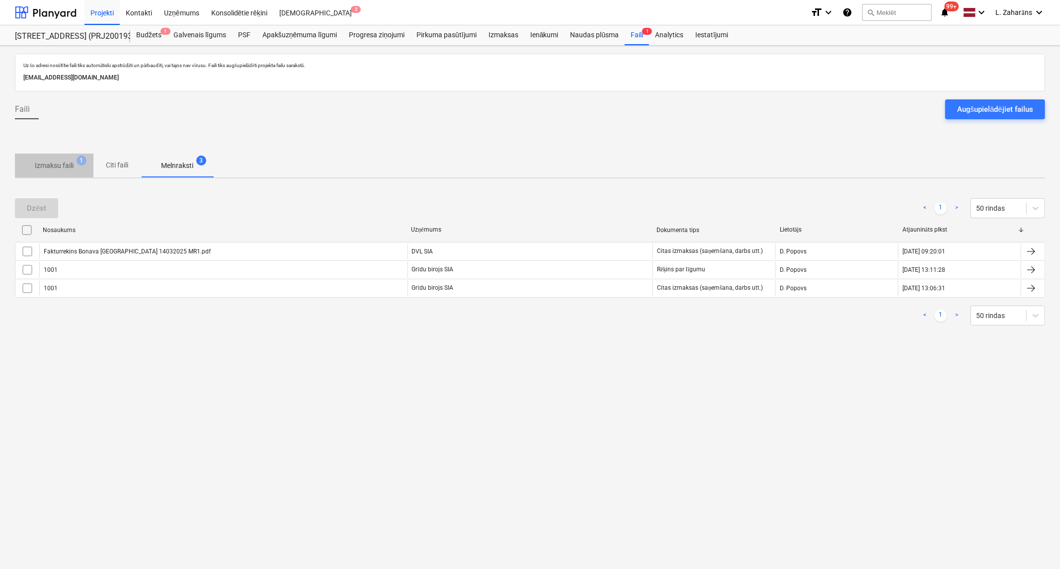
click at [47, 164] on p "Izmaksu faili" at bounding box center [54, 166] width 39 height 10
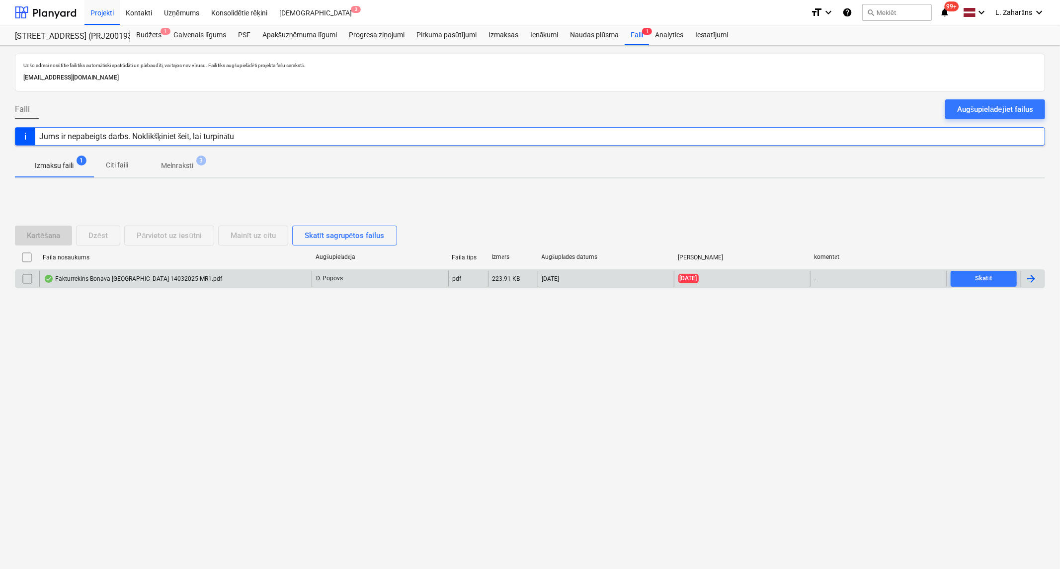
click at [122, 279] on div "Fakturrekins Bonava [GEOGRAPHIC_DATA] 14032025 MR1.pdf" at bounding box center [133, 279] width 178 height 8
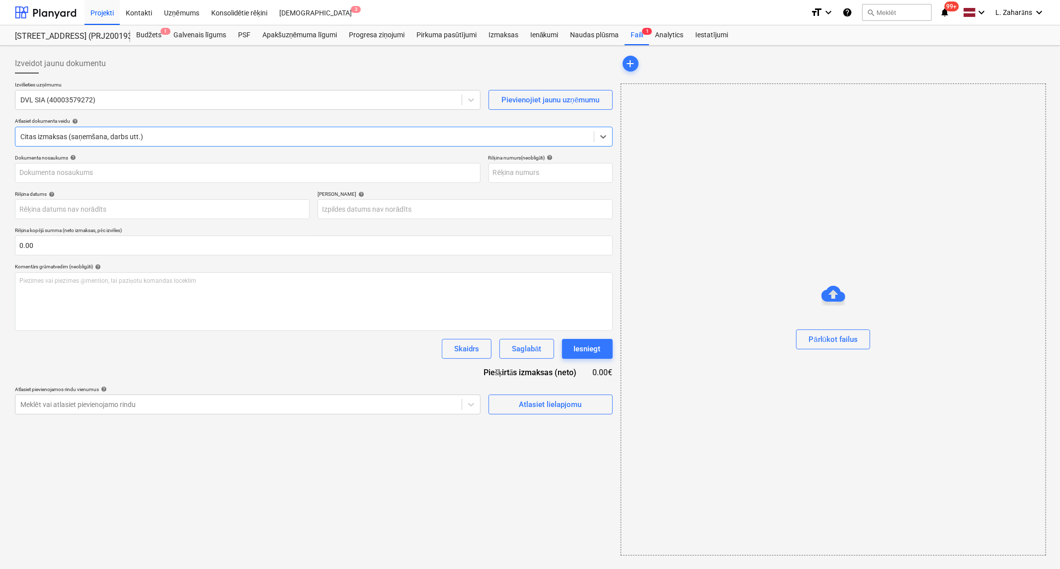
type input "Fakturrekins Bonava [GEOGRAPHIC_DATA] 14032025 MR1.pdf"
type input "[DATE]"
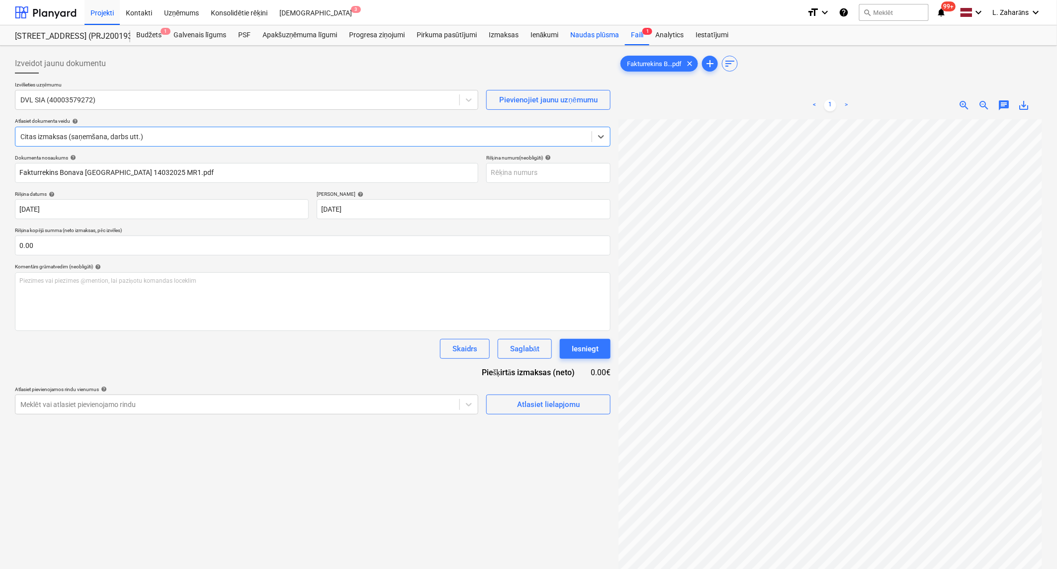
click at [637, 33] on div "Faili 1" at bounding box center [637, 35] width 24 height 20
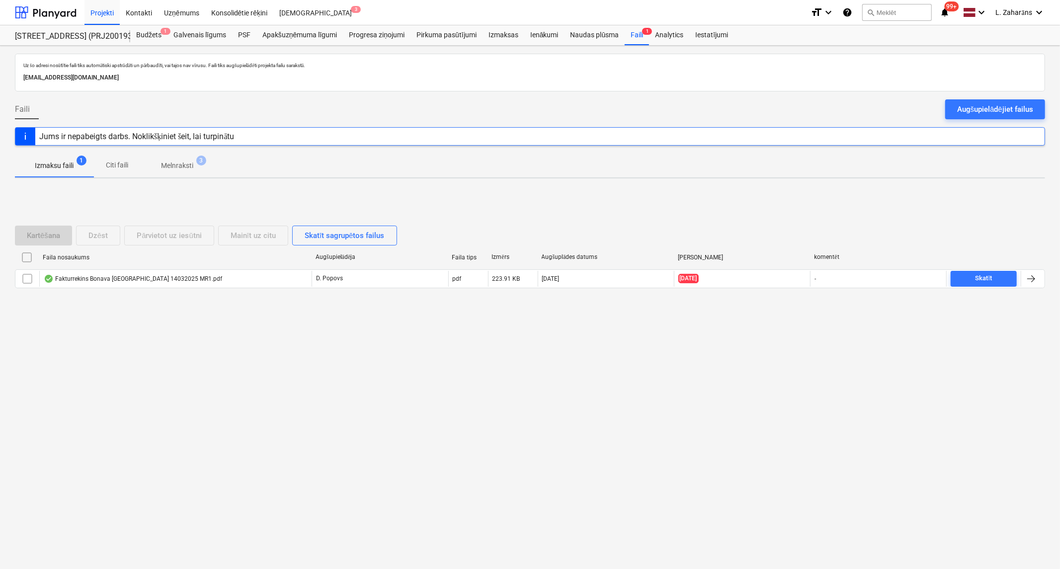
click at [164, 166] on p "Melnraksti" at bounding box center [177, 166] width 32 height 10
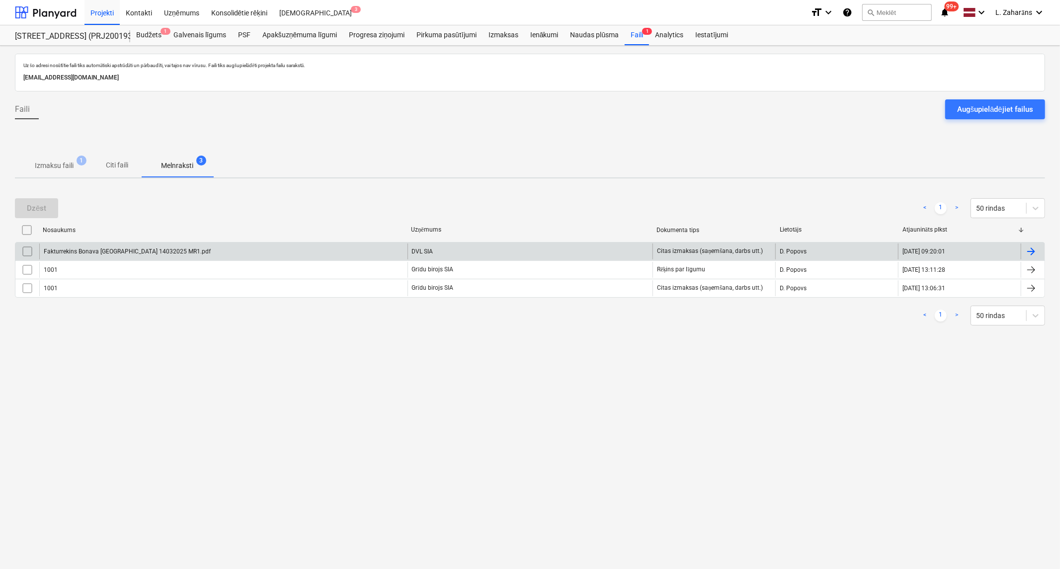
click at [180, 248] on div "Fakturrekins Bonava [GEOGRAPHIC_DATA] 14032025 MR1.pdf" at bounding box center [223, 252] width 368 height 16
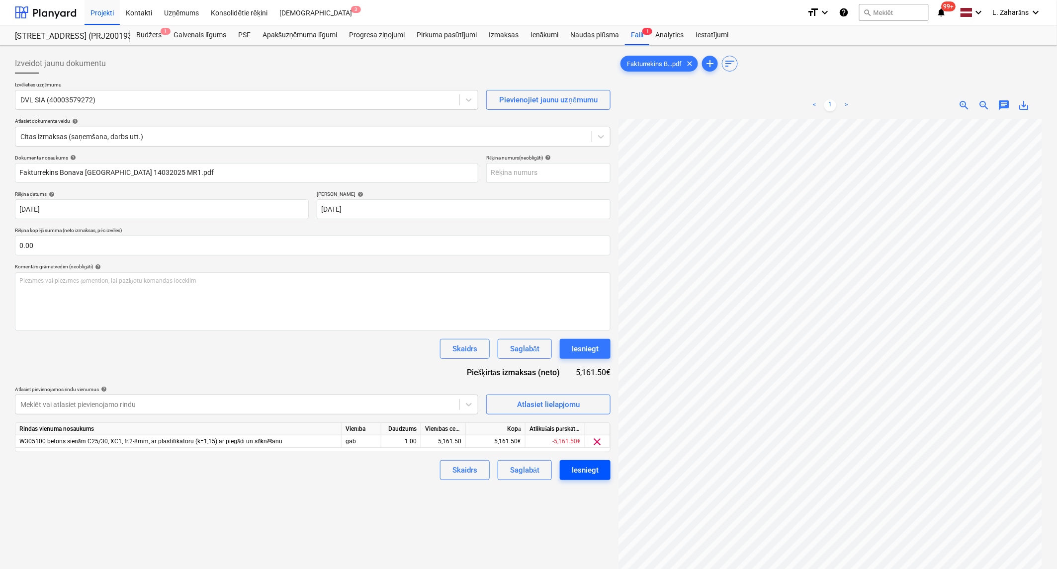
click at [589, 474] on div "Iesniegt" at bounding box center [584, 470] width 27 height 13
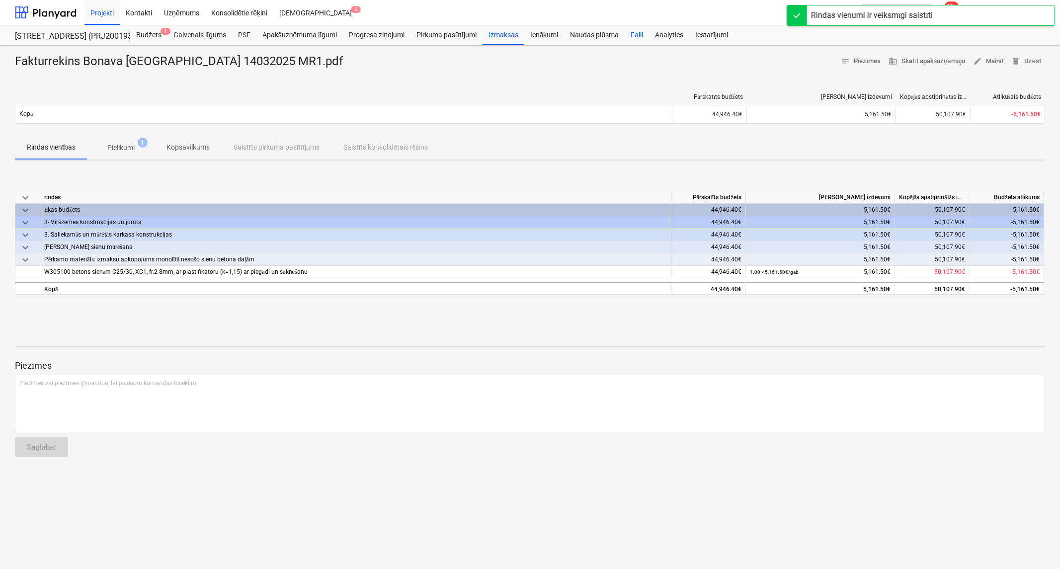
click at [637, 33] on div "Faili" at bounding box center [637, 35] width 24 height 20
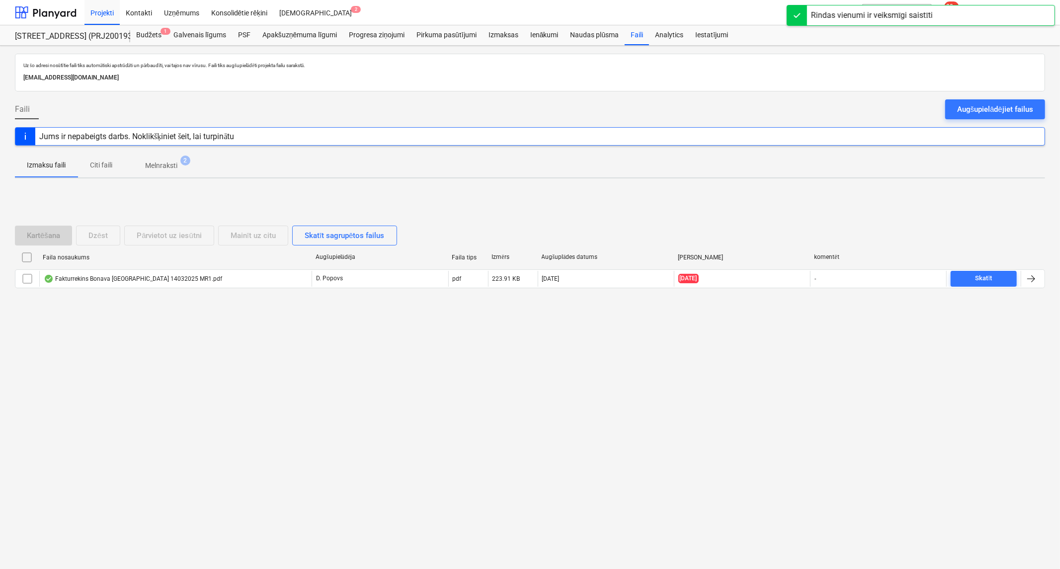
click at [169, 167] on p "Melnraksti" at bounding box center [161, 166] width 32 height 10
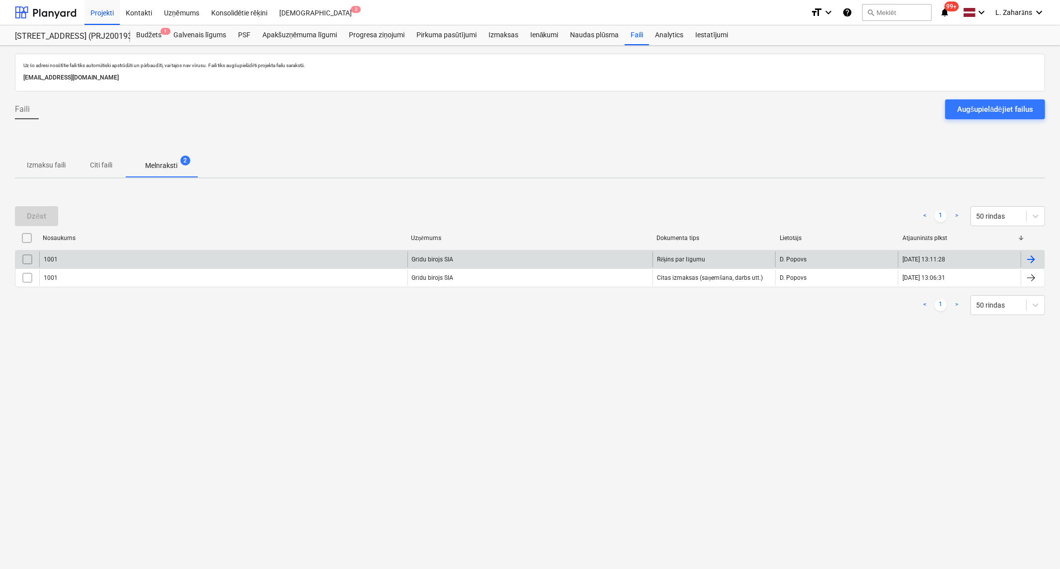
click at [27, 258] on input "checkbox" at bounding box center [27, 259] width 16 height 16
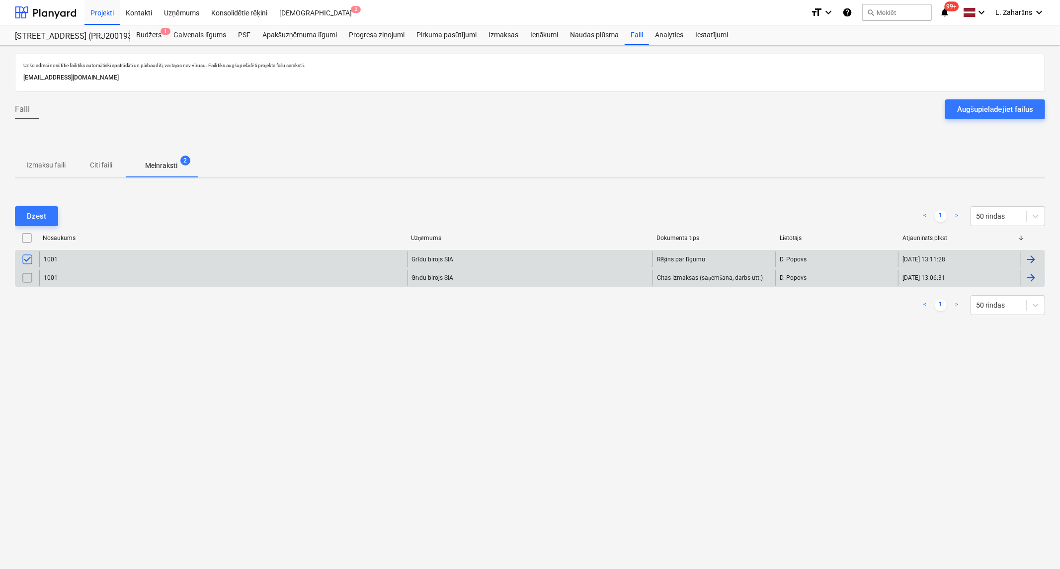
click at [28, 275] on input "checkbox" at bounding box center [27, 278] width 16 height 16
click at [81, 257] on div "1001" at bounding box center [223, 259] width 368 height 16
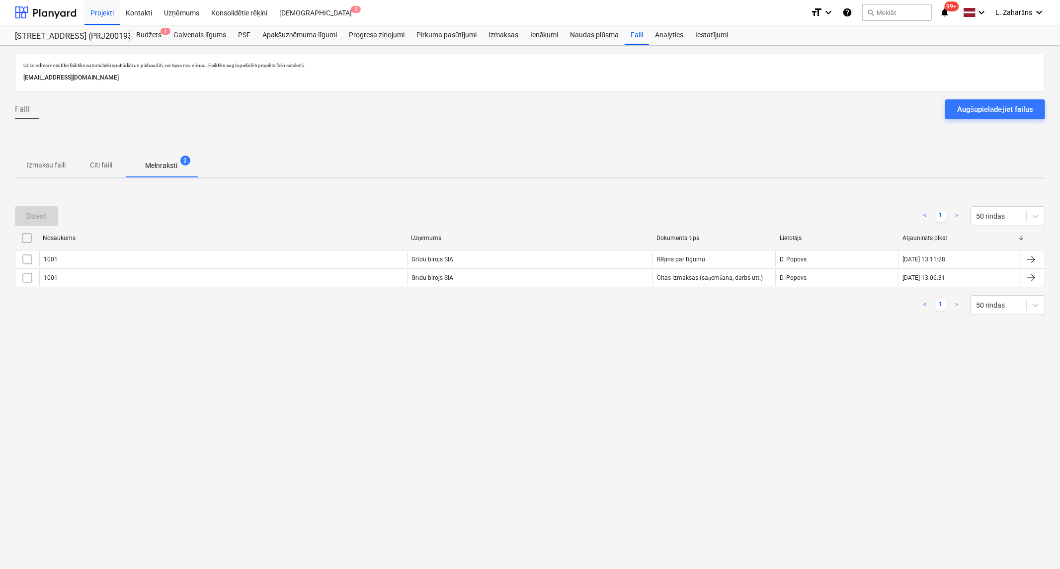
click at [24, 238] on input "checkbox" at bounding box center [27, 238] width 16 height 16
click at [37, 210] on div "Dzēst" at bounding box center [36, 216] width 19 height 13
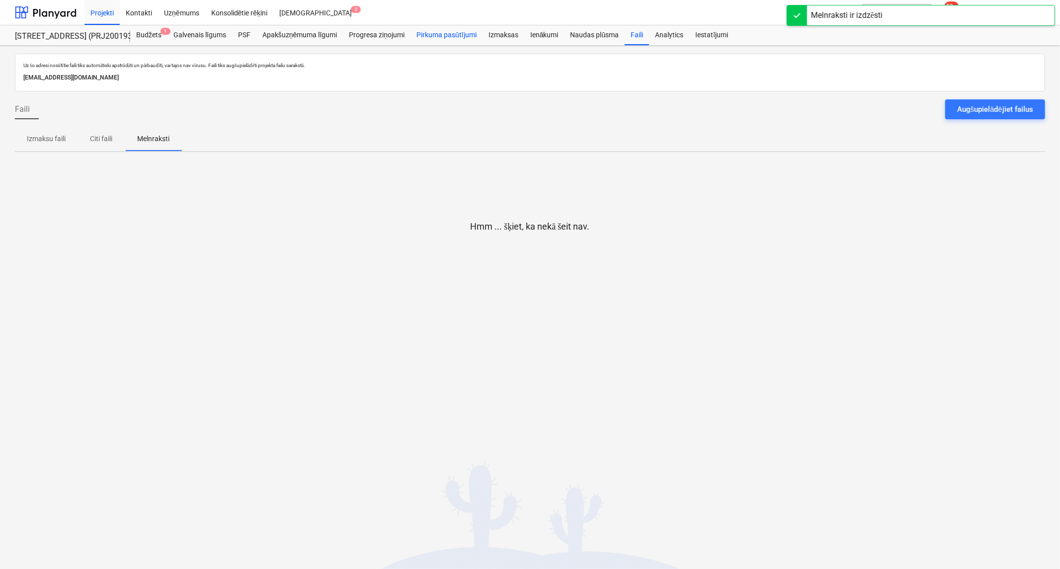
click at [462, 30] on div "Pirkuma pasūtījumi" at bounding box center [446, 35] width 72 height 20
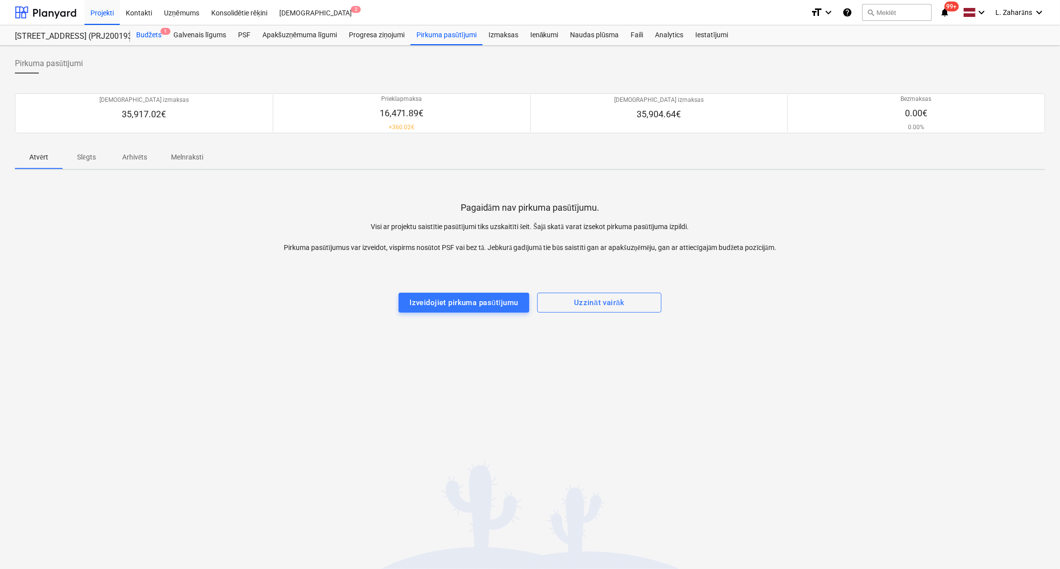
click at [146, 37] on div "Budžets 1" at bounding box center [148, 35] width 37 height 20
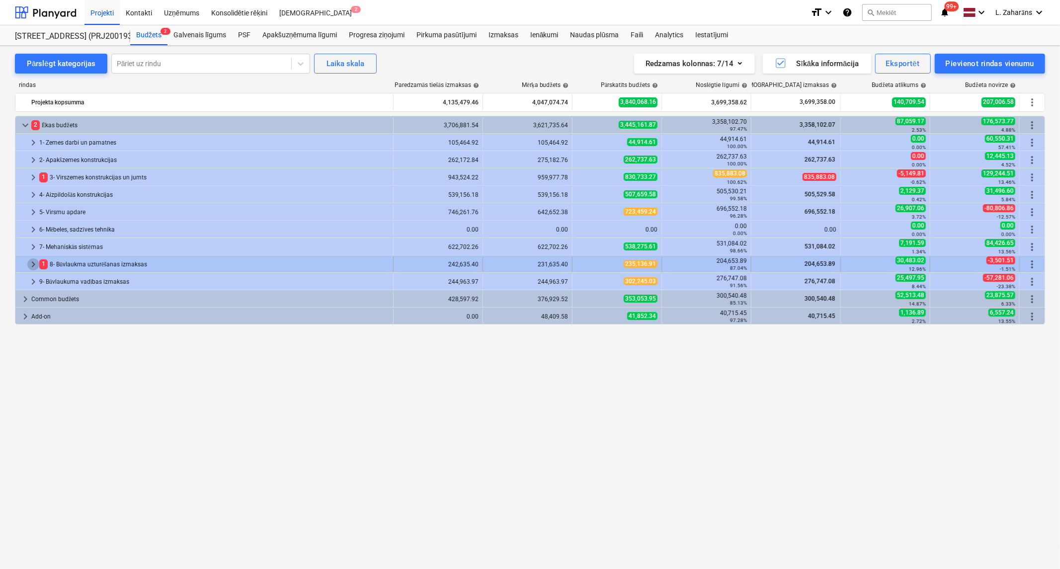
click at [33, 262] on span "keyboard_arrow_right" at bounding box center [33, 264] width 12 height 12
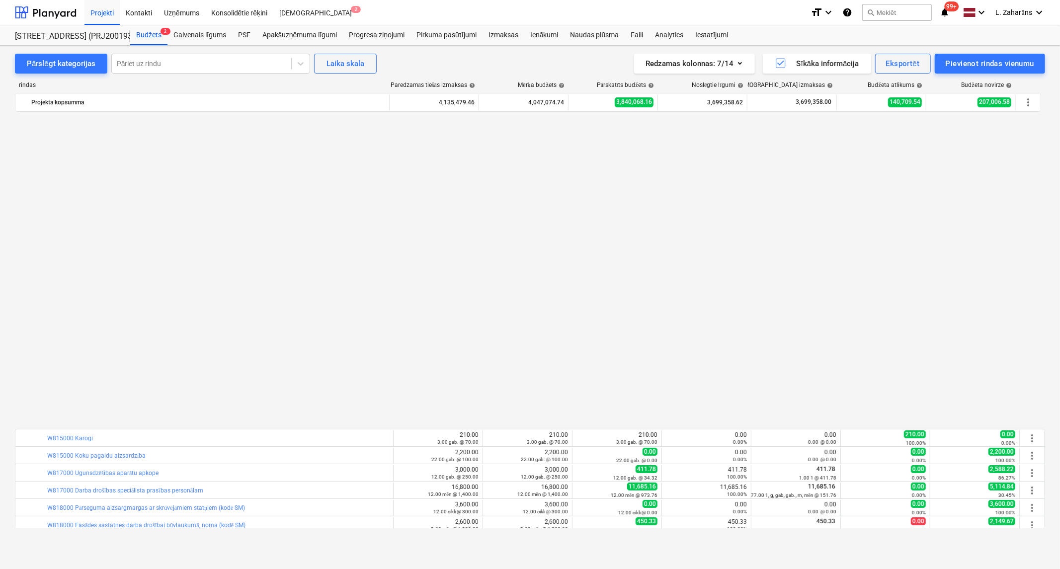
scroll to position [335, 0]
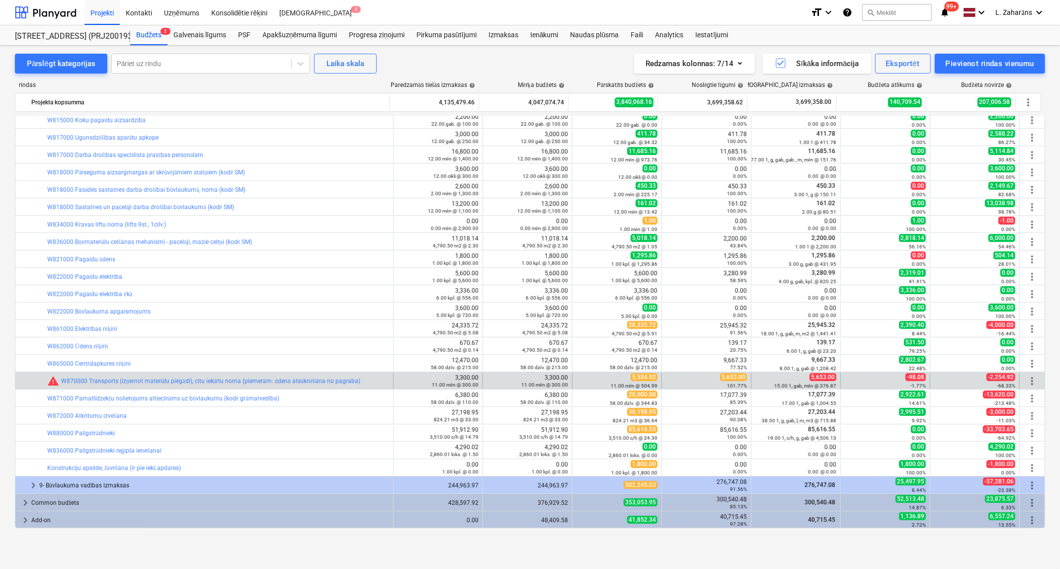
click at [732, 375] on span "5,653.00" at bounding box center [733, 377] width 27 height 8
copy span "5,653.00"
click at [579, 379] on span "edit" at bounding box center [582, 381] width 8 height 8
type textarea "x"
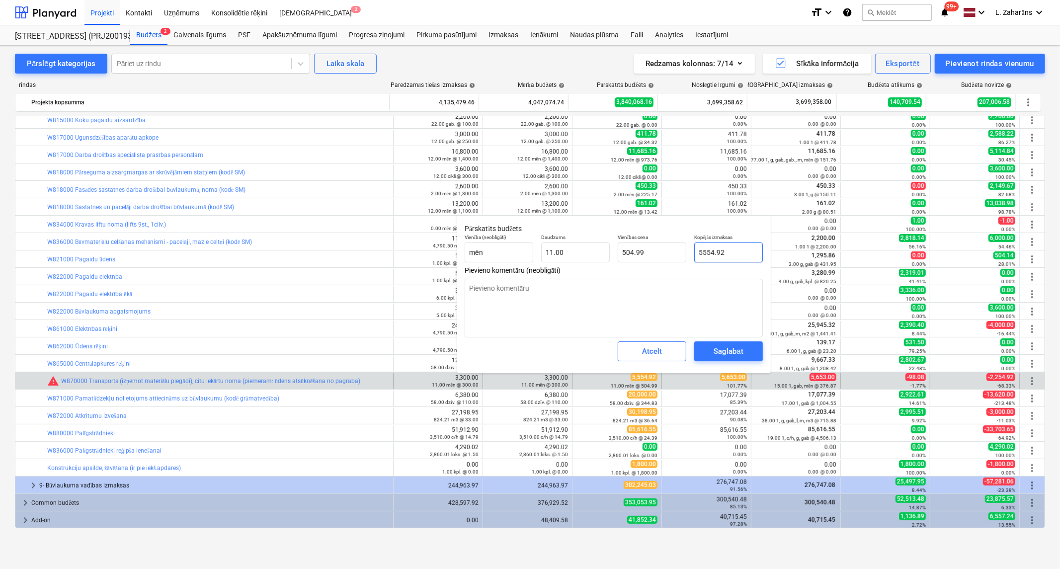
click at [714, 250] on input "5554.92" at bounding box center [728, 253] width 69 height 20
paste input ",653.00"
type input "5,653.00"
type textarea "x"
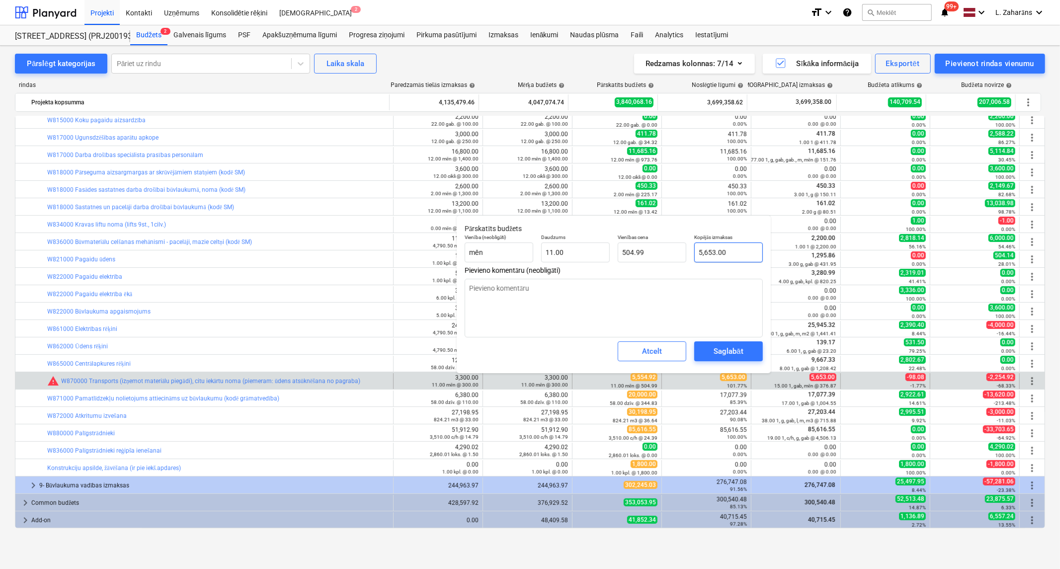
type input "513.91"
click at [714, 351] on div "Saglabāt" at bounding box center [728, 351] width 29 height 13
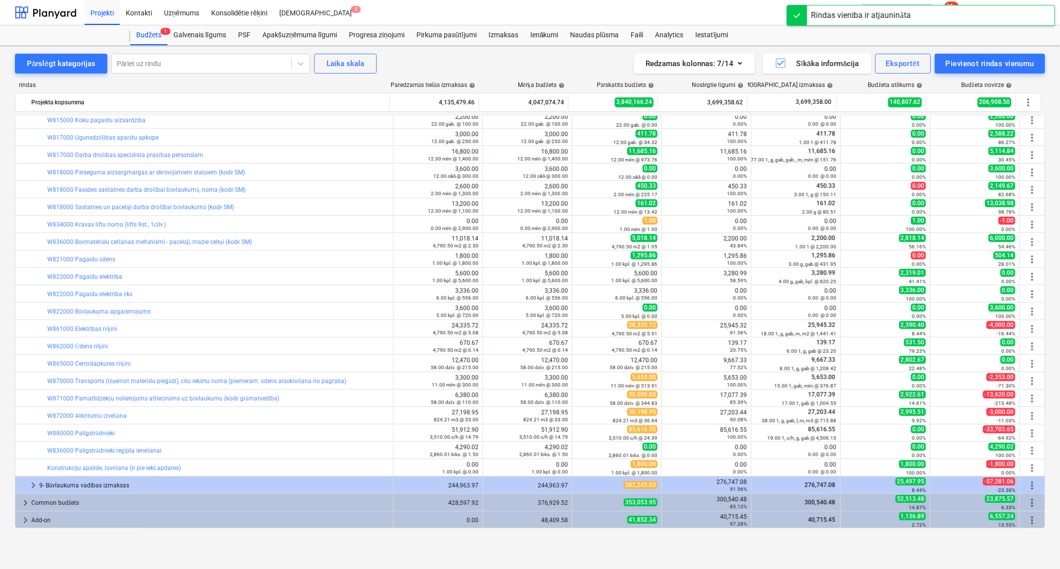
scroll to position [48, 0]
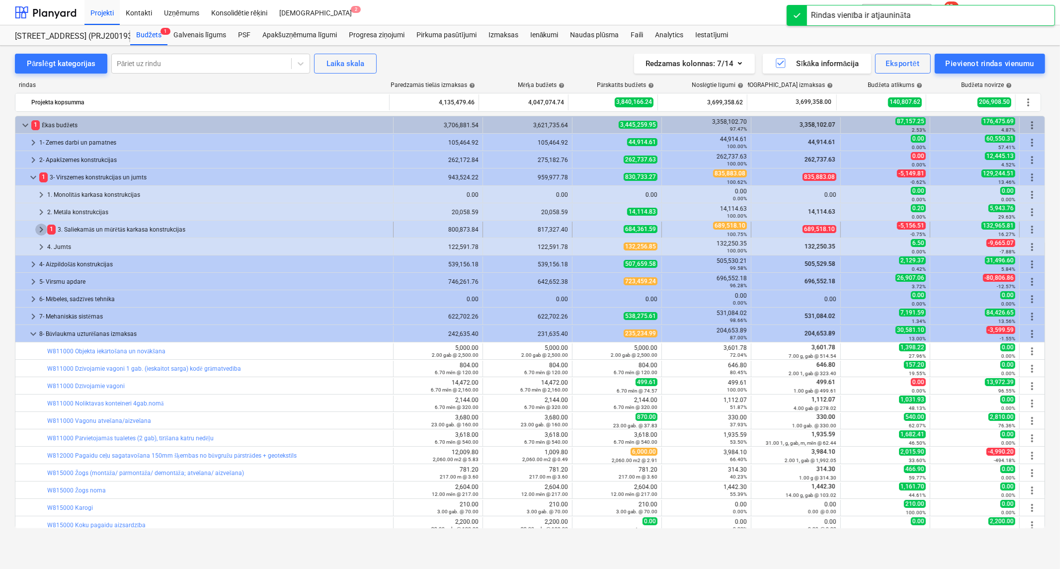
click at [40, 229] on span "keyboard_arrow_right" at bounding box center [41, 230] width 12 height 12
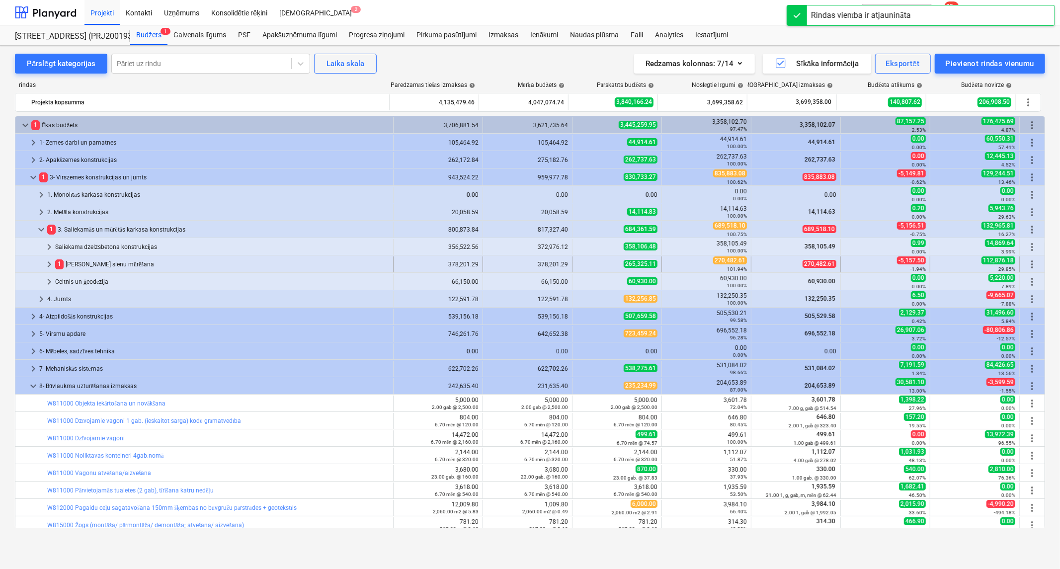
click at [49, 266] on span "keyboard_arrow_right" at bounding box center [49, 264] width 12 height 12
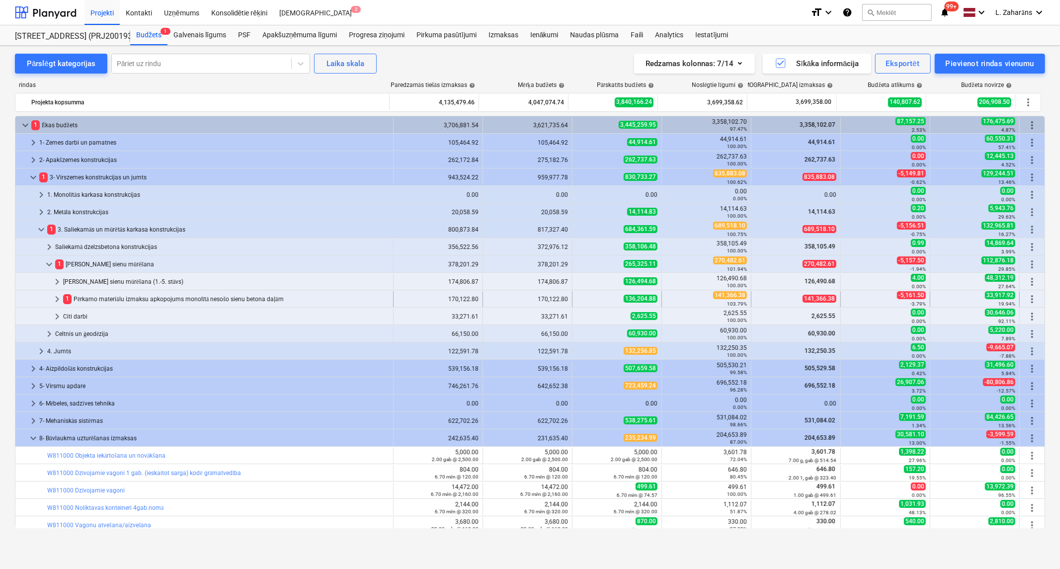
click at [53, 299] on span "keyboard_arrow_right" at bounding box center [57, 299] width 12 height 12
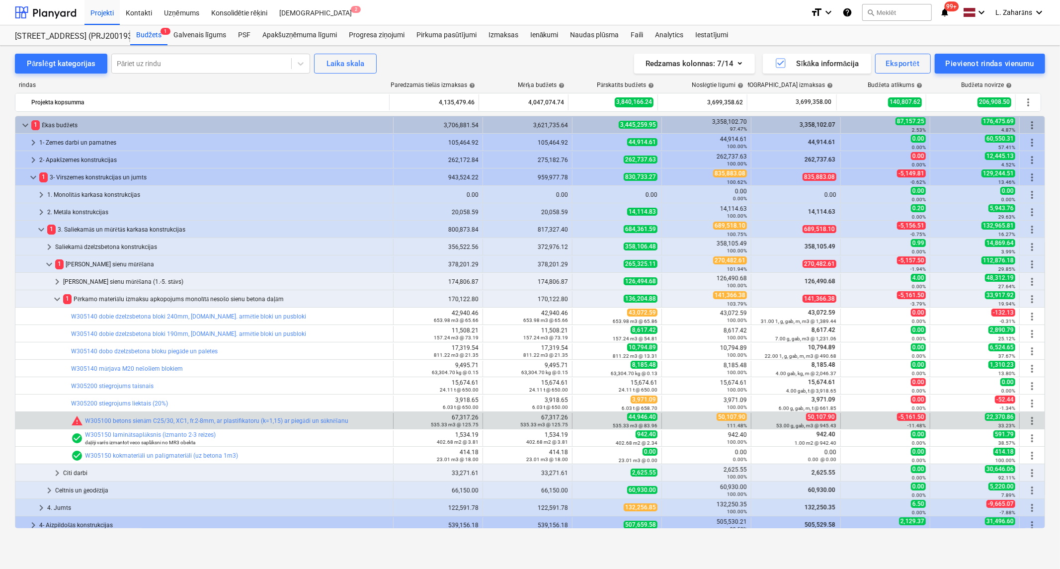
click at [721, 418] on span "50,107.90" at bounding box center [732, 417] width 30 height 8
copy span "50,107.90"
click at [578, 418] on span "edit" at bounding box center [582, 421] width 8 height 8
type textarea "x"
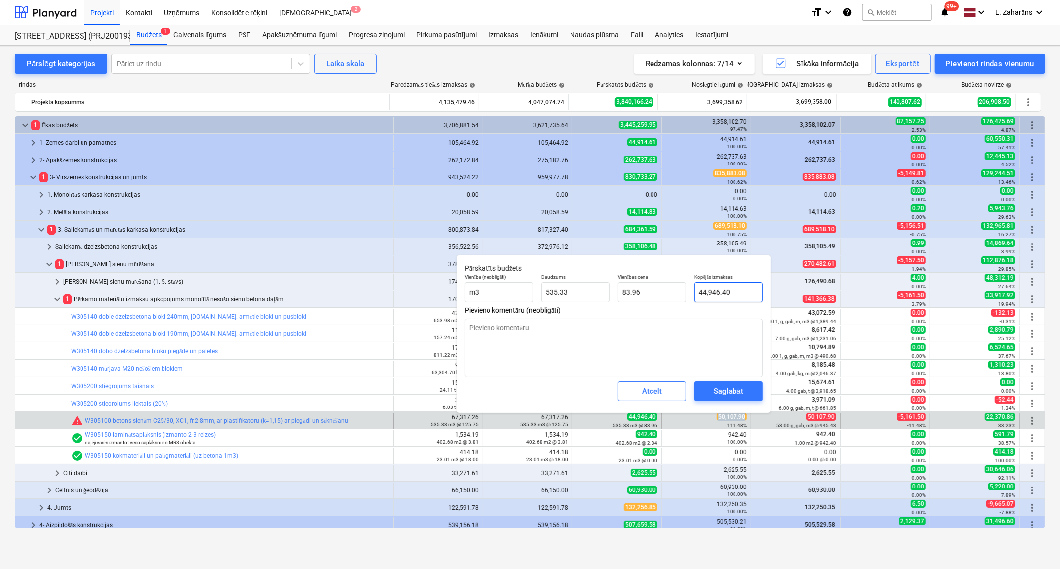
type input "44946.4"
click at [718, 289] on input "44946.4" at bounding box center [728, 292] width 69 height 20
paste input "50,107.90"
type textarea "x"
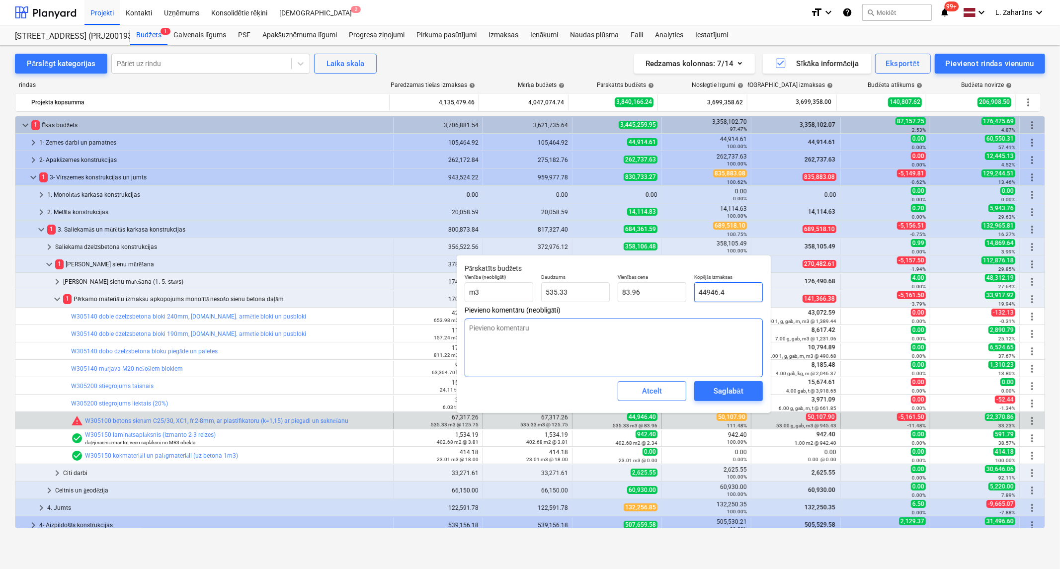
type input "50,107.90"
type input "93.60"
type input "50,107.90"
click at [728, 389] on div "Saglabāt" at bounding box center [728, 391] width 29 height 13
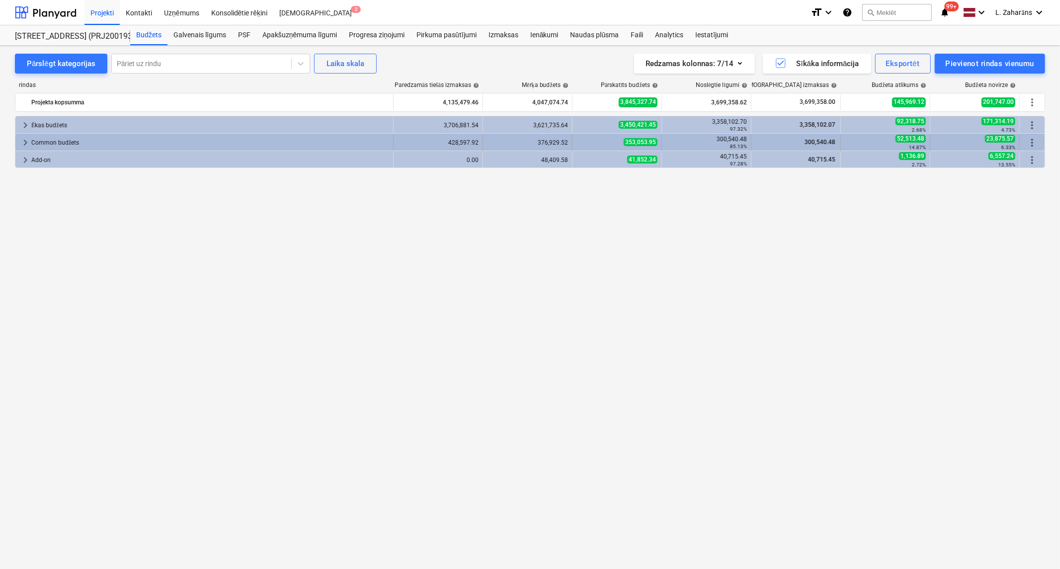
click at [27, 140] on span "keyboard_arrow_right" at bounding box center [25, 143] width 12 height 12
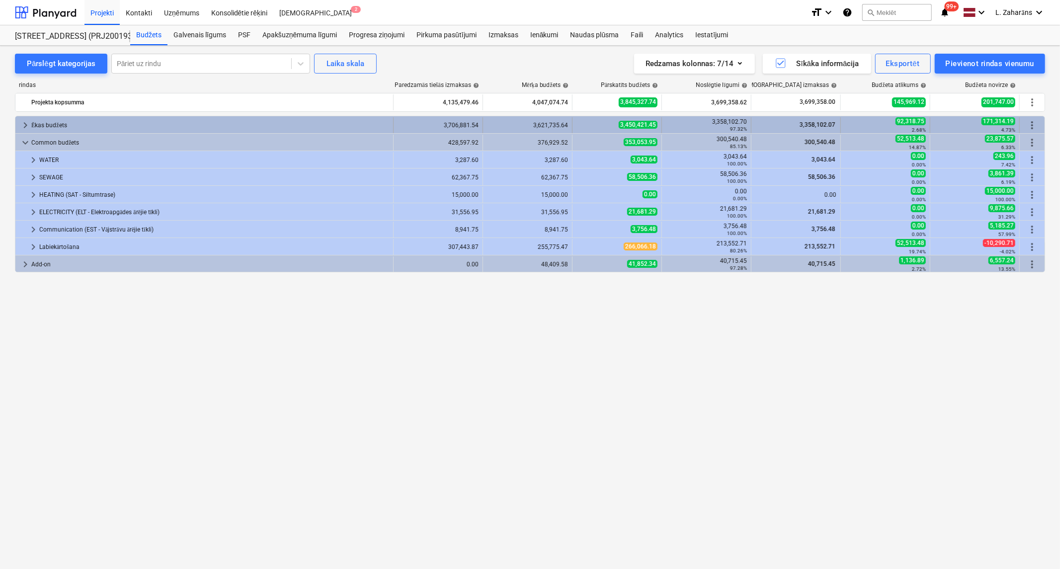
click at [23, 126] on span "keyboard_arrow_right" at bounding box center [25, 125] width 12 height 12
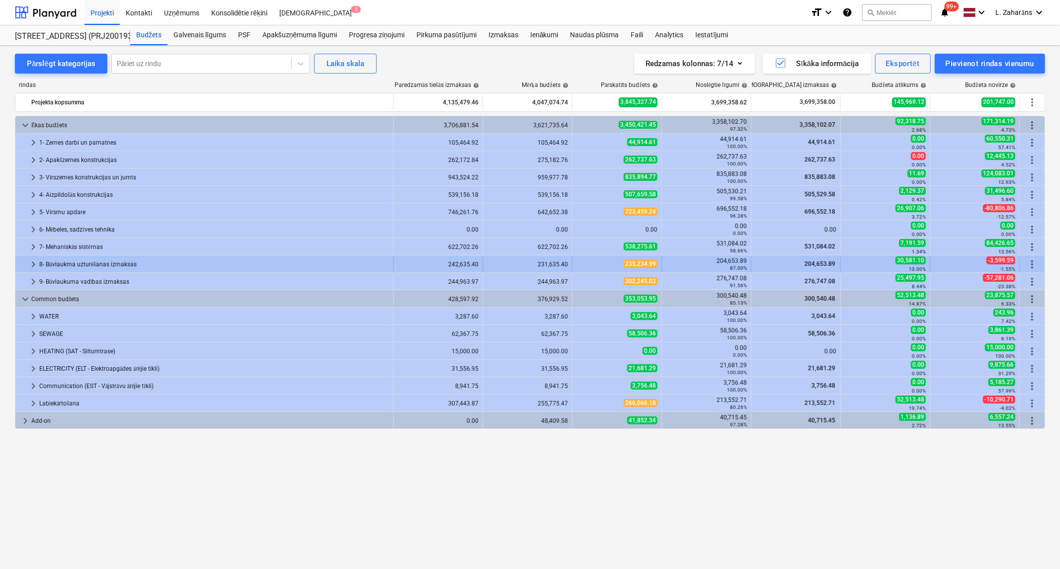
click at [32, 262] on span "keyboard_arrow_right" at bounding box center [33, 264] width 12 height 12
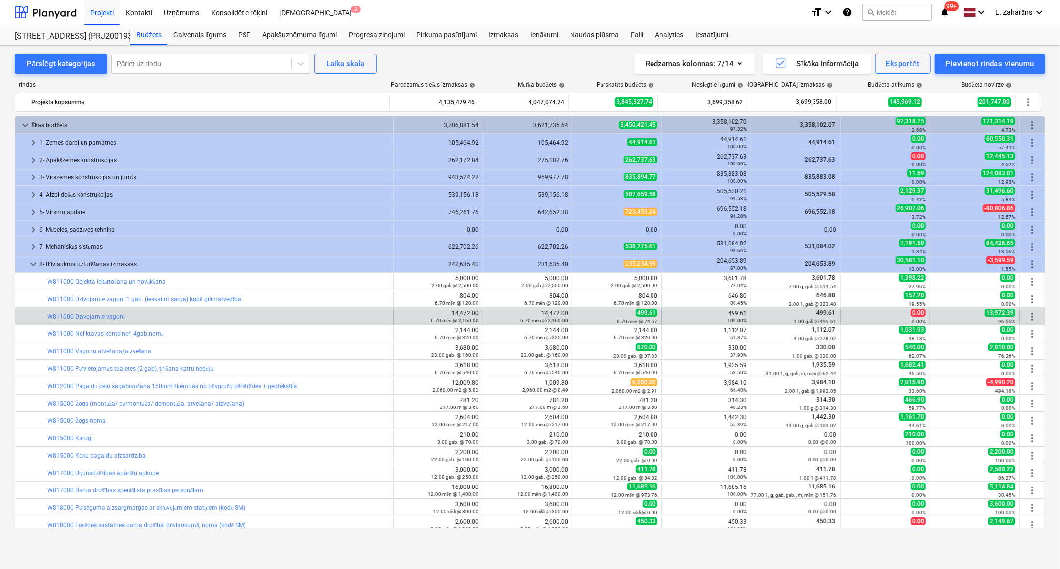
scroll to position [55, 0]
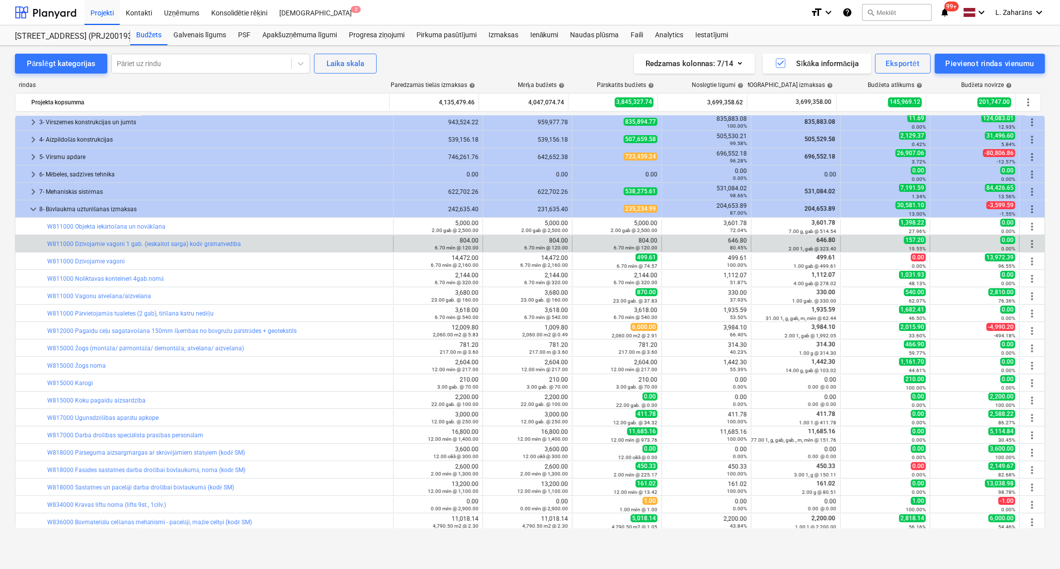
click at [736, 239] on div "646.80 80.45%" at bounding box center [706, 244] width 81 height 14
copy div "646.80"
click at [579, 244] on span "edit" at bounding box center [582, 244] width 8 height 8
type textarea "x"
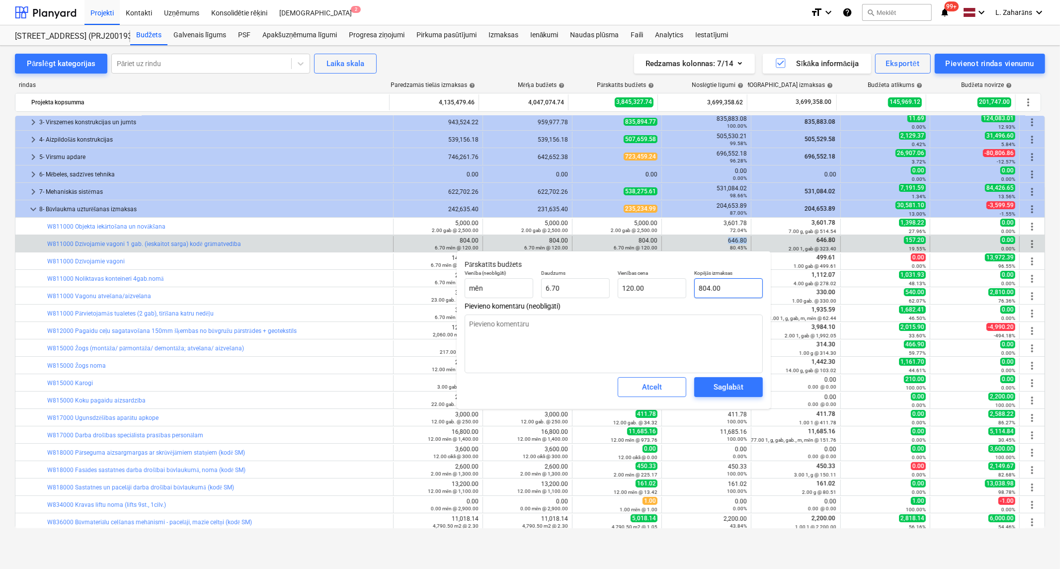
type input "804"
click at [741, 290] on input "804" at bounding box center [728, 288] width 69 height 20
paste input "646.80"
type textarea "x"
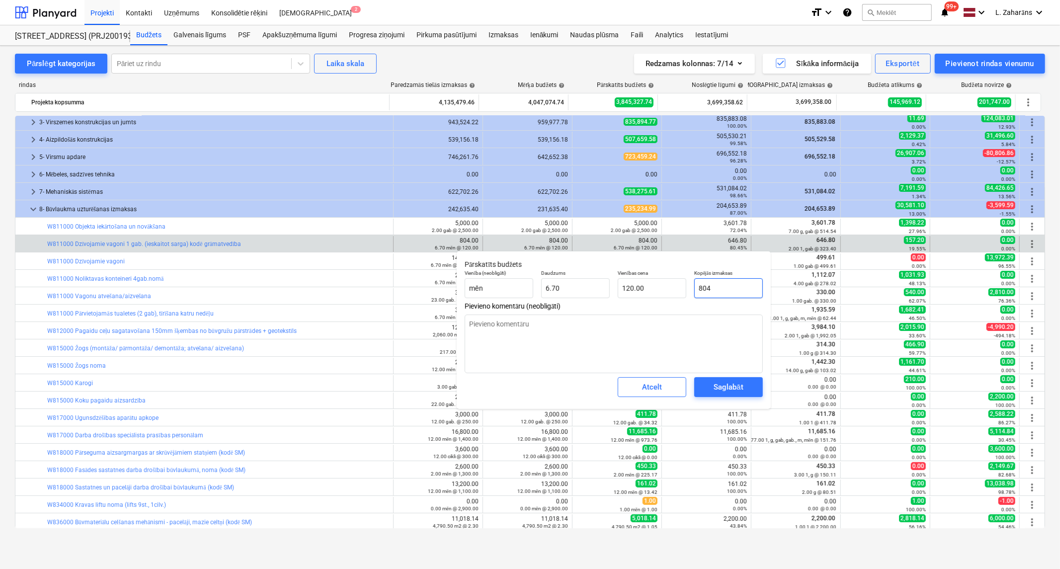
type input "646.80"
type input "96.54"
type input "646.80"
click at [735, 388] on div "Saglabāt" at bounding box center [728, 387] width 29 height 13
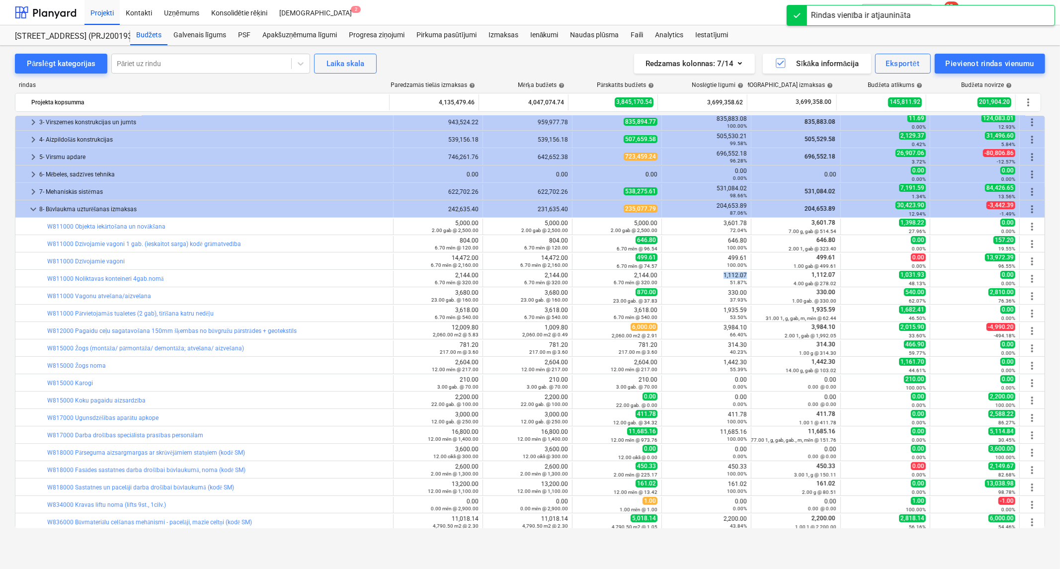
click at [732, 275] on div "1,112.07 51.87%" at bounding box center [706, 279] width 81 height 14
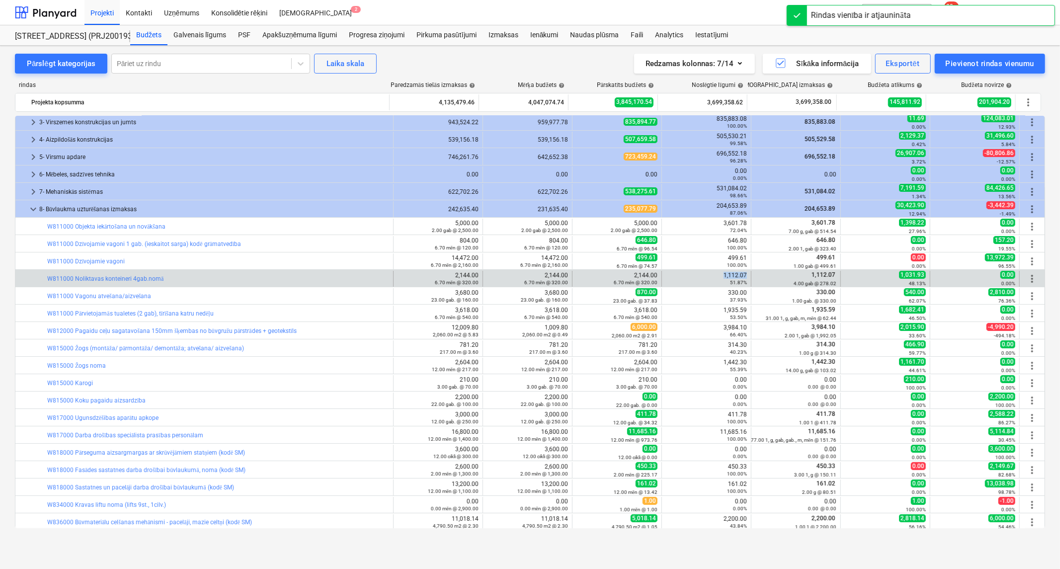
copy div "1,112.07"
click at [579, 278] on span "edit" at bounding box center [582, 279] width 8 height 8
type textarea "x"
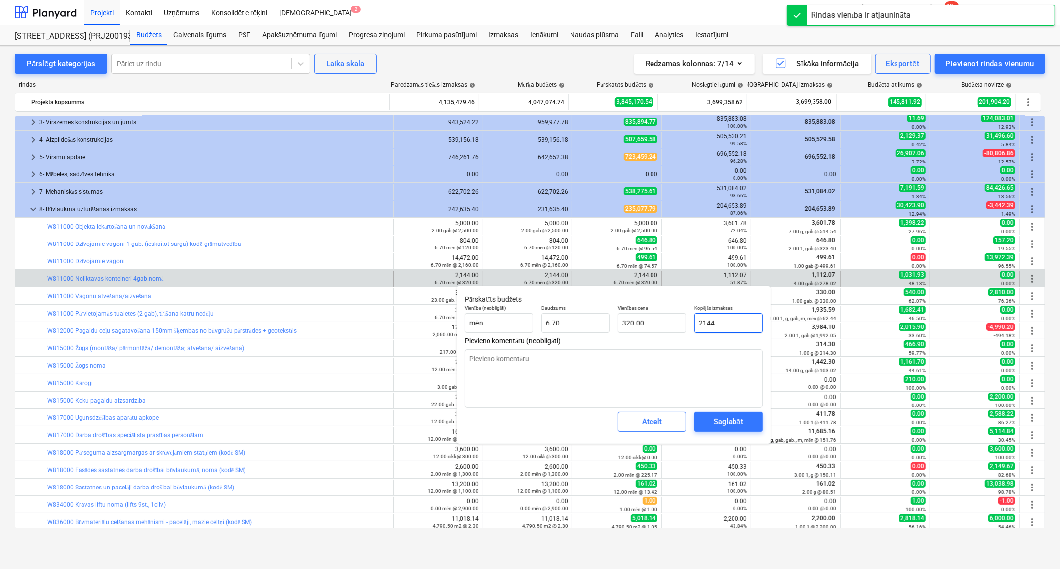
click at [730, 322] on input "2144" at bounding box center [728, 323] width 69 height 20
paste input "1,112.07"
type input "1,112.07"
type textarea "x"
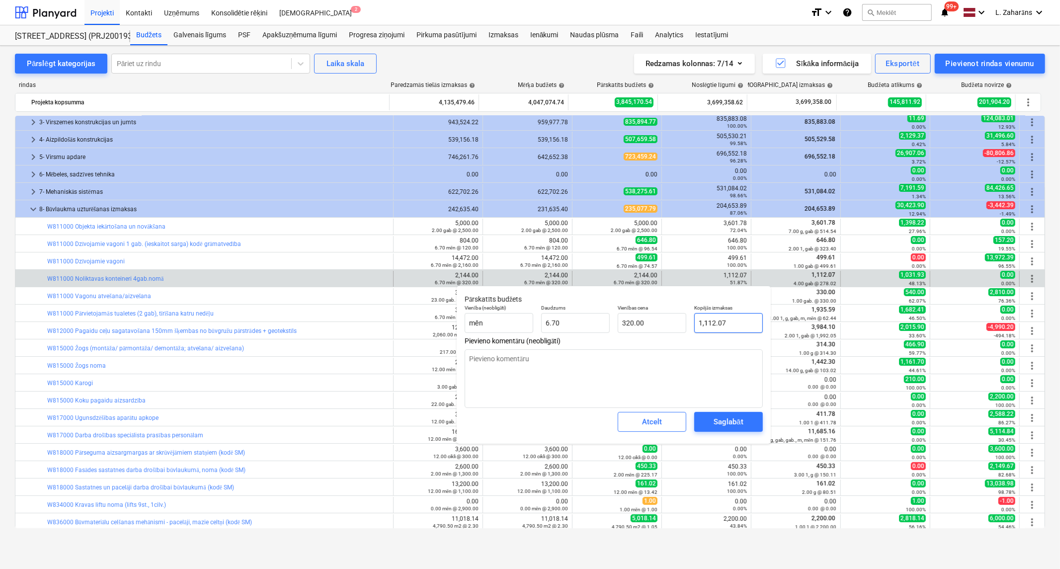
type input "165.98"
type input "1,112.07"
click at [726, 423] on div "Saglabāt" at bounding box center [728, 421] width 29 height 13
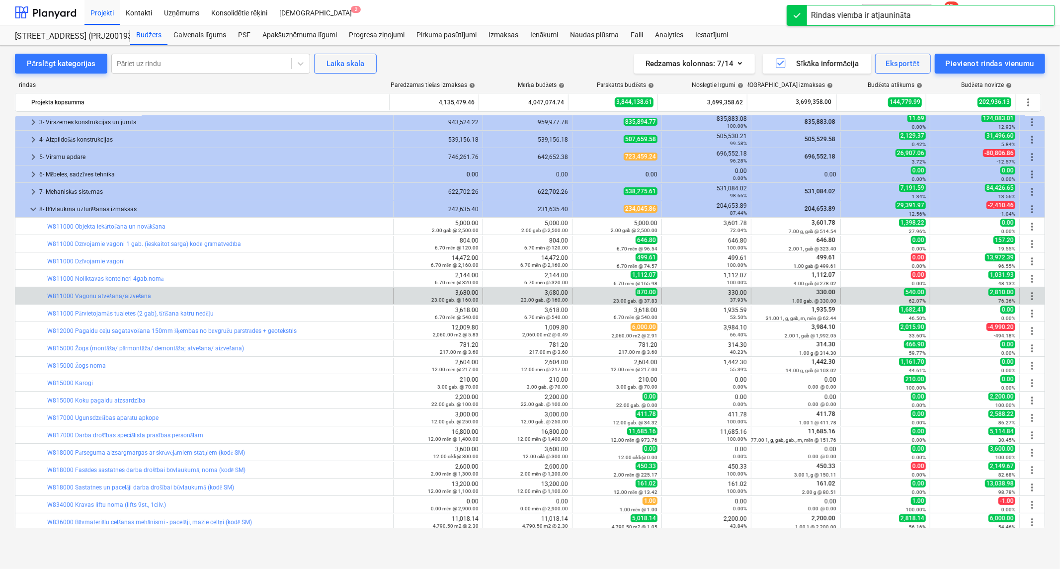
click at [736, 295] on div "330.00 37.93%" at bounding box center [706, 296] width 81 height 14
copy div "330.00"
click at [578, 296] on span "edit" at bounding box center [582, 296] width 8 height 8
type textarea "x"
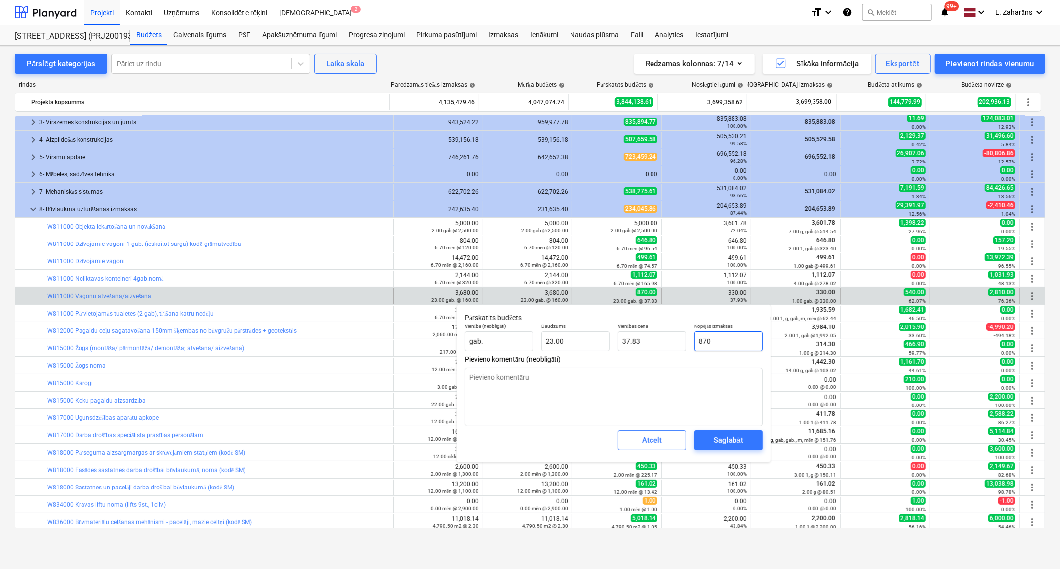
click at [754, 342] on input "870" at bounding box center [728, 341] width 69 height 20
paste input "330.0"
type input "330.00"
type textarea "x"
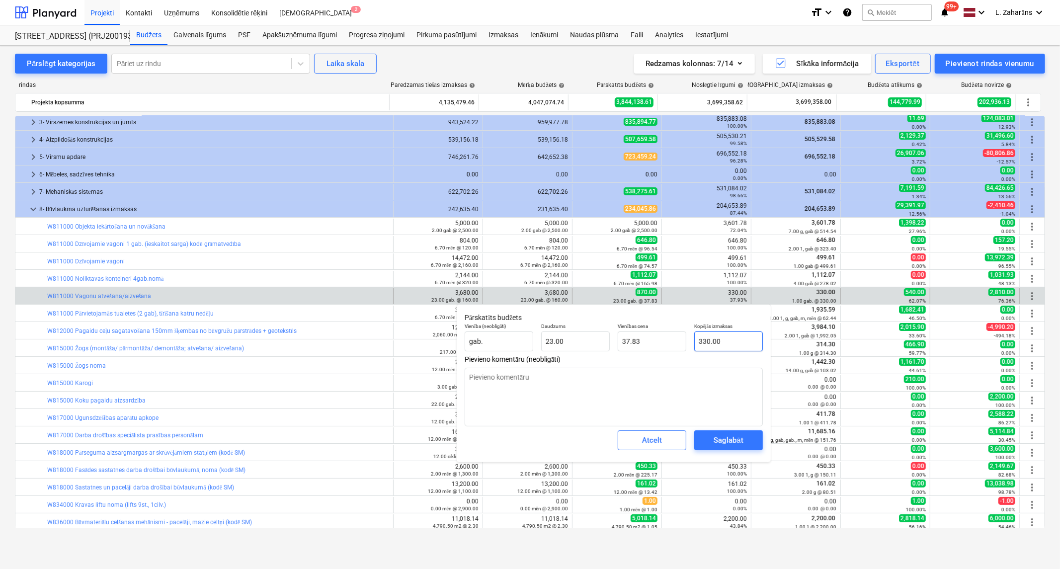
type input "14.35"
type input "330.00"
click at [738, 437] on div "Saglabāt" at bounding box center [728, 440] width 29 height 13
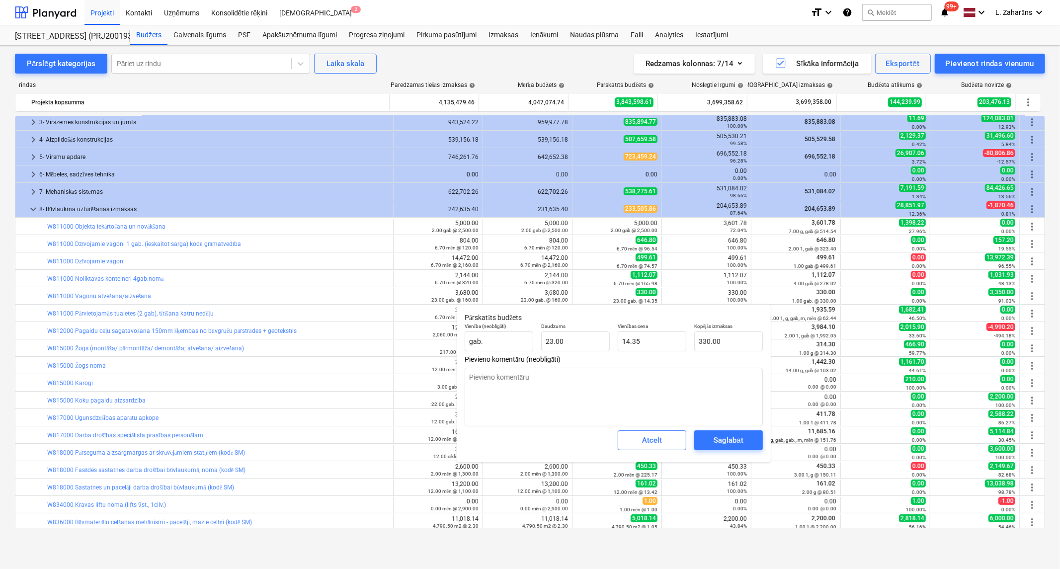
type textarea "x"
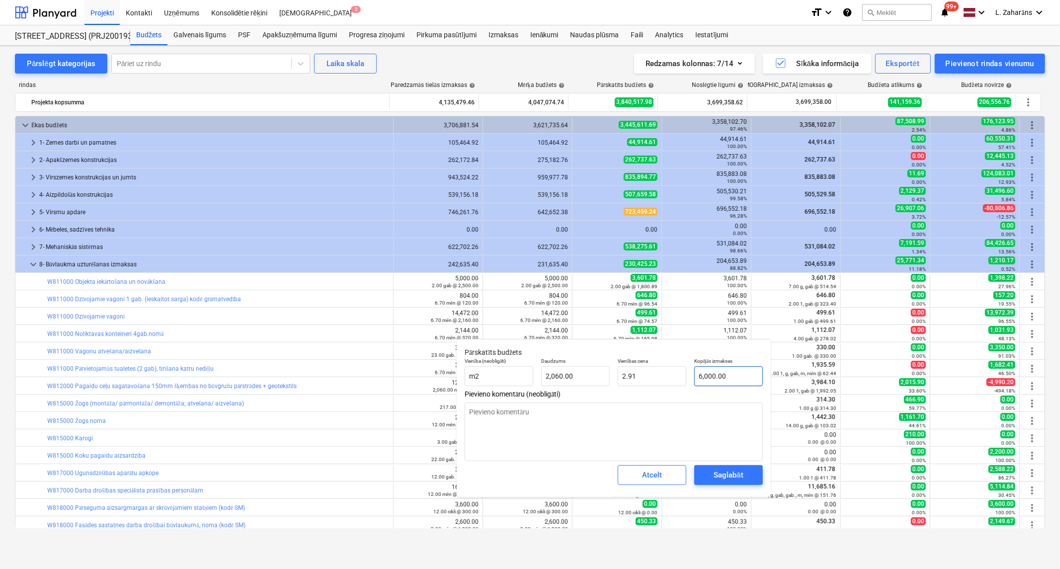
scroll to position [55, 0]
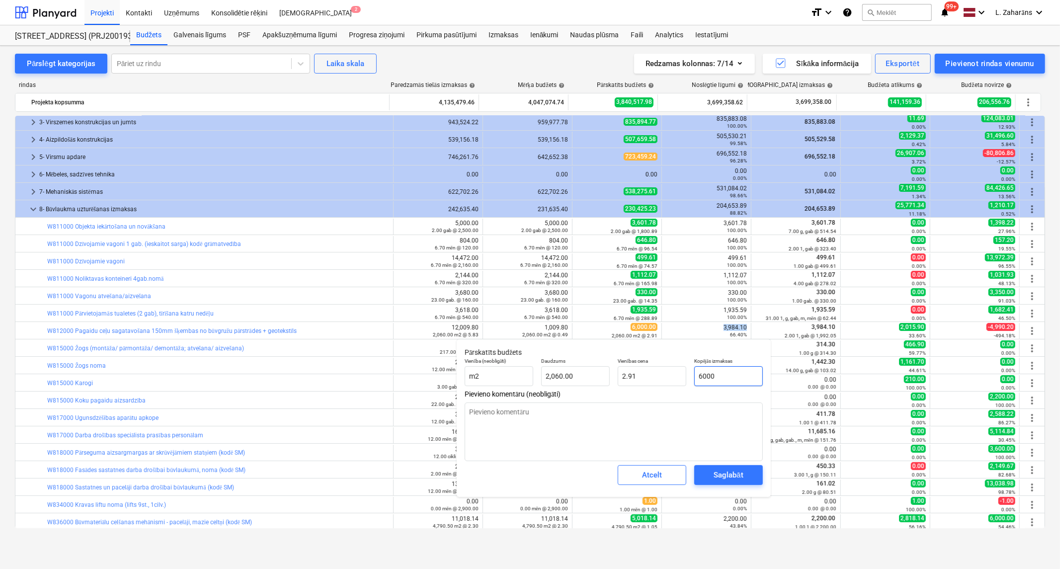
type input "6000"
click at [719, 381] on input "6000" at bounding box center [728, 376] width 69 height 20
paste input "3,984.1"
type textarea "x"
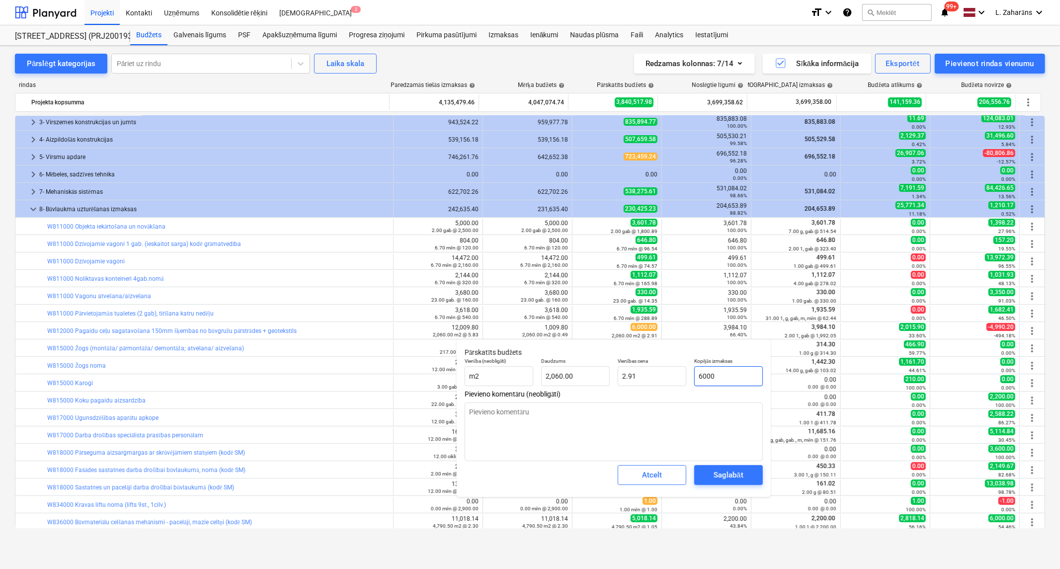
type input "3,984.10"
type input "1.93"
type input "3,984.10"
click at [741, 470] on div "Saglabāt" at bounding box center [728, 475] width 29 height 13
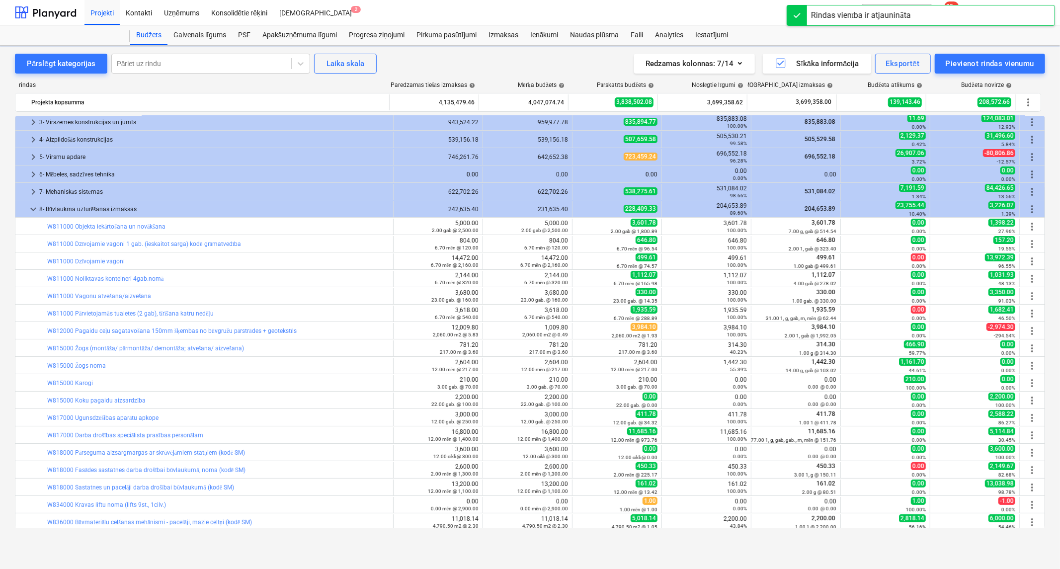
click at [736, 341] on div "314.30 40.23%" at bounding box center [706, 348] width 81 height 14
copy div "314.30"
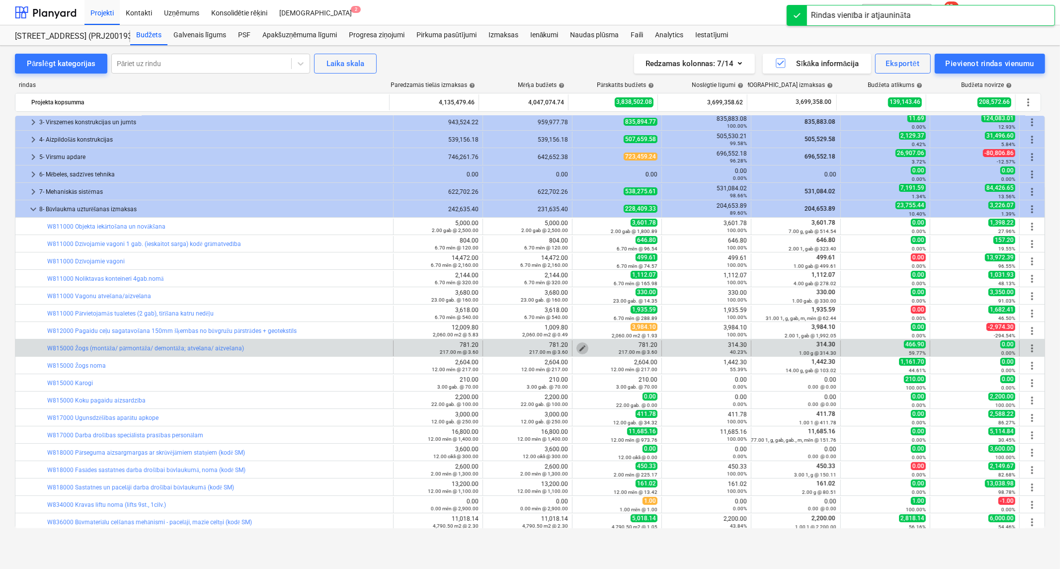
click at [578, 343] on button "edit" at bounding box center [582, 348] width 12 height 12
type textarea "x"
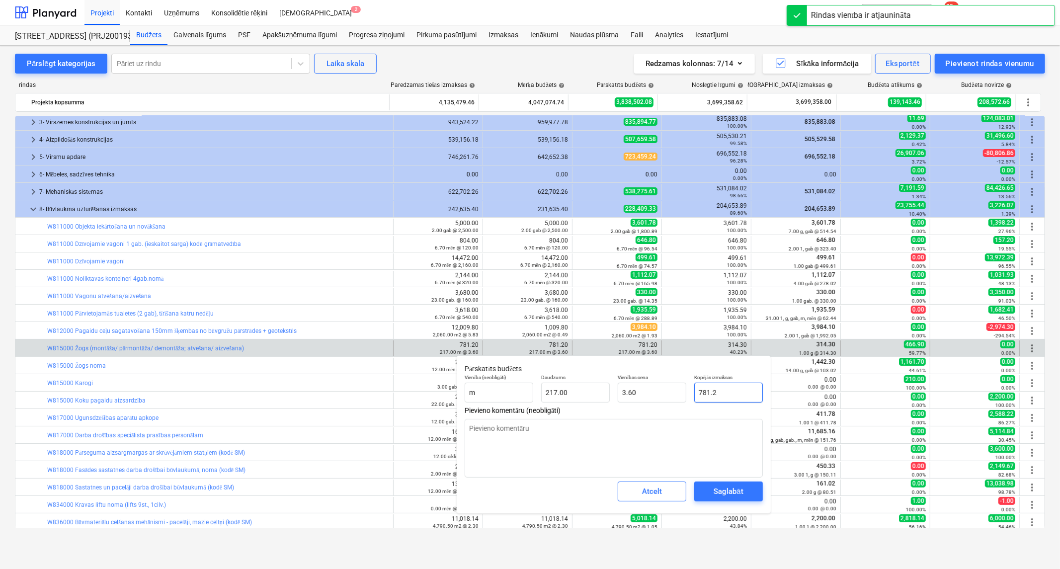
click at [738, 389] on input "781.2" at bounding box center [728, 393] width 69 height 20
paste input "3,984.10"
type input "3,984.10"
type textarea "x"
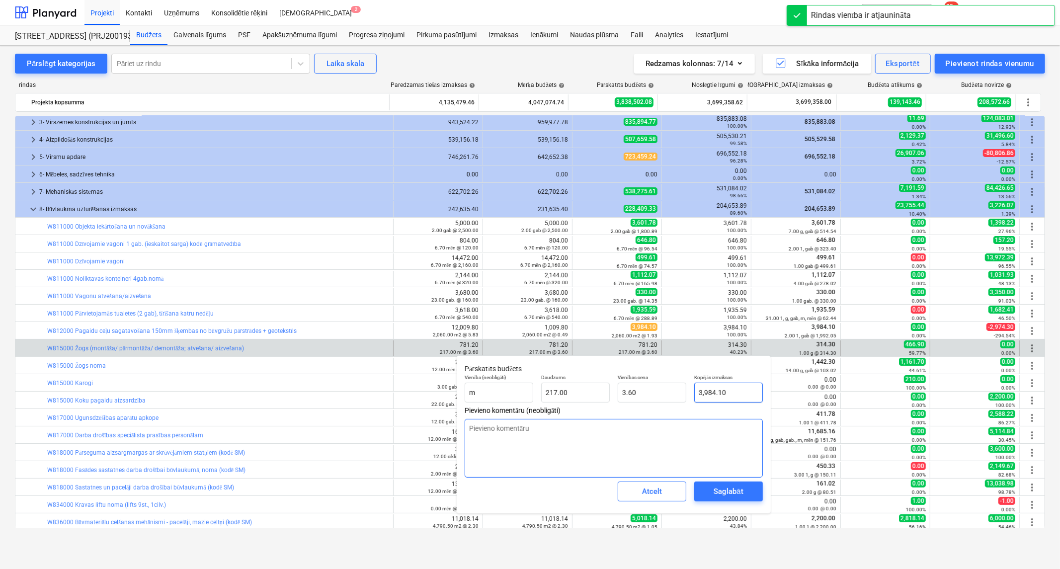
type input "18.36"
type input "3,984.10"
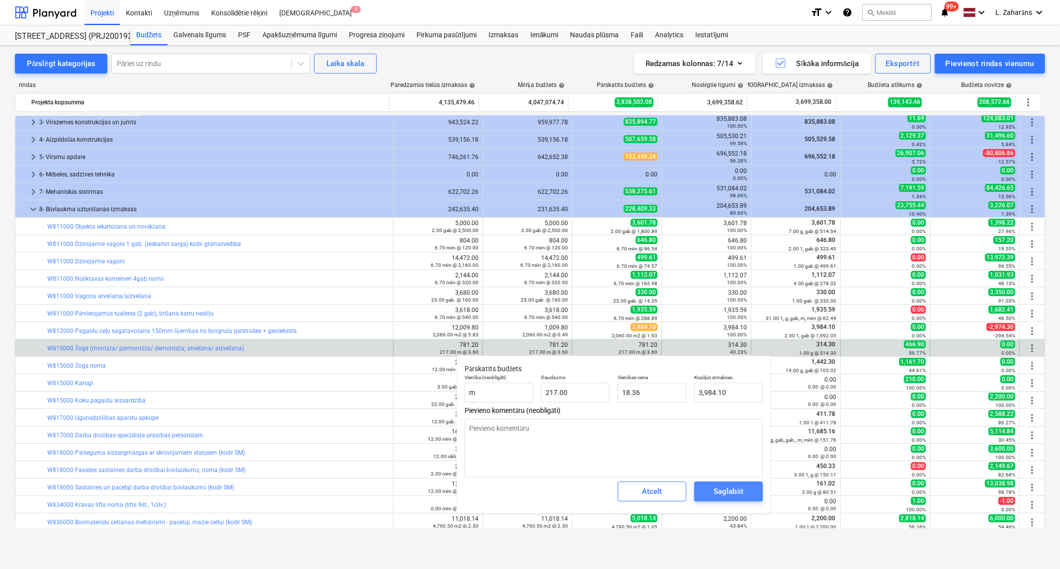
click at [747, 486] on span "Saglabāt" at bounding box center [728, 491] width 45 height 13
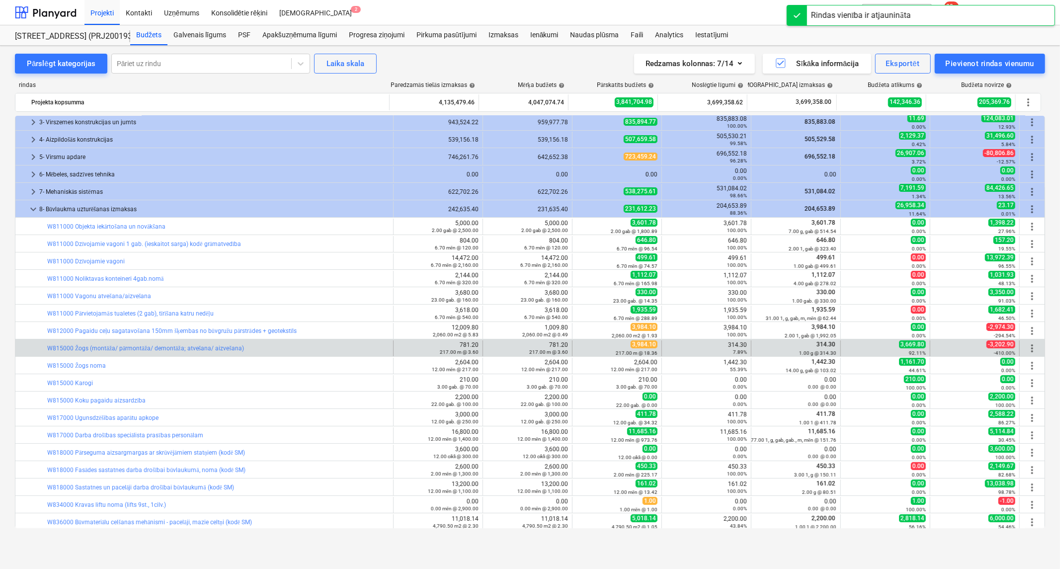
click at [741, 341] on div "314.30 7.89%" at bounding box center [706, 348] width 81 height 14
copy div "314.30"
click at [578, 343] on button "edit" at bounding box center [582, 348] width 12 height 12
type textarea "x"
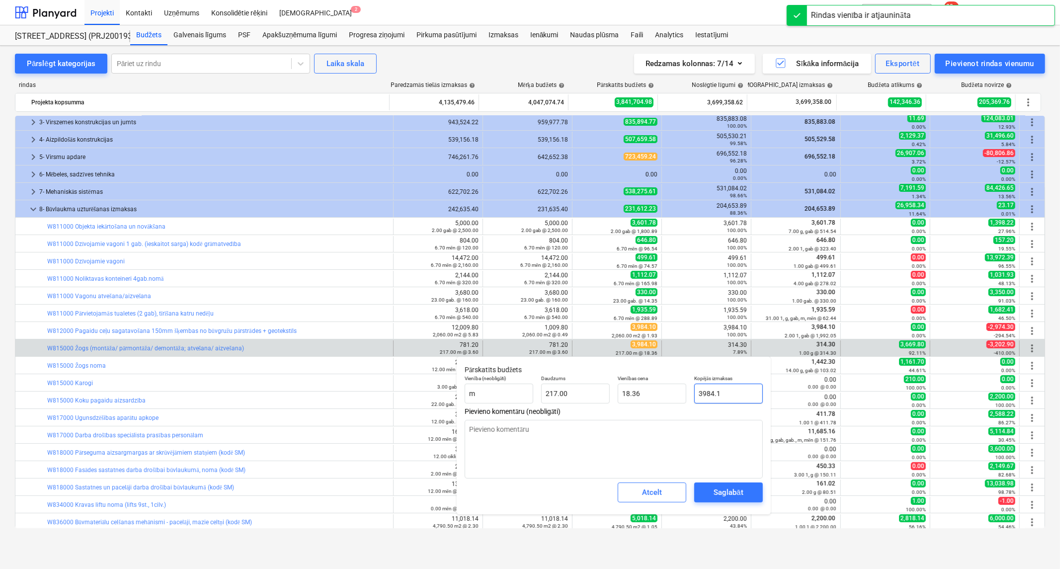
click at [728, 389] on input "3984.1" at bounding box center [728, 394] width 69 height 20
paste input "14.30"
type input "314.30"
type textarea "x"
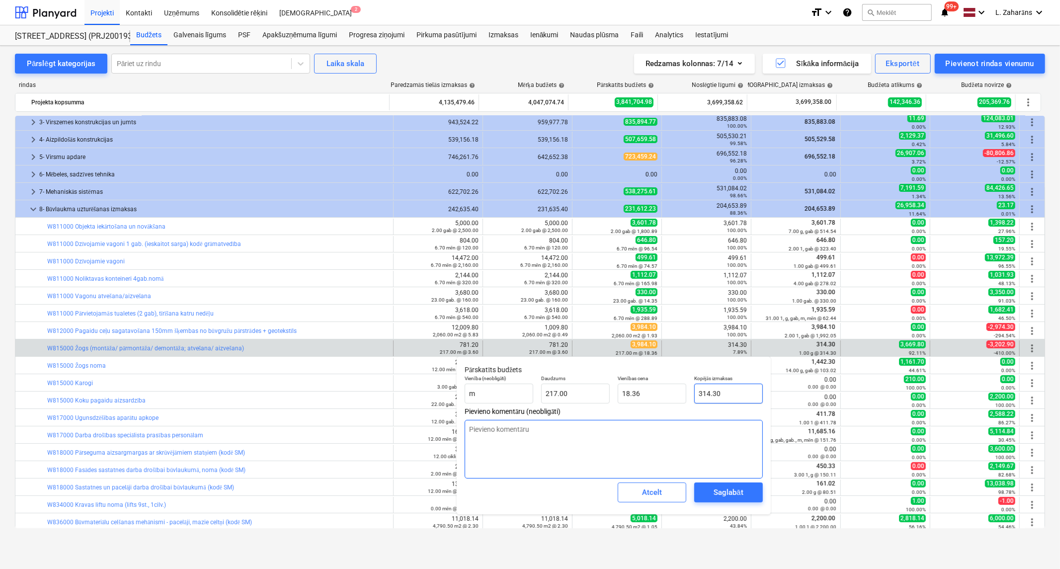
type input "1.45"
type input "314.30"
click at [739, 490] on div "Saglabāt" at bounding box center [728, 492] width 29 height 13
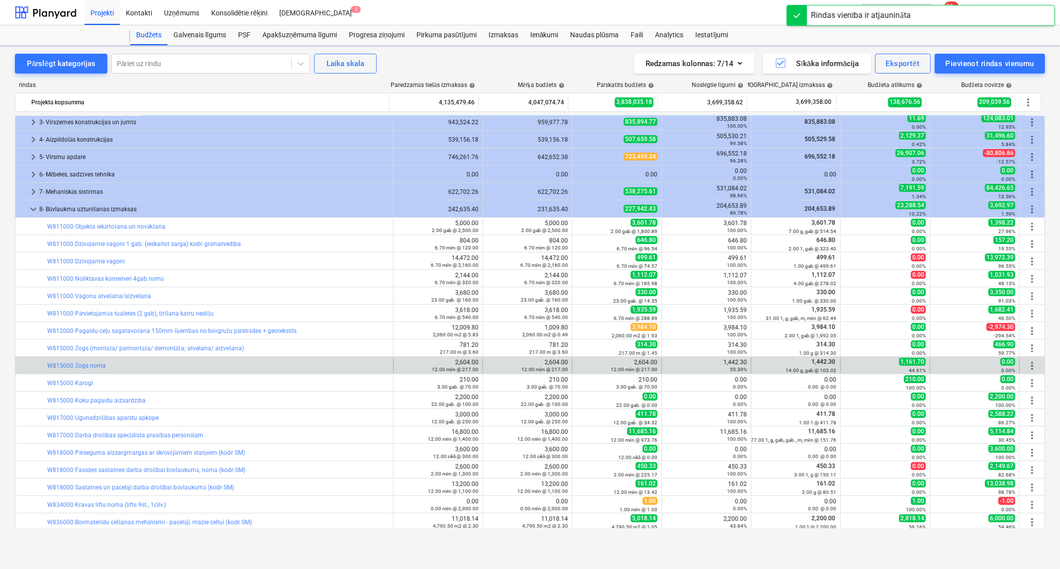
click at [729, 361] on div "1,442.30 55.39%" at bounding box center [706, 366] width 81 height 14
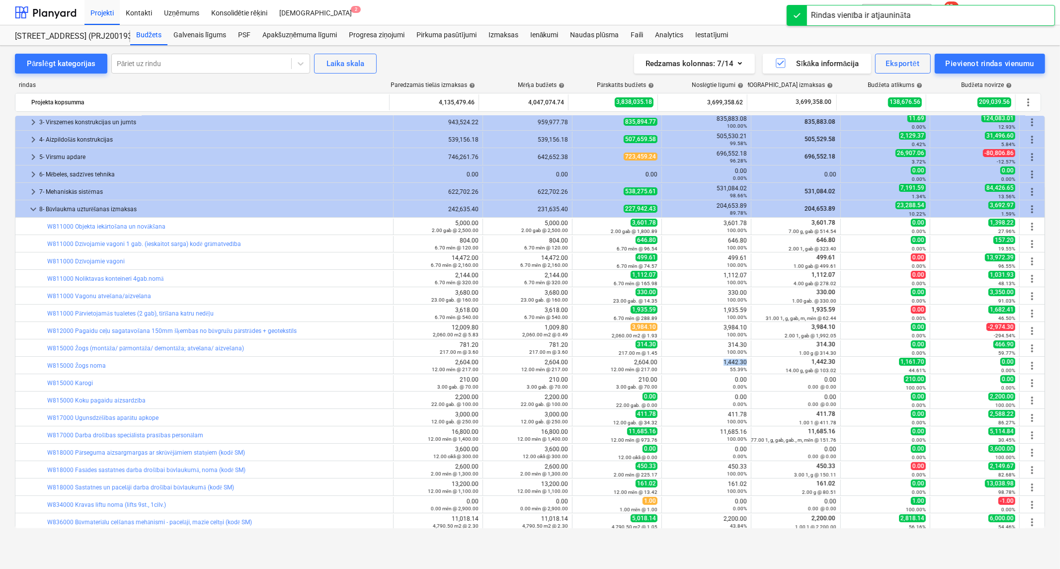
click at [729, 361] on div "1,442.30 55.39%" at bounding box center [706, 366] width 81 height 14
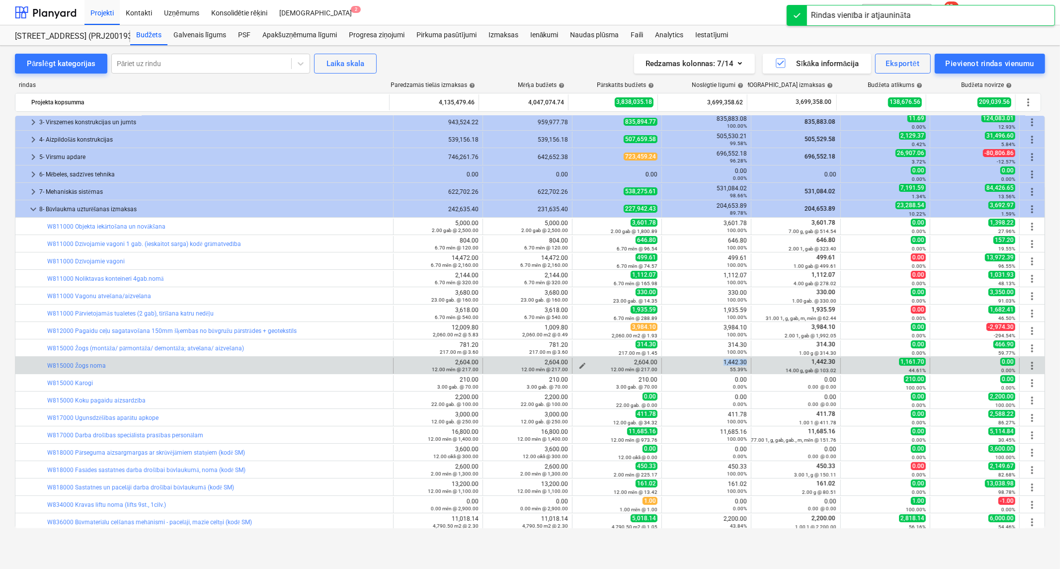
click at [579, 364] on span "edit" at bounding box center [582, 366] width 8 height 8
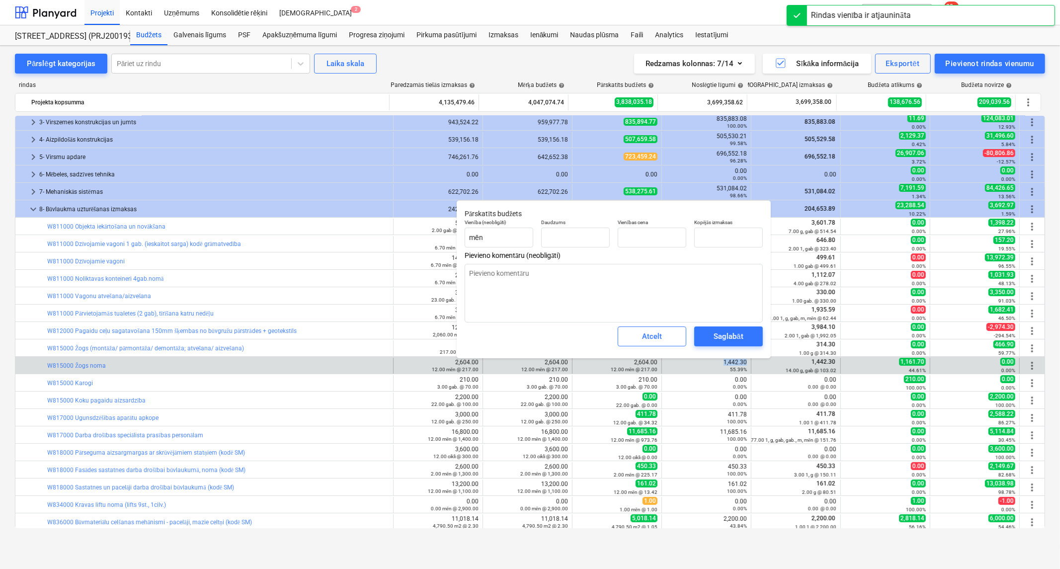
type textarea "x"
type input "12.00"
type input "217.00"
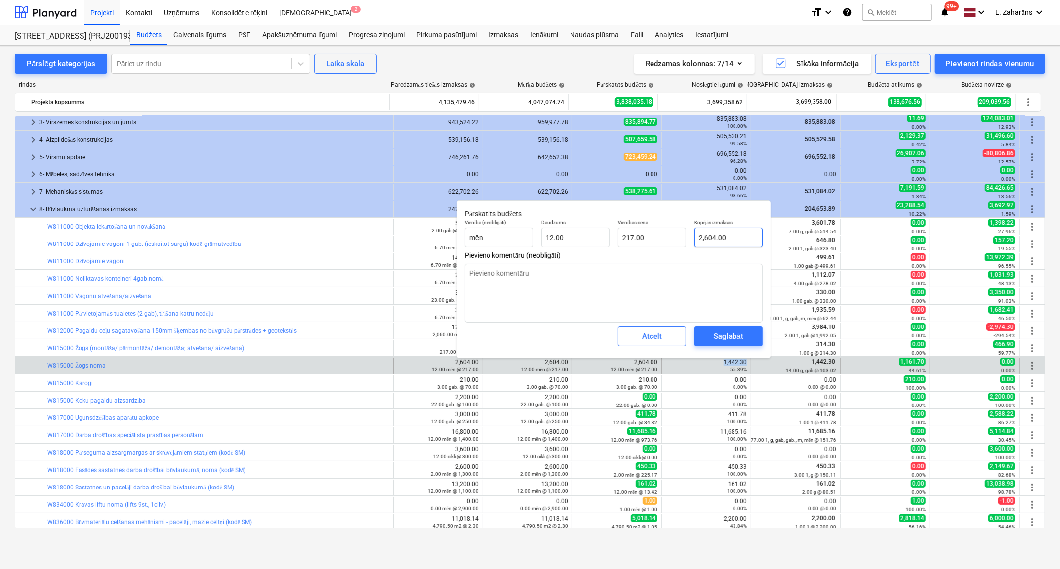
type input "2604"
click at [737, 237] on input "2604" at bounding box center [728, 238] width 69 height 20
paste input "1,442.30"
type textarea "x"
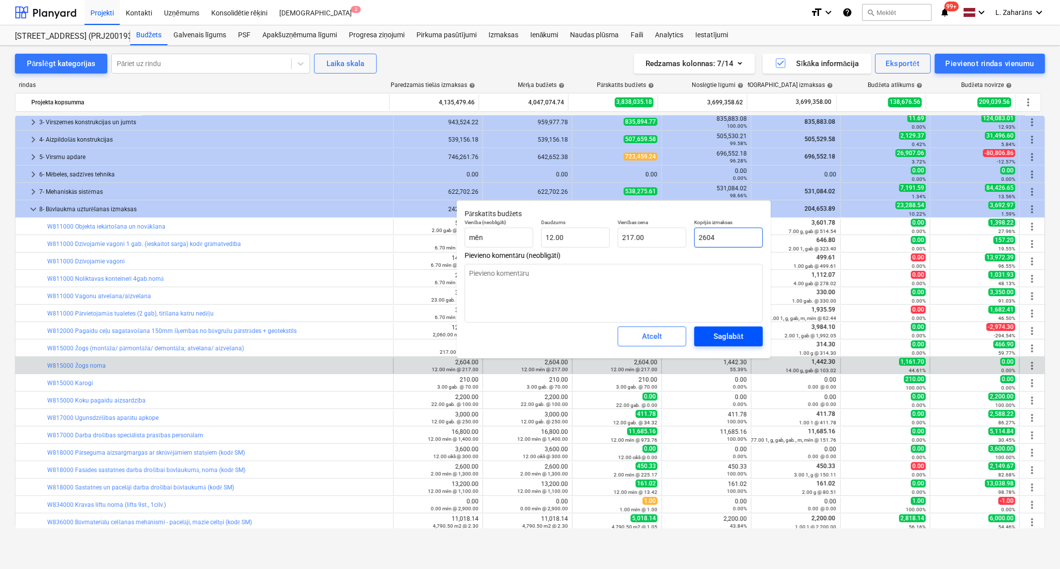
type input "1,442.30"
type input "120.19"
type input "1,442.30"
click at [748, 329] on button "Saglabāt" at bounding box center [728, 336] width 69 height 20
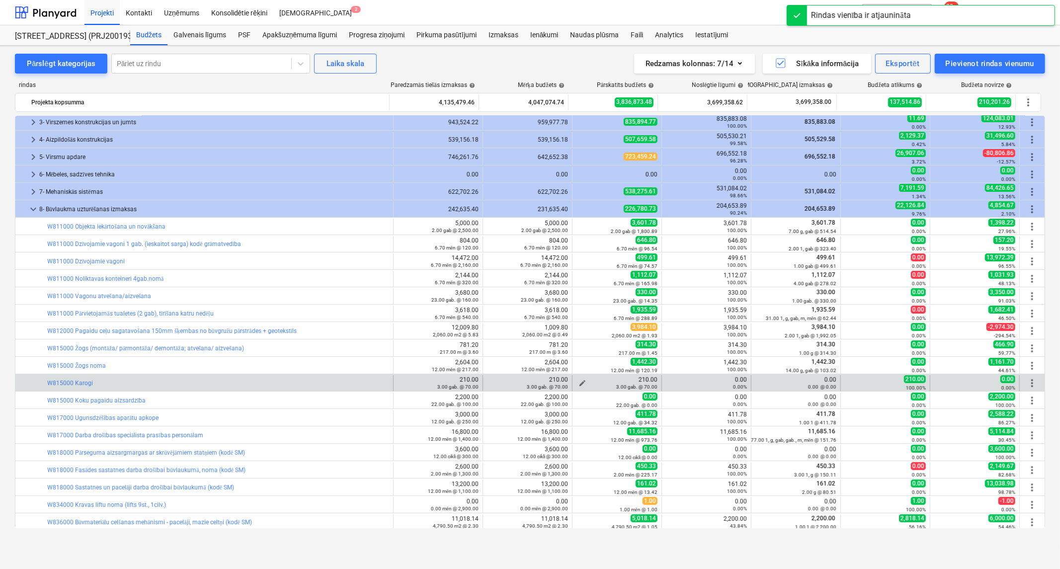
click at [578, 381] on span "edit" at bounding box center [582, 383] width 8 height 8
type textarea "x"
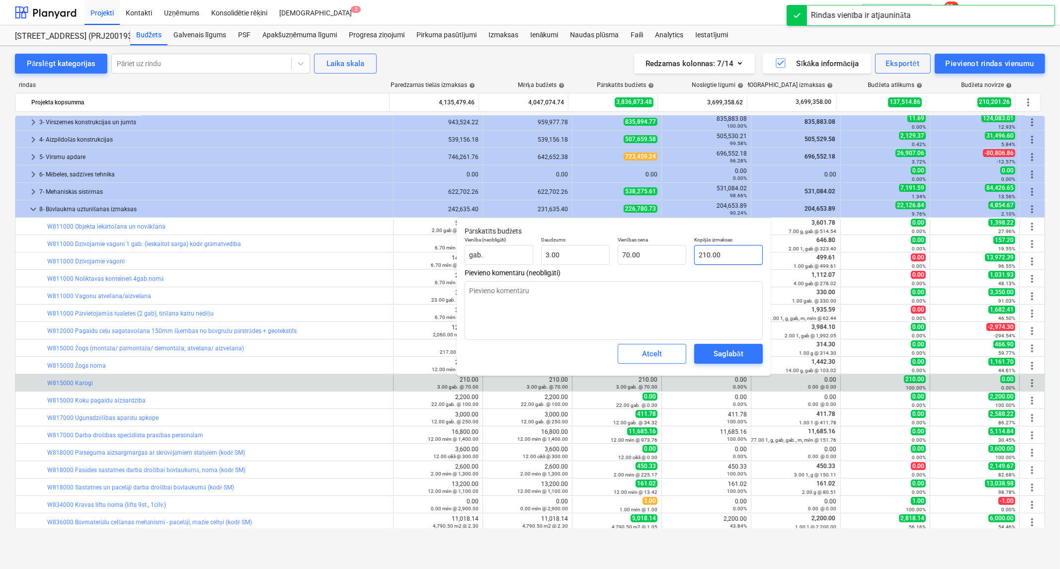
type input "210"
click at [724, 255] on input "210" at bounding box center [728, 255] width 69 height 20
click at [724, 254] on input "210" at bounding box center [728, 255] width 69 height 20
type textarea "x"
type input "0"
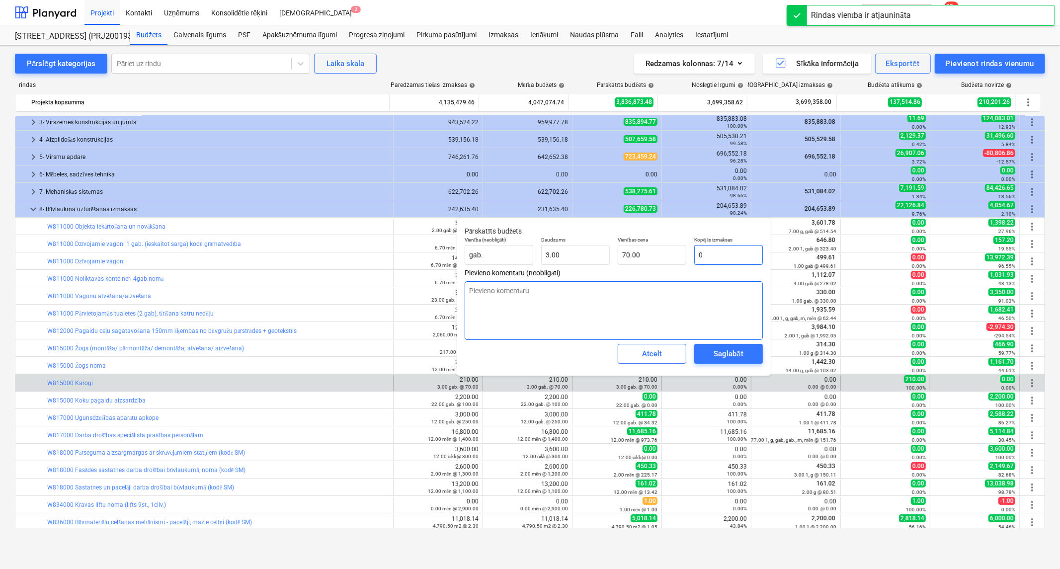
type input "0.00"
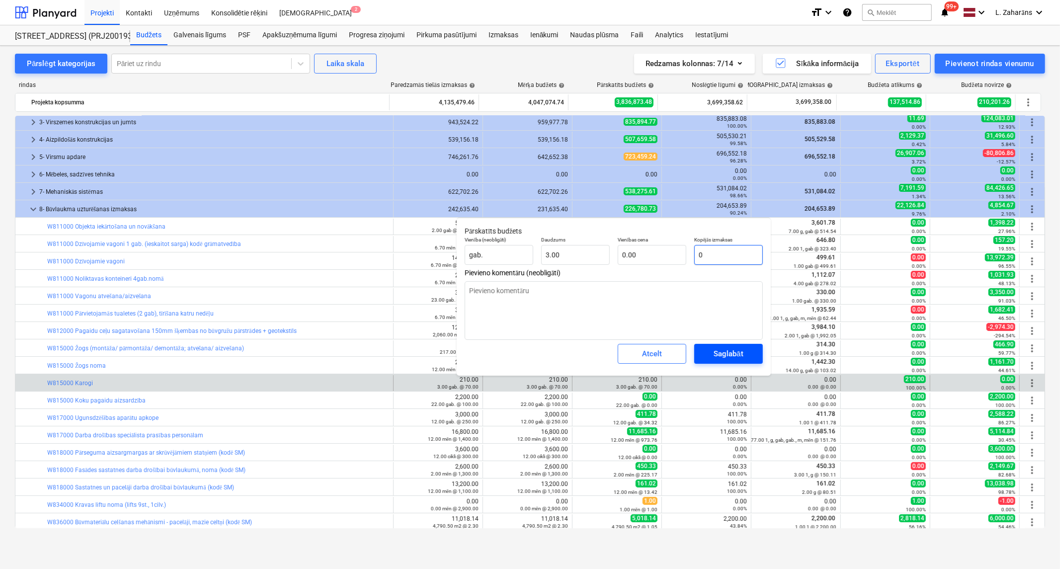
type input "0"
type textarea "x"
type input "0.00"
click at [729, 354] on div "Saglabāt" at bounding box center [728, 353] width 29 height 13
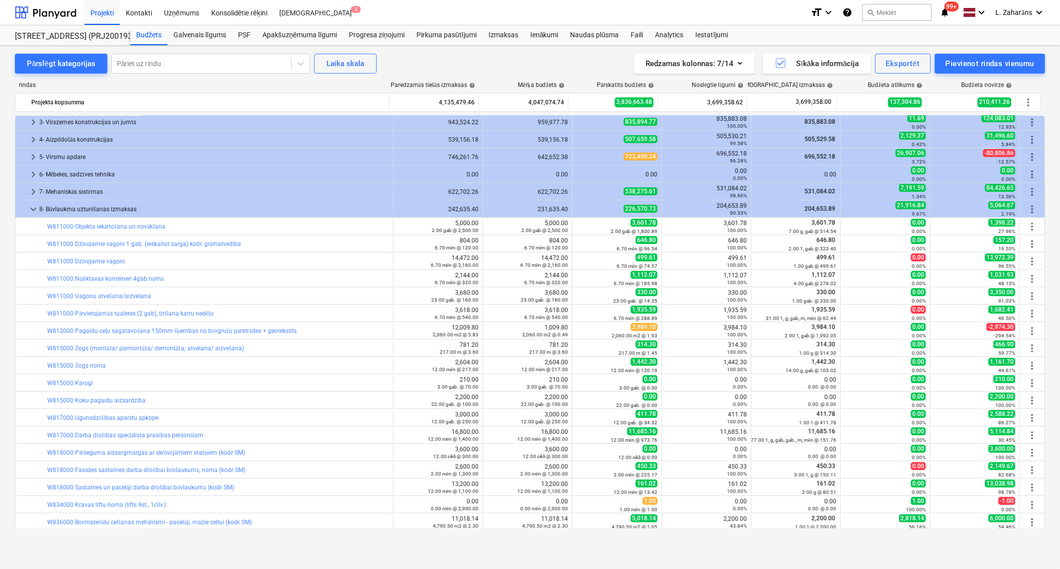
scroll to position [221, 0]
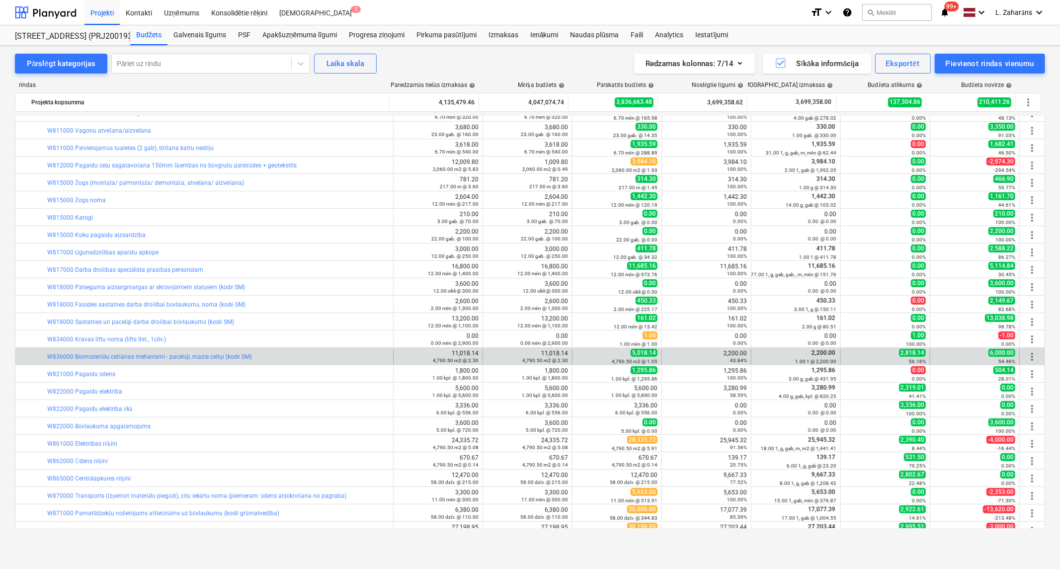
click at [737, 353] on div "2,200.00 43.84%" at bounding box center [706, 357] width 81 height 14
copy div "2,200.00"
click at [578, 355] on span "edit" at bounding box center [582, 357] width 8 height 8
type textarea "x"
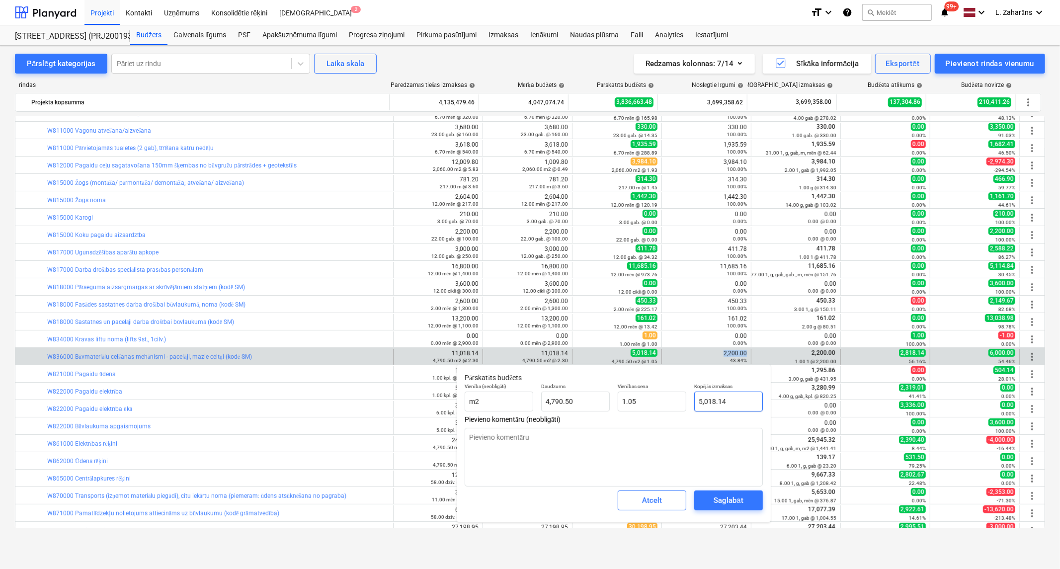
type input "5018.1408"
click at [726, 397] on input "5018.1408" at bounding box center [728, 402] width 69 height 20
paste input "2,200.00"
type textarea "x"
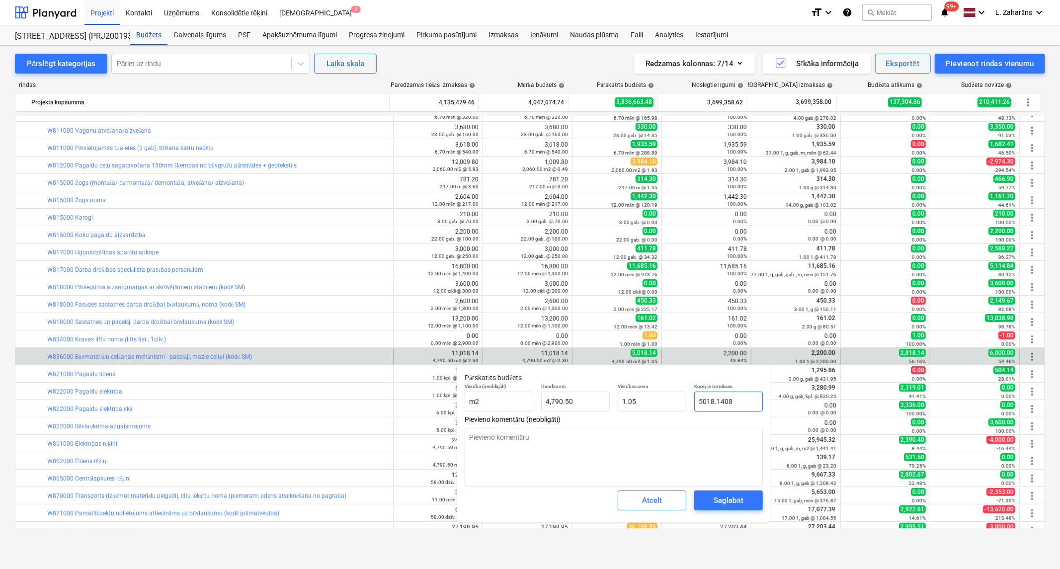
type input "2,200.00"
type input "0.46"
type input "2,200.00"
click at [730, 501] on div "Saglabāt" at bounding box center [728, 500] width 29 height 13
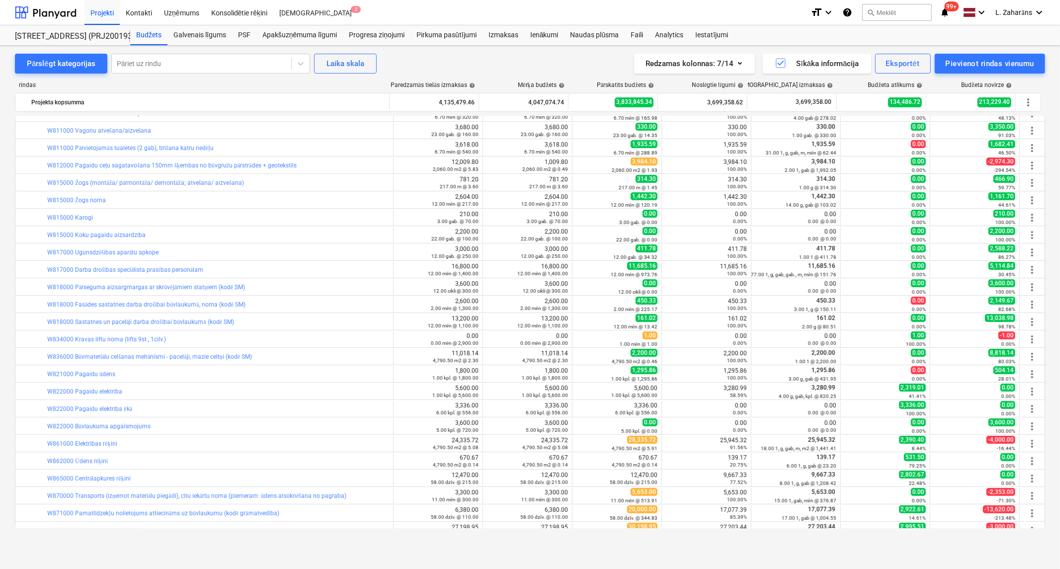
type textarea "x"
type input "4,790.50"
type input "0.46"
type input "2,200.00"
click at [730, 390] on div "3,280.99 58.59%" at bounding box center [706, 392] width 81 height 14
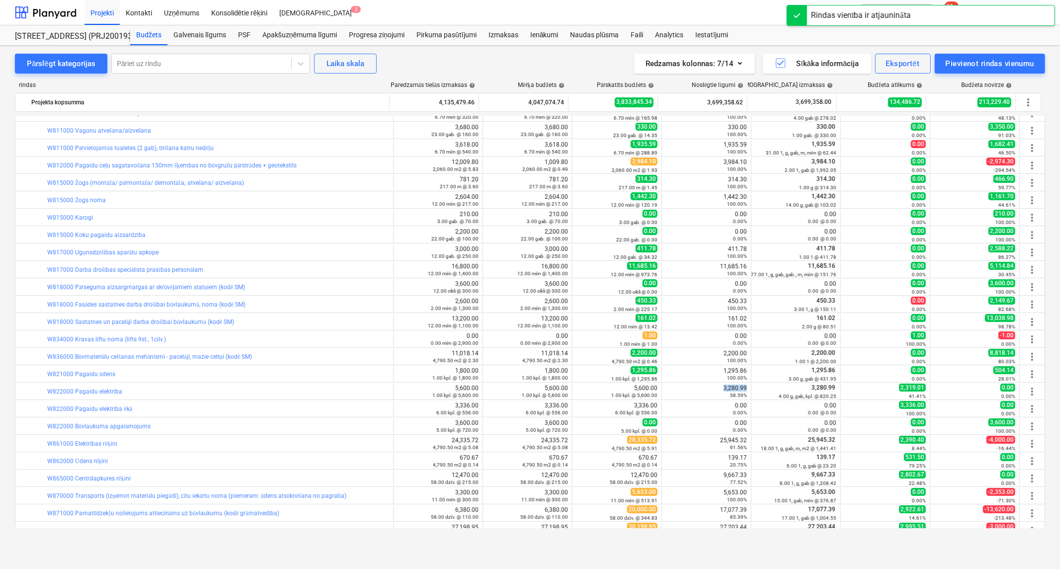
click at [730, 390] on div "3,280.99 58.59%" at bounding box center [706, 392] width 81 height 14
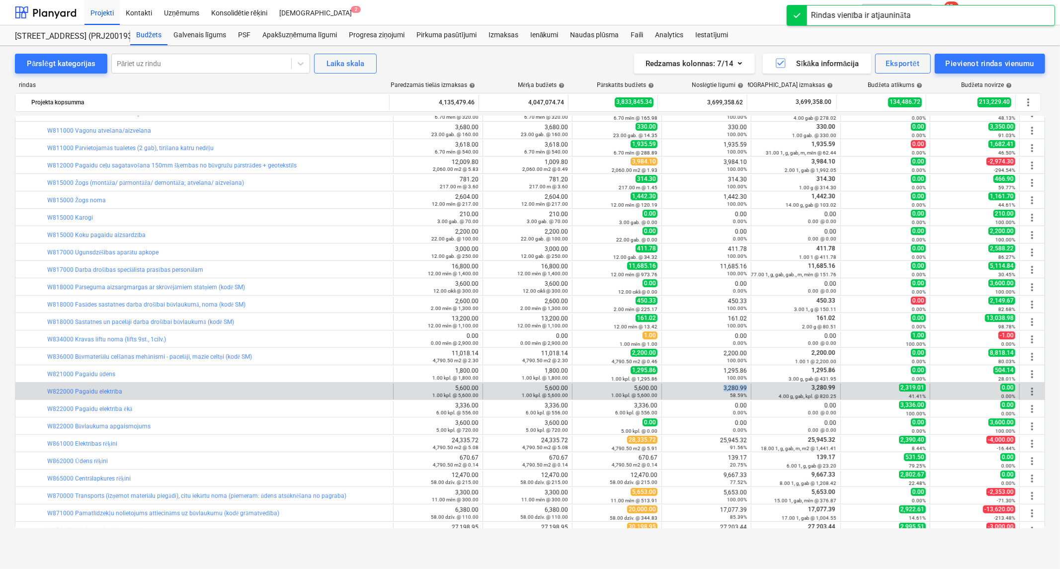
copy div "3,280.99"
click at [579, 388] on span "edit" at bounding box center [582, 392] width 8 height 8
type textarea "x"
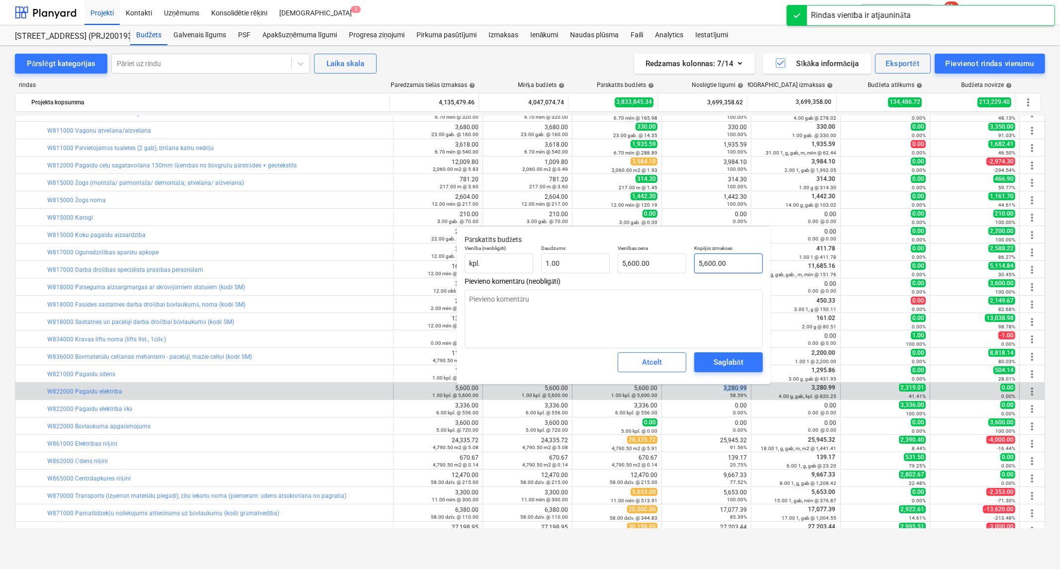
type input "5600"
click at [729, 265] on input "5600" at bounding box center [728, 263] width 69 height 20
click at [728, 265] on input "5600" at bounding box center [728, 263] width 69 height 20
paste input "3,280.99"
type textarea "x"
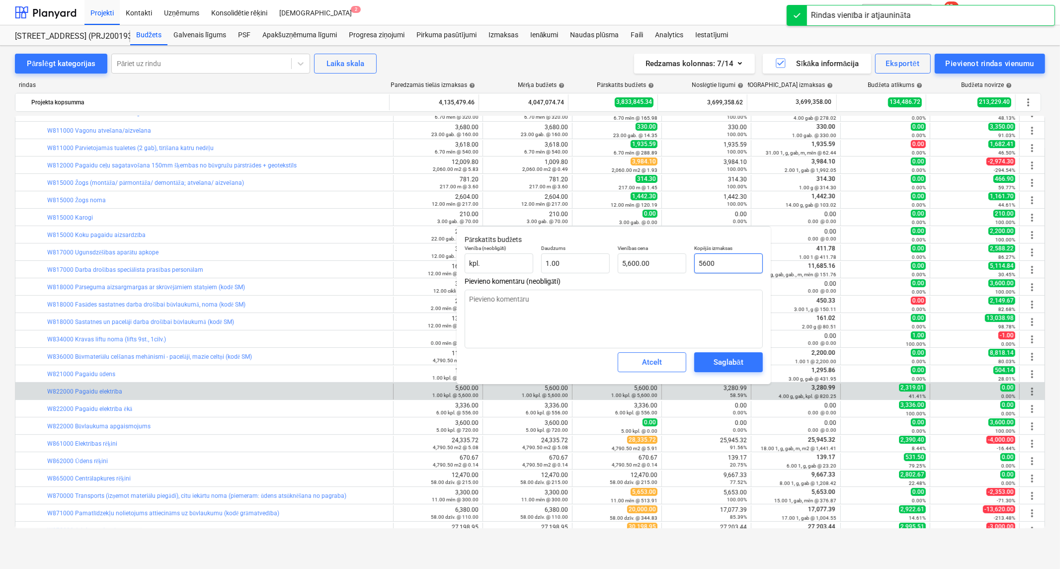
type input "3,280.99"
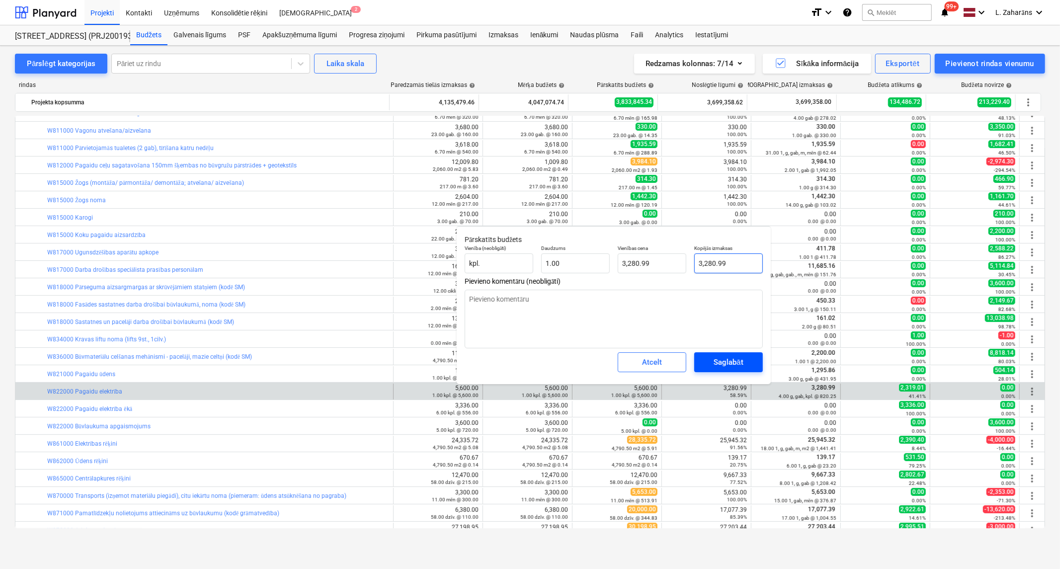
type input "3,280.99"
click at [739, 356] on div "Saglabāt" at bounding box center [728, 362] width 29 height 13
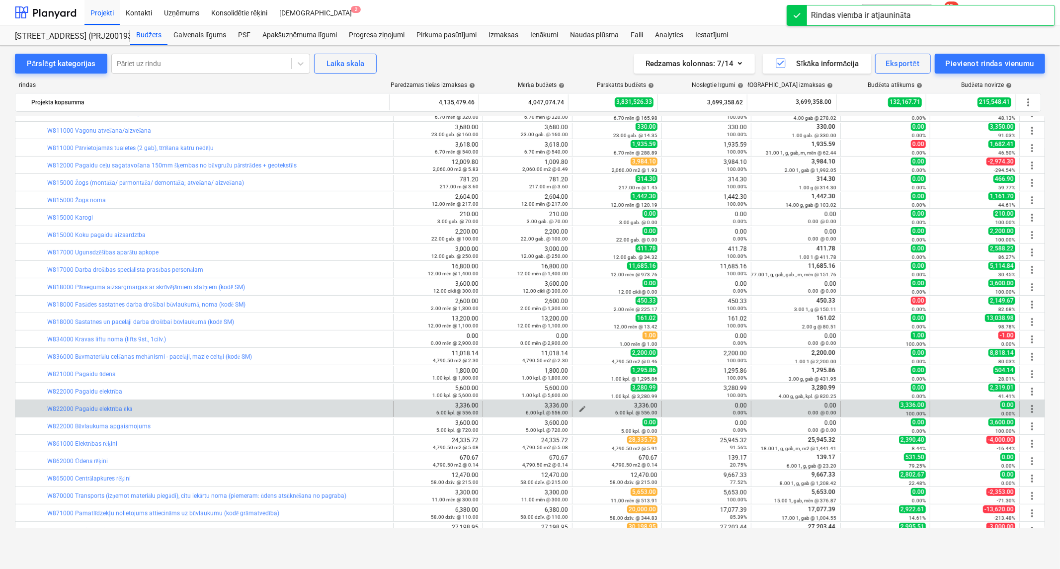
click at [578, 409] on div "6.00 kpl. @ 556.00" at bounding box center [616, 412] width 81 height 7
click at [579, 403] on button "edit" at bounding box center [582, 409] width 12 height 12
type textarea "x"
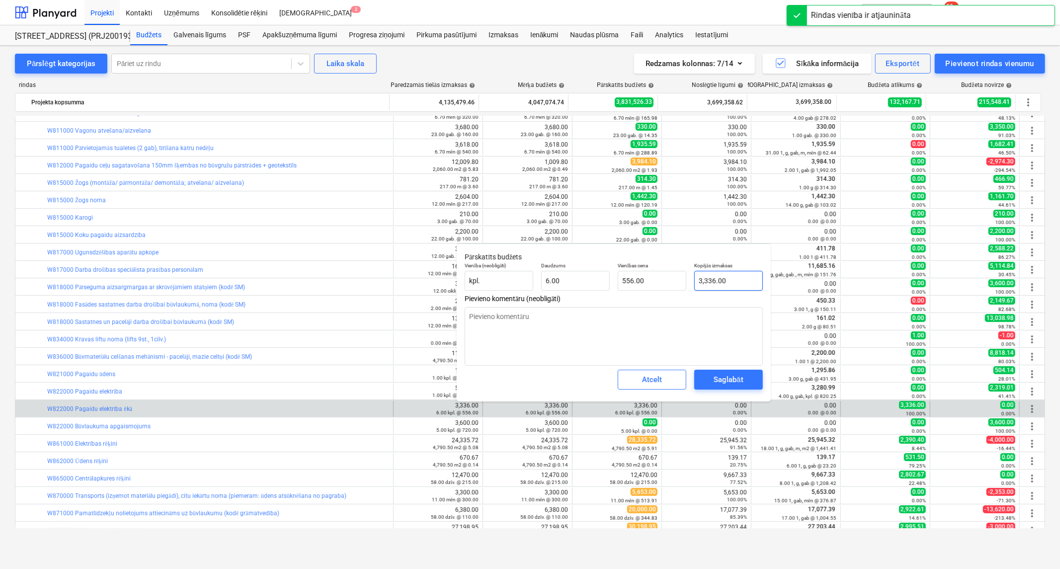
type input "3336"
click at [745, 276] on input "3336" at bounding box center [728, 281] width 69 height 20
type textarea "x"
type input "0"
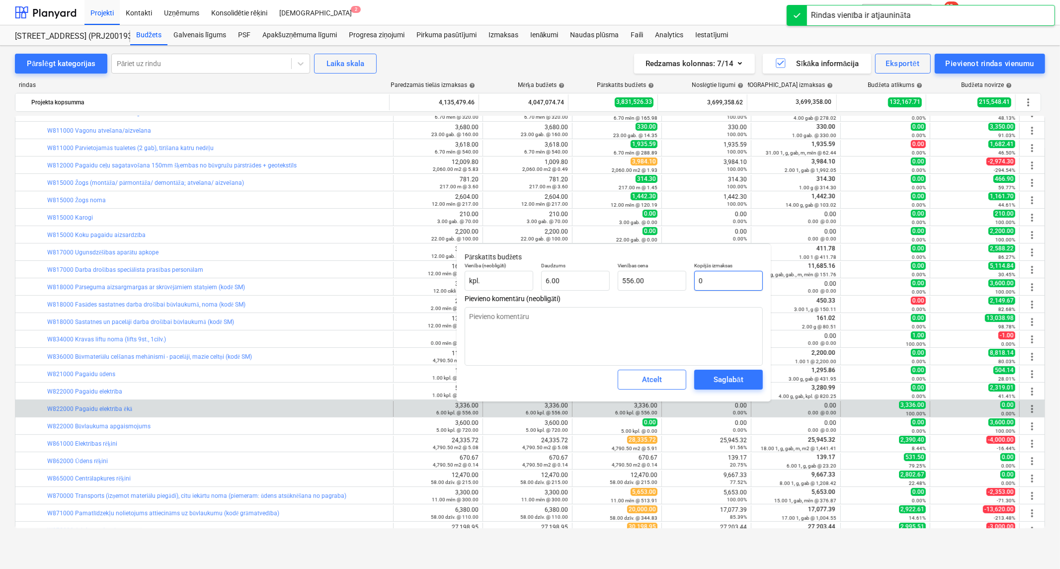
type input "0.00"
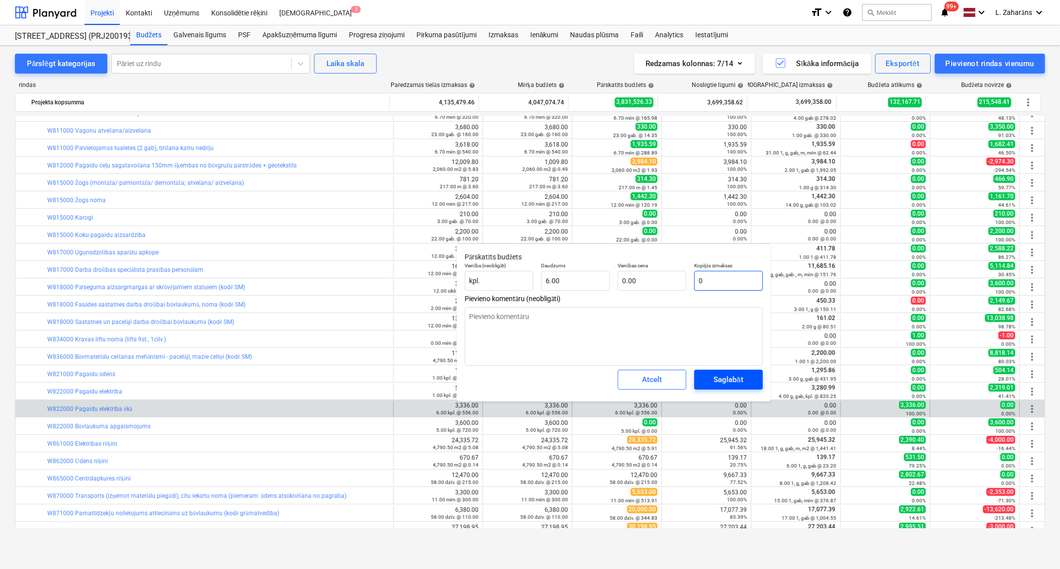
type input "0"
type textarea "x"
type input "0.00"
click at [714, 375] on div "Saglabāt" at bounding box center [728, 379] width 29 height 13
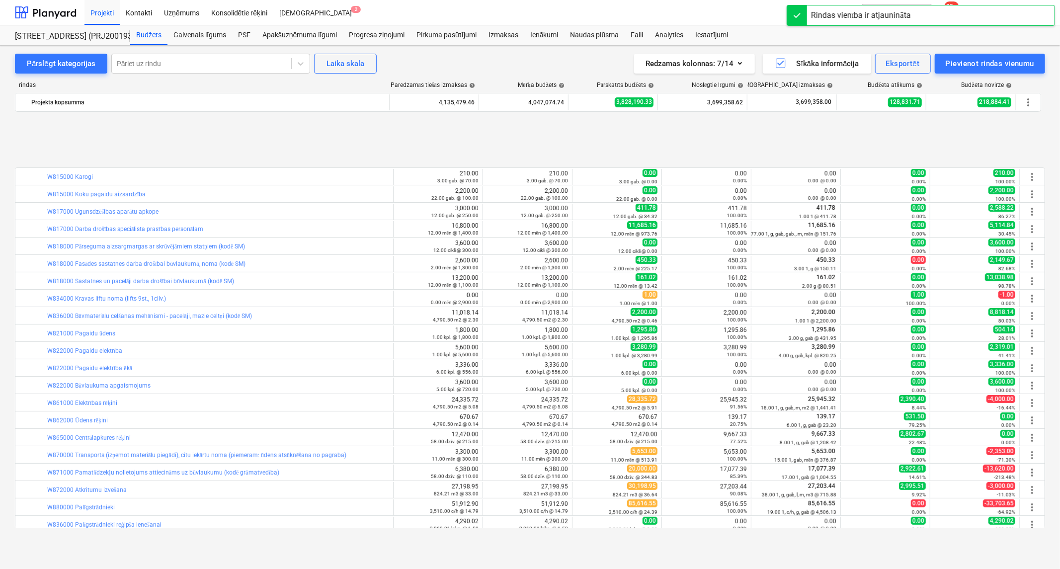
scroll to position [331, 0]
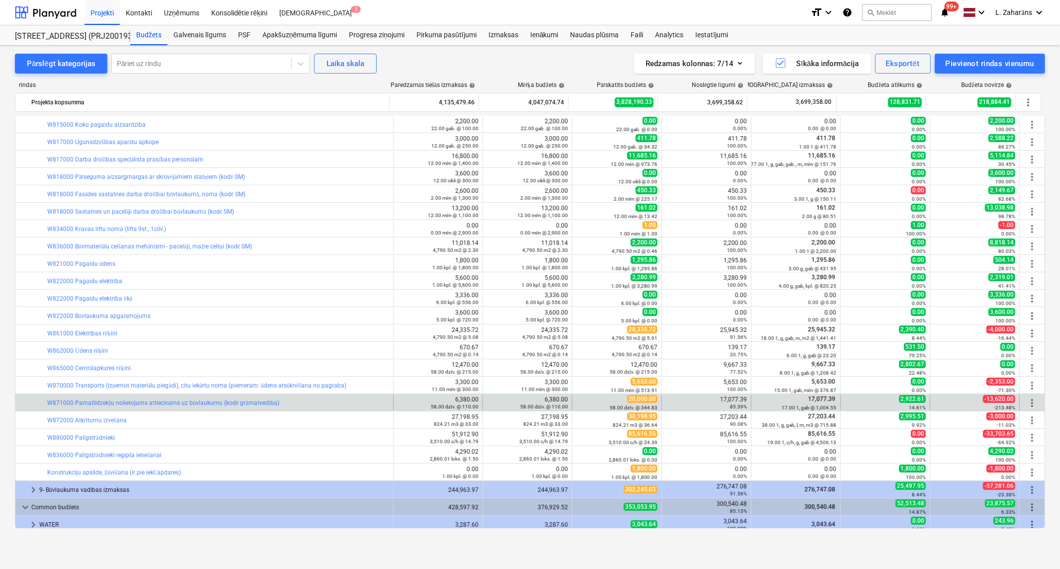
click at [727, 399] on div "17,077.39 85.39%" at bounding box center [706, 403] width 81 height 14
copy div "17,077.39"
click at [579, 401] on span "edit" at bounding box center [582, 403] width 8 height 8
type textarea "x"
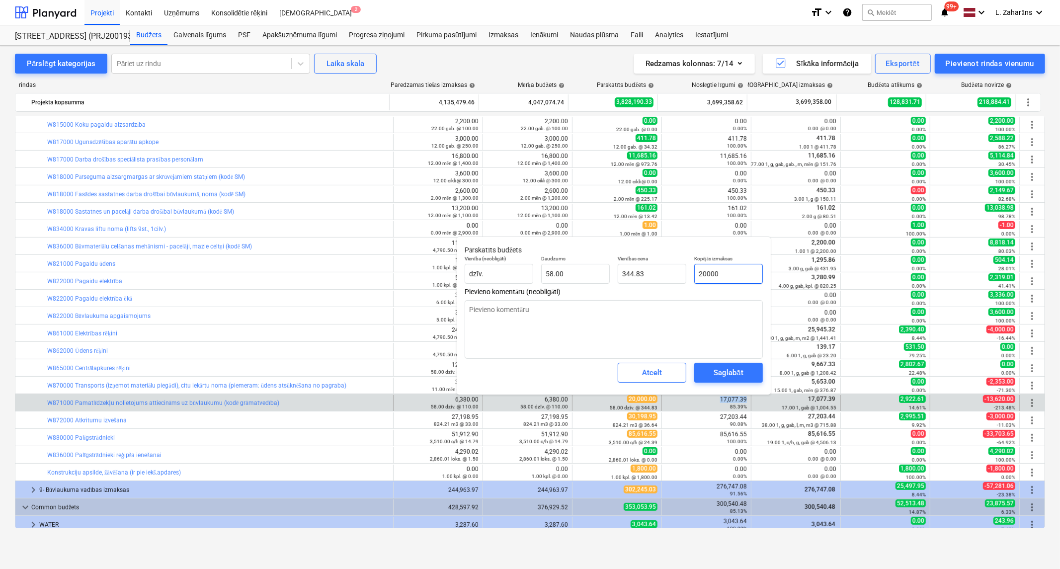
type input "20000"
click at [731, 270] on input "20000" at bounding box center [728, 274] width 69 height 20
paste input "17,077.39"
type textarea "x"
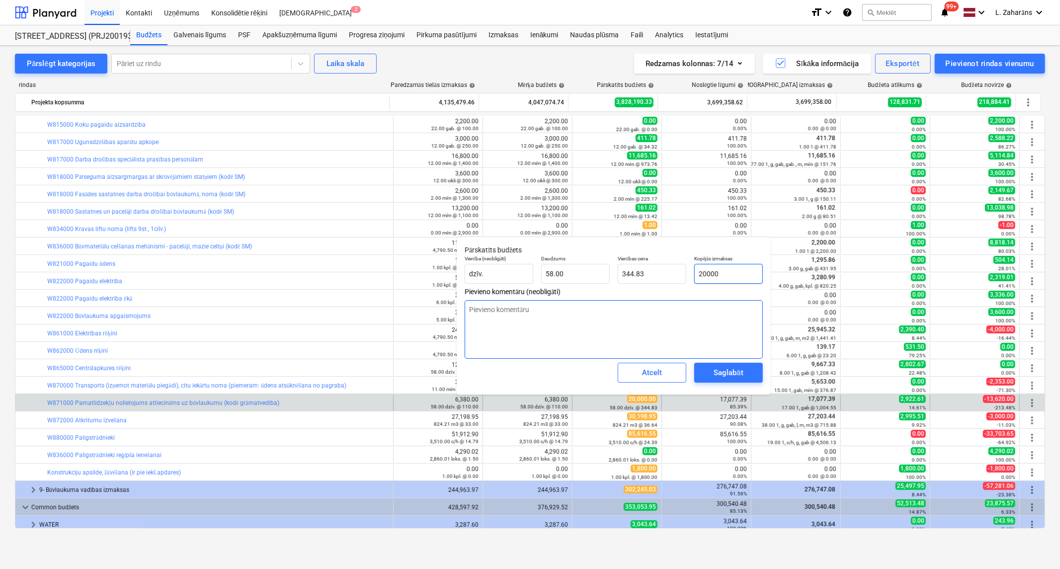
type input "17,077.39"
type input "294.44"
type input "17,077.39"
click at [742, 373] on div "Saglabāt" at bounding box center [728, 372] width 29 height 13
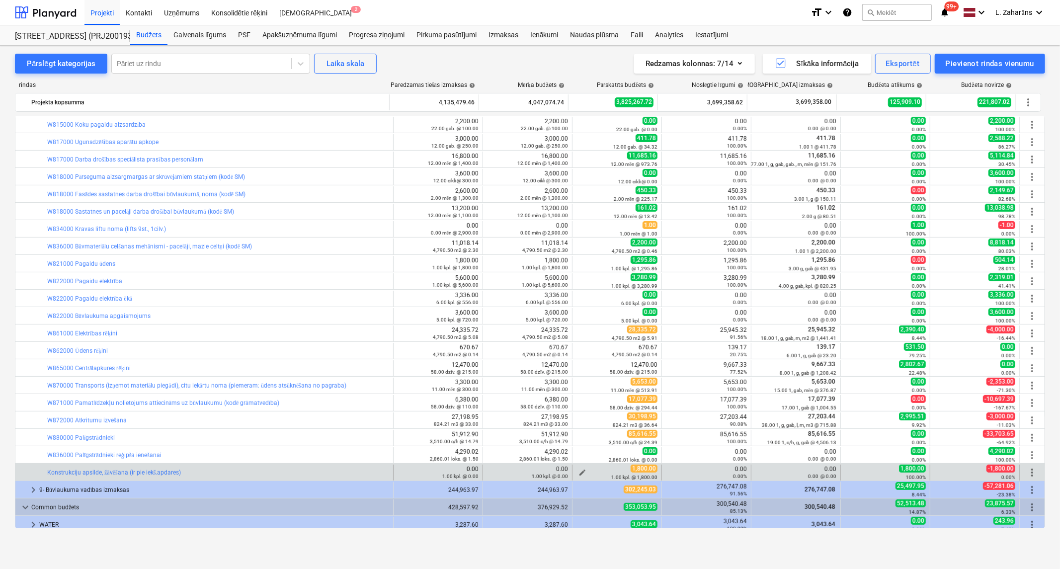
click at [578, 470] on span "edit" at bounding box center [582, 473] width 8 height 8
type textarea "x"
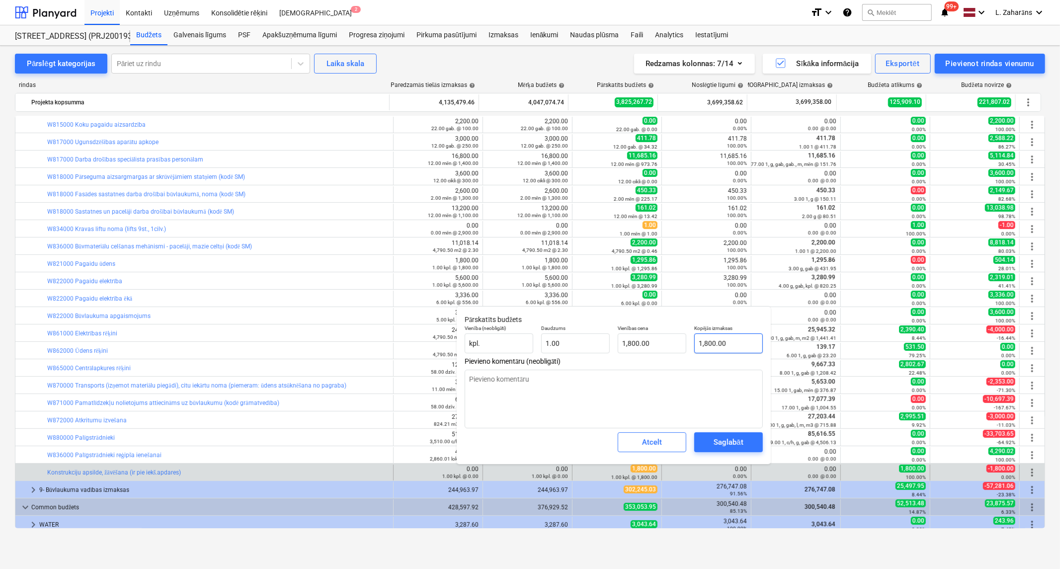
type input "1800"
click at [728, 336] on input "1800" at bounding box center [728, 343] width 69 height 20
type textarea "x"
type input "0"
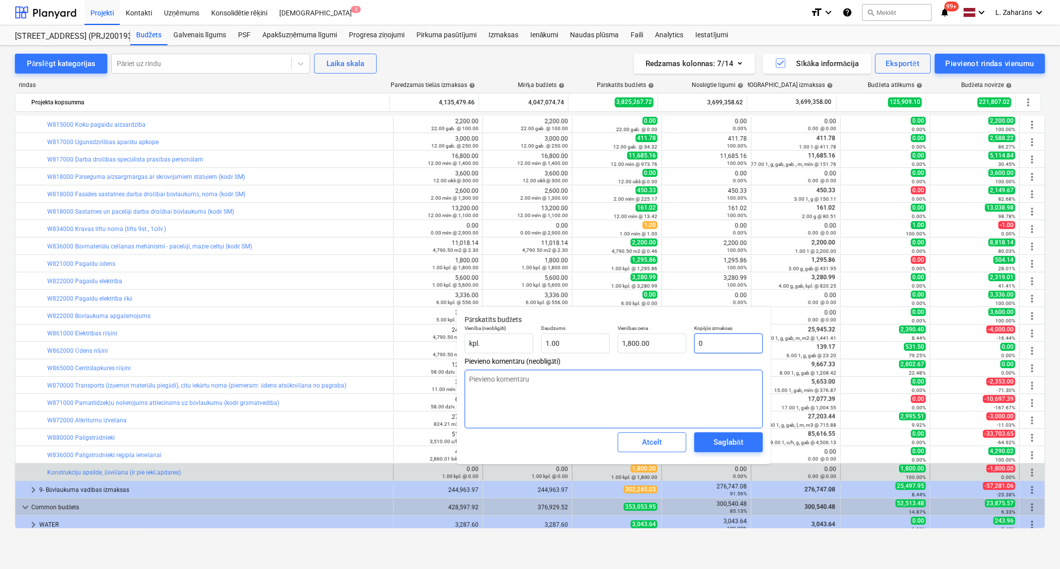
type input "0.00"
type input "0"
type textarea "x"
type input "0.00"
click at [722, 440] on div "Saglabāt" at bounding box center [728, 442] width 29 height 13
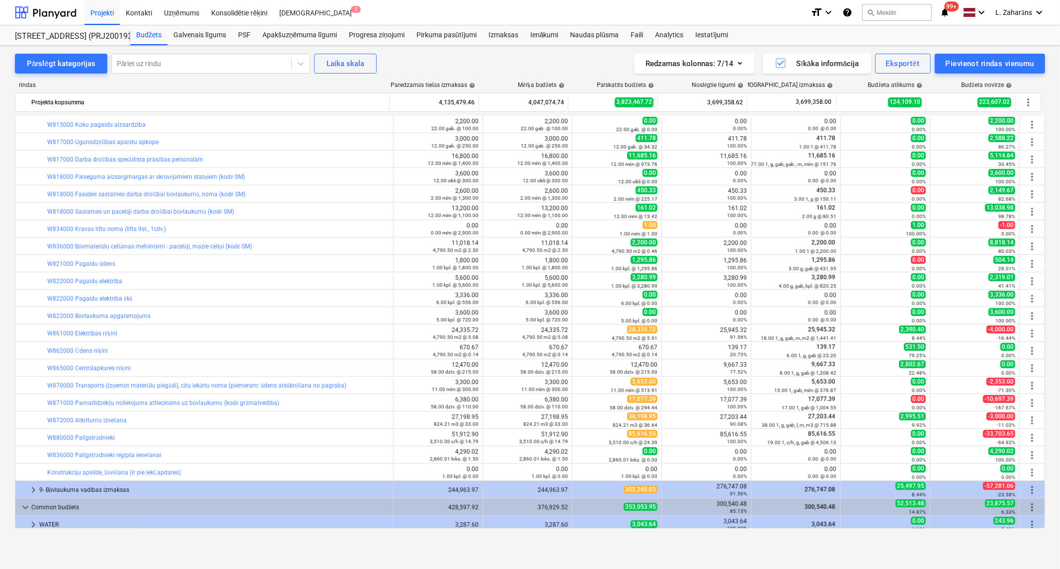
type textarea "x"
type input "1.00"
type input "0.00"
type textarea "x"
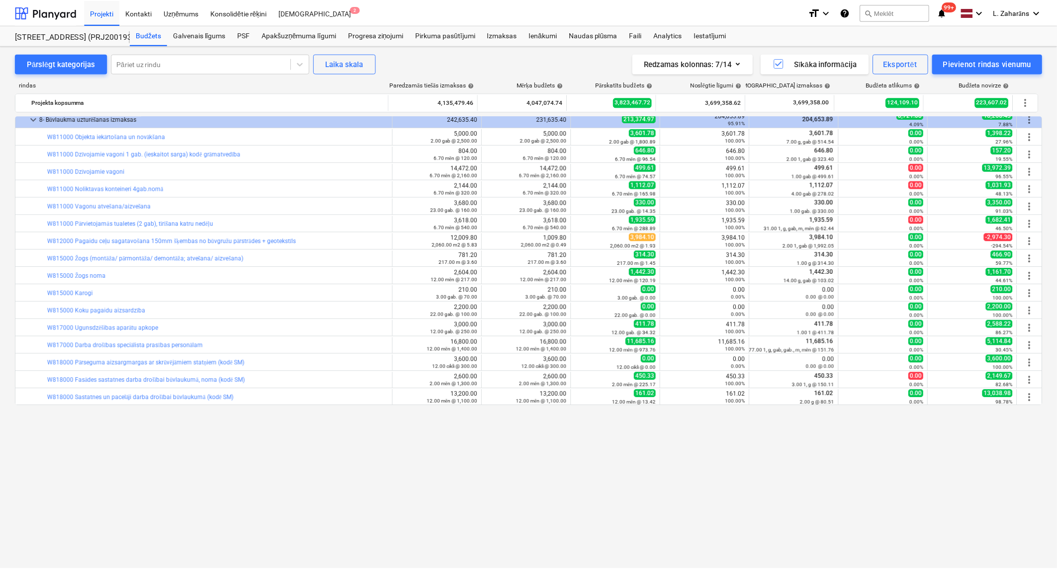
scroll to position [0, 0]
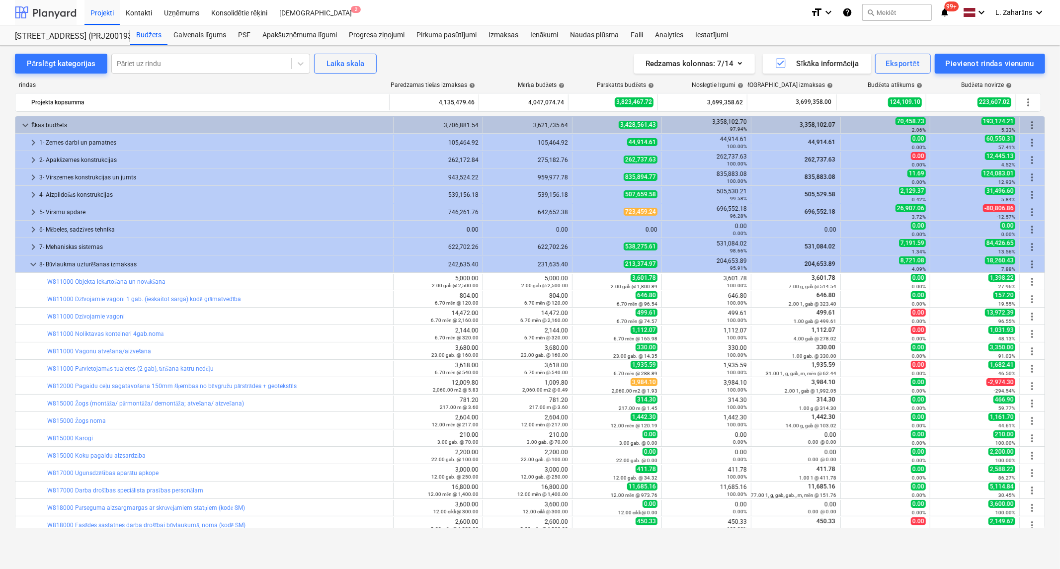
click at [48, 10] on div at bounding box center [46, 12] width 62 height 25
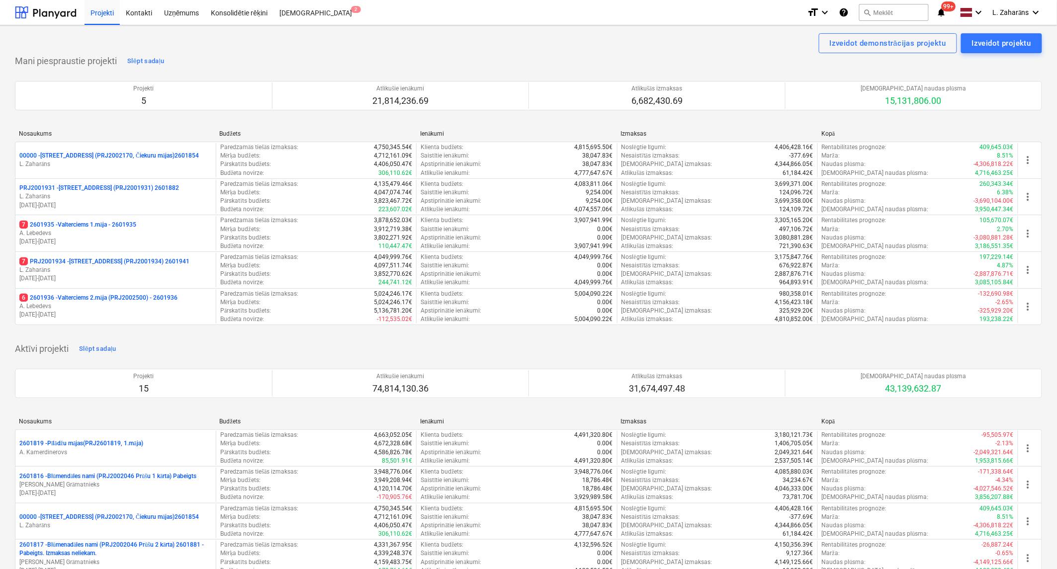
drag, startPoint x: 88, startPoint y: 223, endPoint x: 115, endPoint y: 201, distance: 34.6
click at [88, 223] on p "7 2601935 - Valterciems 1.māja - 2601935" at bounding box center [77, 225] width 117 height 8
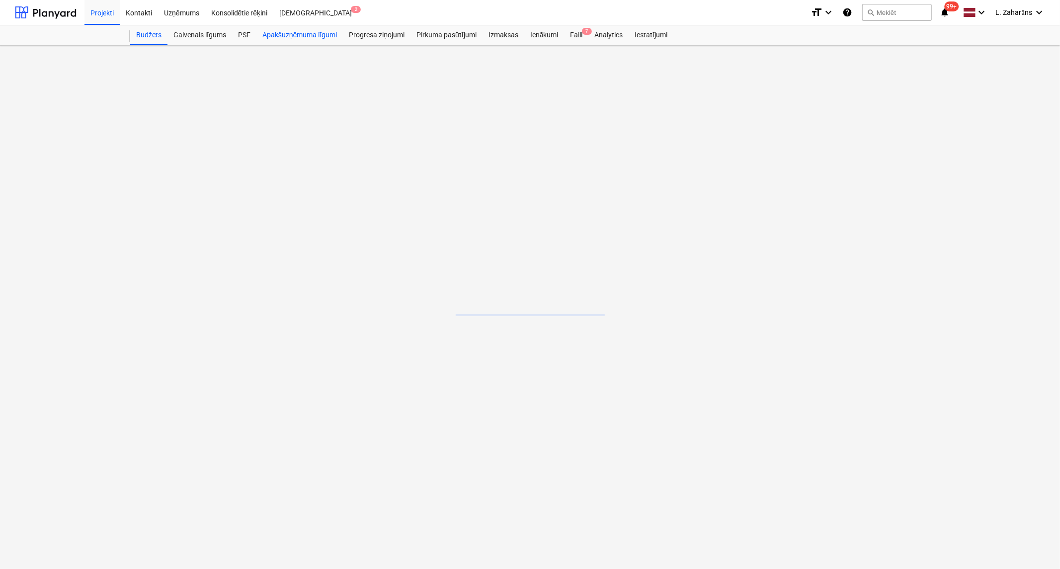
click at [316, 31] on div "Apakšuzņēmuma līgumi" at bounding box center [299, 35] width 86 height 20
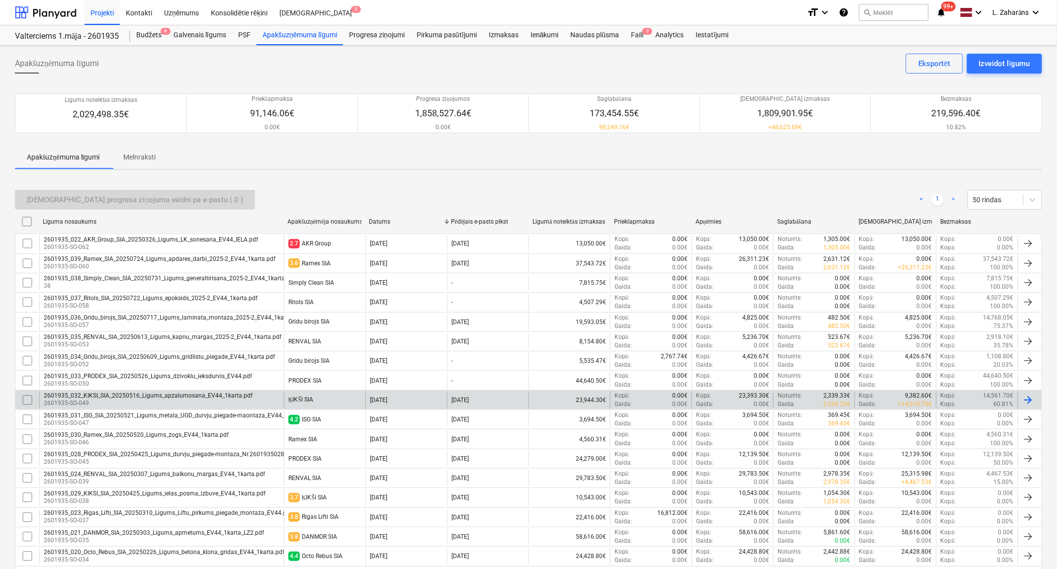
click at [175, 396] on div "2601935_032_KIKSI_SIA_20250516_Ligums_apzalumosana_EV44_1karta.pdf" at bounding box center [148, 395] width 209 height 7
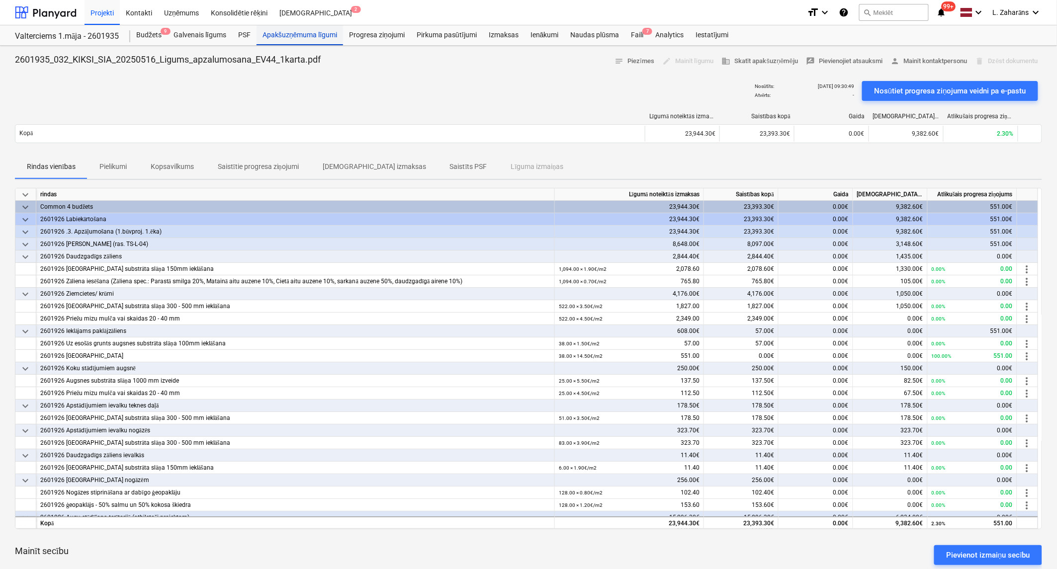
click at [286, 32] on div "Apakšuzņēmuma līgumi" at bounding box center [299, 35] width 86 height 20
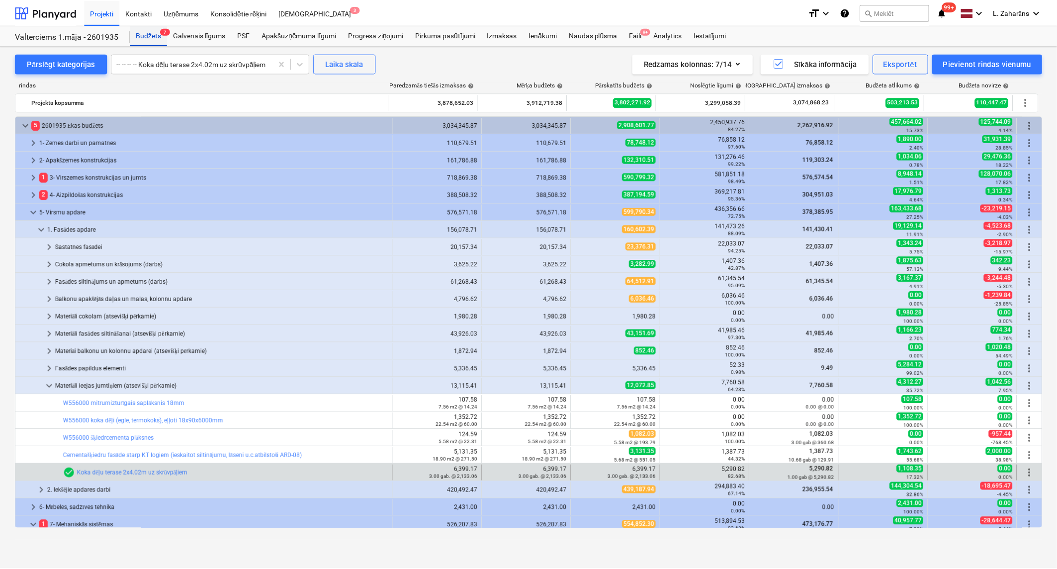
scroll to position [292, 0]
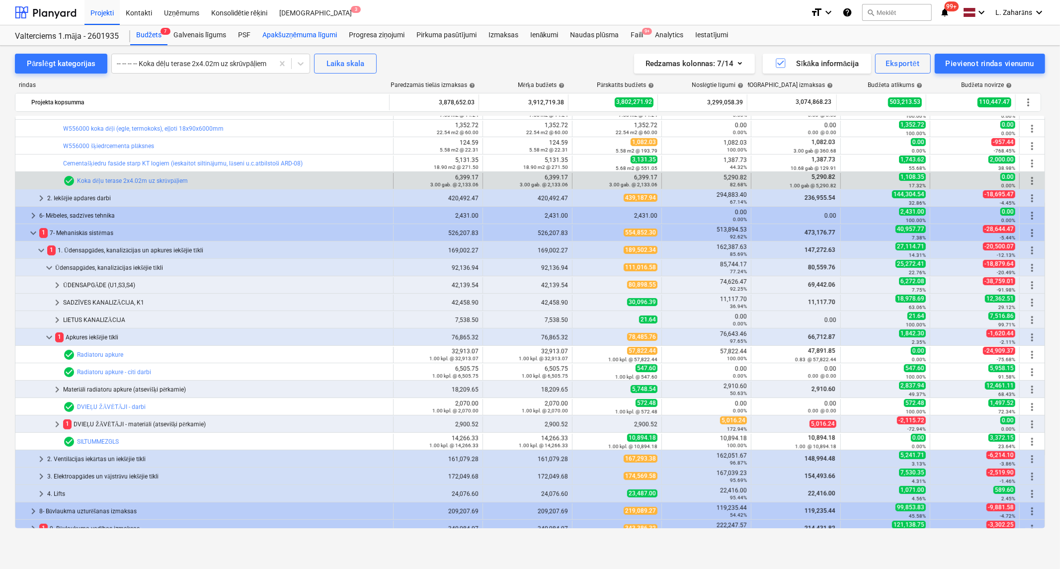
click at [271, 35] on div "Apakšuzņēmuma līgumi" at bounding box center [299, 35] width 86 height 20
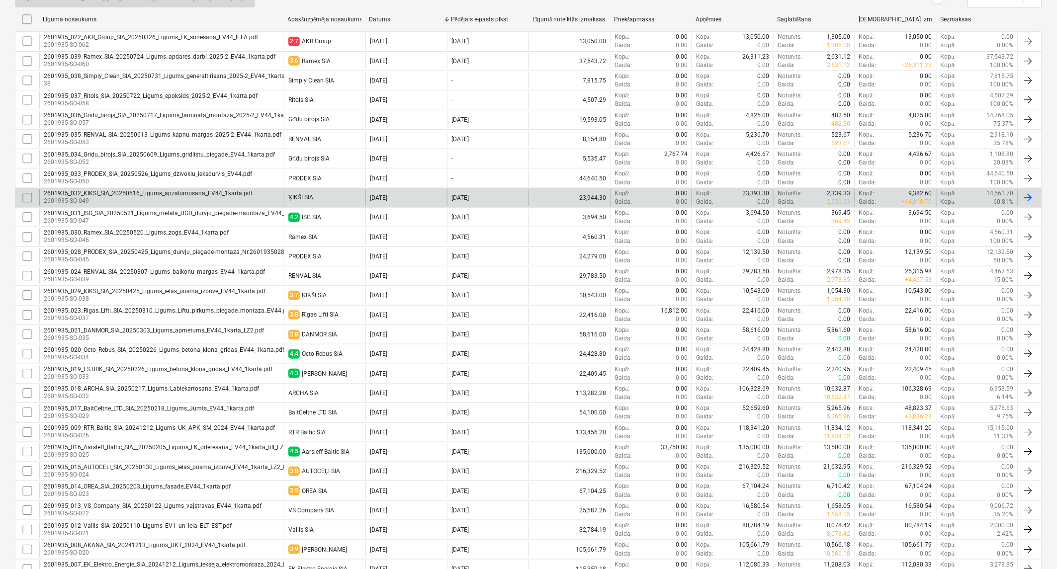
scroll to position [221, 0]
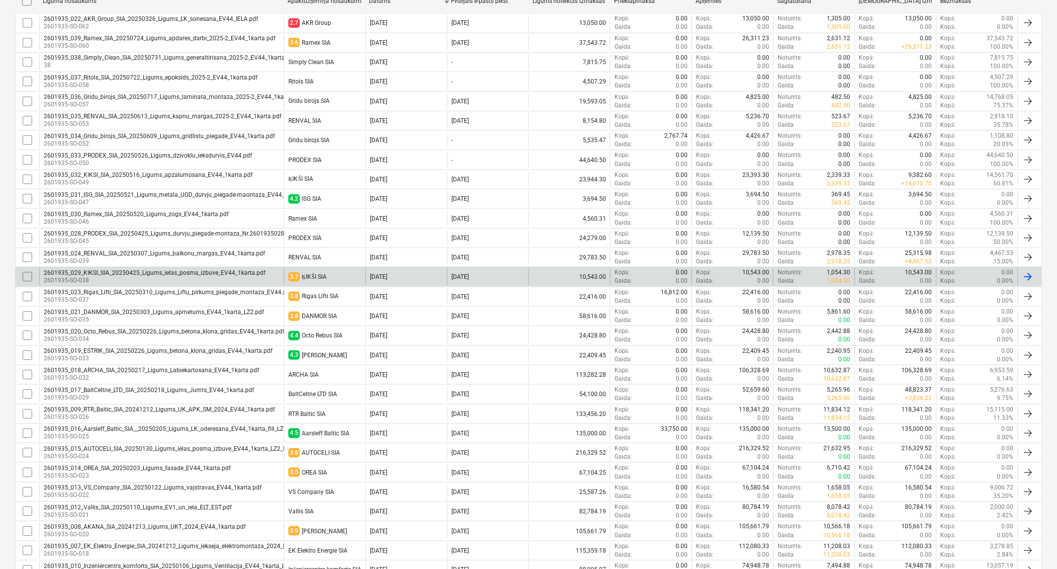
click at [191, 273] on div "2601935_029_KIKSI_SIA_20250425_Ligums_ielas_posma_izbuve_EV44_1karta.pdf" at bounding box center [155, 272] width 222 height 7
